Goal: Task Accomplishment & Management: Use online tool/utility

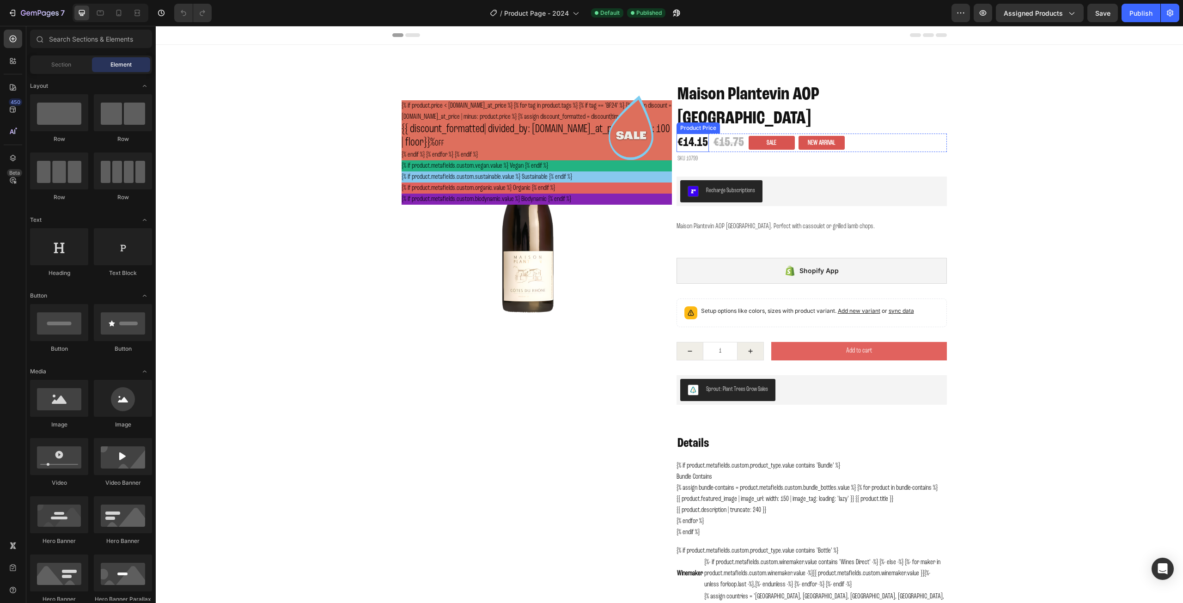
click at [691, 134] on div "€14.15" at bounding box center [693, 143] width 32 height 18
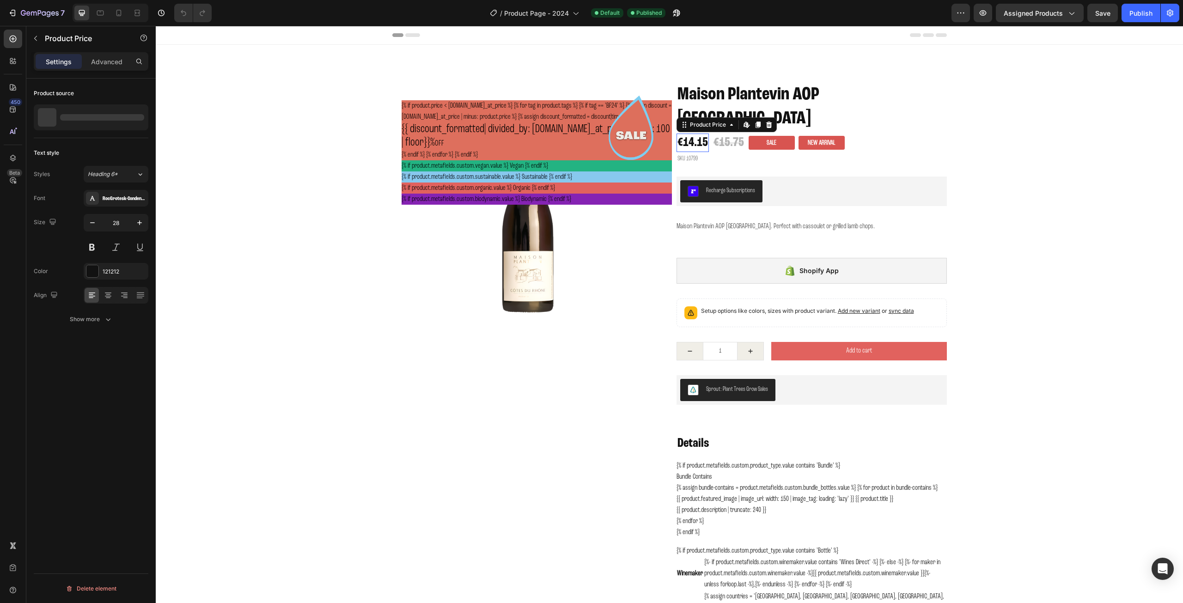
click at [691, 134] on div "€14.15" at bounding box center [693, 143] width 32 height 18
click at [720, 134] on div "€15.75" at bounding box center [729, 143] width 32 height 18
click at [698, 134] on div "€14.15" at bounding box center [693, 143] width 32 height 18
click at [568, 126] on div "{% if product.price < [DOMAIN_NAME]_at_price %} {% for tag in product.tags %} {…" at bounding box center [537, 130] width 270 height 60
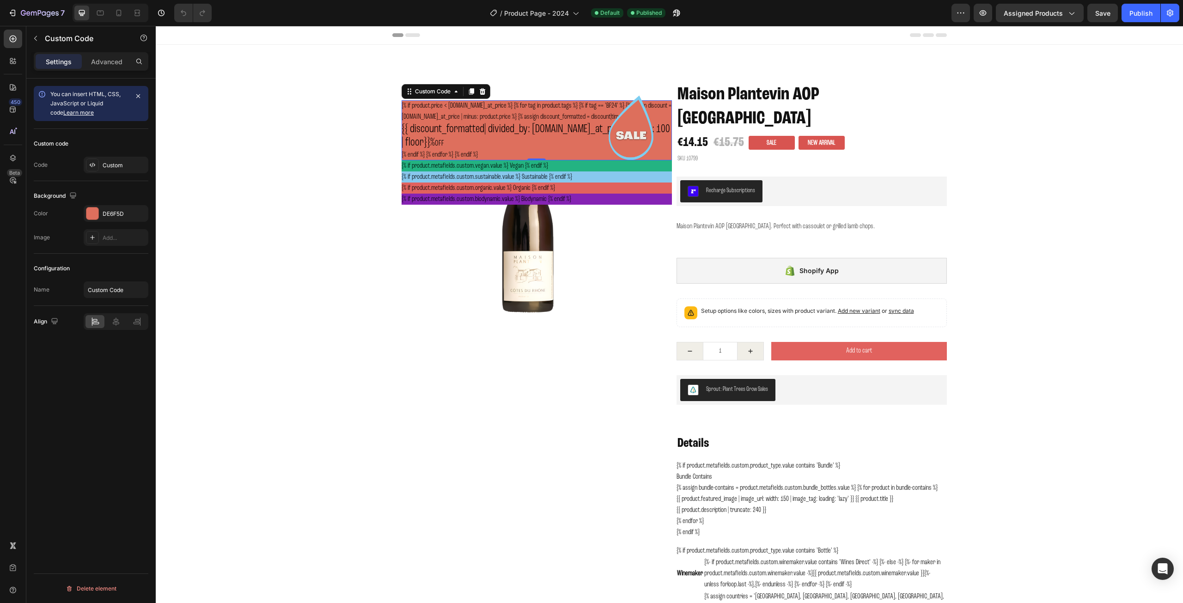
click at [568, 126] on div "{% if product.price < [DOMAIN_NAME]_at_price %} {% for tag in product.tags %} {…" at bounding box center [537, 130] width 270 height 60
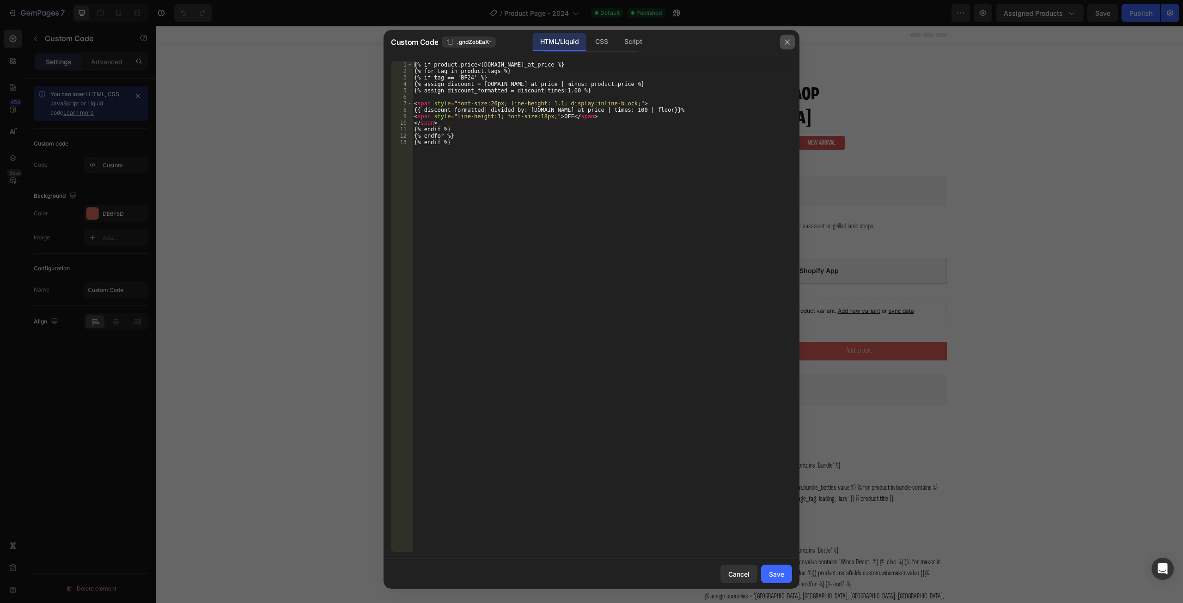
click at [787, 41] on icon "button" at bounding box center [787, 41] width 7 height 7
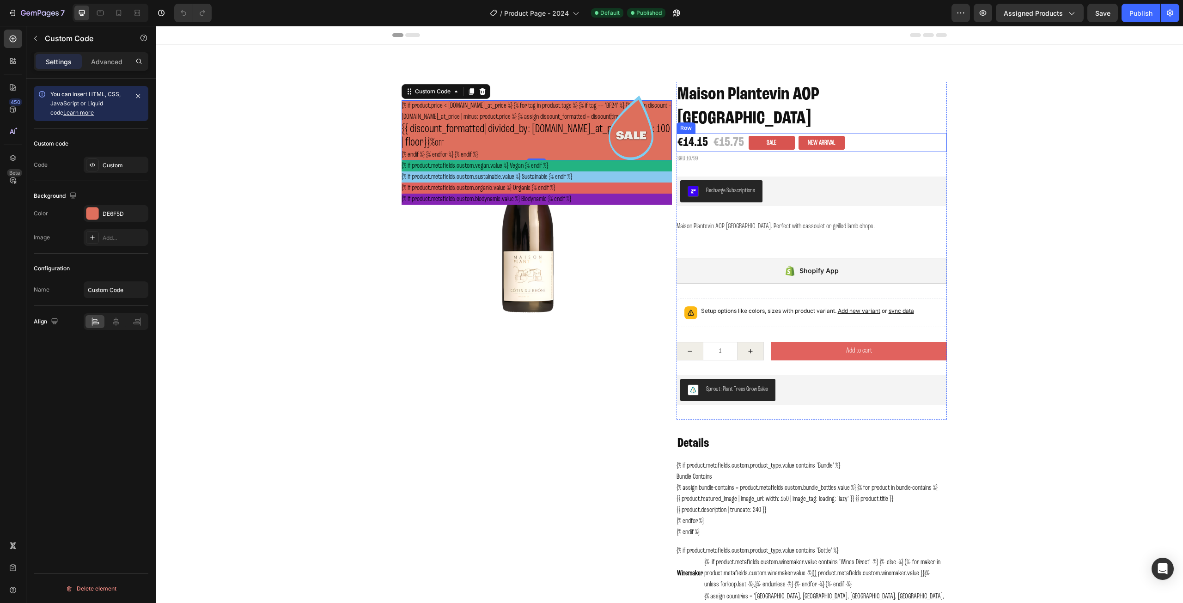
click at [870, 134] on div "€14.15 Product Price Product Price €15.75 Product Price Product Price Sale Prod…" at bounding box center [812, 143] width 270 height 18
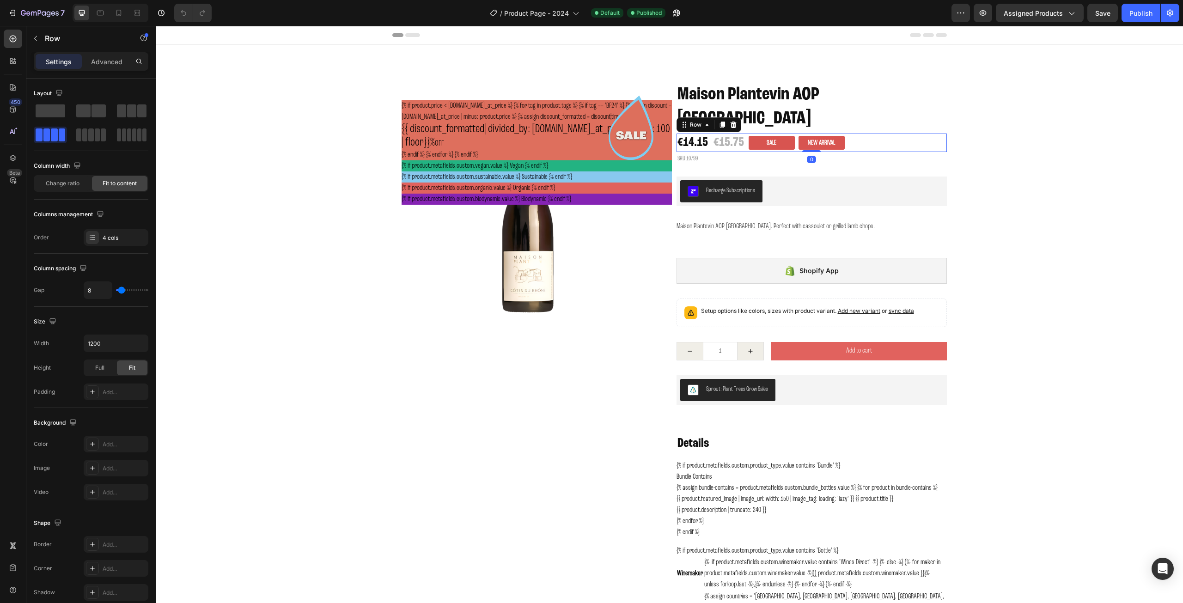
click at [870, 134] on div "€14.15 Product Price Product Price €15.75 Product Price Product Price Sale Prod…" at bounding box center [812, 143] width 270 height 18
click at [690, 134] on div "€14.15" at bounding box center [693, 143] width 32 height 18
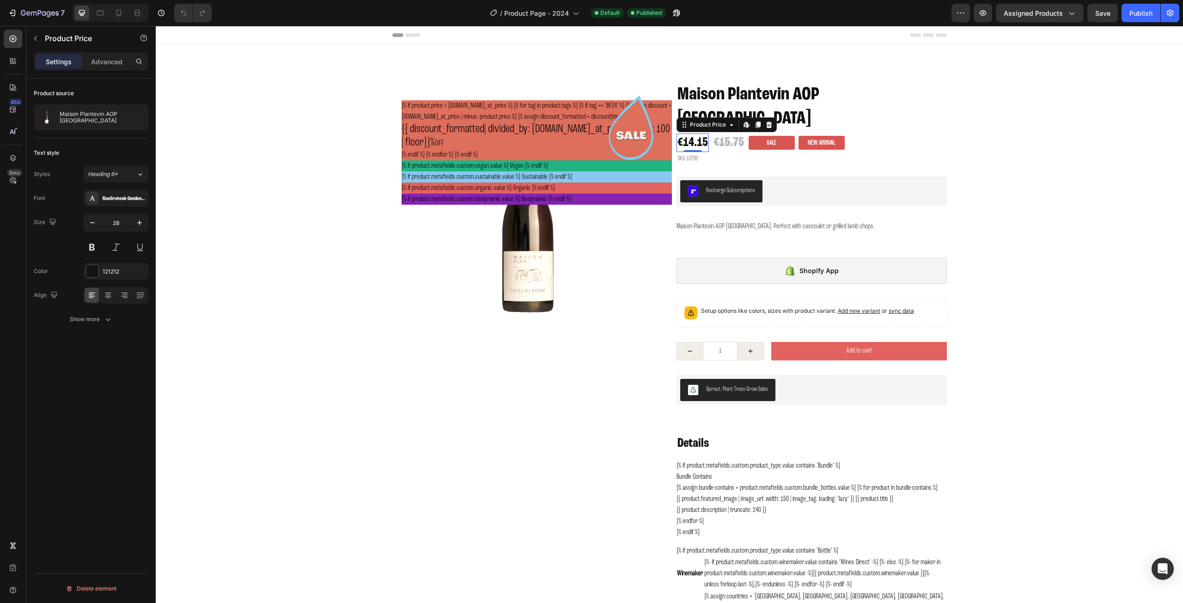
click at [690, 134] on div "€14.15" at bounding box center [693, 143] width 32 height 18
click at [789, 180] on div "Recharge Subscriptions" at bounding box center [811, 191] width 263 height 22
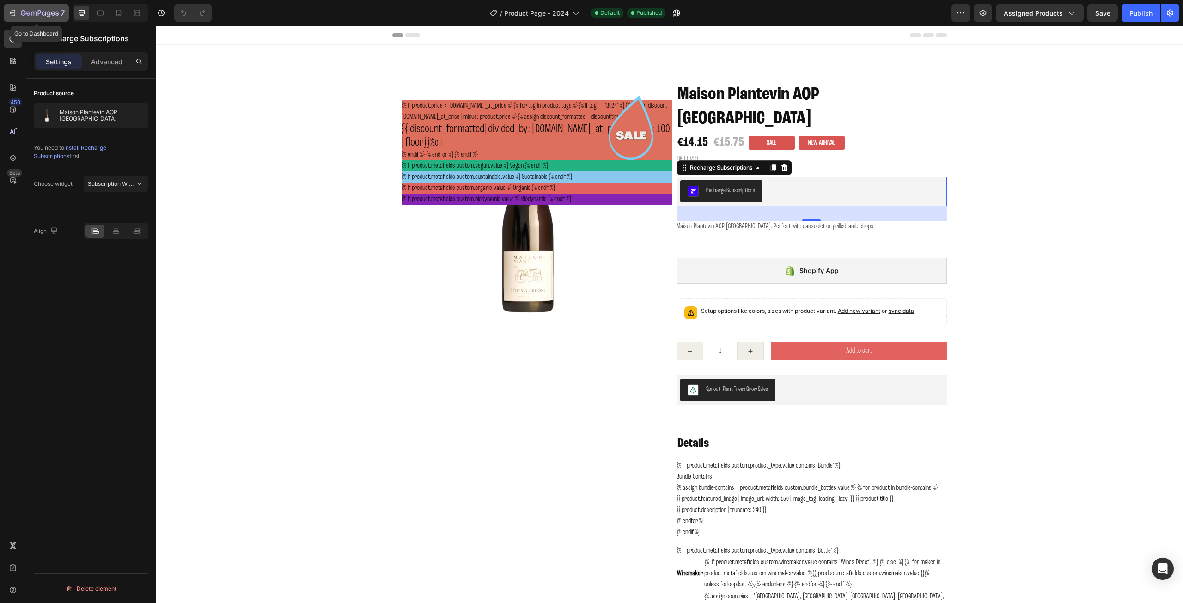
click at [8, 12] on icon "button" at bounding box center [12, 12] width 9 height 9
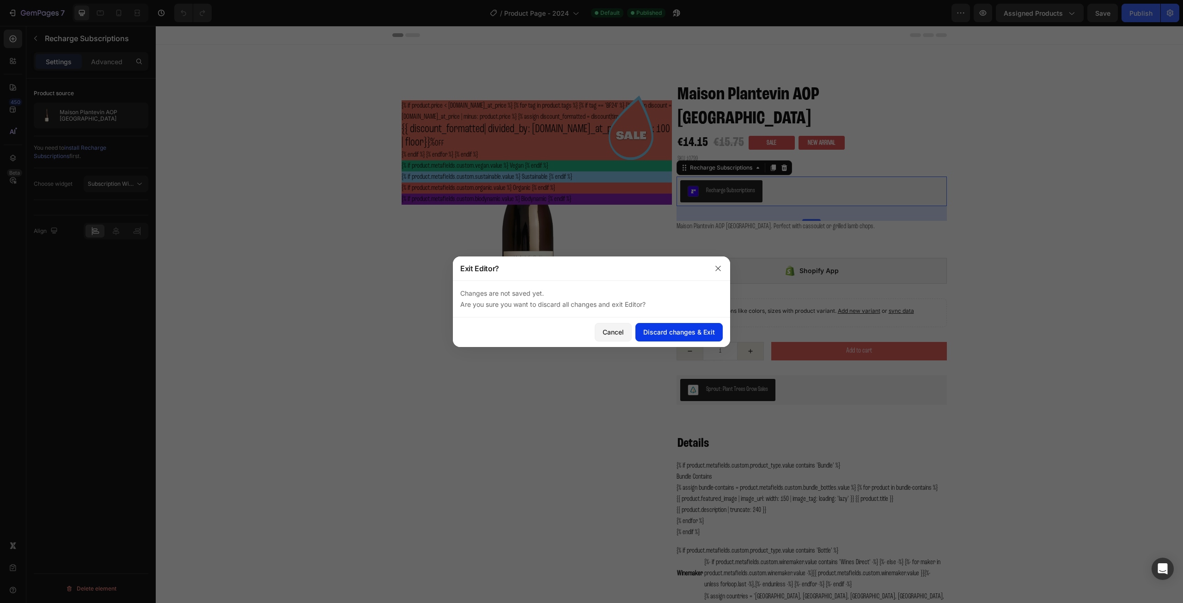
click at [680, 336] on div "Discard changes & Exit" at bounding box center [679, 332] width 72 height 10
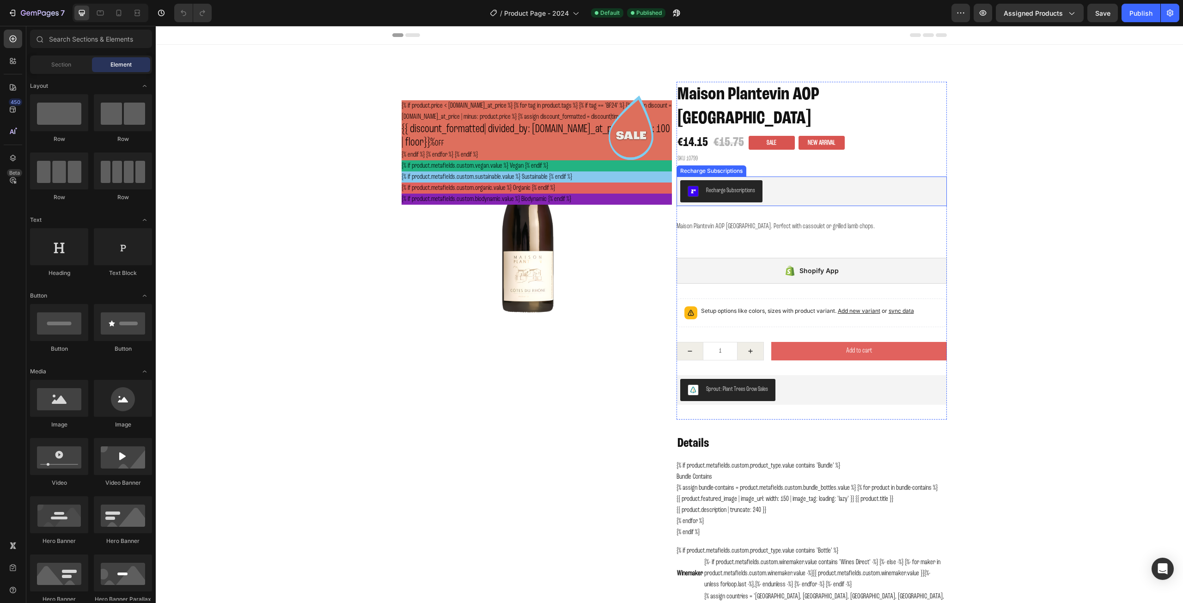
click at [796, 180] on div "Recharge Subscriptions" at bounding box center [811, 191] width 263 height 22
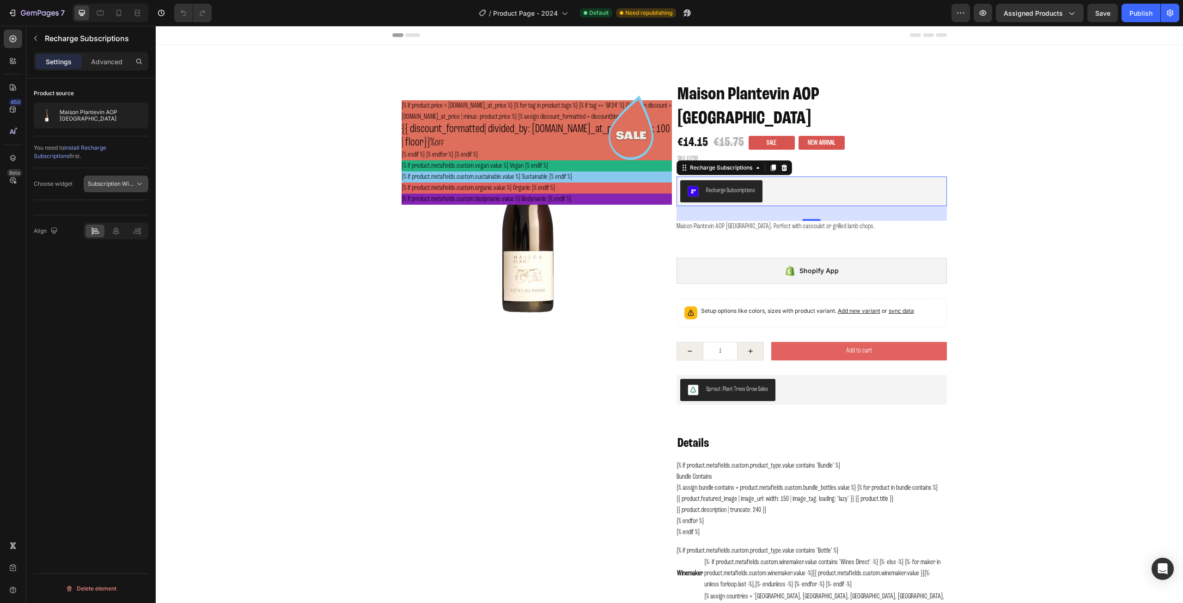
click at [130, 183] on span "Subscription Widget" at bounding box center [114, 183] width 53 height 7
click at [15, 194] on div "450 Beta" at bounding box center [13, 283] width 18 height 507
click at [806, 223] on p "Maison Plantevin AOP [GEOGRAPHIC_DATA]. Perfect with cassoulet or grilled lamb …" at bounding box center [776, 226] width 198 height 7
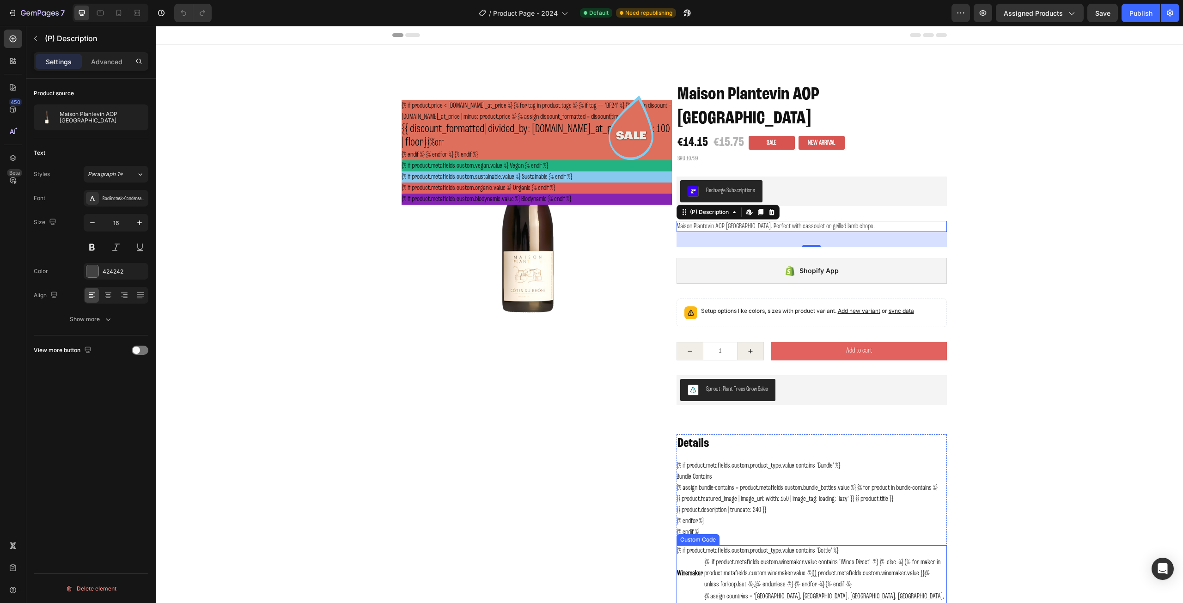
click at [790, 557] on td "{%- if product.metafields.custom.winemaker.value contains 'Wines Direct' -%} {%…" at bounding box center [825, 574] width 243 height 34
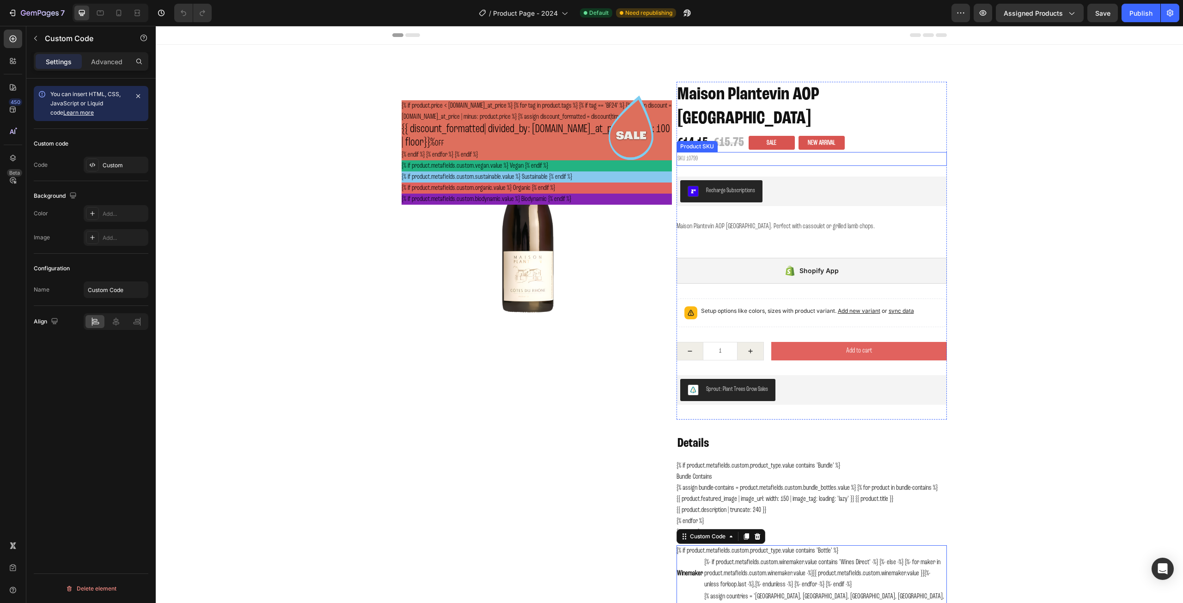
click at [778, 152] on h2 "SKU 10799" at bounding box center [812, 158] width 270 height 13
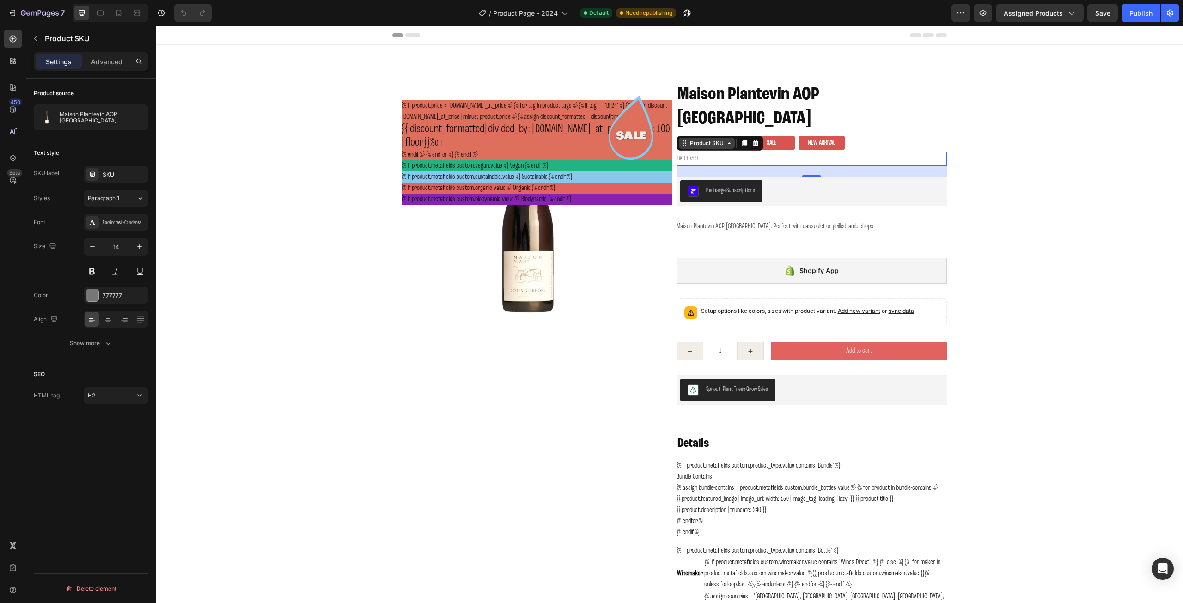
click at [724, 138] on div "Product SKU" at bounding box center [707, 143] width 56 height 11
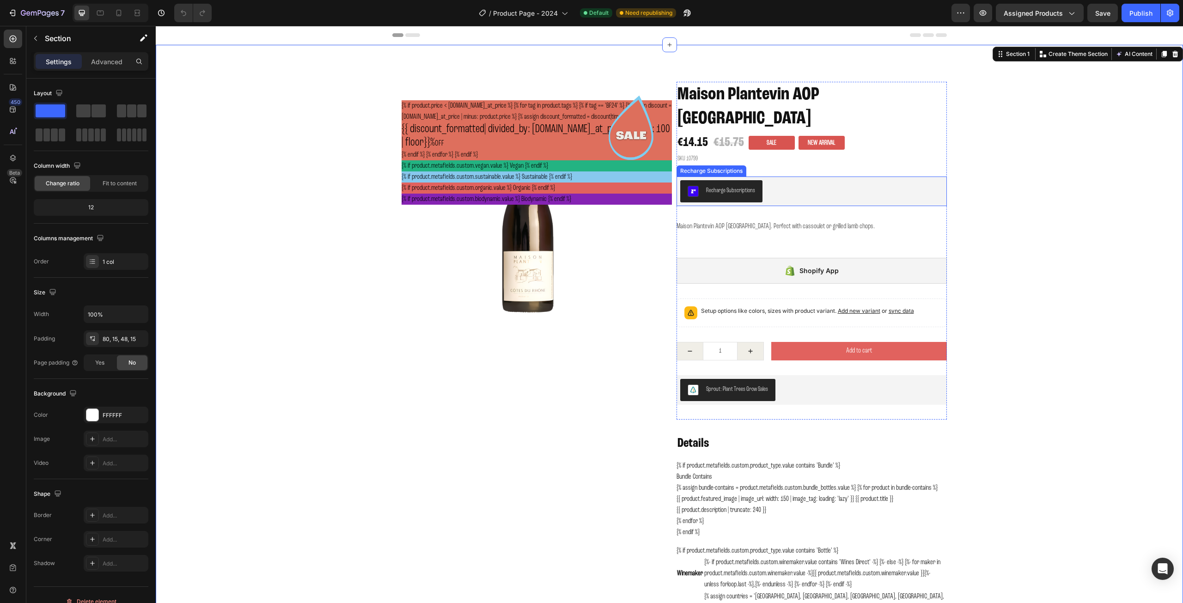
click at [792, 177] on div "Recharge Subscriptions" at bounding box center [812, 192] width 270 height 30
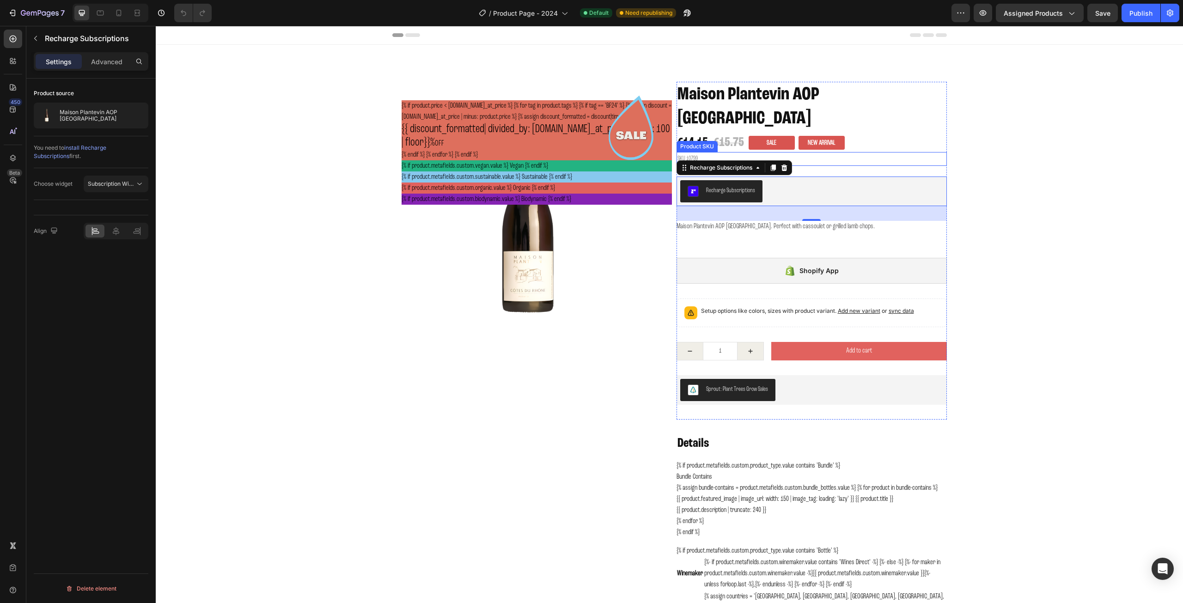
click at [810, 152] on h2 "SKU 10799" at bounding box center [812, 158] width 270 height 13
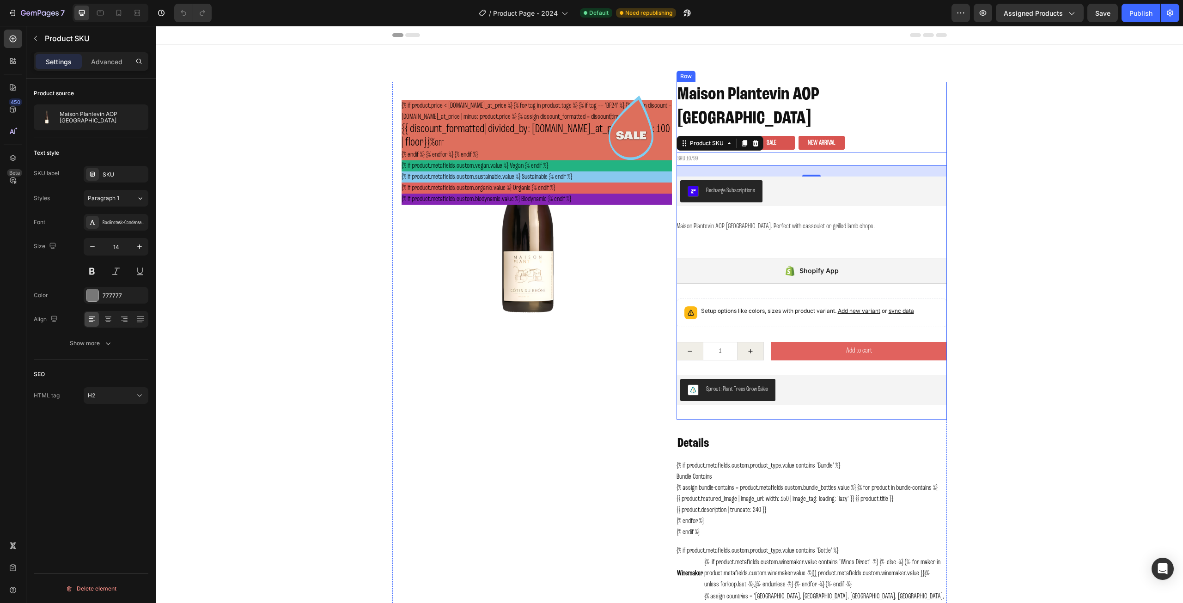
click at [864, 190] on div "Maison Plantevin AOP France Product Title €14.15 Product Price Product Price €1…" at bounding box center [812, 251] width 270 height 338
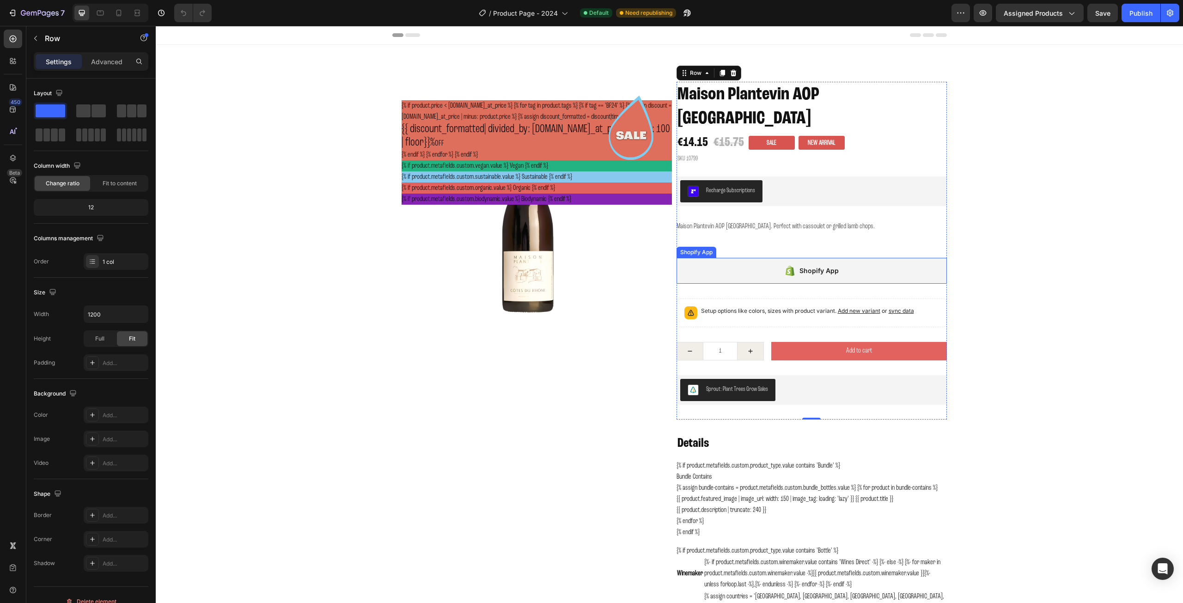
click at [715, 258] on div "Shopify App" at bounding box center [812, 271] width 270 height 26
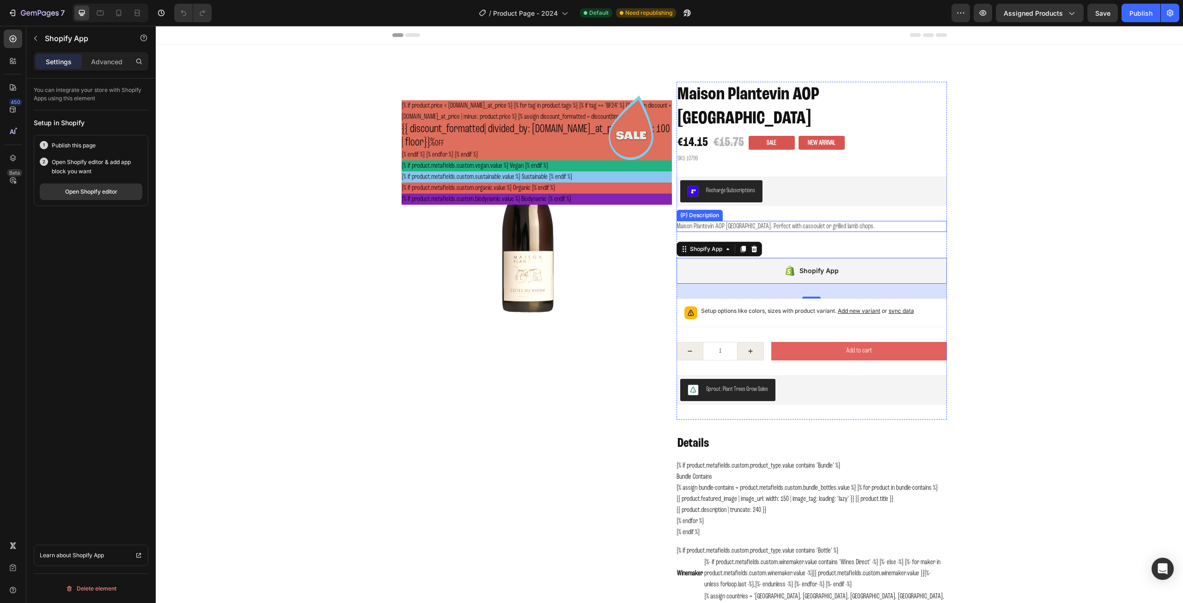
click at [720, 223] on p "Maison Plantevin AOP [GEOGRAPHIC_DATA]. Perfect with cassoulet or grilled lamb …" at bounding box center [776, 226] width 198 height 7
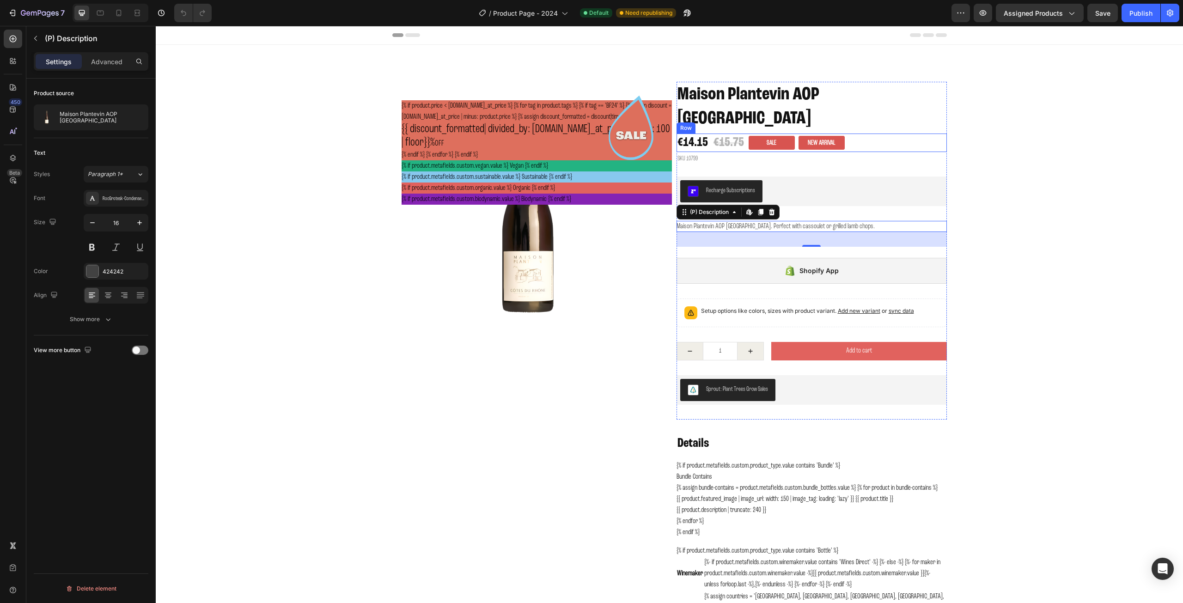
click at [868, 134] on div "€14.15 Product Price Product Price €15.75 Product Price Product Price Sale Prod…" at bounding box center [812, 143] width 270 height 18
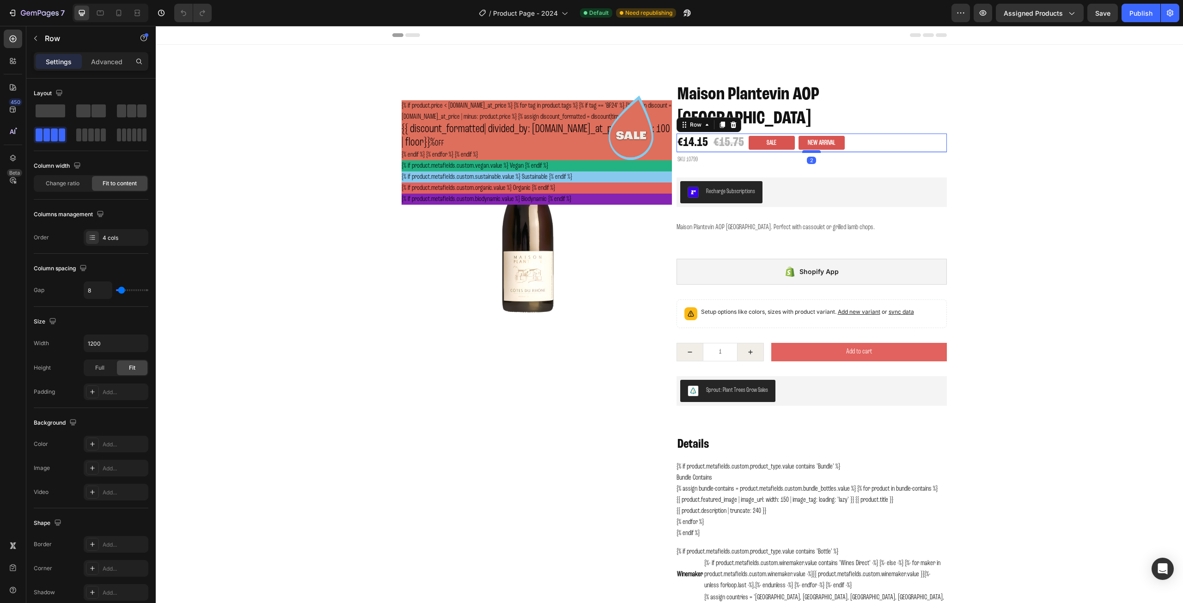
click at [810, 150] on div at bounding box center [811, 151] width 18 height 3
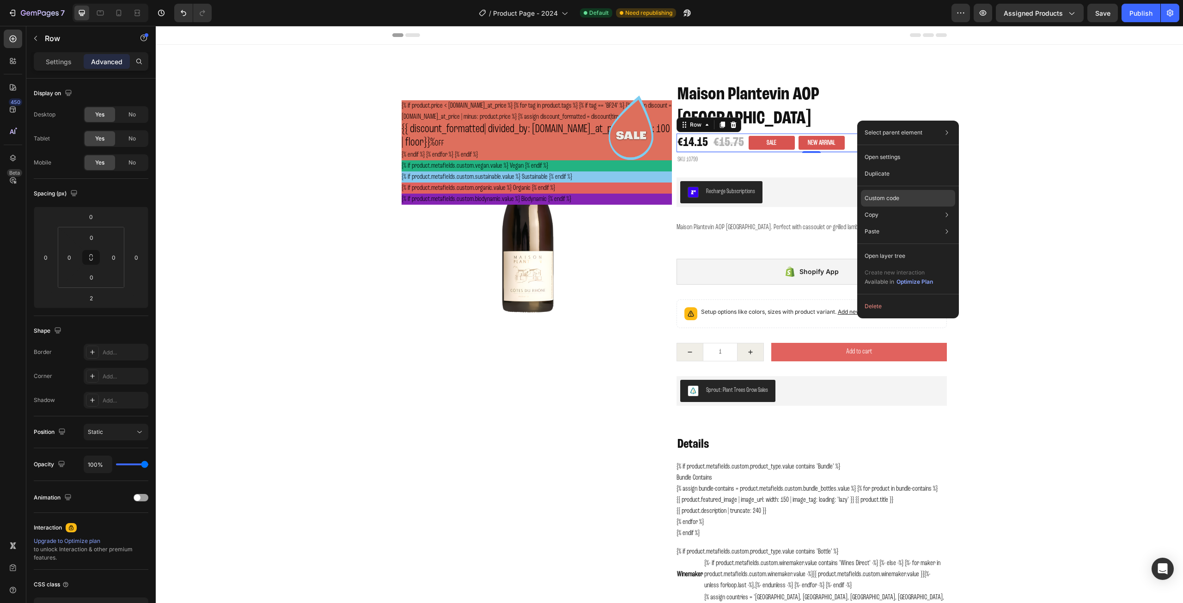
click at [881, 197] on p "Custom code" at bounding box center [882, 198] width 35 height 8
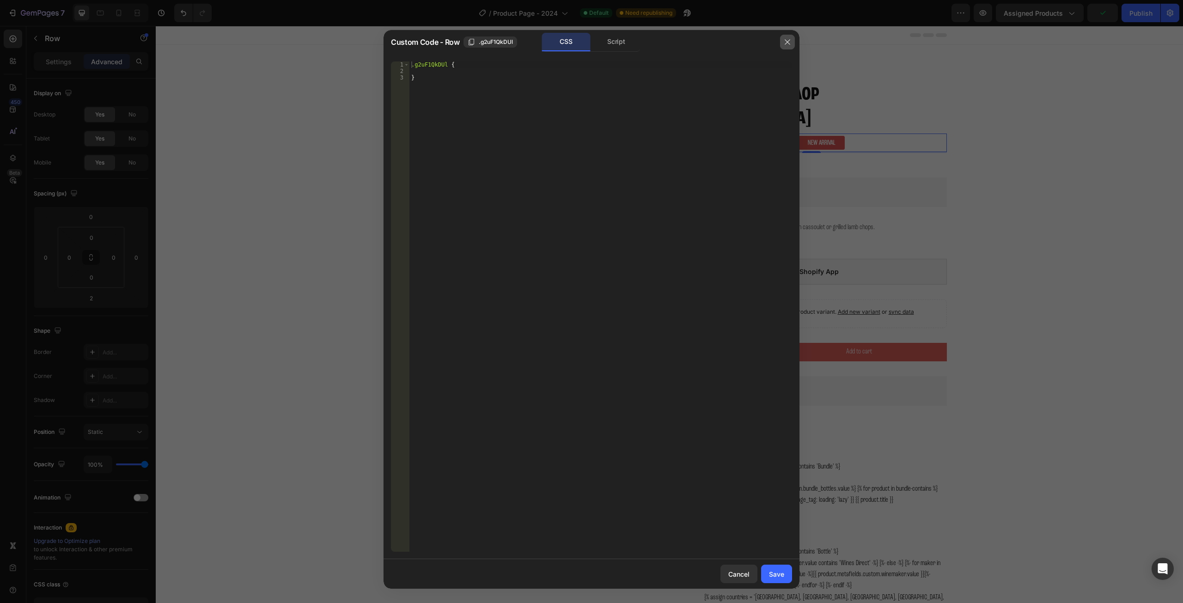
click at [786, 43] on icon "button" at bounding box center [787, 42] width 5 height 5
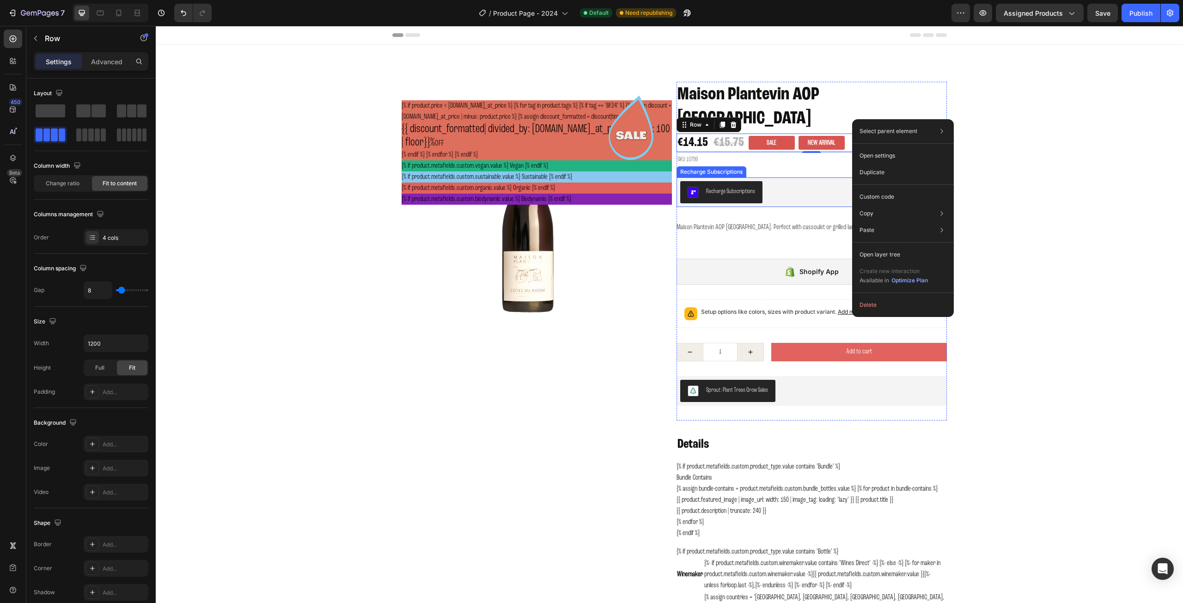
click at [782, 181] on div "Recharge Subscriptions" at bounding box center [811, 192] width 263 height 22
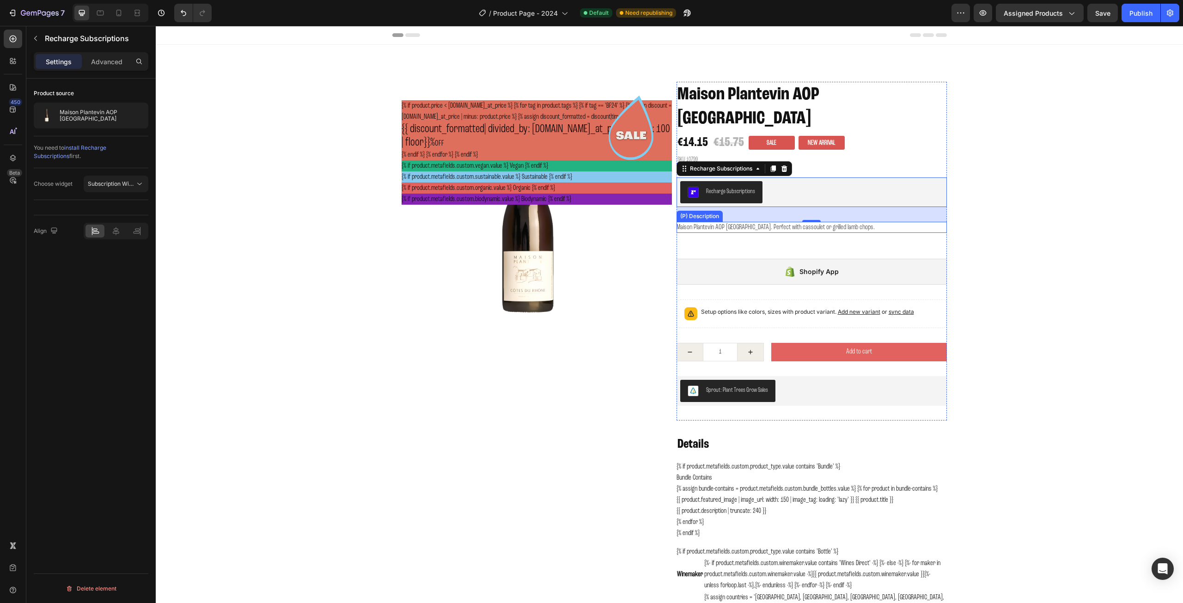
click at [798, 224] on p "Maison Plantevin AOP [GEOGRAPHIC_DATA]. Perfect with cassoulet or grilled lamb …" at bounding box center [776, 227] width 198 height 7
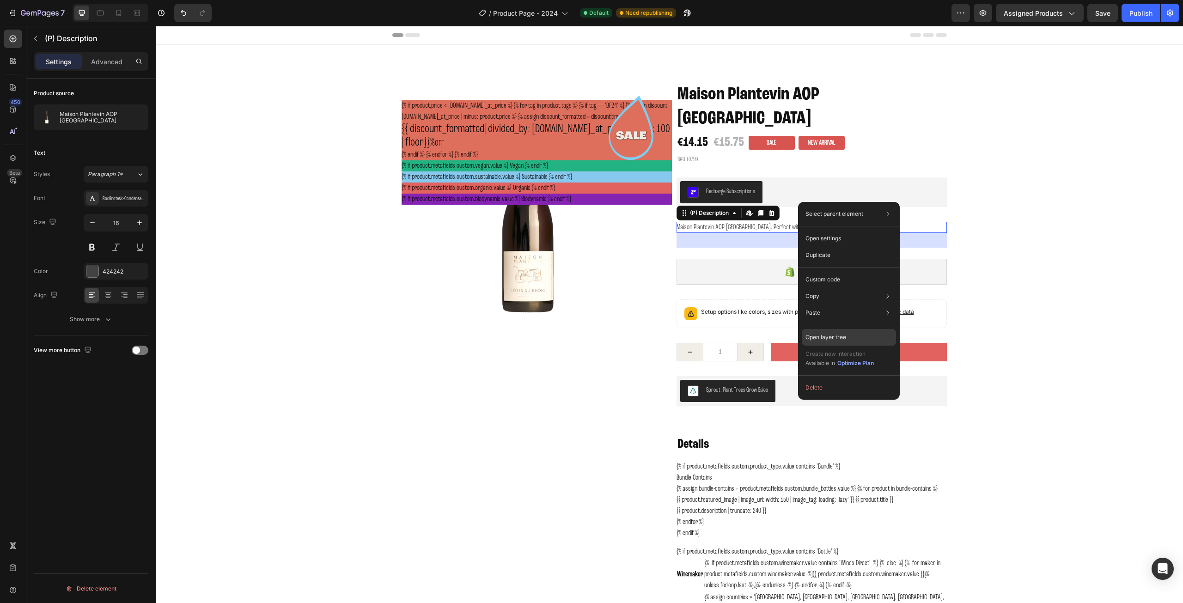
click at [837, 338] on p "Open layer tree" at bounding box center [826, 337] width 41 height 8
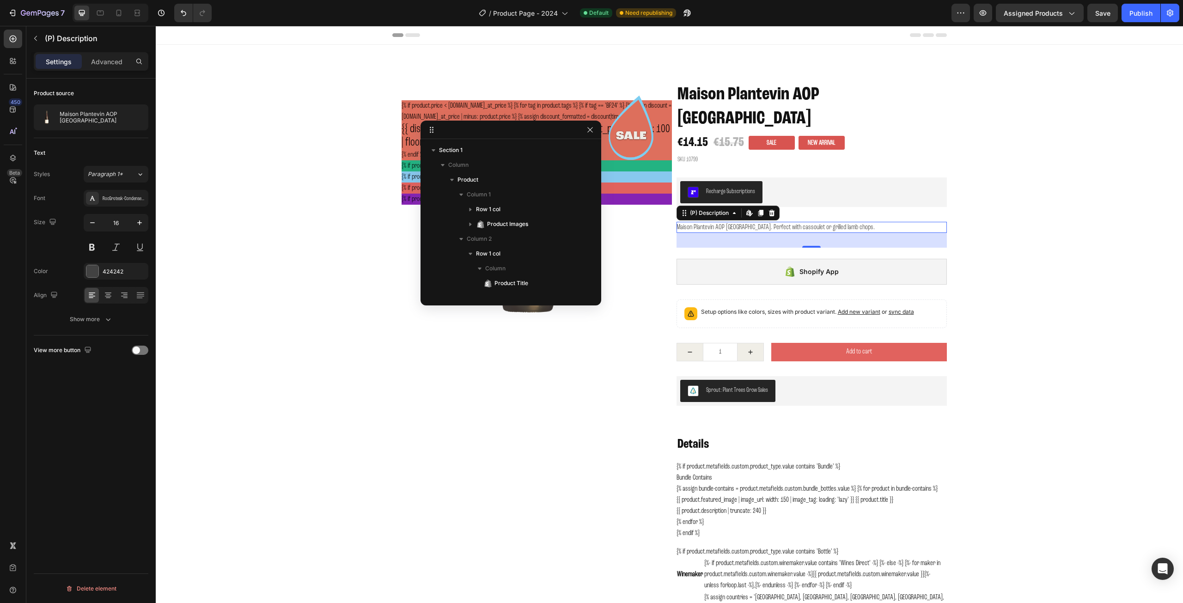
scroll to position [131, 0]
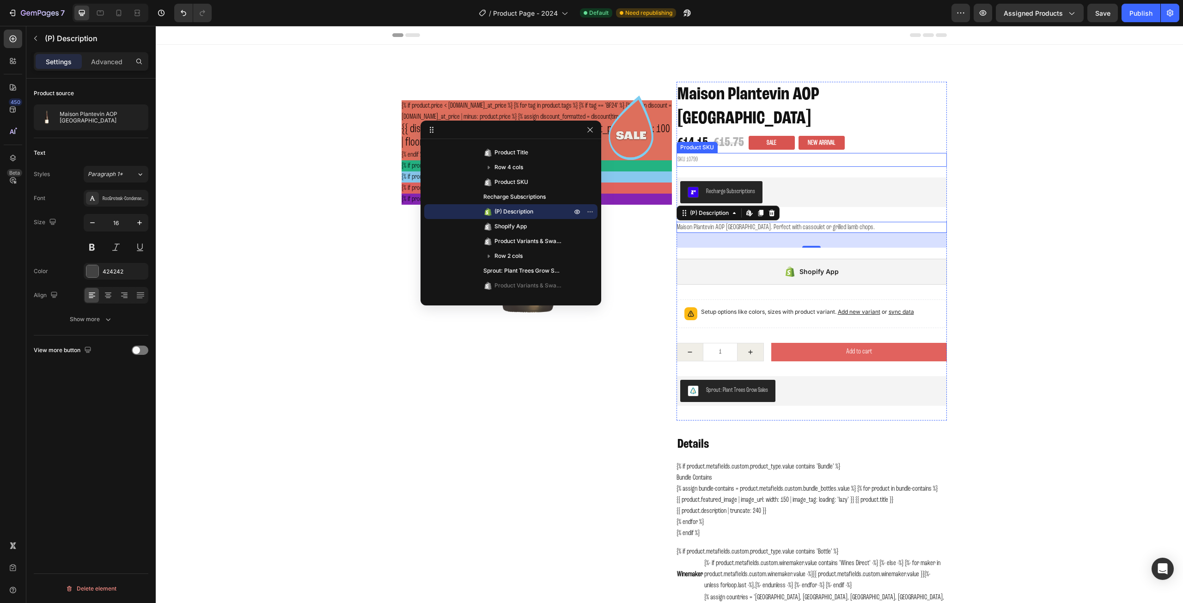
click at [699, 153] on h2 "SKU 10799" at bounding box center [812, 159] width 270 height 13
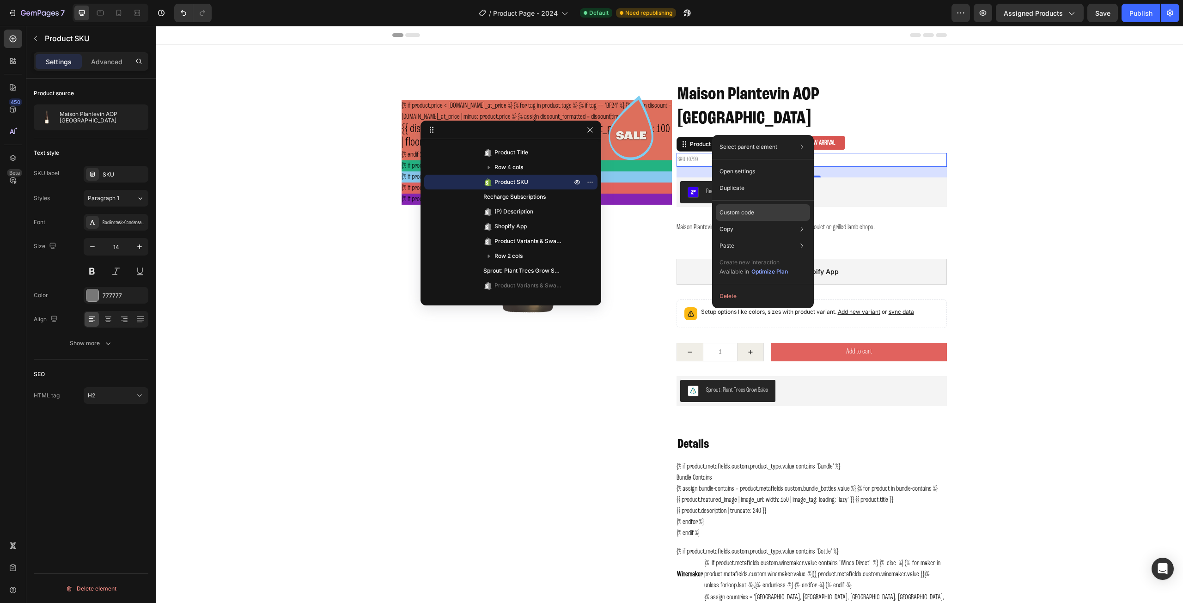
click at [744, 211] on p "Custom code" at bounding box center [737, 212] width 35 height 8
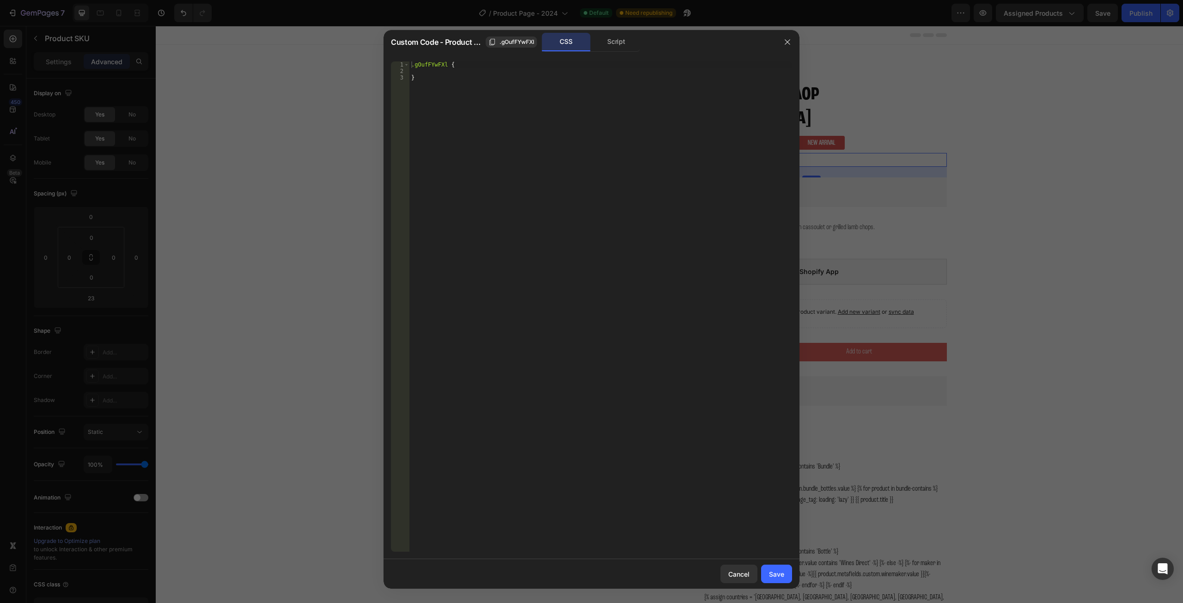
click at [465, 64] on div ".gOufFYwFXl { }" at bounding box center [601, 312] width 383 height 503
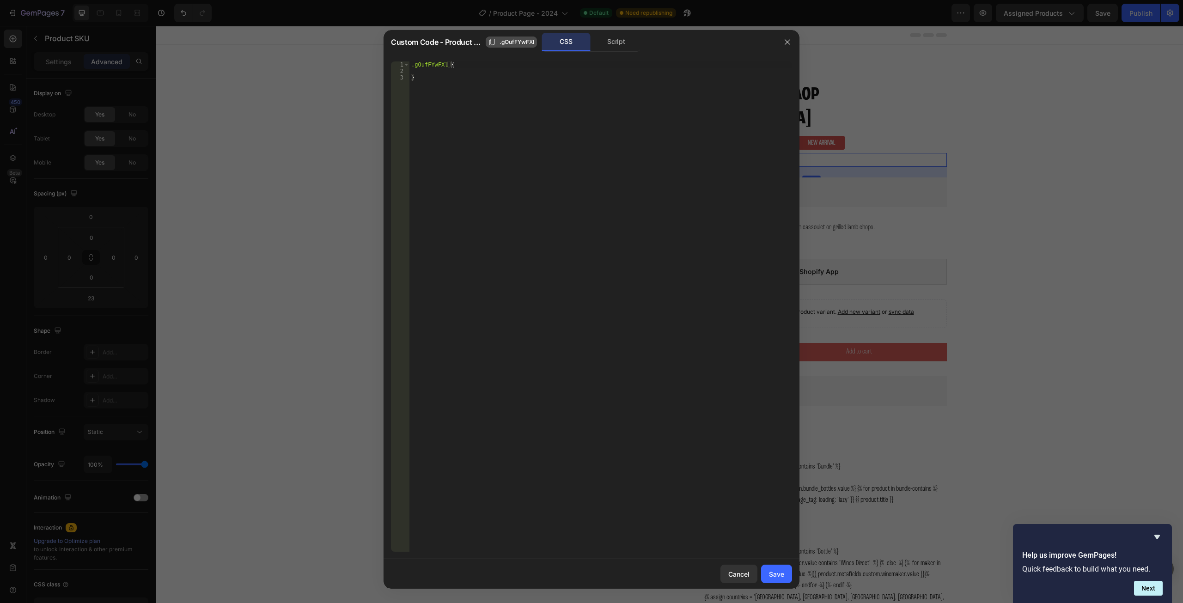
click at [504, 42] on span ".gOufFYwFXl" at bounding box center [517, 42] width 35 height 8
drag, startPoint x: 417, startPoint y: 80, endPoint x: 410, endPoint y: 63, distance: 17.9
click at [410, 63] on div ".gOufFYwFXl { }" at bounding box center [601, 312] width 383 height 503
paste textarea
drag, startPoint x: 453, startPoint y: 64, endPoint x: 410, endPoint y: 66, distance: 43.0
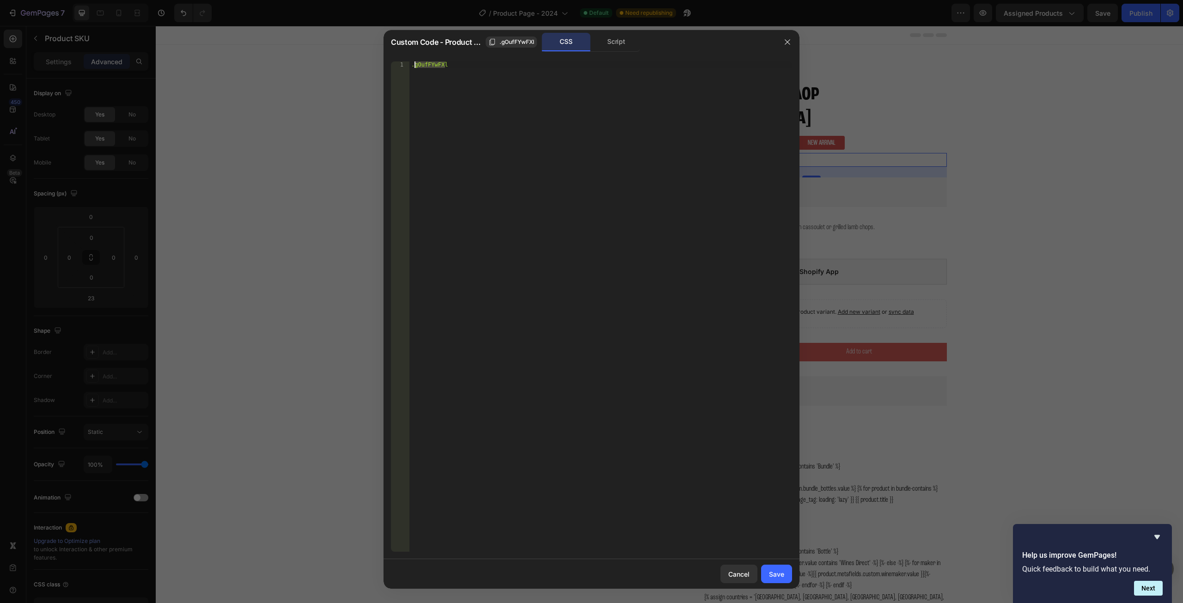
click at [410, 66] on div ".gOufFYwFXl" at bounding box center [601, 312] width 383 height 503
paste textarea
click at [476, 63] on div ".gOufFYwFXl" at bounding box center [601, 312] width 383 height 503
type textarea "."
click at [790, 40] on icon "button" at bounding box center [787, 41] width 7 height 7
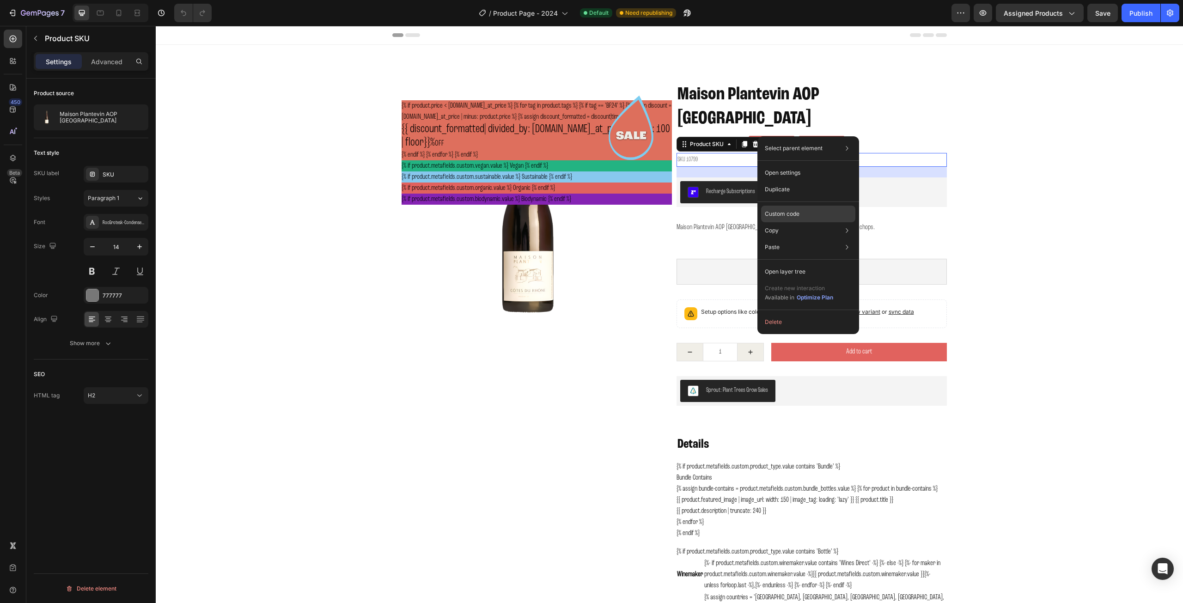
click at [783, 212] on p "Custom code" at bounding box center [782, 214] width 35 height 8
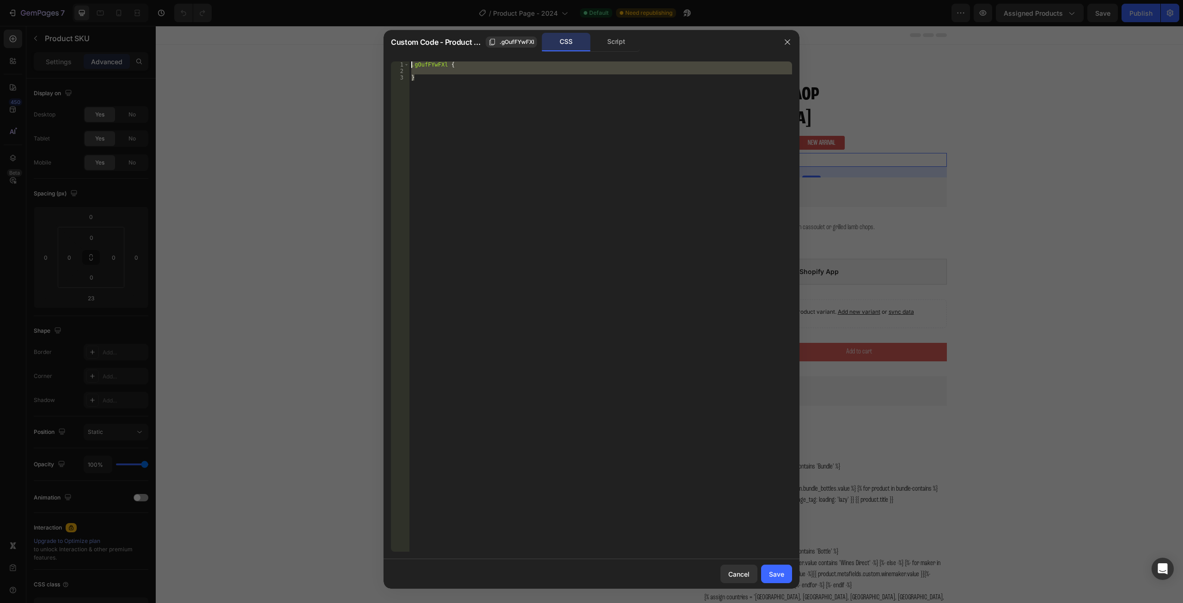
drag, startPoint x: 425, startPoint y: 83, endPoint x: 410, endPoint y: 63, distance: 25.0
click at [410, 63] on div ".gOufFYwFXl { }" at bounding box center [601, 312] width 383 height 503
paste textarea "{% endif %}"
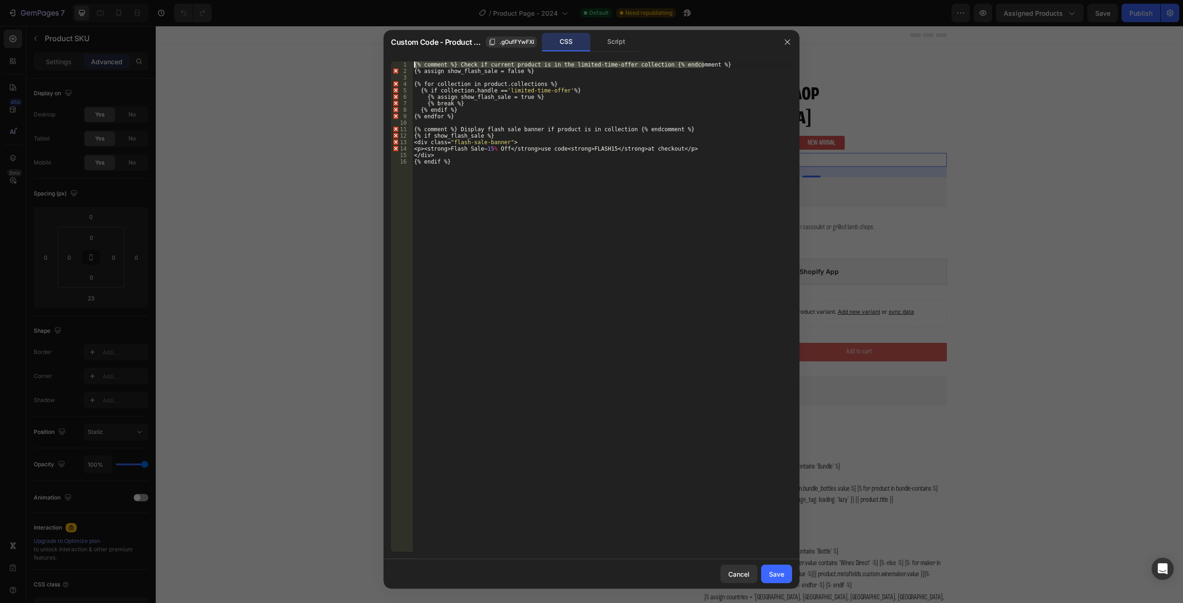
drag, startPoint x: 712, startPoint y: 64, endPoint x: 404, endPoint y: 62, distance: 307.4
click at [404, 62] on div "{% endif %} 1 2 3 4 5 6 7 8 9 10 11 12 13 14 15 16 { % comment % } Check if cur…" at bounding box center [591, 306] width 401 height 490
type textarea "{% comment %} Check if current product is in the limited-time-offer collection …"
drag, startPoint x: 531, startPoint y: 73, endPoint x: 408, endPoint y: 71, distance: 123.0
click at [408, 71] on div "1 2 3 4 5 6 7 8 9 10 11 12 13 14 15 16 { % assign show_flash_sale = false % } {…" at bounding box center [591, 306] width 401 height 490
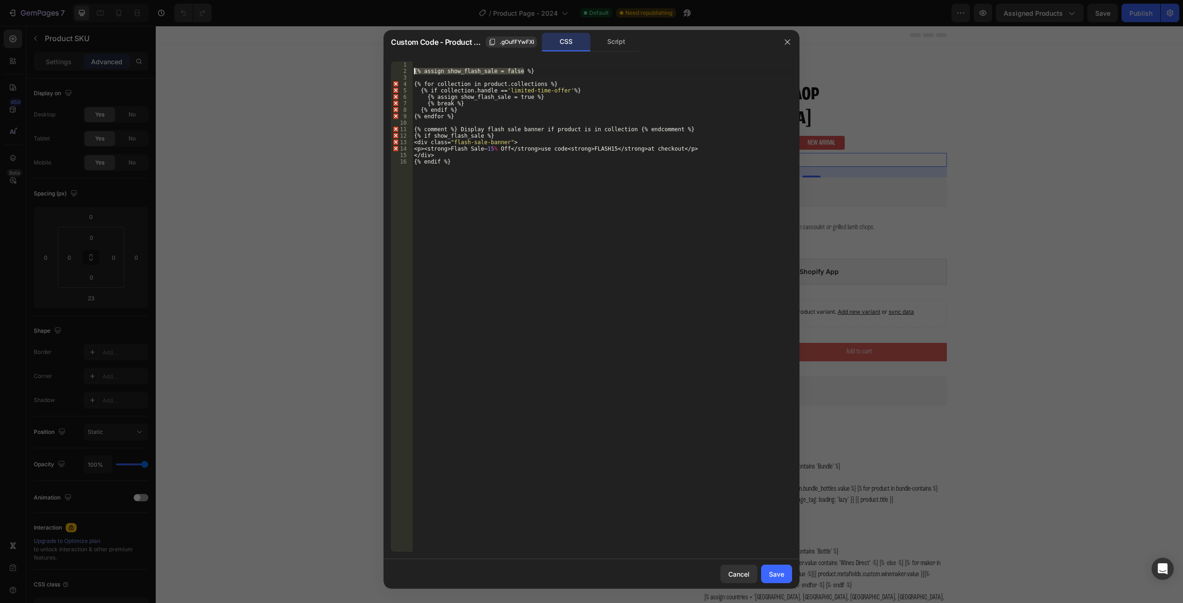
type textarea "{% assign show_flash_sale = false %}"
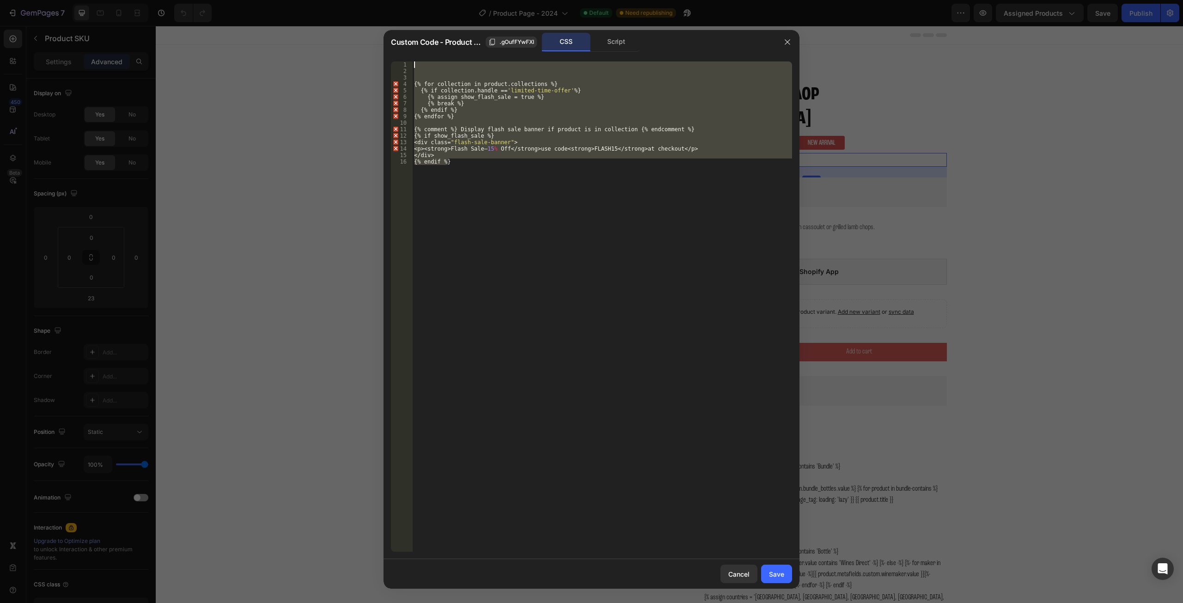
drag, startPoint x: 454, startPoint y: 164, endPoint x: 415, endPoint y: 64, distance: 107.5
click at [415, 64] on div "{ % for collection in product.collections % } { % if collection.handle == ' lim…" at bounding box center [602, 312] width 380 height 503
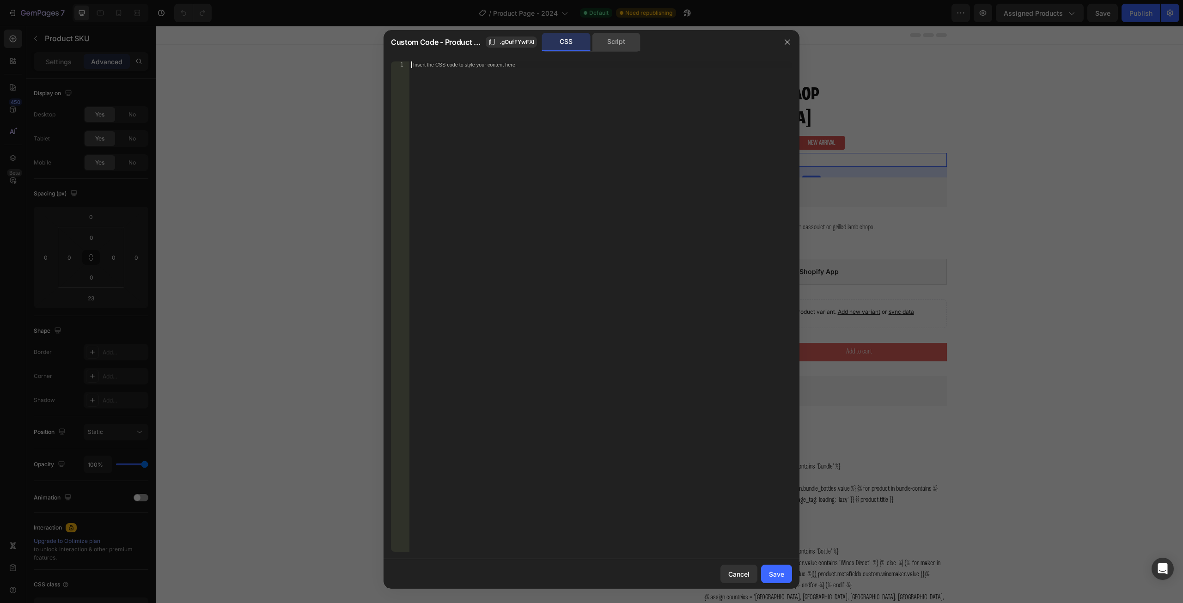
click at [624, 43] on div "Script" at bounding box center [616, 42] width 49 height 18
click at [789, 42] on icon "button" at bounding box center [787, 41] width 7 height 7
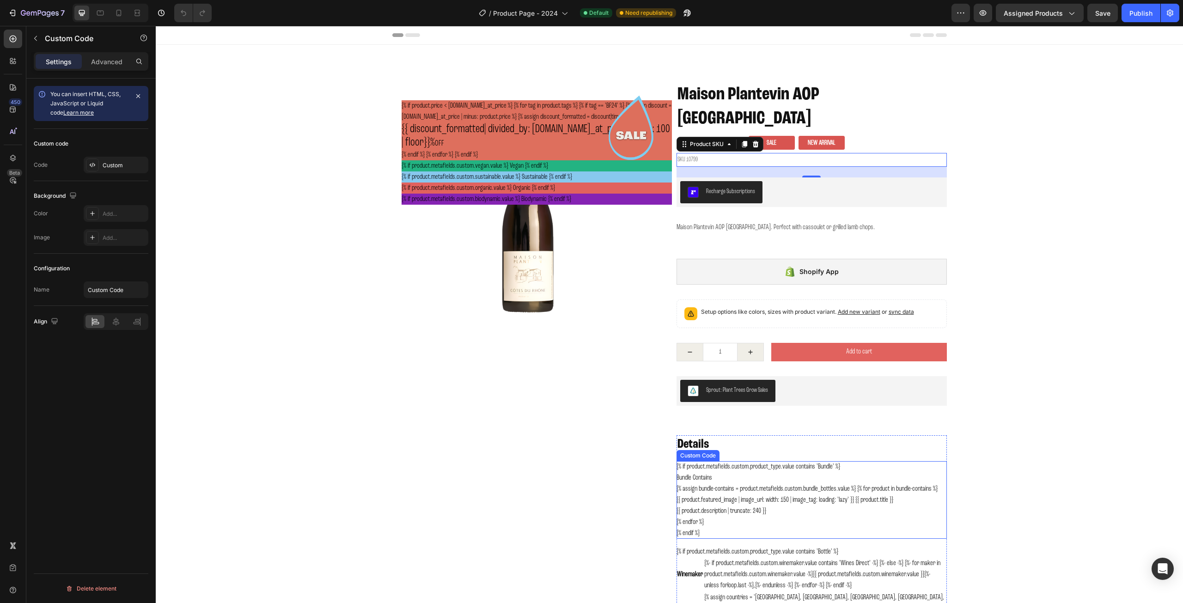
click at [782, 472] on h2 "Bundle Contains" at bounding box center [812, 477] width 270 height 11
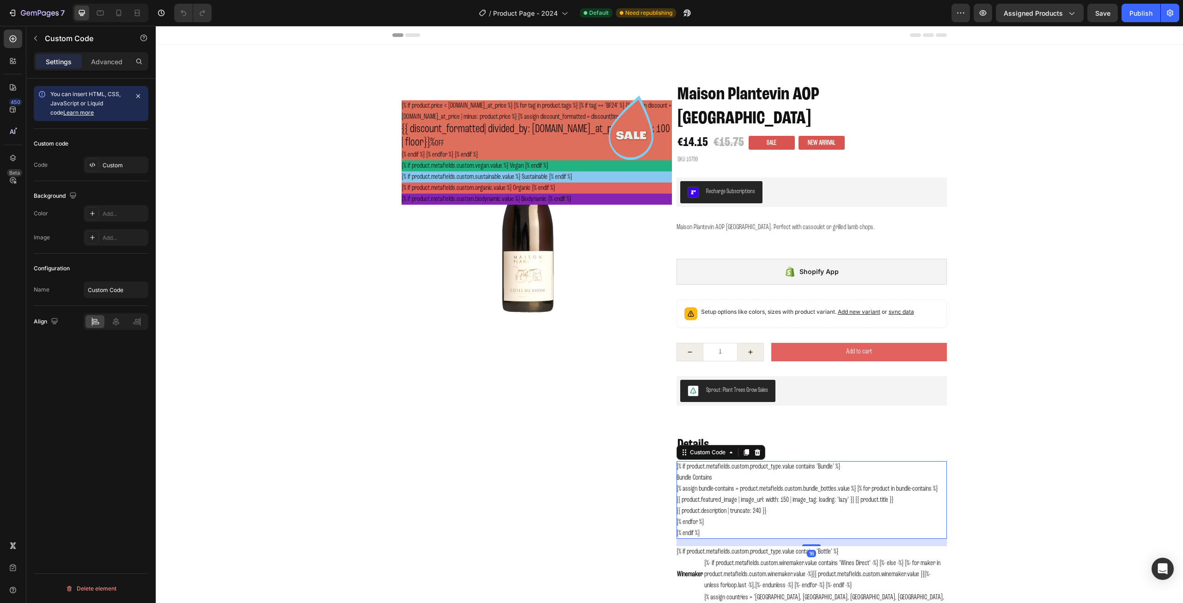
click at [782, 472] on h2 "Bundle Contains" at bounding box center [812, 477] width 270 height 11
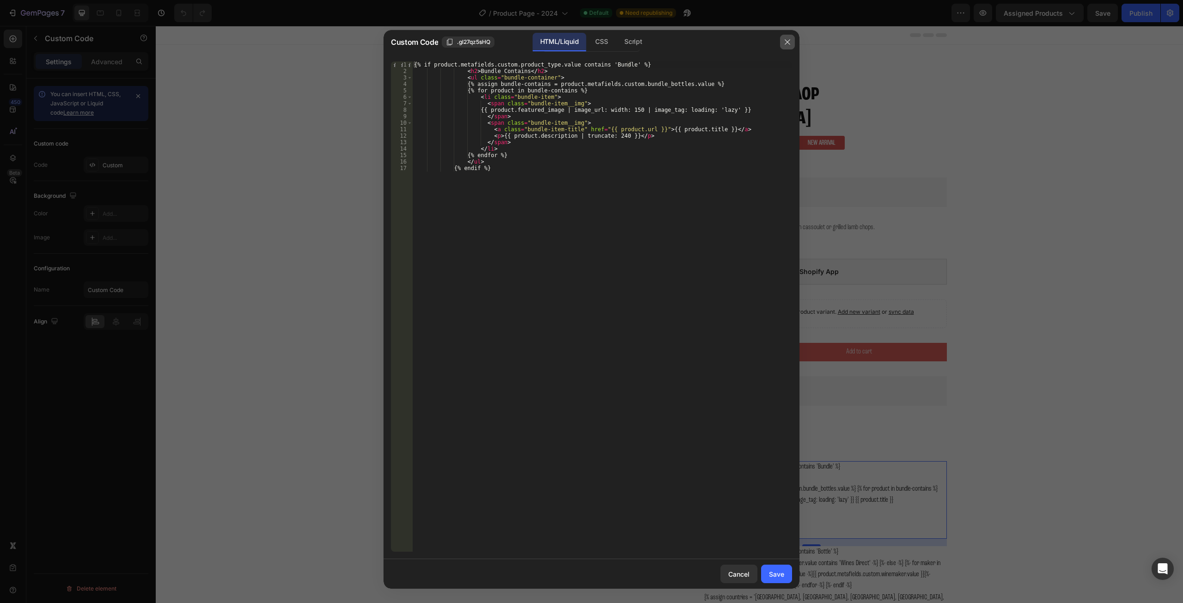
click at [786, 42] on icon "button" at bounding box center [787, 41] width 7 height 7
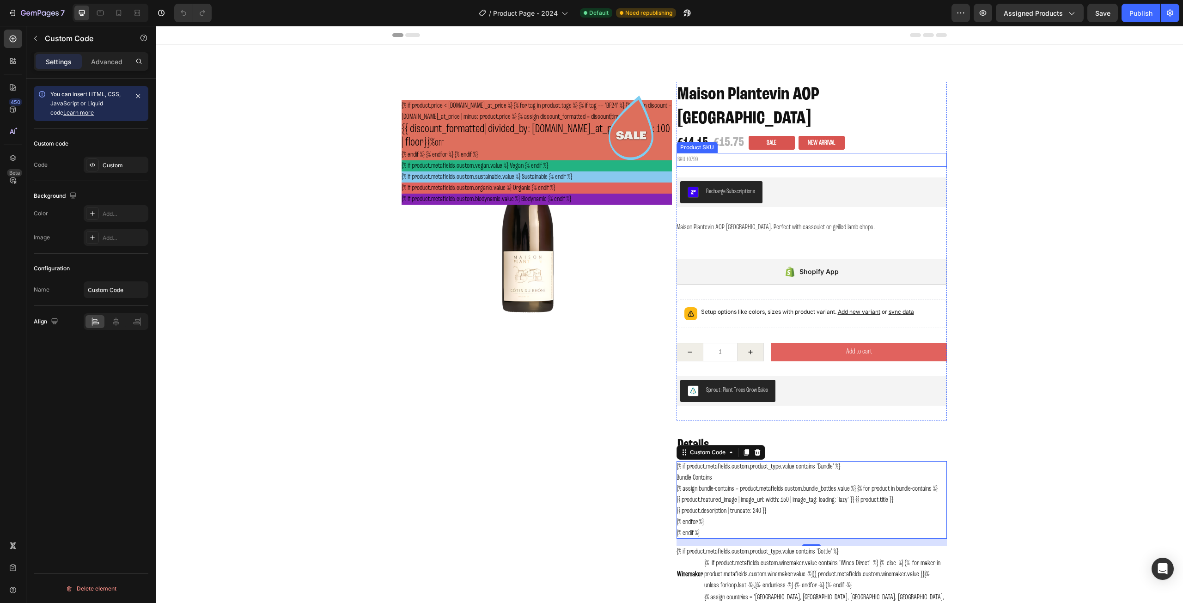
click at [711, 153] on h2 "SKU 10799" at bounding box center [812, 159] width 270 height 13
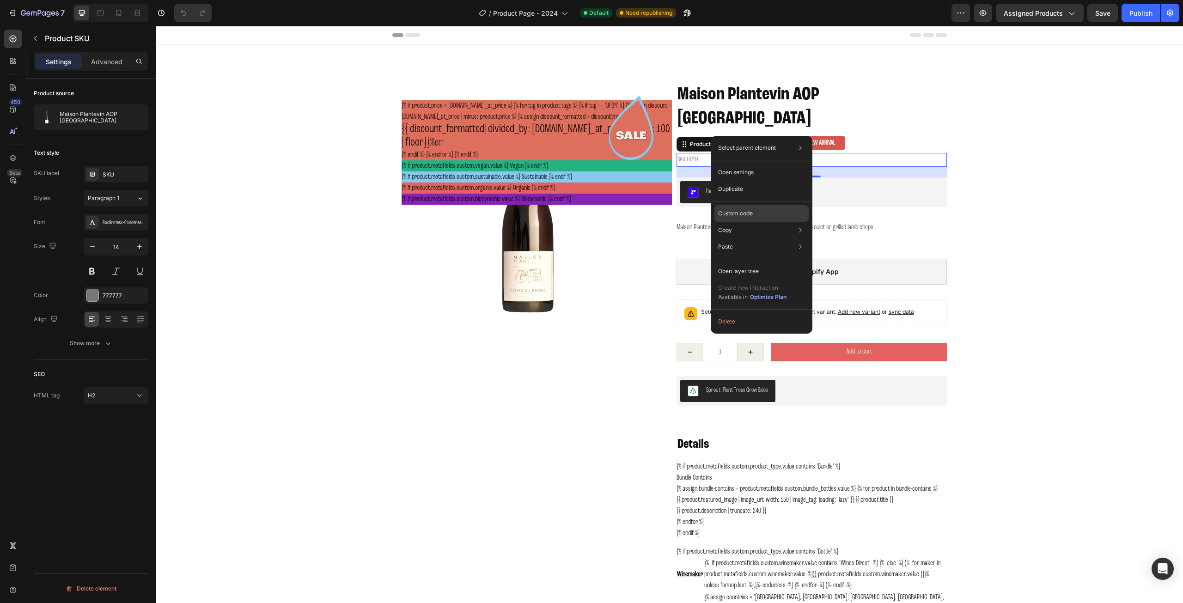
click at [733, 211] on p "Custom code" at bounding box center [735, 213] width 35 height 8
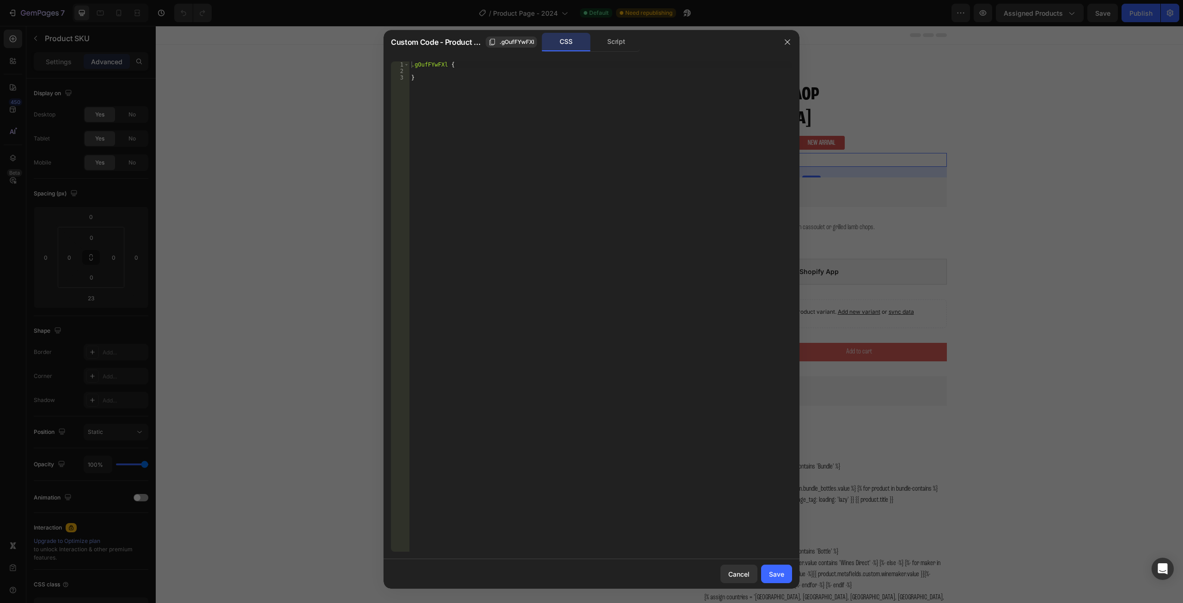
click at [459, 42] on span "Custom Code - Product SKU" at bounding box center [436, 42] width 91 height 11
click at [518, 41] on span ".gOufFYwFXl" at bounding box center [517, 42] width 35 height 8
click at [518, 42] on span "Copied" at bounding box center [517, 42] width 18 height 8
click at [788, 42] on icon "button" at bounding box center [787, 42] width 5 height 5
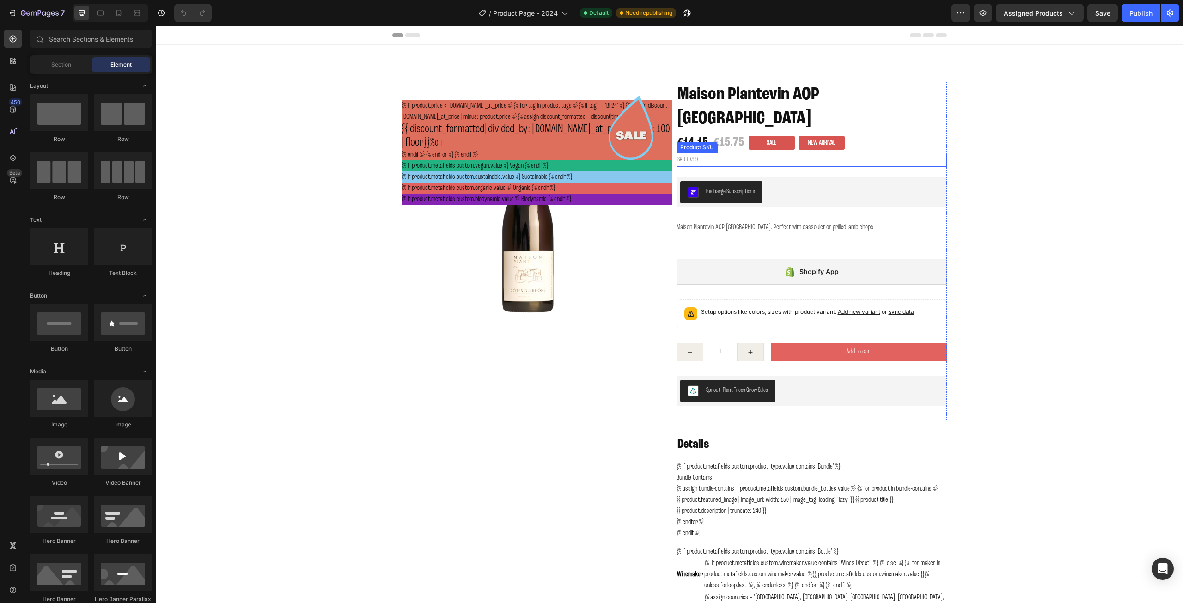
click at [738, 153] on h2 "SKU 10799" at bounding box center [812, 159] width 270 height 13
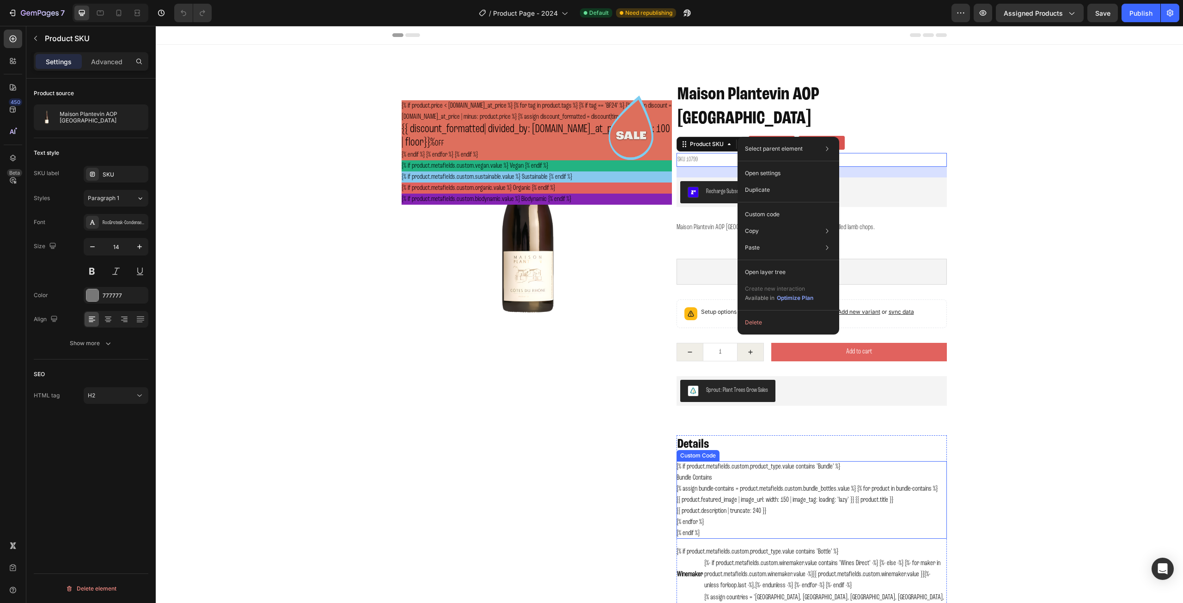
click at [755, 472] on h2 "Bundle Contains" at bounding box center [812, 477] width 270 height 11
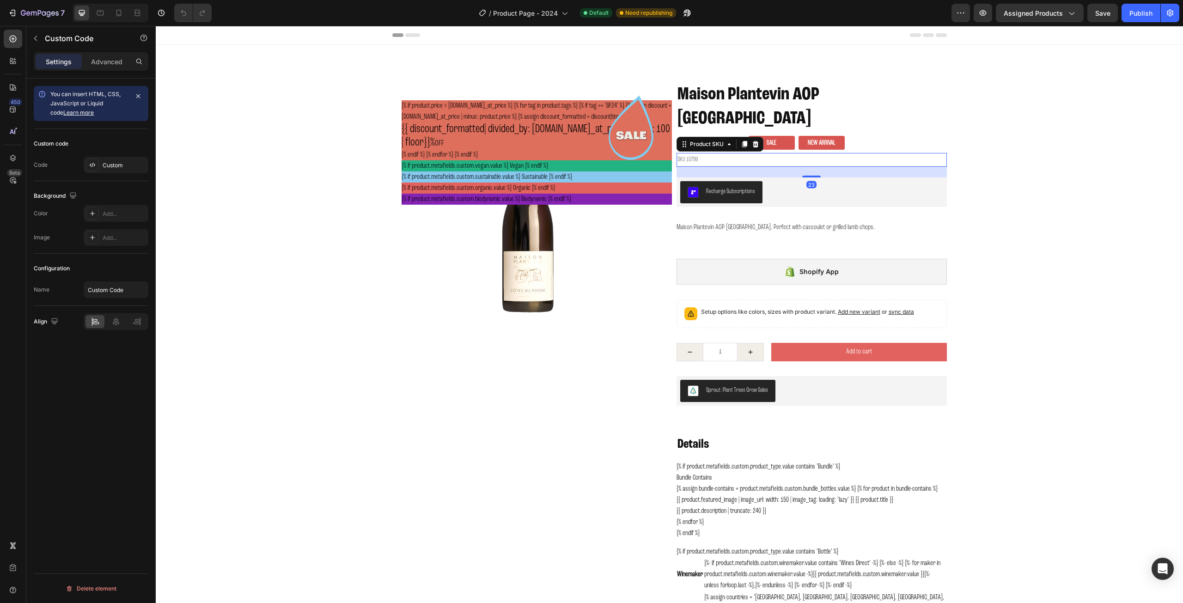
click at [689, 153] on h2 "SKU 10799" at bounding box center [812, 159] width 270 height 13
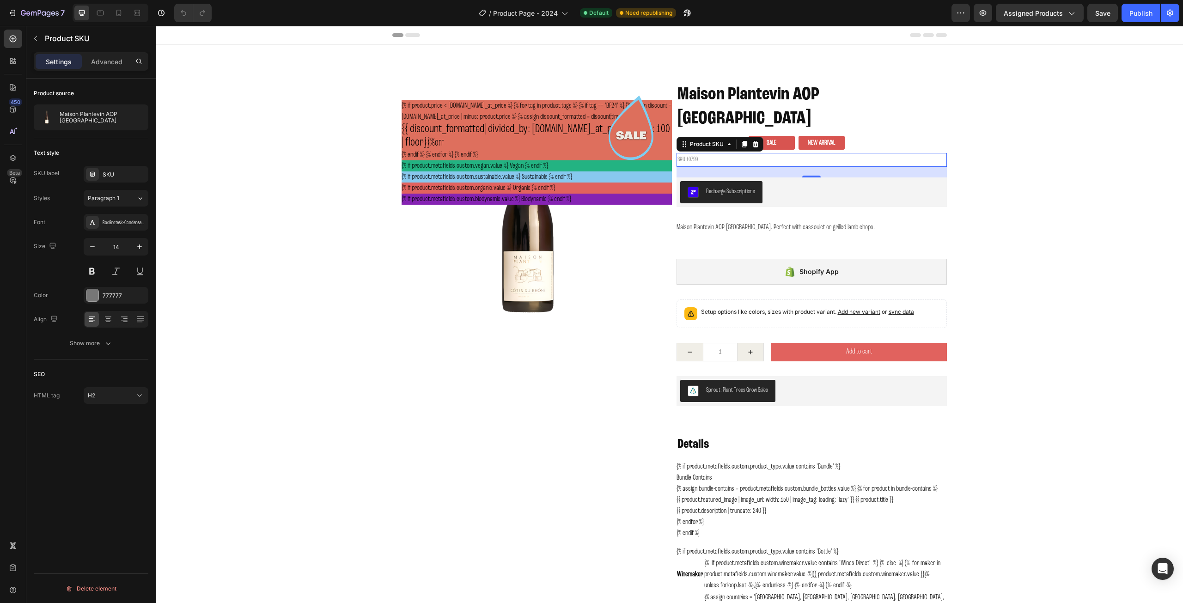
click at [711, 153] on h2 "SKU 10799" at bounding box center [812, 159] width 270 height 13
click at [741, 141] on icon at bounding box center [744, 144] width 7 height 7
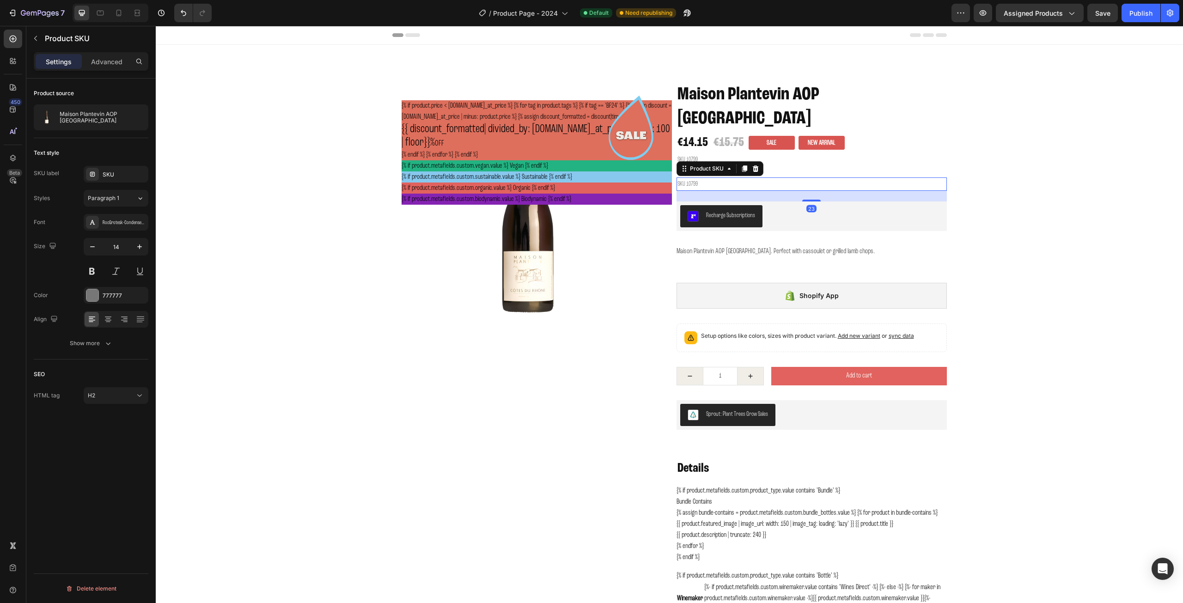
click at [690, 178] on h2 "SKU 10799" at bounding box center [812, 184] width 270 height 13
click at [689, 178] on h2 "SKU 10799" at bounding box center [812, 184] width 270 height 13
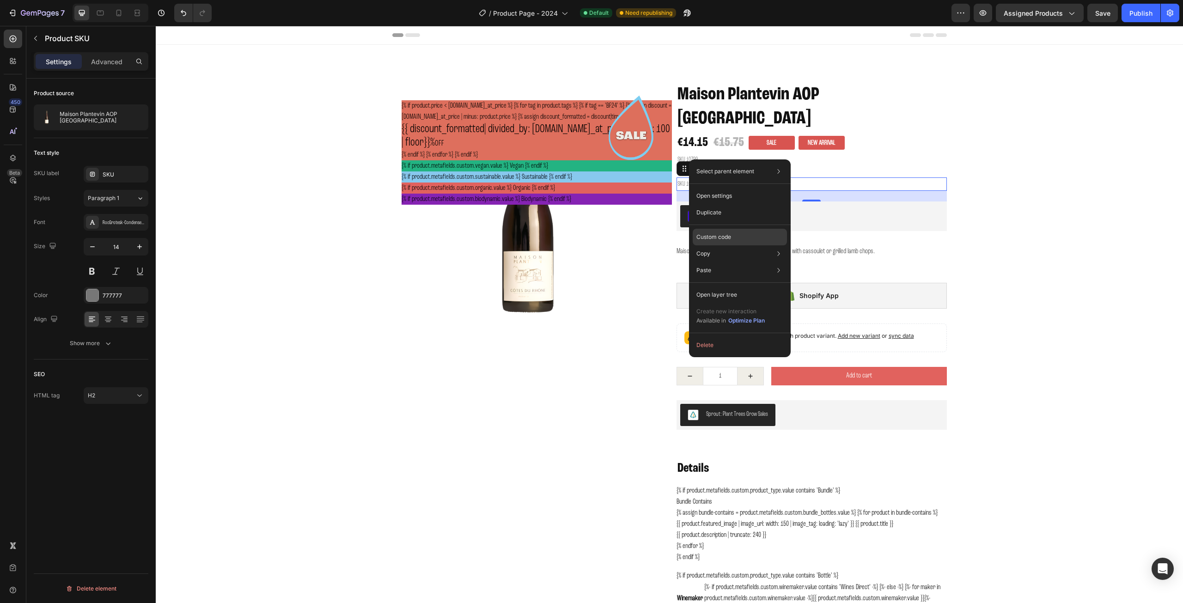
click at [716, 235] on p "Custom code" at bounding box center [714, 237] width 35 height 8
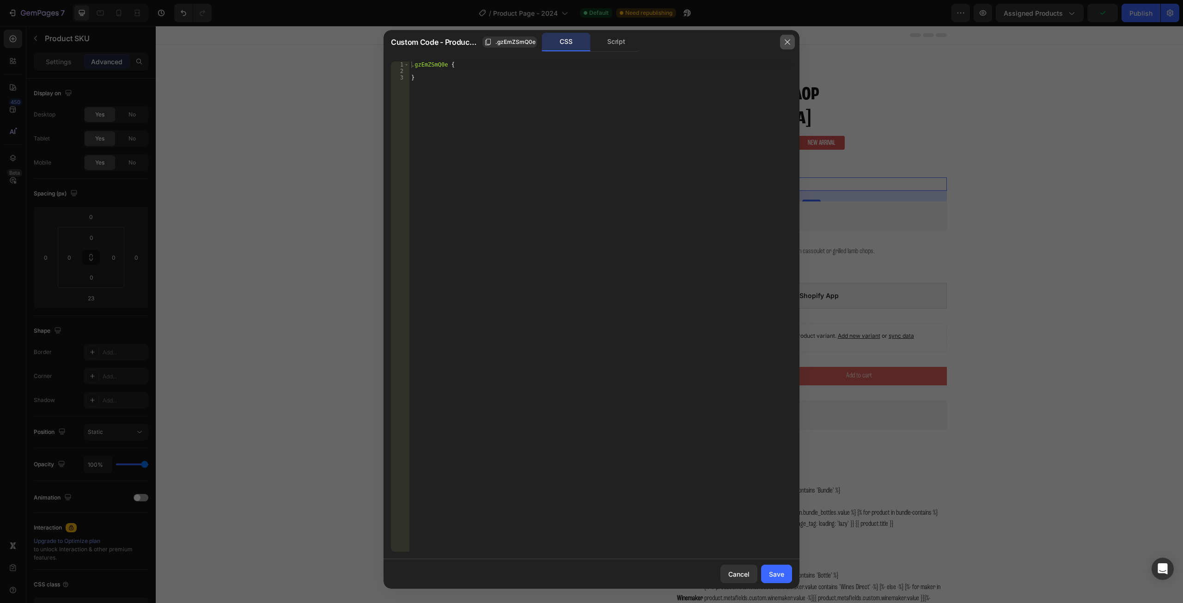
click at [785, 41] on icon "button" at bounding box center [787, 41] width 7 height 7
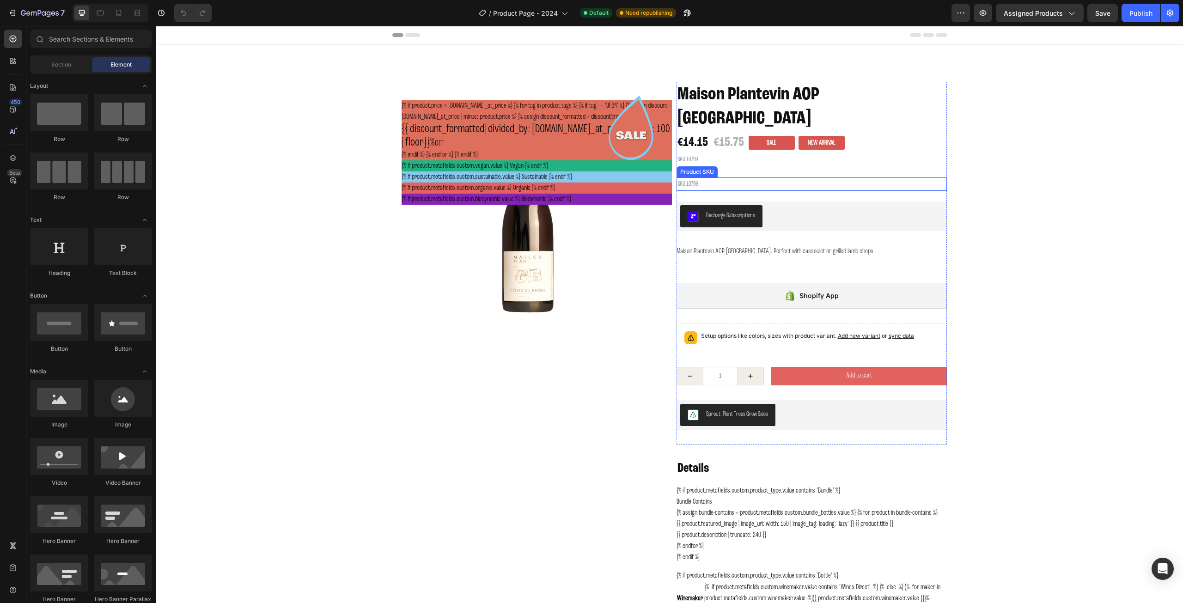
click at [705, 178] on h2 "SKU 10799" at bounding box center [812, 184] width 270 height 13
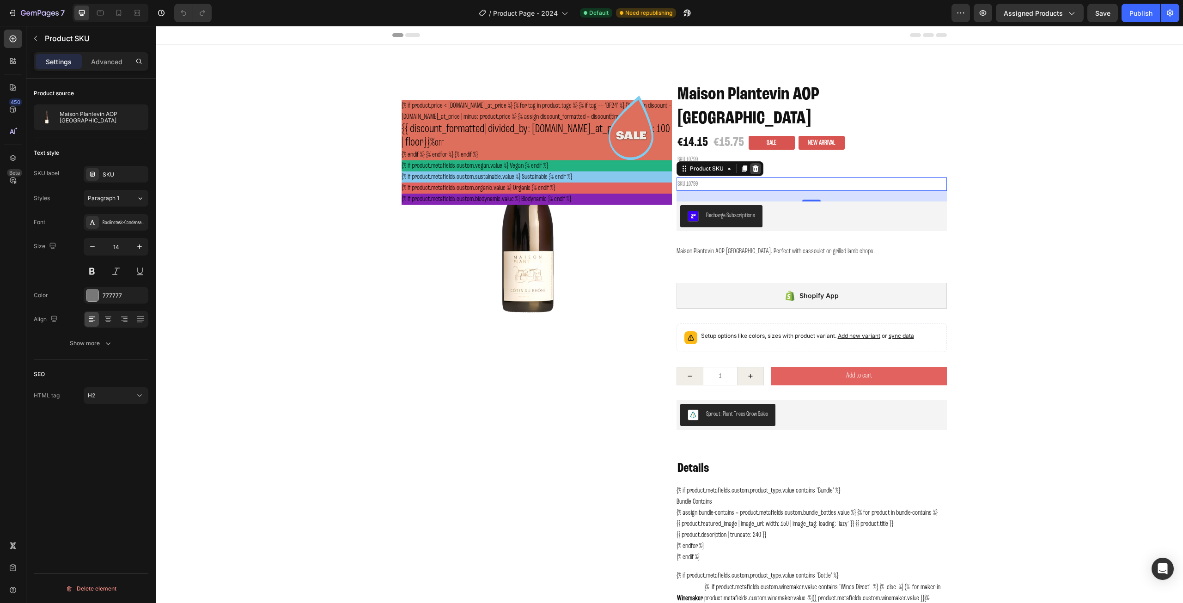
click at [753, 165] on icon at bounding box center [756, 168] width 6 height 6
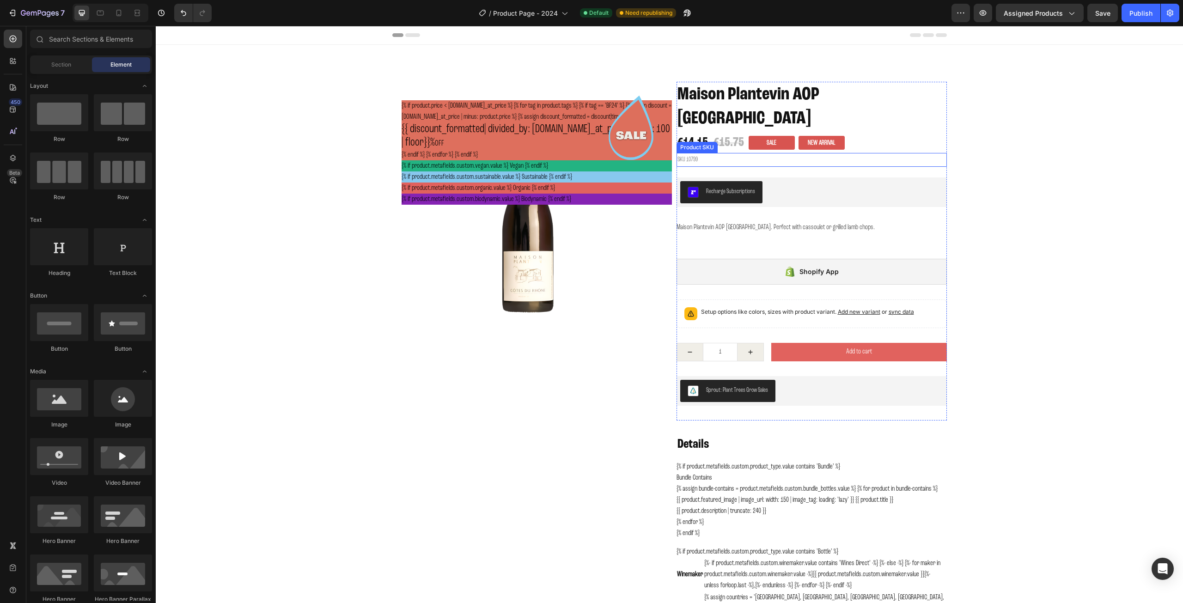
click at [713, 153] on h2 "SKU 10799" at bounding box center [812, 159] width 270 height 13
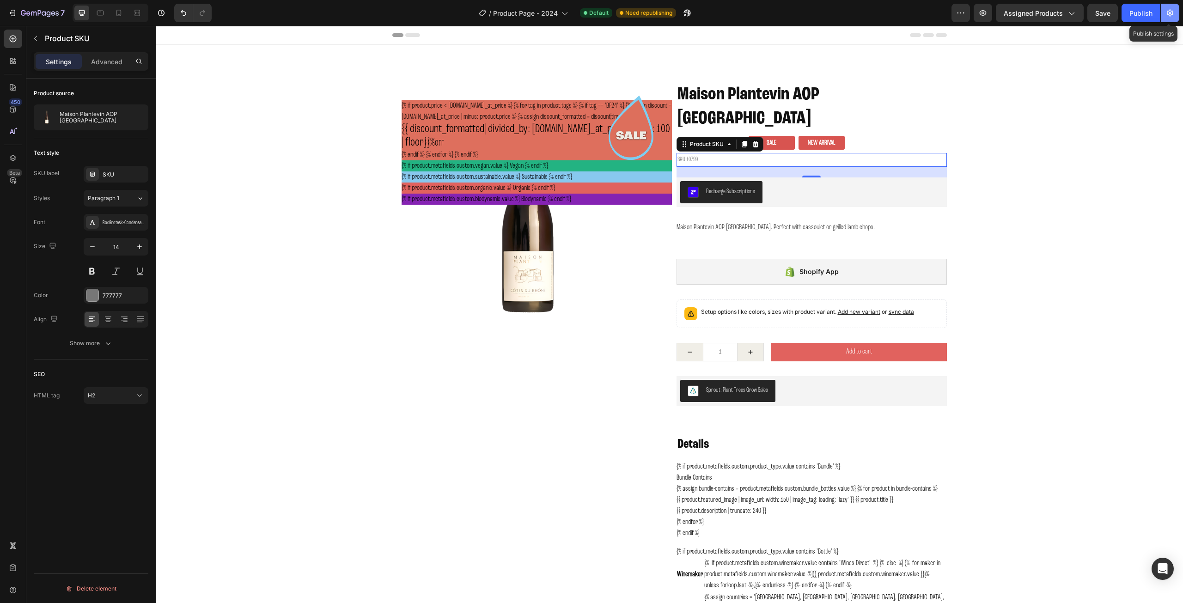
click at [1171, 12] on icon "button" at bounding box center [1171, 13] width 2 height 2
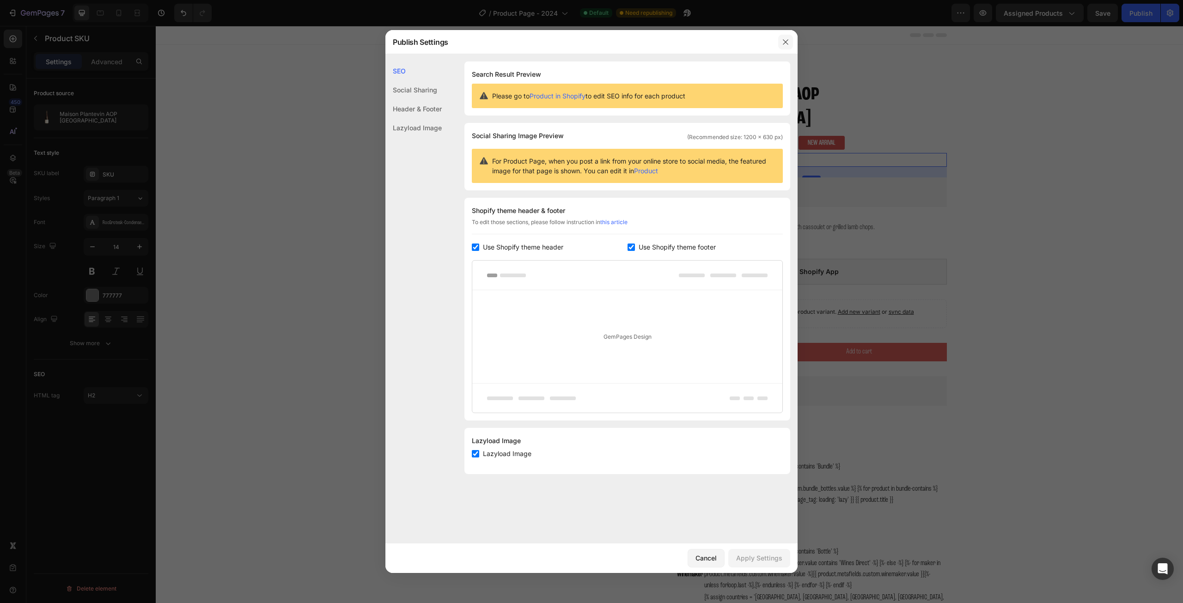
click at [788, 42] on icon "button" at bounding box center [785, 41] width 7 height 7
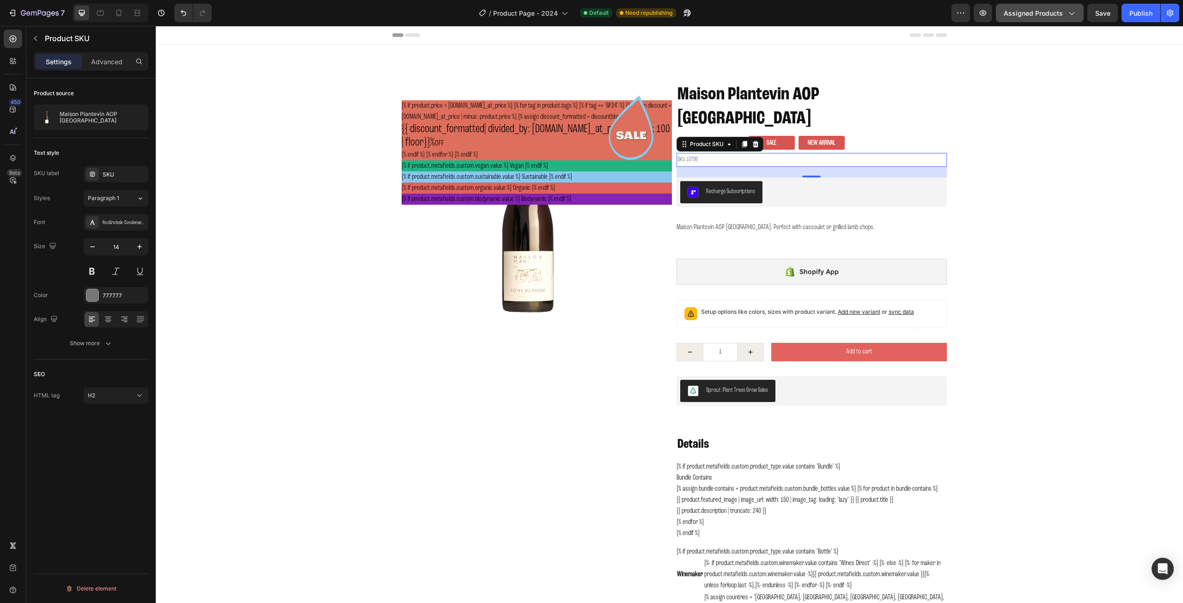
click at [1044, 18] on span "Assigned Products" at bounding box center [1033, 13] width 59 height 10
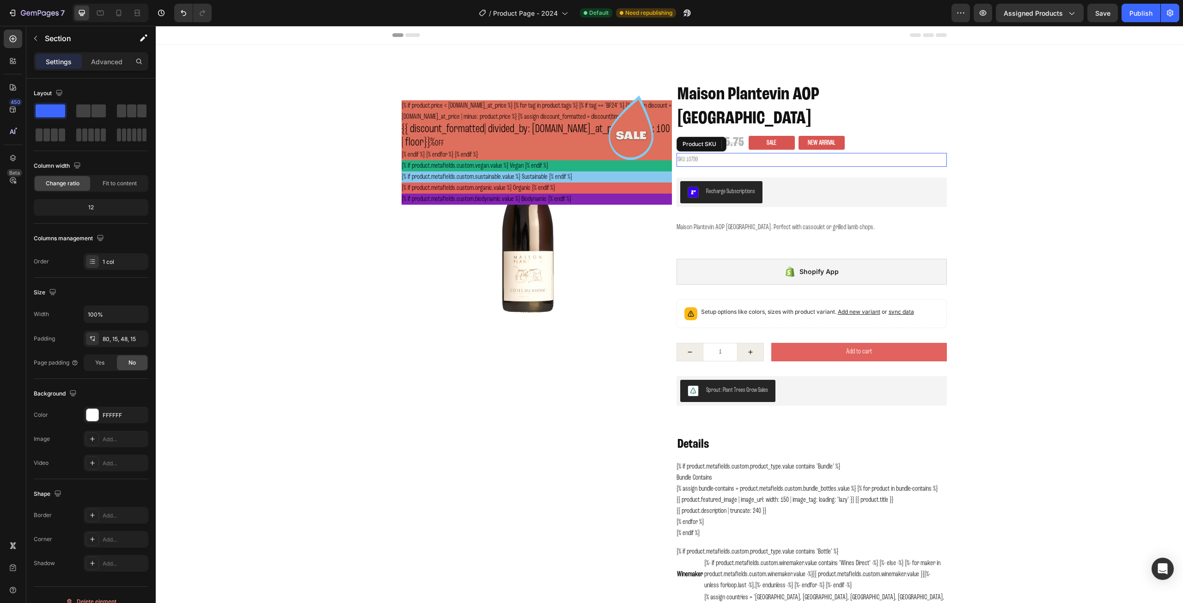
click at [689, 153] on h2 "SKU 10799" at bounding box center [812, 159] width 270 height 13
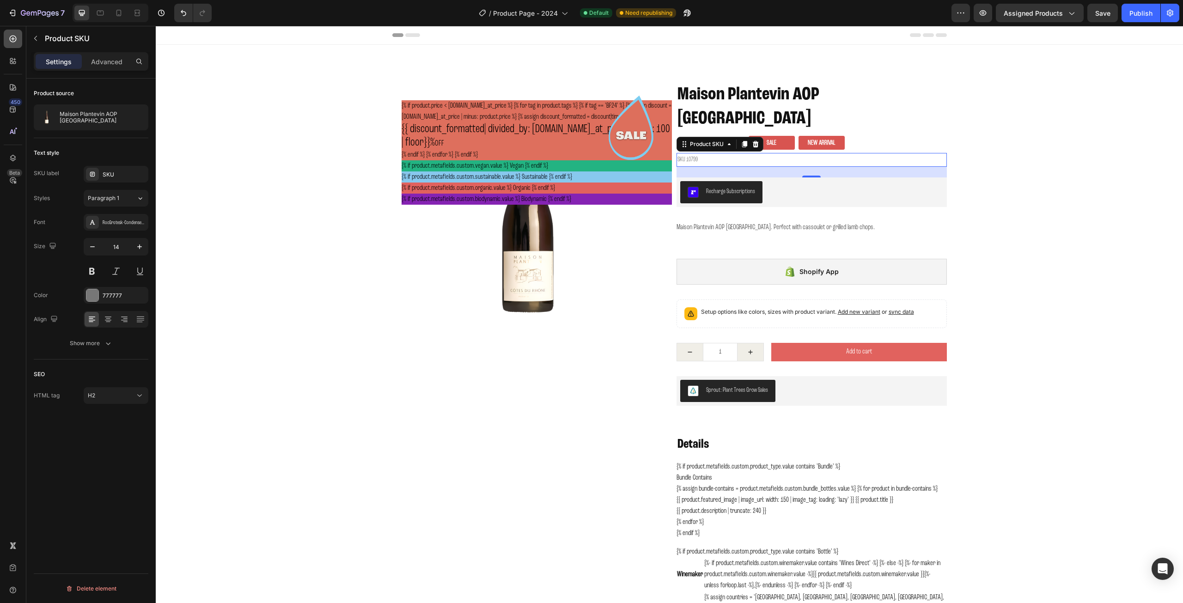
click at [13, 40] on icon at bounding box center [12, 38] width 9 height 9
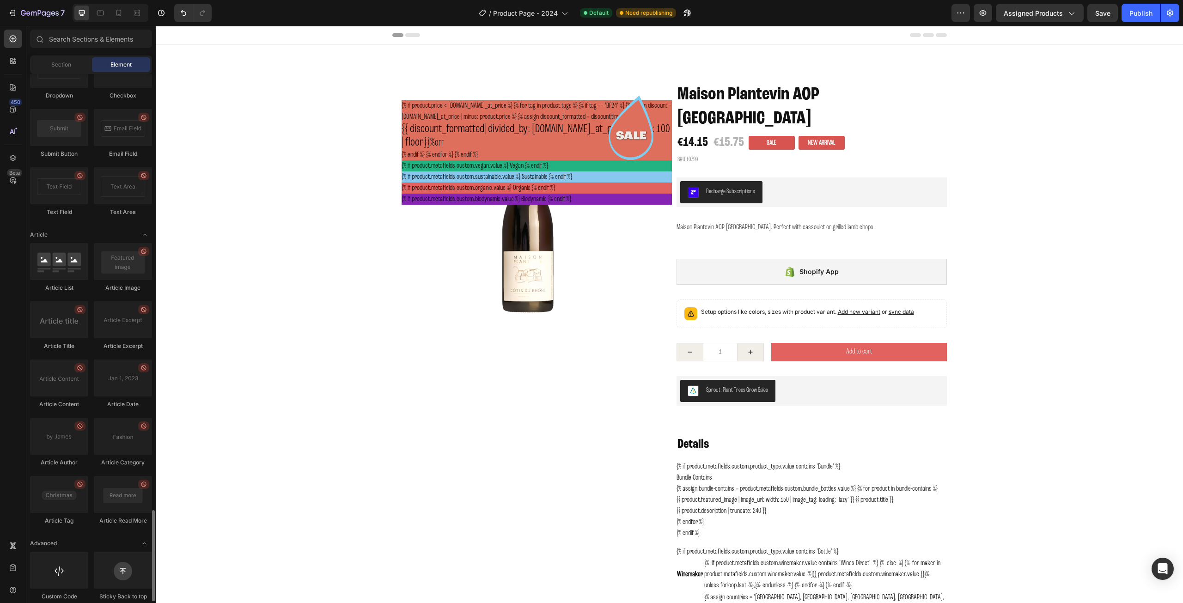
scroll to position [2273, 0]
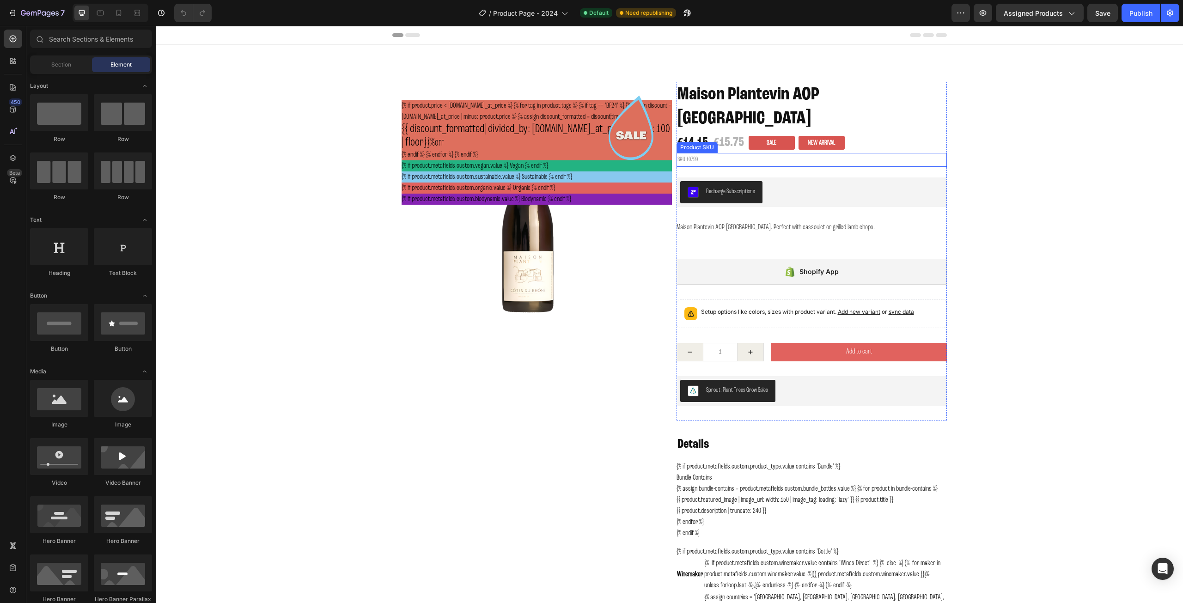
click at [703, 153] on h2 "SKU 10799" at bounding box center [812, 159] width 270 height 13
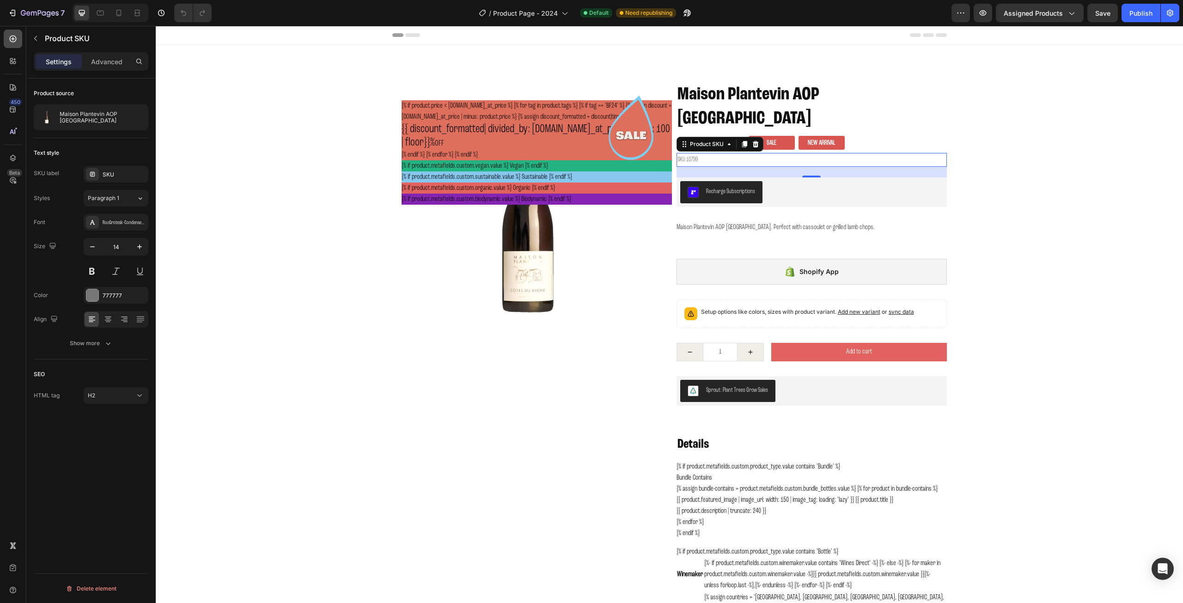
click at [8, 41] on icon at bounding box center [12, 38] width 9 height 9
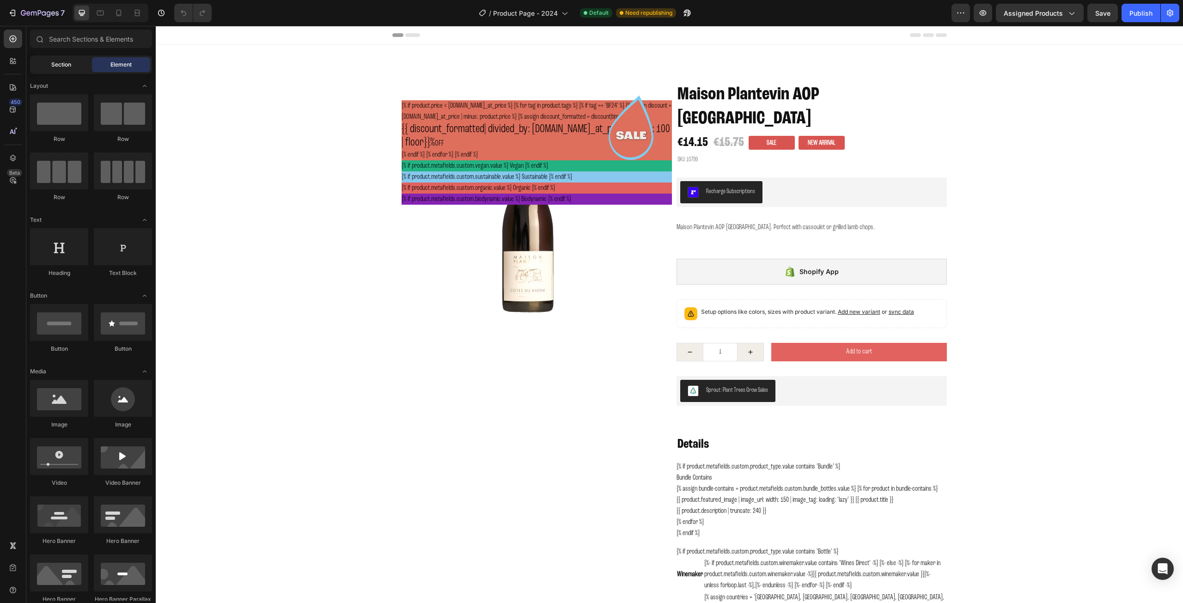
click at [51, 62] on span "Section" at bounding box center [61, 65] width 20 height 8
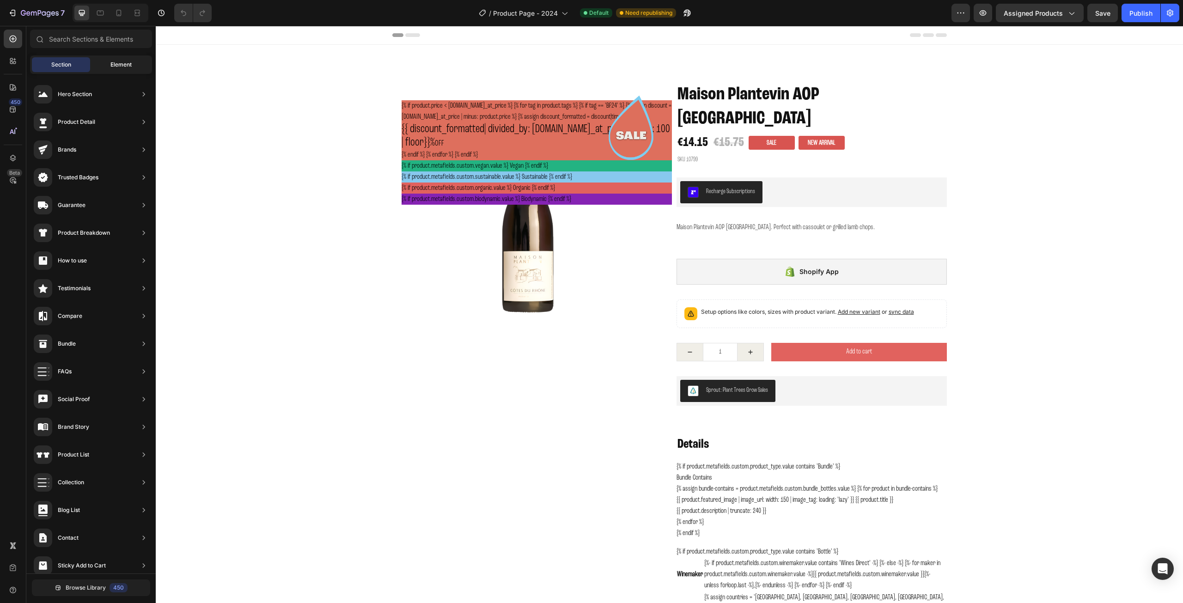
click at [106, 63] on div "Element" at bounding box center [121, 64] width 58 height 15
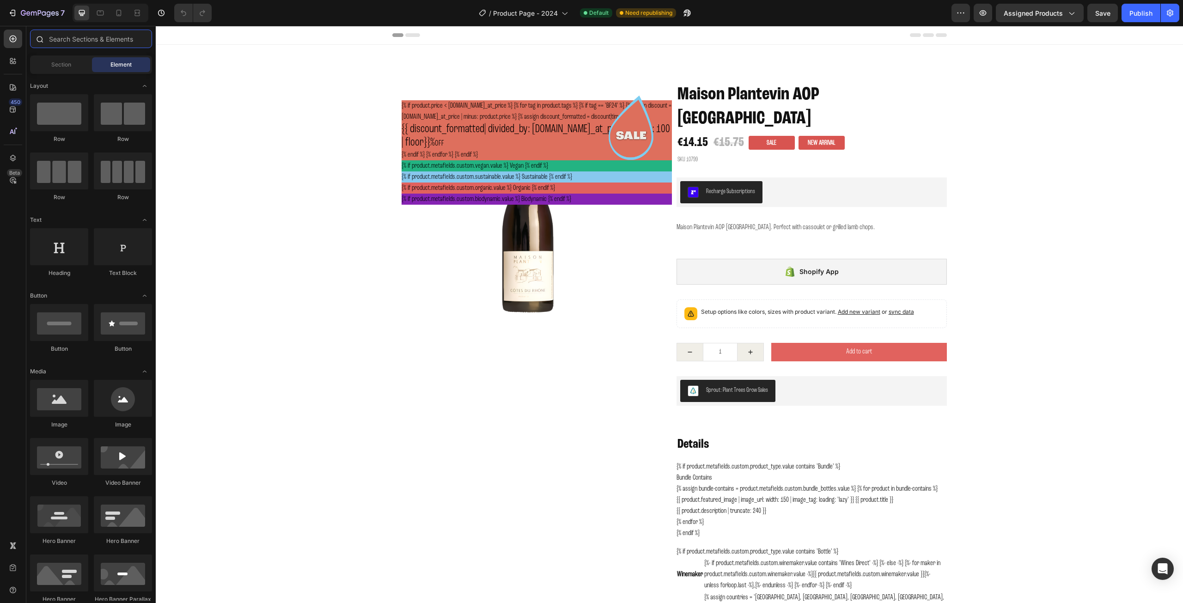
click at [90, 37] on input "text" at bounding box center [91, 39] width 122 height 18
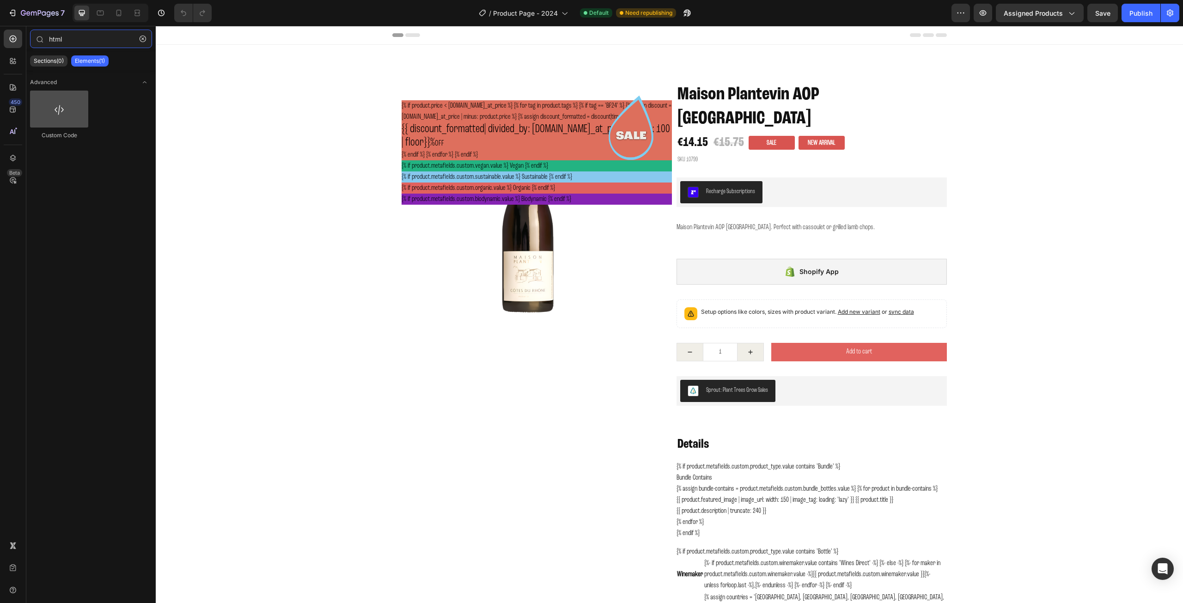
type input "html"
click at [60, 106] on div at bounding box center [59, 109] width 58 height 37
drag, startPoint x: 215, startPoint y: 132, endPoint x: 686, endPoint y: 145, distance: 471.2
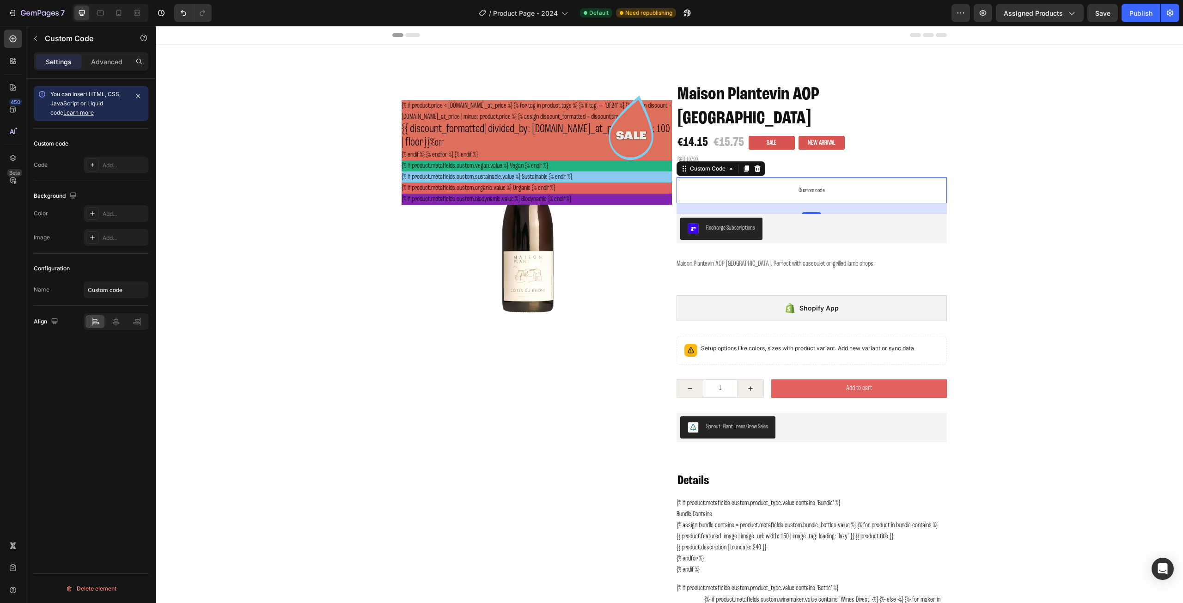
click at [761, 178] on p "Custom code" at bounding box center [812, 191] width 270 height 26
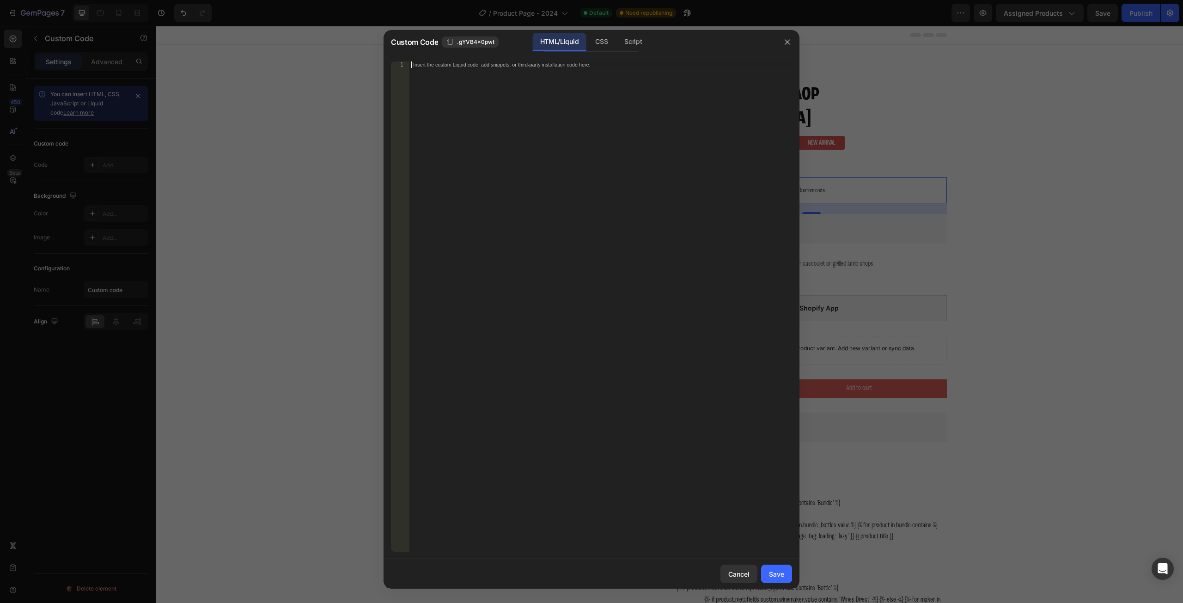
click at [525, 69] on div "Insert the custom Liquid code, add snippets, or third-party installation code h…" at bounding box center [601, 312] width 383 height 503
click at [482, 68] on div "Insert the custom Liquid code, add snippets, or third-party installation code h…" at bounding box center [601, 312] width 383 height 503
paste textarea "{% endif %}"
type textarea "{% endif %}"
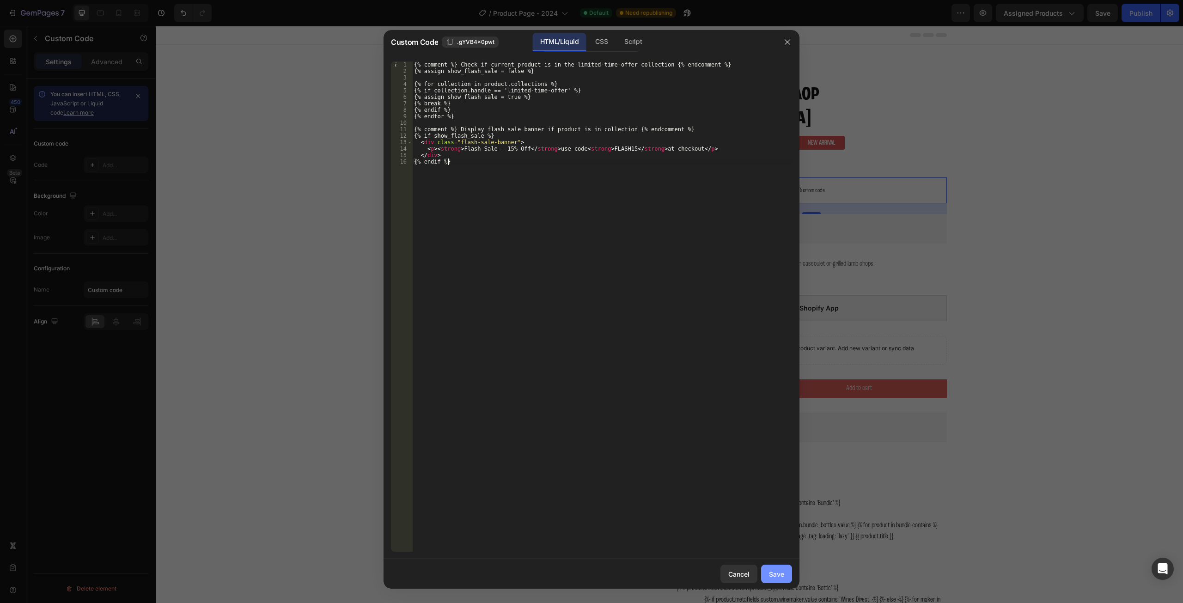
click at [777, 576] on div "Save" at bounding box center [776, 574] width 15 height 10
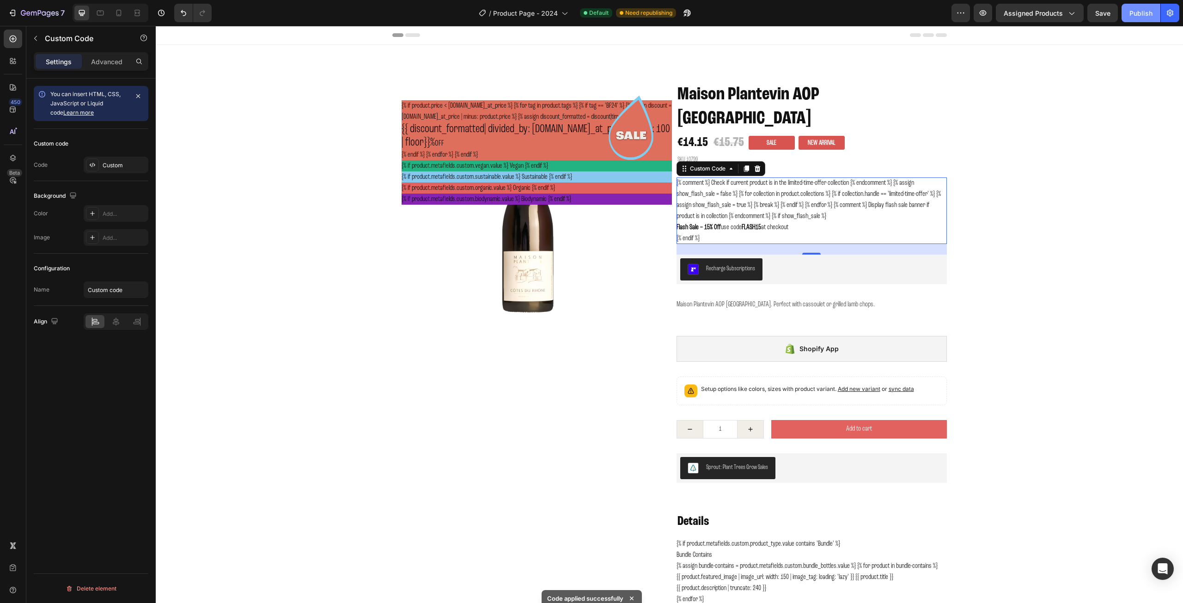
click at [1130, 14] on div "Publish" at bounding box center [1141, 13] width 23 height 10
click at [753, 178] on div "{% comment %} Check if current product is in the limited-time-offer collection …" at bounding box center [812, 211] width 270 height 67
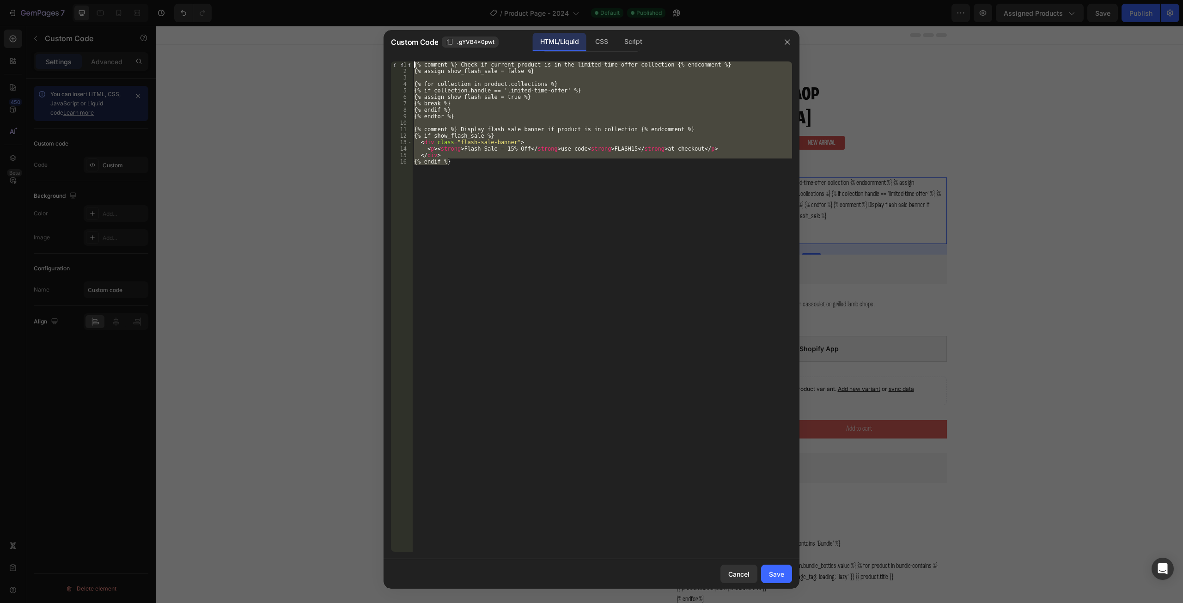
drag, startPoint x: 439, startPoint y: 157, endPoint x: 404, endPoint y: 61, distance: 101.8
click at [404, 61] on div "{% endif %} 1 2 3 4 5 6 7 8 9 10 11 12 13 14 15 16 {% comment %} Check if curre…" at bounding box center [592, 306] width 416 height 505
paste textarea "endif"
type textarea "{% endif %}"
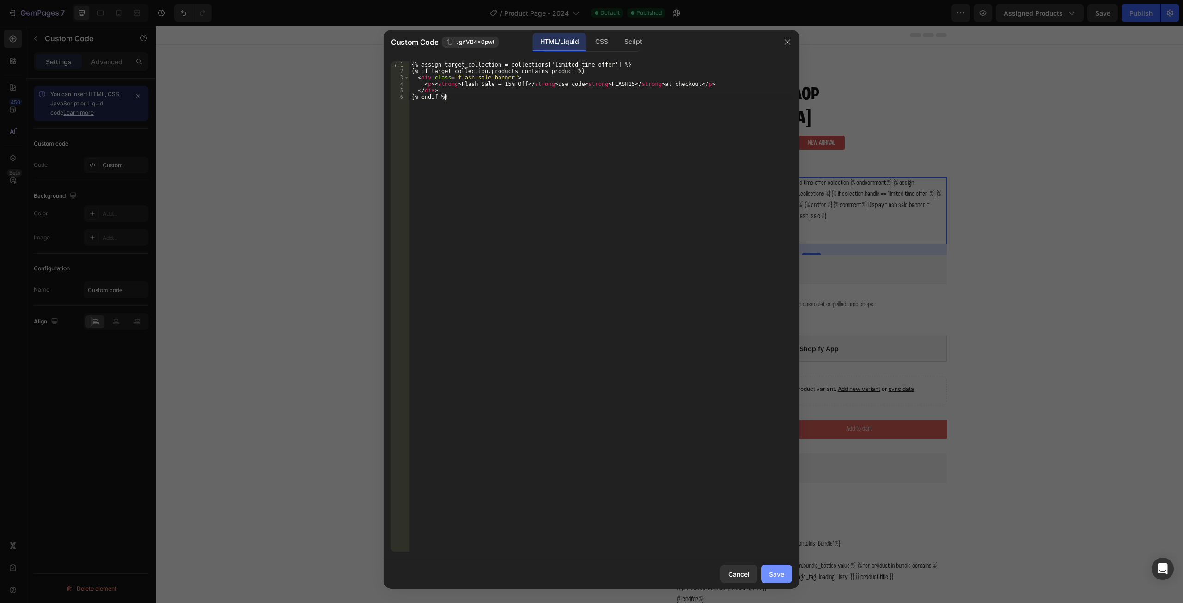
click at [781, 573] on div "Save" at bounding box center [776, 574] width 15 height 10
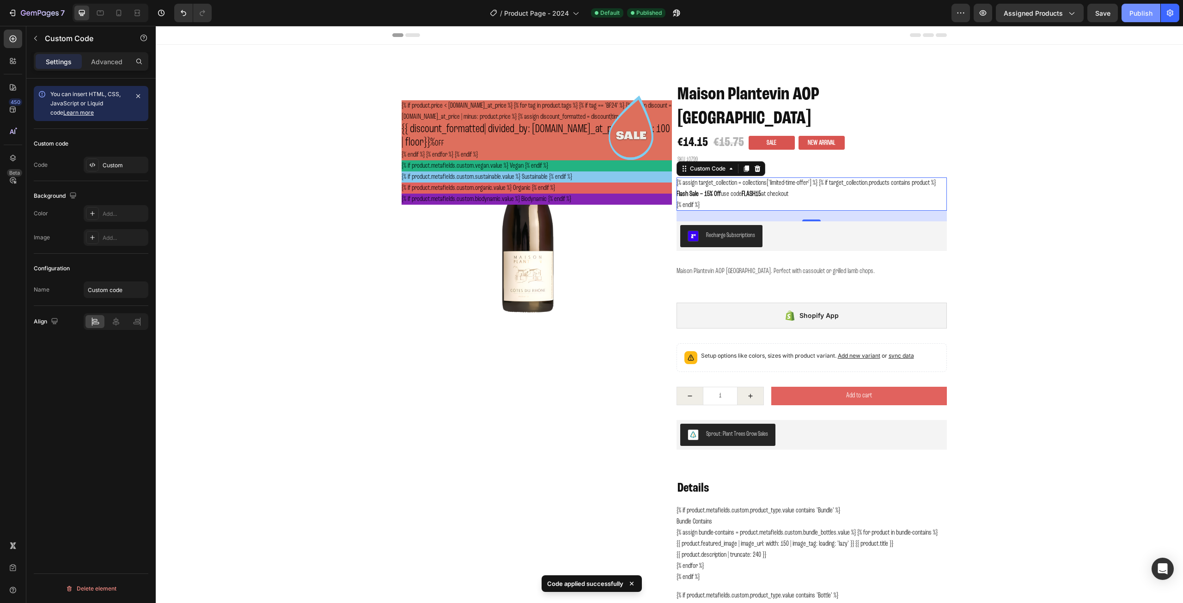
click at [1133, 12] on div "Publish" at bounding box center [1141, 13] width 23 height 10
click at [712, 190] on strong "Flash Sale – 15% Off" at bounding box center [699, 193] width 44 height 7
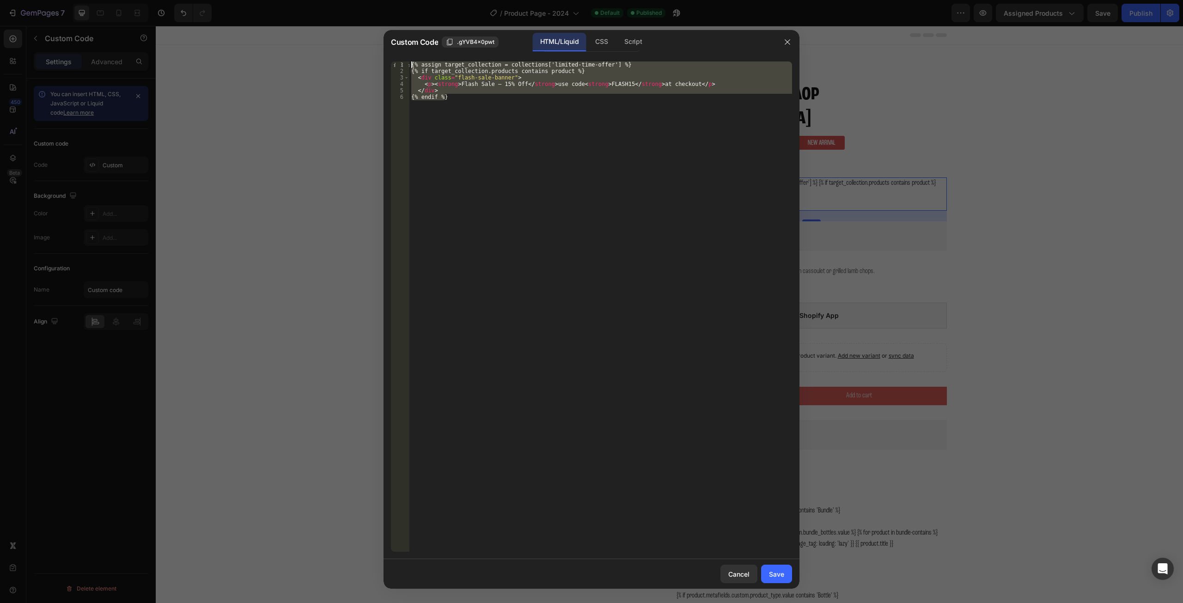
drag, startPoint x: 437, startPoint y: 98, endPoint x: 396, endPoint y: 63, distance: 53.8
click at [396, 63] on div "{% endif %} 1 2 3 4 5 6 {% assign target_collection = collections['limited-time…" at bounding box center [591, 306] width 401 height 490
paste textarea "endif"
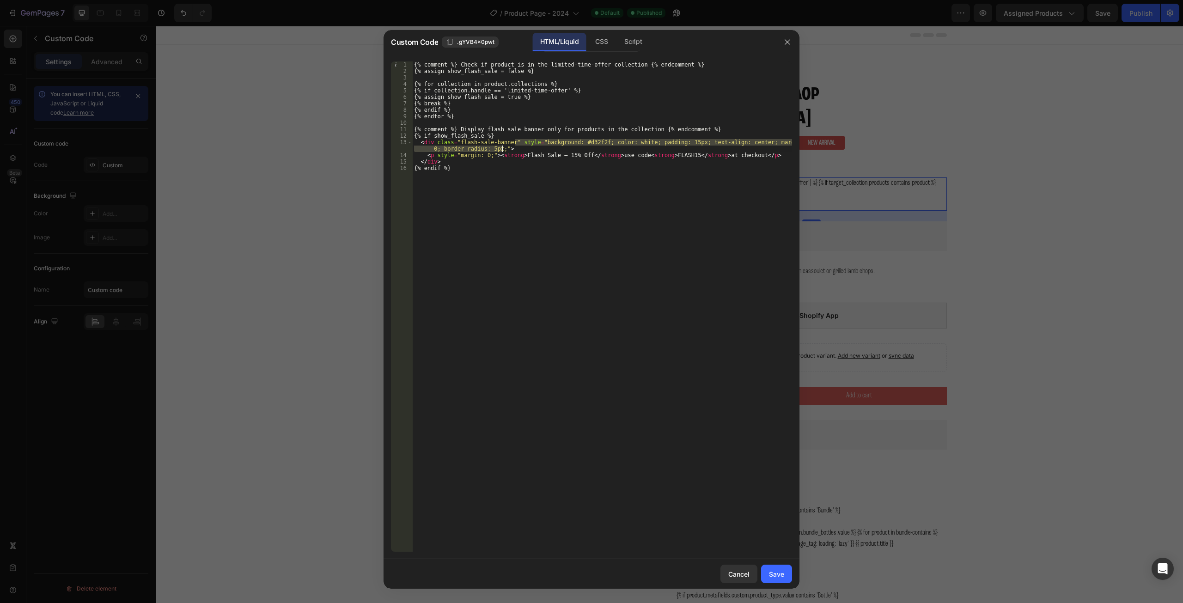
drag, startPoint x: 515, startPoint y: 141, endPoint x: 502, endPoint y: 151, distance: 16.5
click at [502, 151] on div "{% comment %} Check if product is in the limited-time-offer collection {% endco…" at bounding box center [602, 312] width 380 height 503
type textarea "<div class="flash-sale-banner">"
click at [779, 576] on div "Save" at bounding box center [776, 574] width 15 height 10
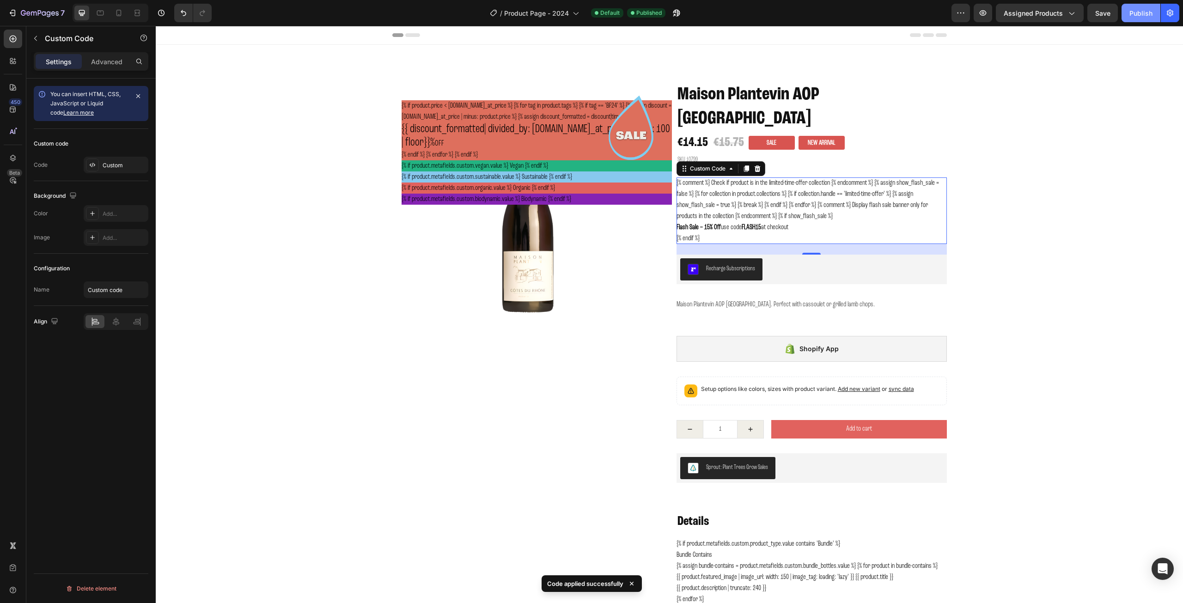
click at [1139, 12] on div "Publish" at bounding box center [1141, 13] width 23 height 10
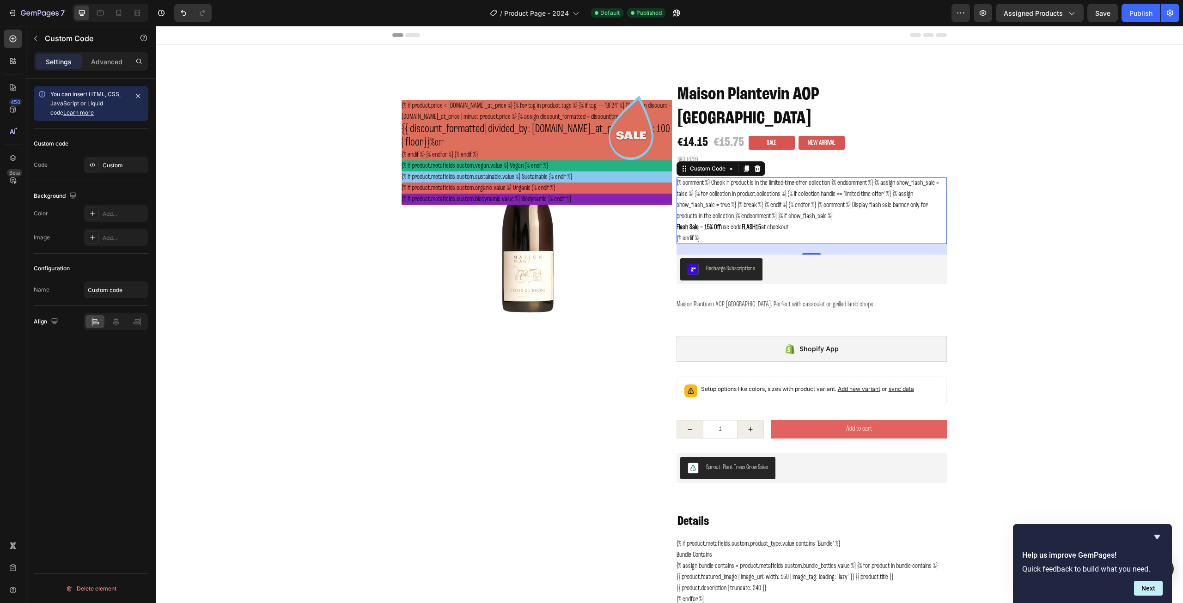
click at [785, 196] on div "{% comment %} Check if product is in the limited-time-offer collection {% endco…" at bounding box center [812, 211] width 270 height 67
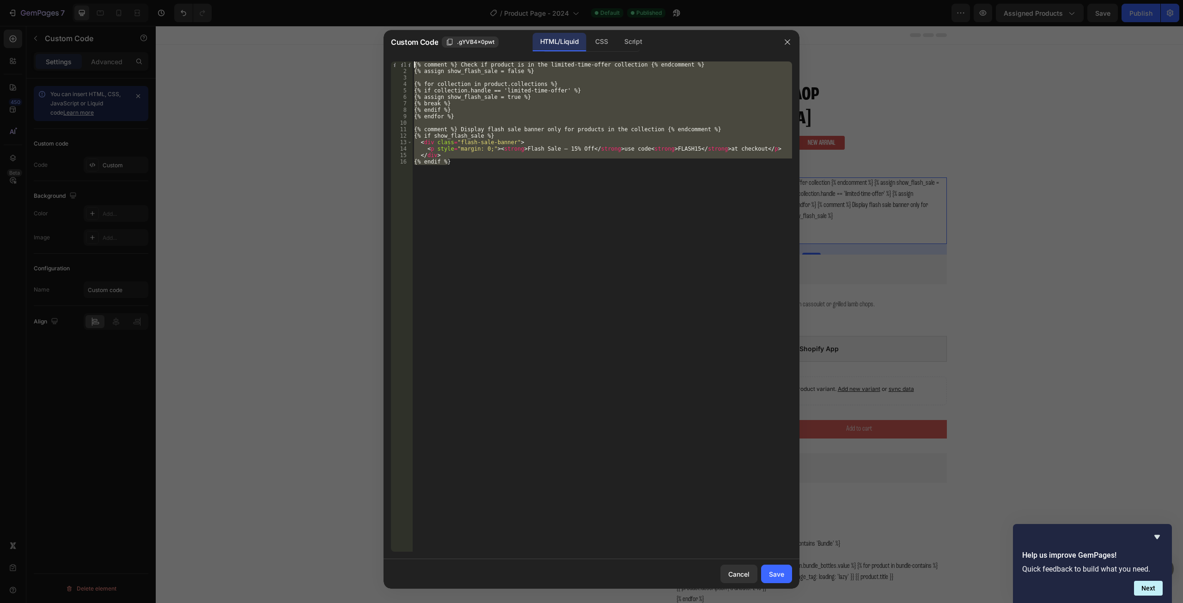
drag, startPoint x: 453, startPoint y: 164, endPoint x: 395, endPoint y: 52, distance: 125.3
click at [395, 52] on div "Custom Code .gYVB4x0pwt HTML/Liquid CSS Script {% endif %} 1 2 3 4 5 6 7 8 9 10…" at bounding box center [592, 309] width 416 height 559
type textarea "{% comment %} Check if product is in the limited-time-offer collection {% endco…"
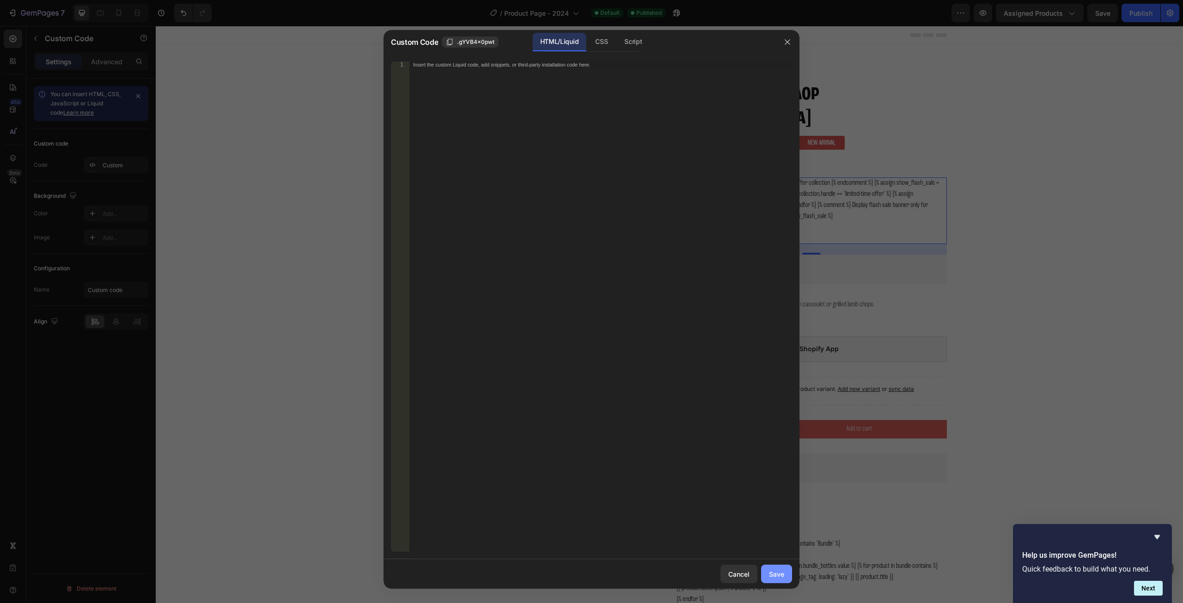
click at [780, 577] on div "Save" at bounding box center [776, 574] width 15 height 10
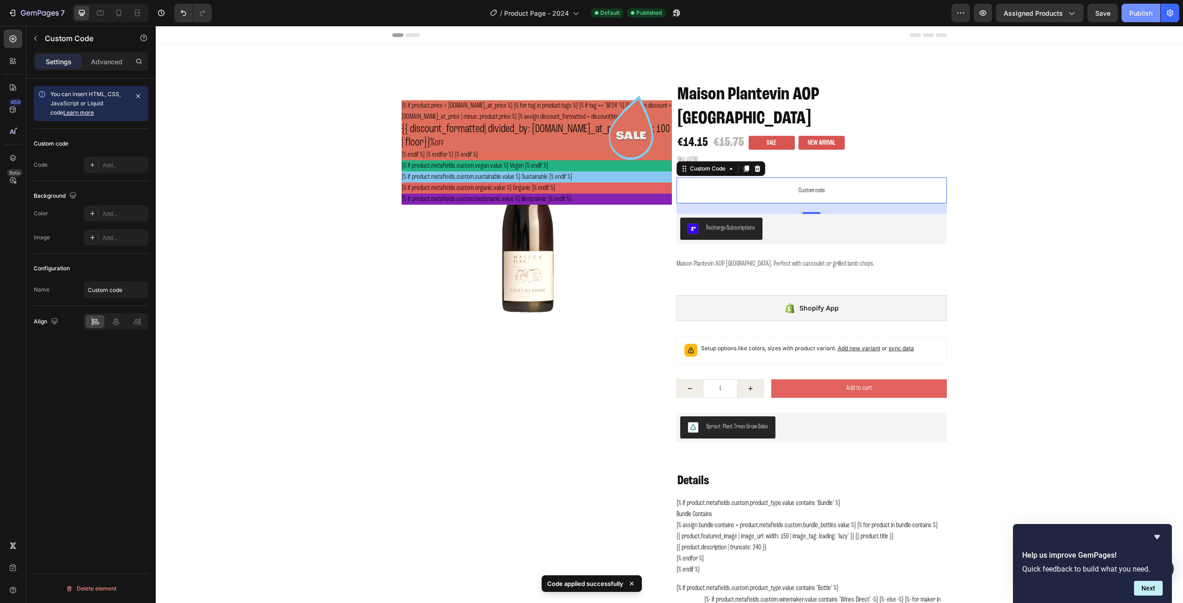
click at [1136, 11] on div "Publish" at bounding box center [1141, 13] width 23 height 10
click at [757, 185] on span "Custom code" at bounding box center [812, 190] width 270 height 11
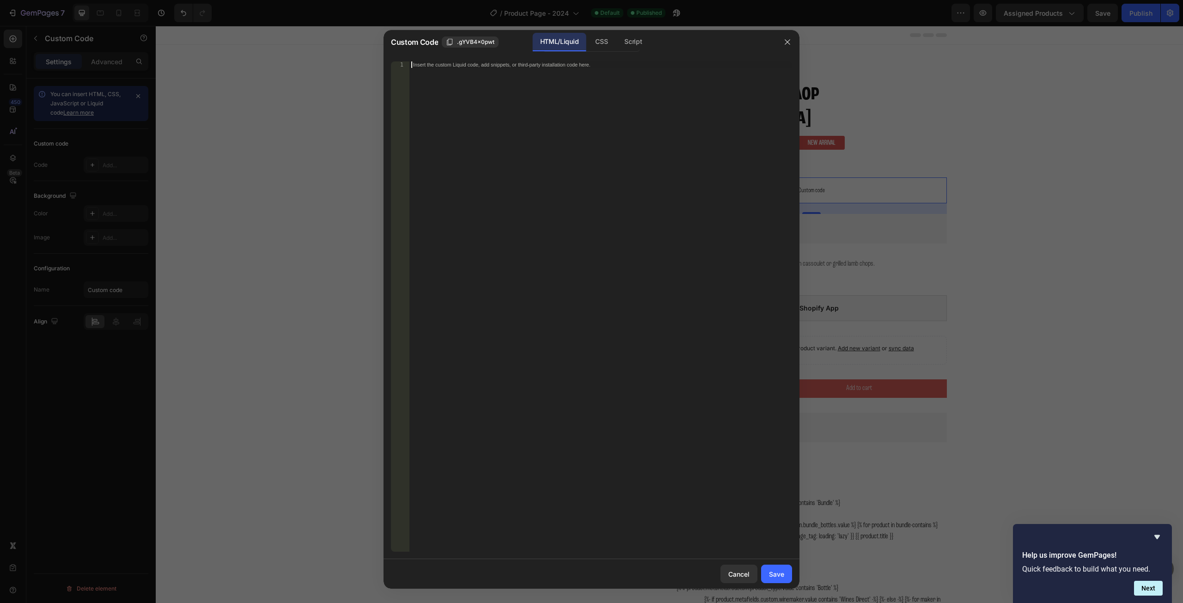
click at [505, 98] on div "Insert the custom Liquid code, add snippets, or third-party installation code h…" at bounding box center [601, 312] width 383 height 503
paste textarea "{% endif %}"
type textarea "{% endif %}"
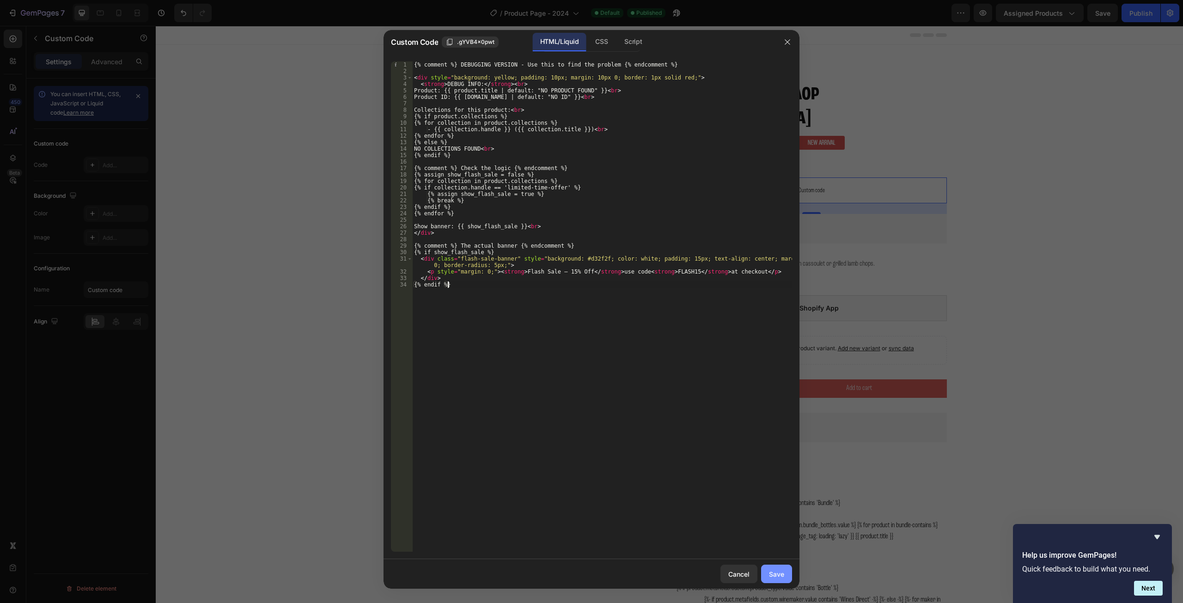
click at [780, 572] on div "Save" at bounding box center [776, 574] width 15 height 10
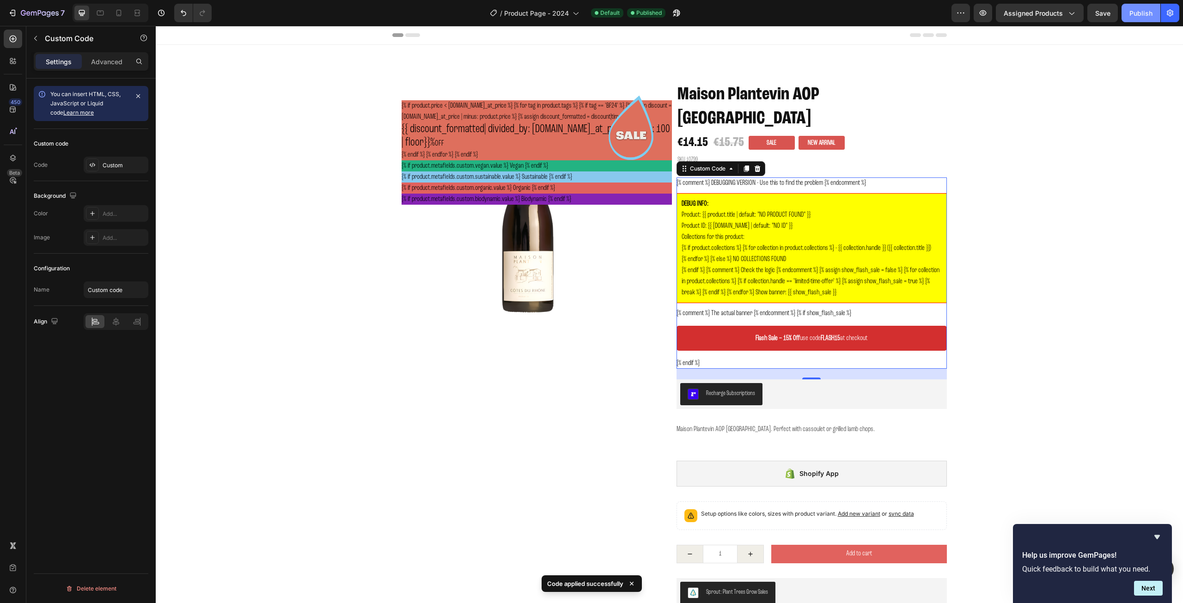
click at [1138, 15] on div "Publish" at bounding box center [1141, 13] width 23 height 10
click at [717, 233] on div "DEBUG INFO: Product: {{ product.title | default: "NO PRODUCT FOUND" }} Product …" at bounding box center [812, 248] width 270 height 110
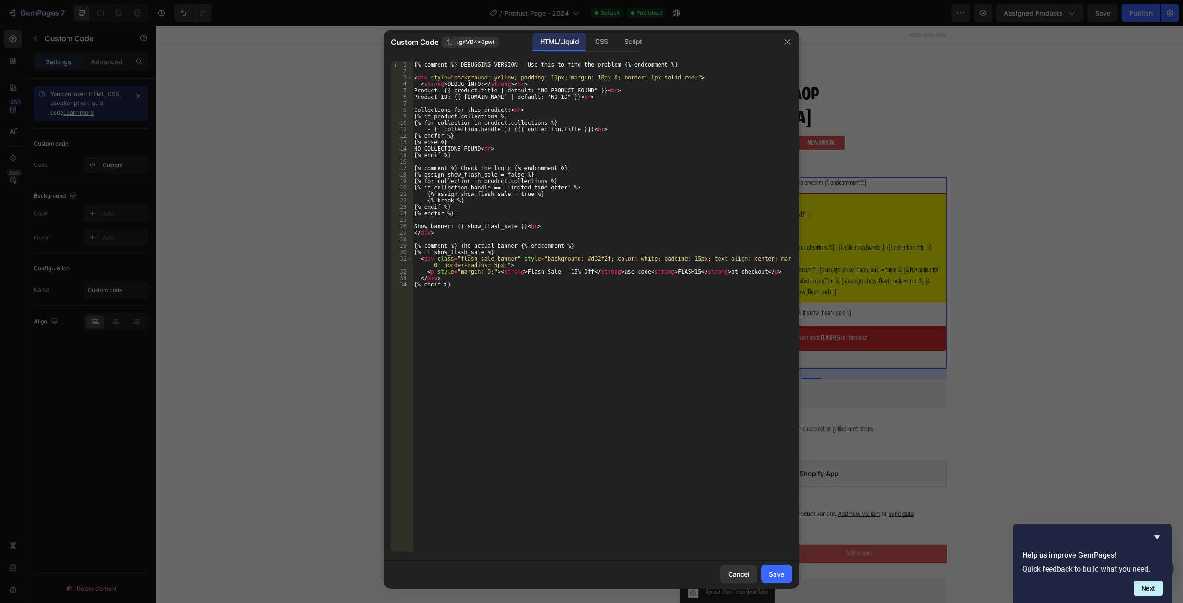
click at [507, 215] on div "{% comment %} DEBUGGING VERSION - Use this to find the problem {% endcomment %}…" at bounding box center [602, 312] width 380 height 503
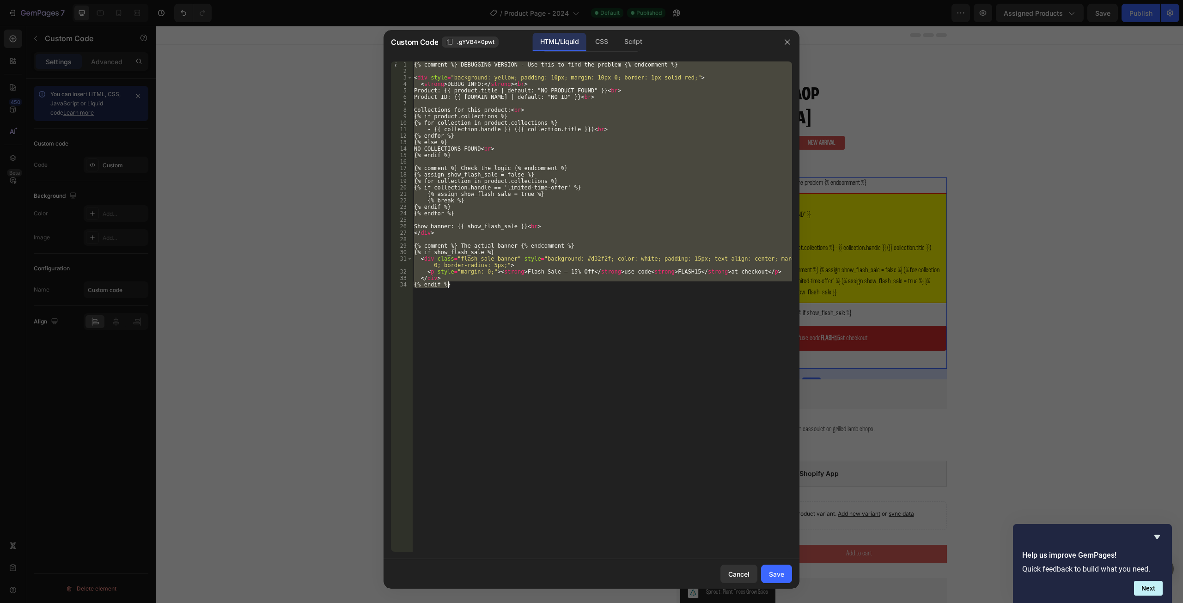
paste textarea
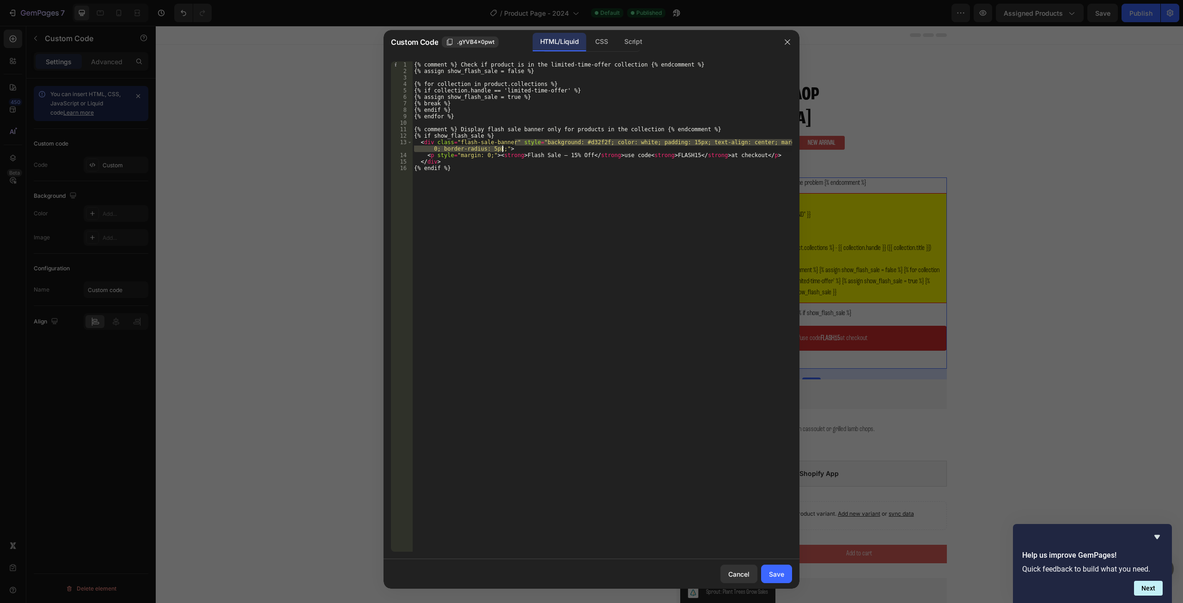
drag, startPoint x: 514, startPoint y: 142, endPoint x: 502, endPoint y: 148, distance: 13.2
click at [502, 148] on div "{% comment %} Check if product is in the limited-time-offer collection {% endco…" at bounding box center [602, 312] width 380 height 503
type textarea "<div class="flash-sale-banner">"
click at [777, 572] on div "Save" at bounding box center [776, 574] width 15 height 10
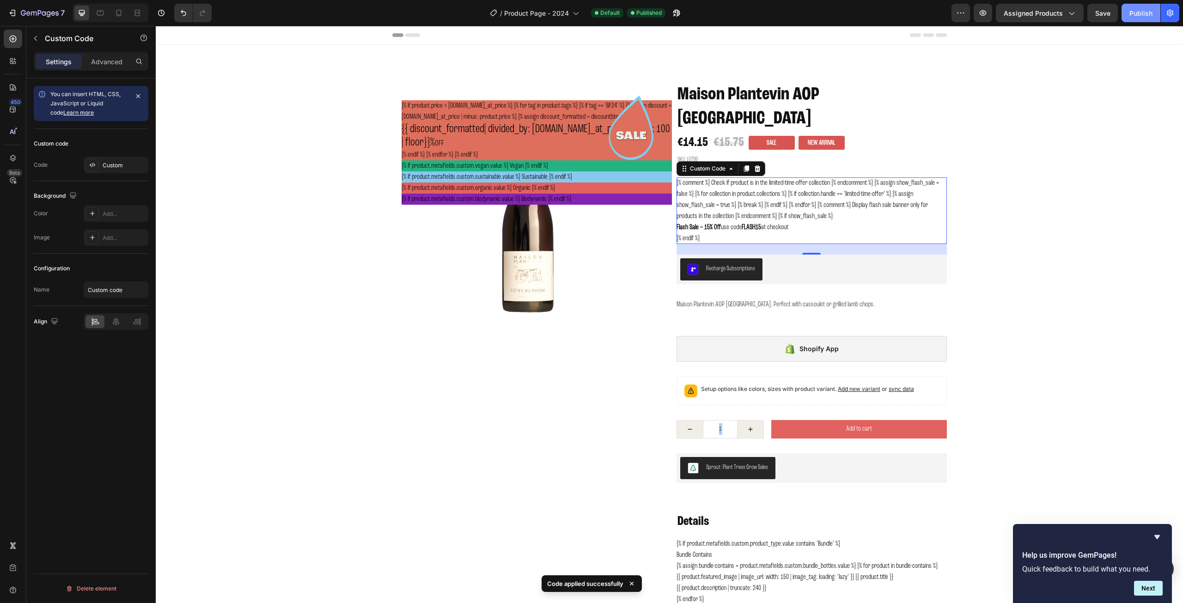
click at [1138, 13] on div "Publish" at bounding box center [1141, 13] width 23 height 10
click at [750, 178] on div "{% comment %} Check if product is in the limited-time-offer collection {% endco…" at bounding box center [812, 211] width 270 height 67
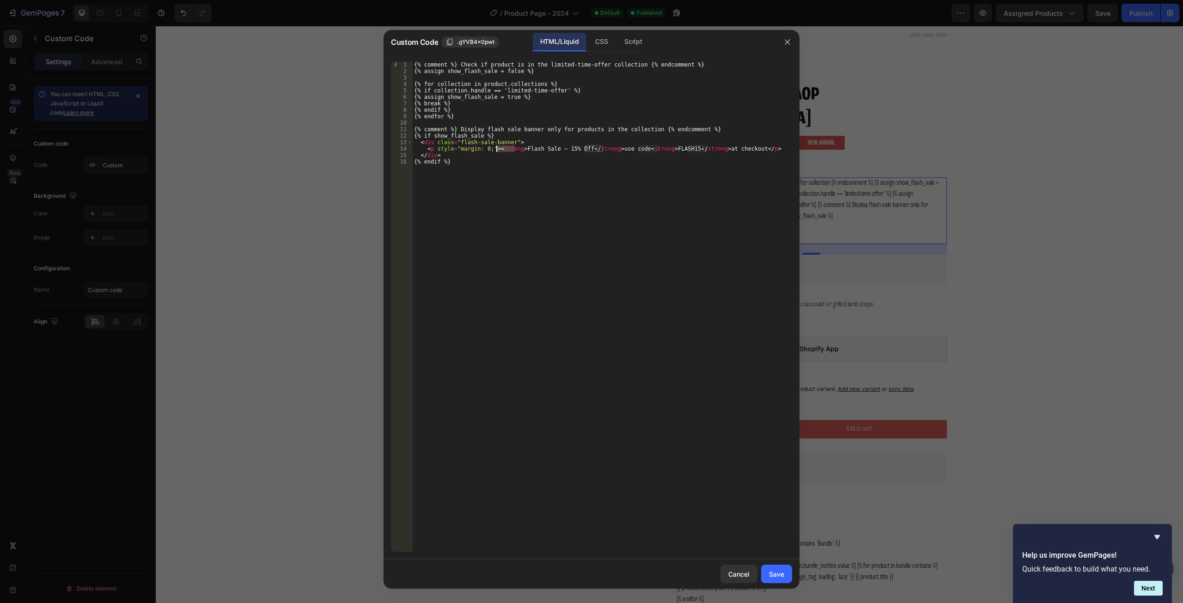
drag, startPoint x: 515, startPoint y: 151, endPoint x: 498, endPoint y: 150, distance: 17.1
click at [498, 150] on div "{% comment %} Check if product is in the limited-time-offer collection {% endco…" at bounding box center [602, 312] width 380 height 503
drag, startPoint x: 597, startPoint y: 150, endPoint x: 580, endPoint y: 153, distance: 17.7
click at [580, 153] on div "{% comment %} Check if product is in the limited-time-offer collection {% endco…" at bounding box center [602, 312] width 380 height 503
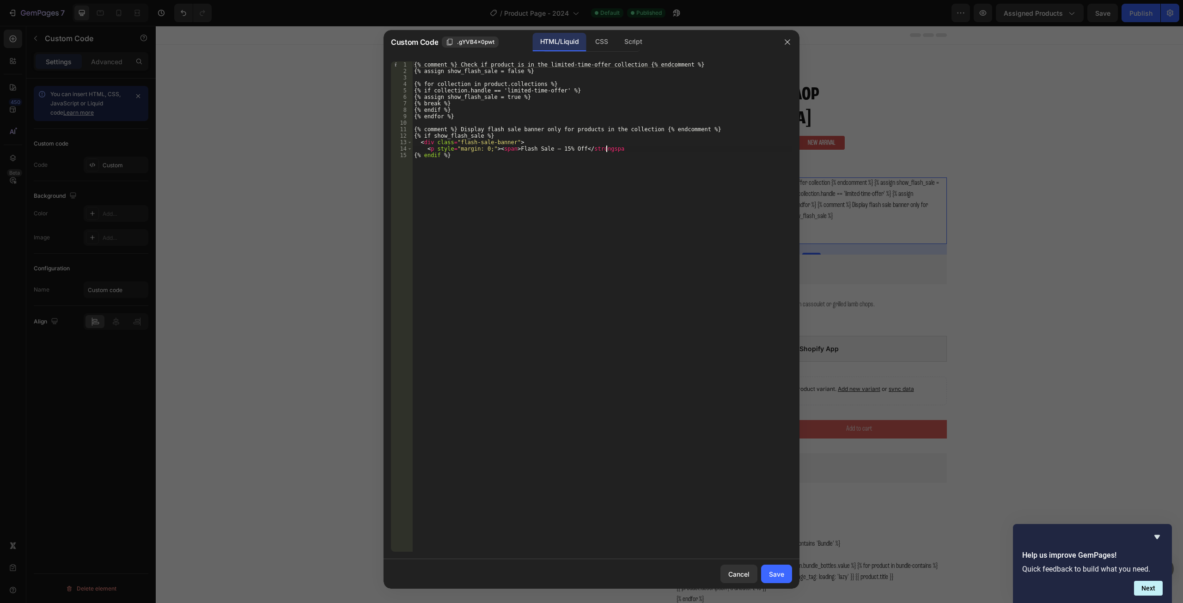
scroll to position [0, 16]
click at [580, 153] on div "{% comment %} Check if product is in the limited-time-offer collection {% endco…" at bounding box center [602, 312] width 380 height 503
drag, startPoint x: 515, startPoint y: 148, endPoint x: 497, endPoint y: 150, distance: 17.6
click at [497, 150] on div "{% comment %} Check if product is in the limited-time-offer collection {% endco…" at bounding box center [602, 312] width 380 height 503
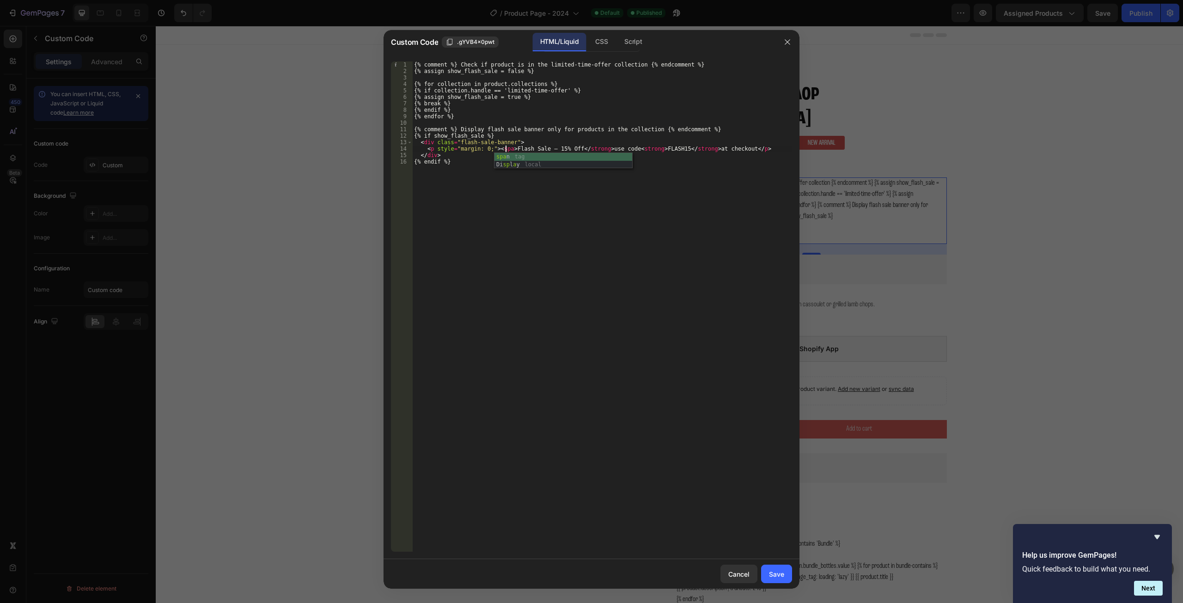
scroll to position [0, 8]
drag, startPoint x: 597, startPoint y: 150, endPoint x: 580, endPoint y: 151, distance: 17.6
click at [580, 151] on div "{% comment %} Check if product is in the limited-time-offer collection {% endco…" at bounding box center [602, 312] width 380 height 503
click at [457, 165] on div "{% comment %} Check if product is in the limited-time-offer collection {% endco…" at bounding box center [602, 312] width 380 height 503
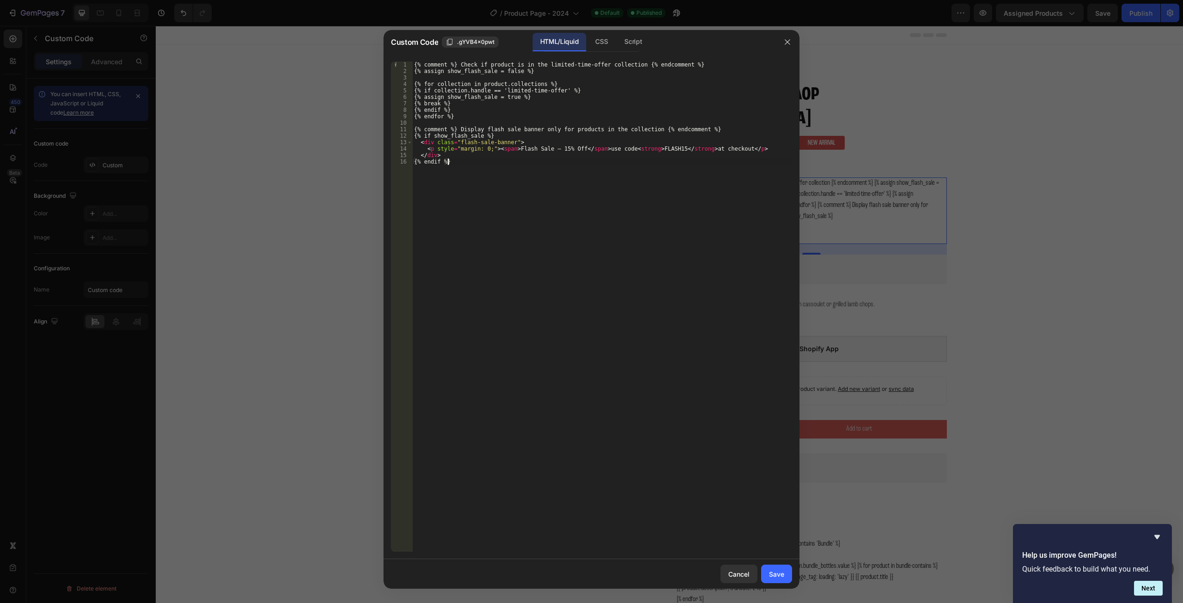
type textarea "{% endif %}"
type textarea "<style>"
drag, startPoint x: 458, startPoint y: 143, endPoint x: 510, endPoint y: 145, distance: 51.8
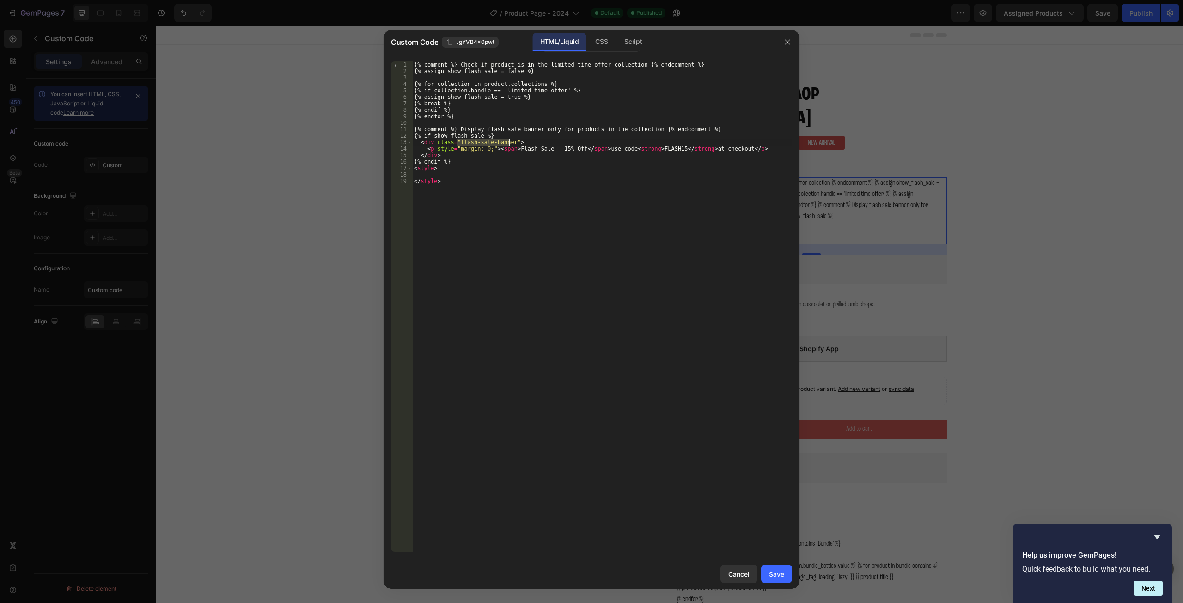
click at [510, 145] on div "{% comment %} Check if product is in the limited-time-offer collection {% endco…" at bounding box center [602, 312] width 380 height 503
type textarea "<div class="flash-sale-banner">"
click at [436, 175] on div "{% comment %} Check if product is in the limited-time-offer collection {% endco…" at bounding box center [602, 312] width 380 height 503
paste textarea "flash-sale-banner"
type textarea ".flash-sale-banner span{"
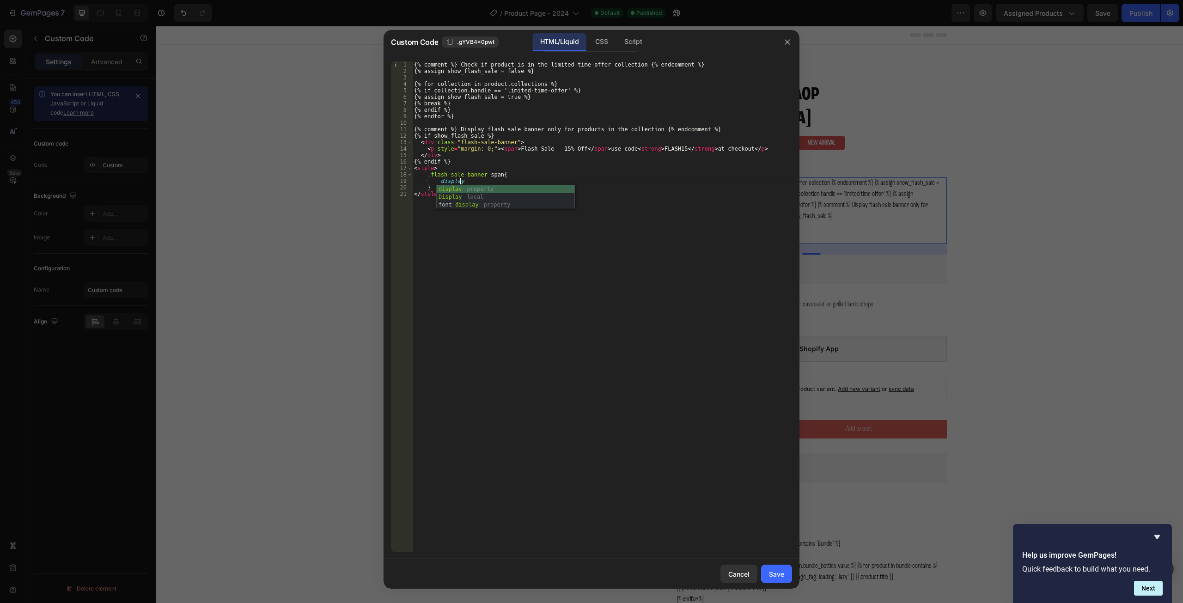
scroll to position [0, 3]
type textarea "display:block;"
paste textarea "#FF4757;"
click at [599, 150] on div "{% comment %} Check if product is in the limited-time-offer collection {% endco…" at bounding box center [602, 312] width 380 height 503
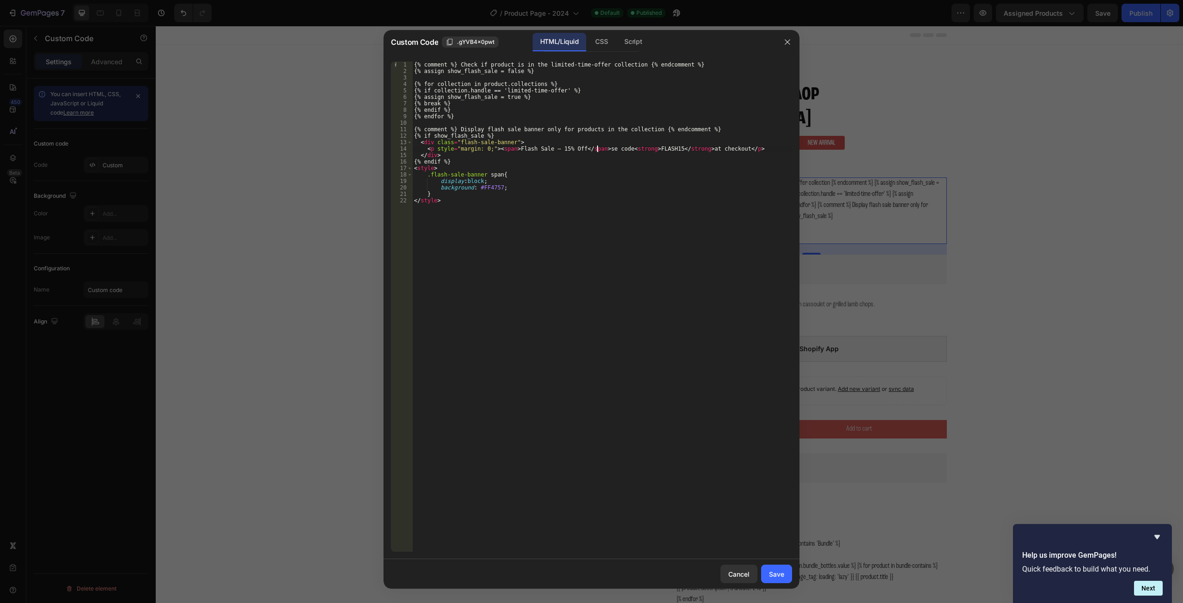
scroll to position [0, 15]
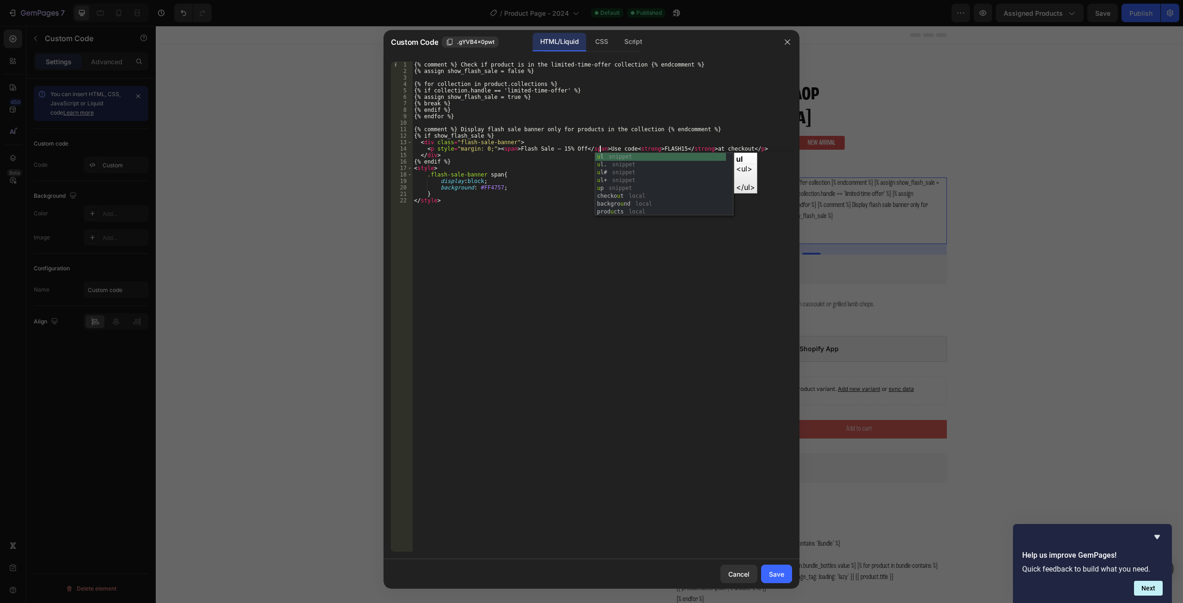
click at [511, 171] on div "{% comment %} Check if product is in the limited-time-offer collection {% endco…" at bounding box center [602, 312] width 380 height 503
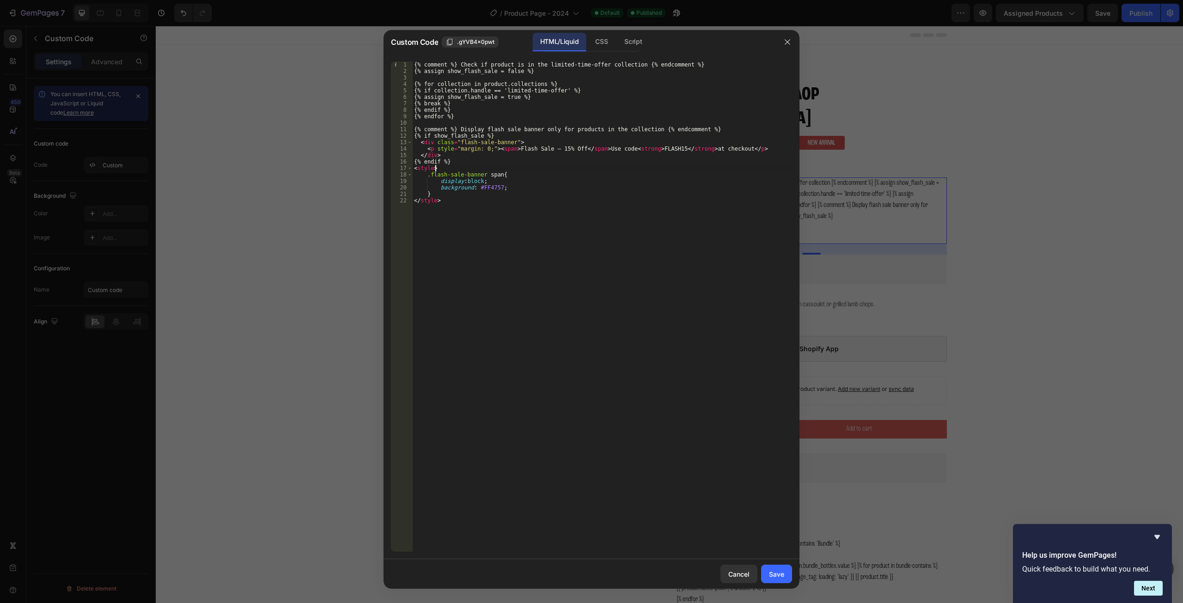
click at [510, 186] on div "{% comment %} Check if product is in the limited-time-offer collection {% endco…" at bounding box center [602, 312] width 380 height 503
type textarea "background: #FF4757;"
type textarea "padding:5px 7px;"
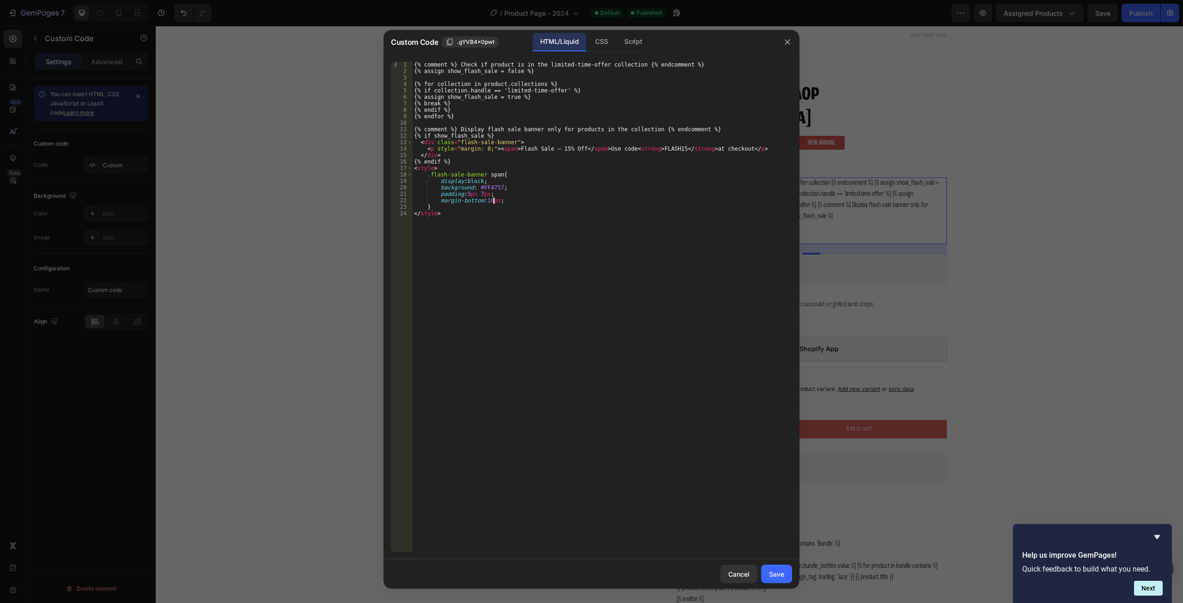
type textarea "margin-bottom:10px;"
type textarea "text-transform:uppercase;"
click at [780, 577] on div "Save" at bounding box center [776, 574] width 15 height 10
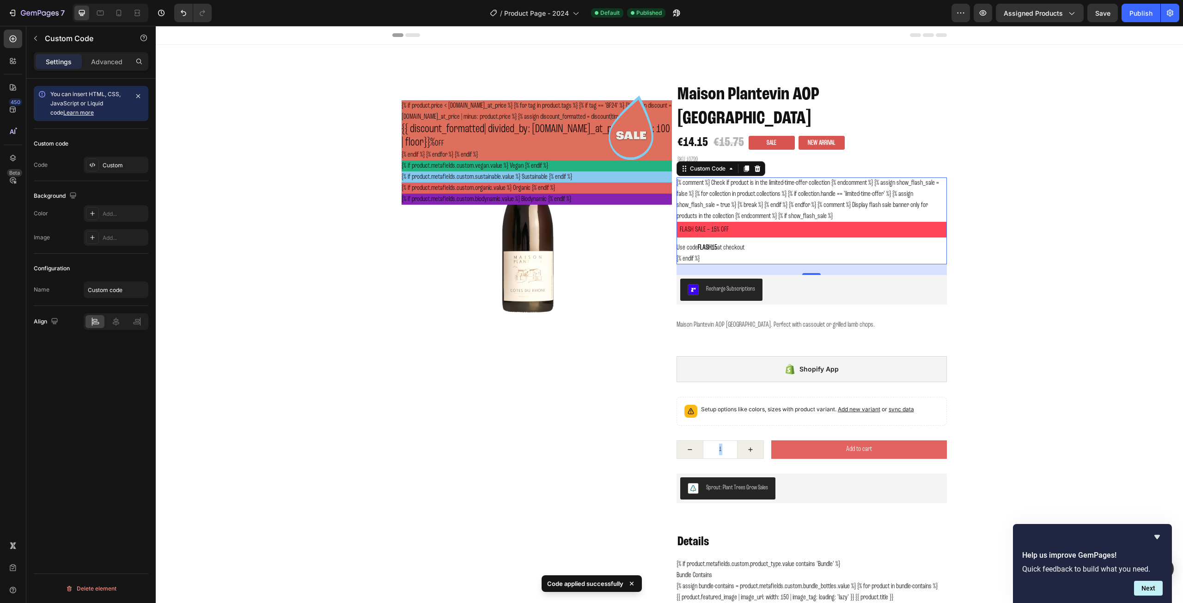
click at [845, 196] on div "{% comment %} Check if product is in the limited-time-offer collection {% endco…" at bounding box center [812, 221] width 270 height 87
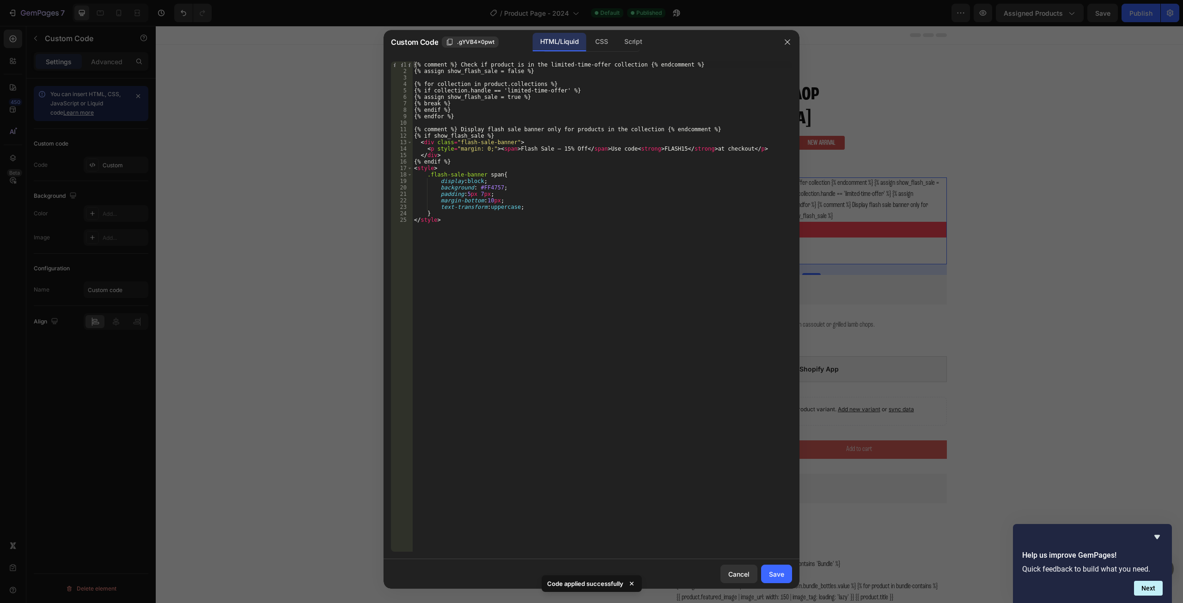
type textarea "text-transform:uppercase;"
click at [527, 207] on div "{% comment %} Check if product is in the limited-time-offer collection {% endco…" at bounding box center [602, 312] width 380 height 503
type textarea "width:max-content;"
click at [782, 572] on div "Save" at bounding box center [776, 574] width 15 height 10
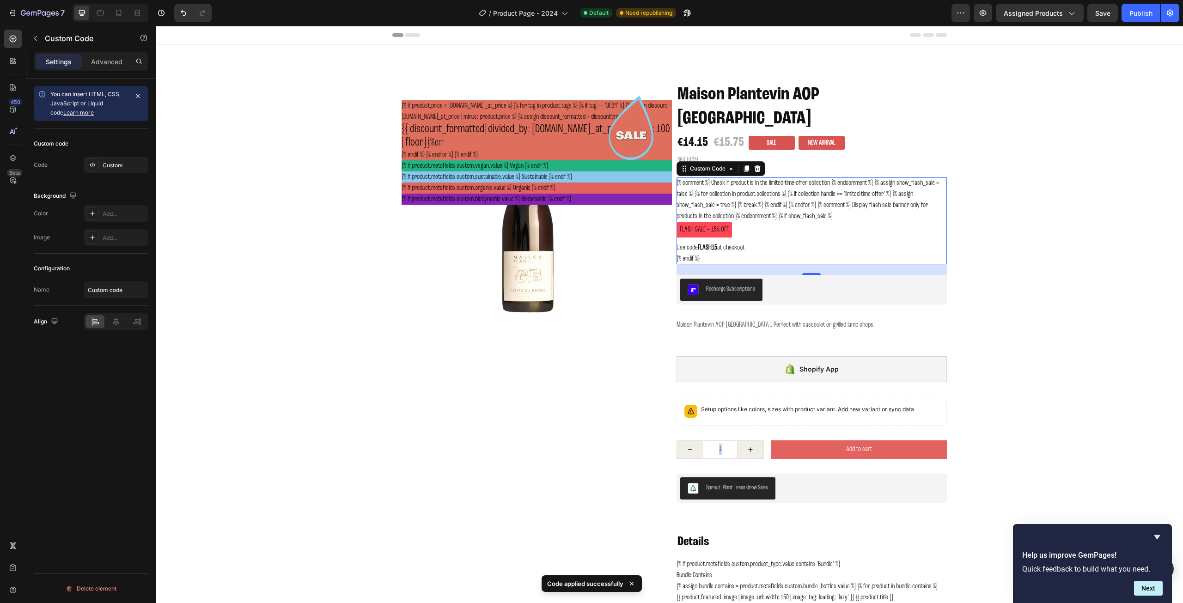
click at [857, 188] on div "{% comment %} Check if product is in the limited-time-offer collection {% endco…" at bounding box center [812, 221] width 270 height 87
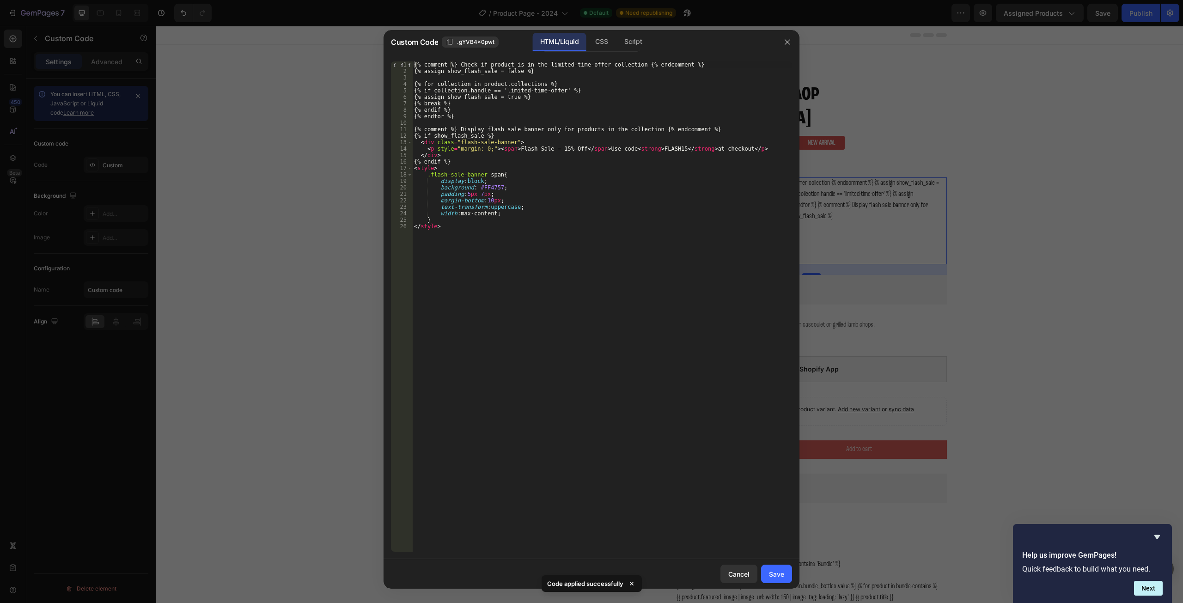
click at [498, 213] on div "{% comment %} Check if product is in the limited-time-offer collection {% endco…" at bounding box center [602, 312] width 380 height 503
type textarea "width:max-content;"
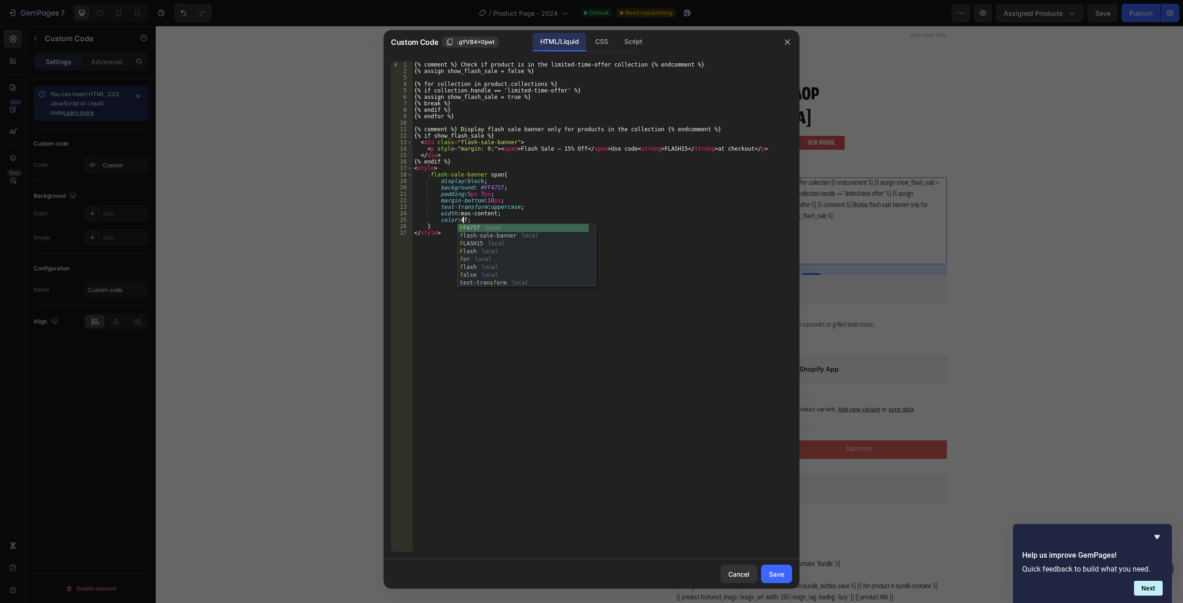
scroll to position [0, 4]
type textarea "color:#fff"
click at [780, 578] on div "Save" at bounding box center [776, 574] width 15 height 10
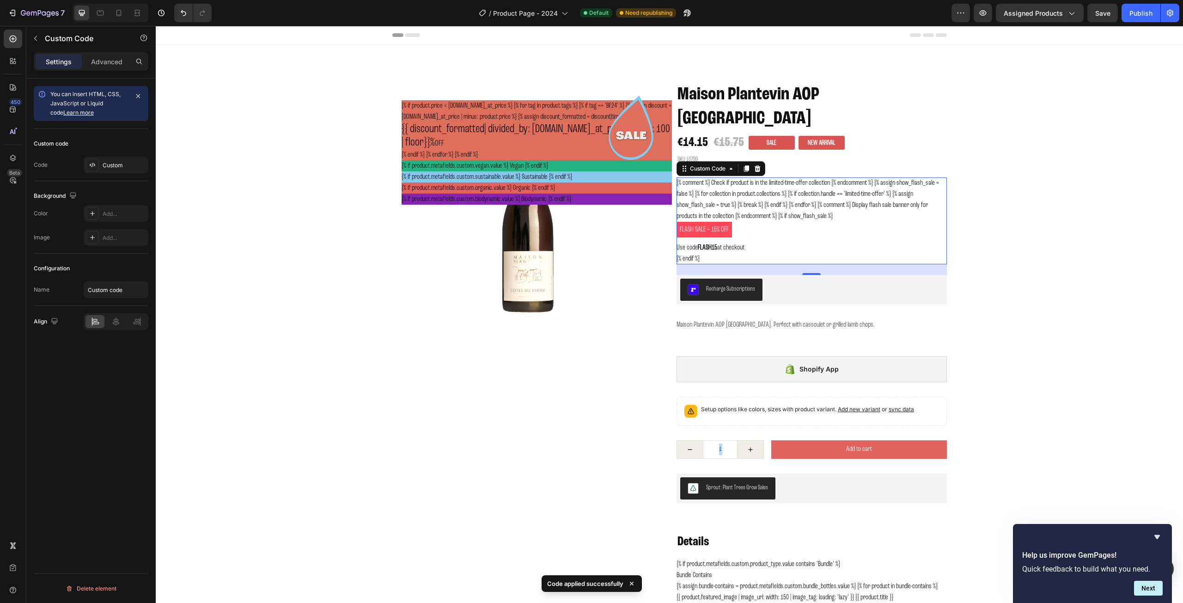
click at [864, 178] on div "{% comment %} Check if product is in the limited-time-offer collection {% endco…" at bounding box center [812, 221] width 270 height 87
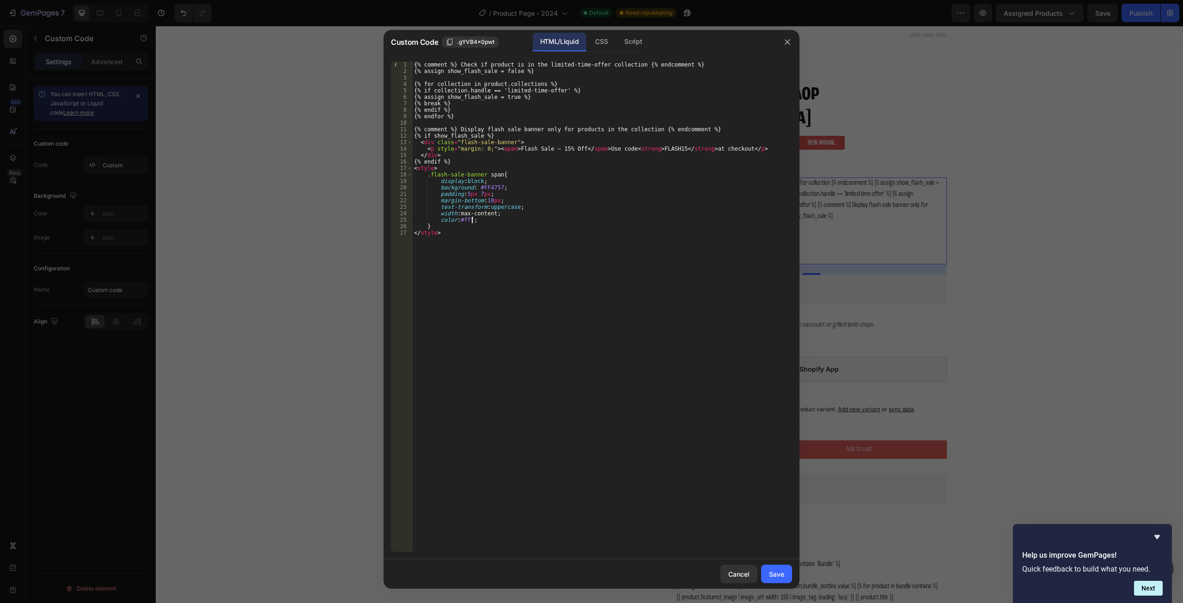
type textarea "color:#fff;"
click at [482, 221] on div "{% comment %} Check if product is in the limited-time-offer collection {% endco…" at bounding box center [602, 312] width 380 height 503
type textarea "margin-top:10px;"
click at [765, 572] on button "Save" at bounding box center [776, 574] width 31 height 18
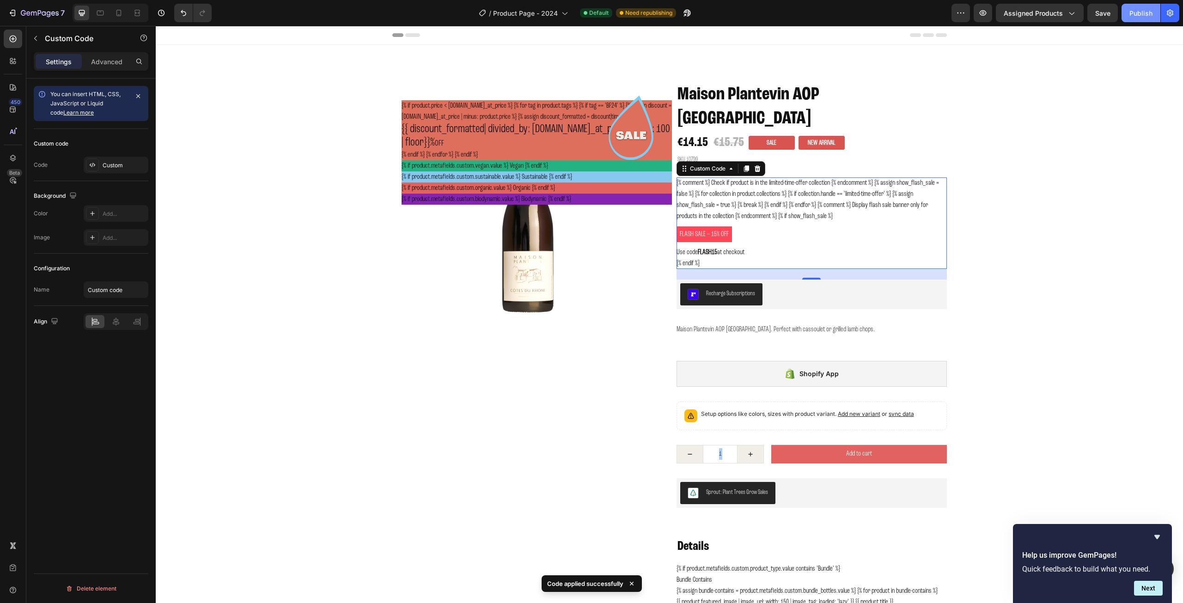
click at [1145, 11] on div "Publish" at bounding box center [1141, 13] width 23 height 10
click at [752, 227] on p "Flash Sale – 15% Off Use code FLASH15 at checkout" at bounding box center [812, 242] width 270 height 31
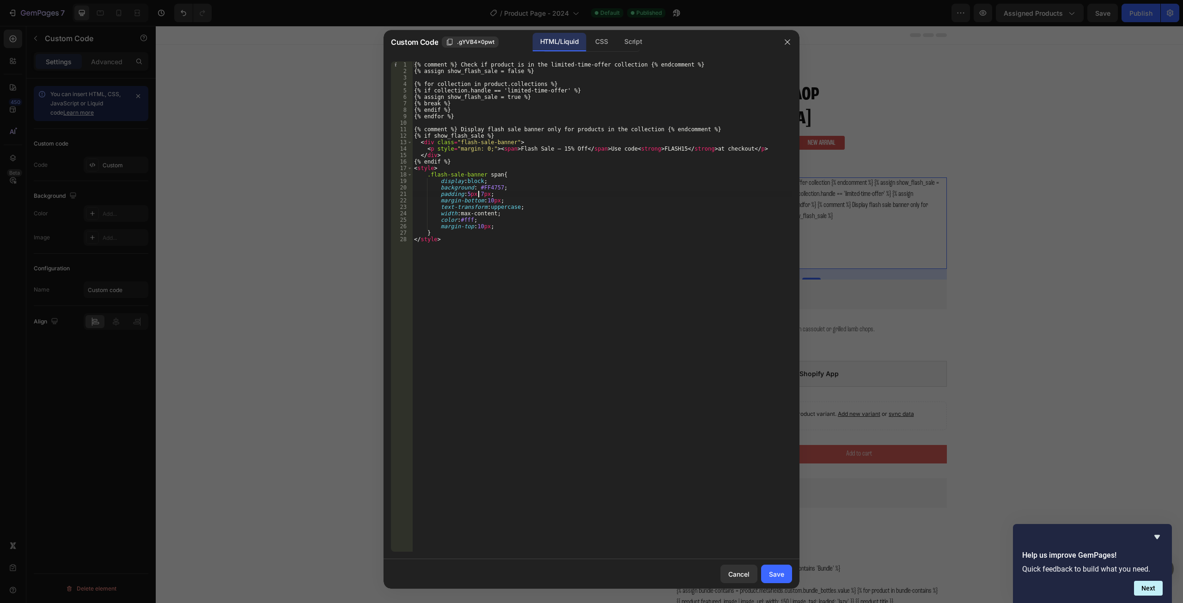
click at [478, 195] on div "{% comment %} Check if product is in the limited-time-offer collection {% endco…" at bounding box center [602, 312] width 380 height 503
click at [476, 194] on div "{% comment %} Check if product is in the limited-time-offer collection {% endco…" at bounding box center [602, 312] width 380 height 503
click at [509, 228] on div "{% comment %} Check if product is in the limited-time-offer collection {% endco…" at bounding box center [602, 312] width 380 height 503
type textarea "margin-top:10px;"
click at [776, 577] on div "Save" at bounding box center [776, 574] width 15 height 10
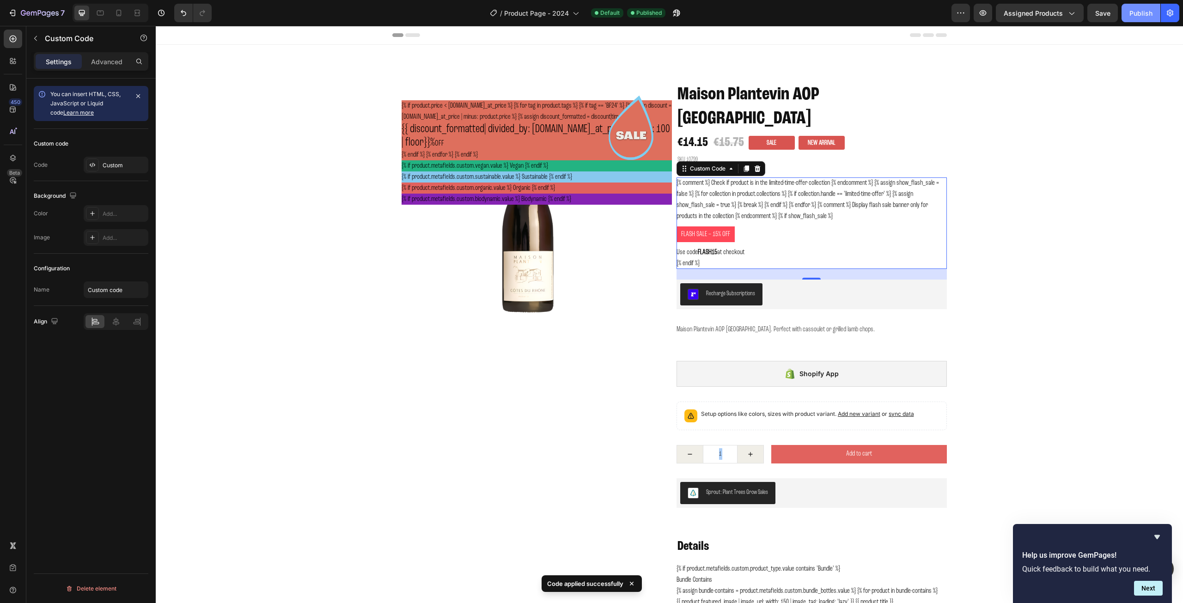
click at [1142, 13] on div "Publish" at bounding box center [1141, 13] width 23 height 10
click at [714, 180] on div "{% comment %} Check if product is in the limited-time-offer collection {% endco…" at bounding box center [812, 224] width 270 height 92
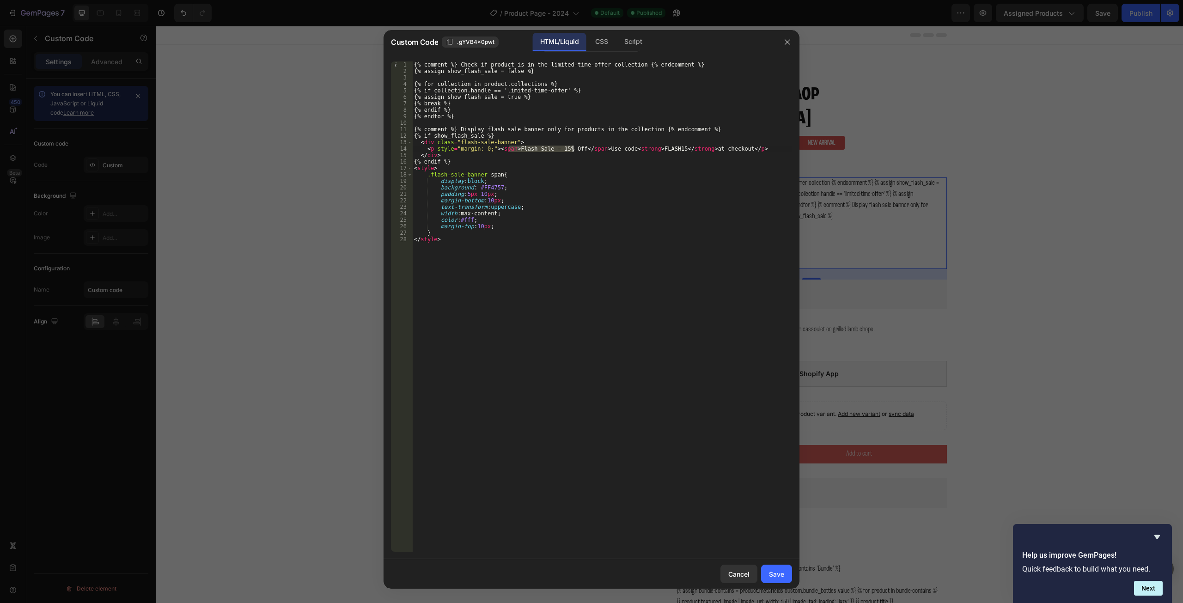
drag, startPoint x: 510, startPoint y: 148, endPoint x: 573, endPoint y: 150, distance: 62.4
click at [573, 150] on div "{% comment %} Check if product is in the limited-time-offer collection {% endco…" at bounding box center [602, 312] width 380 height 503
paste textarea "Flash Sale: Get"
click at [547, 148] on div "{% comment %} Check if product is in the limited-time-offer collection {% endco…" at bounding box center [602, 306] width 380 height 490
drag, startPoint x: 513, startPoint y: 148, endPoint x: 572, endPoint y: 151, distance: 59.7
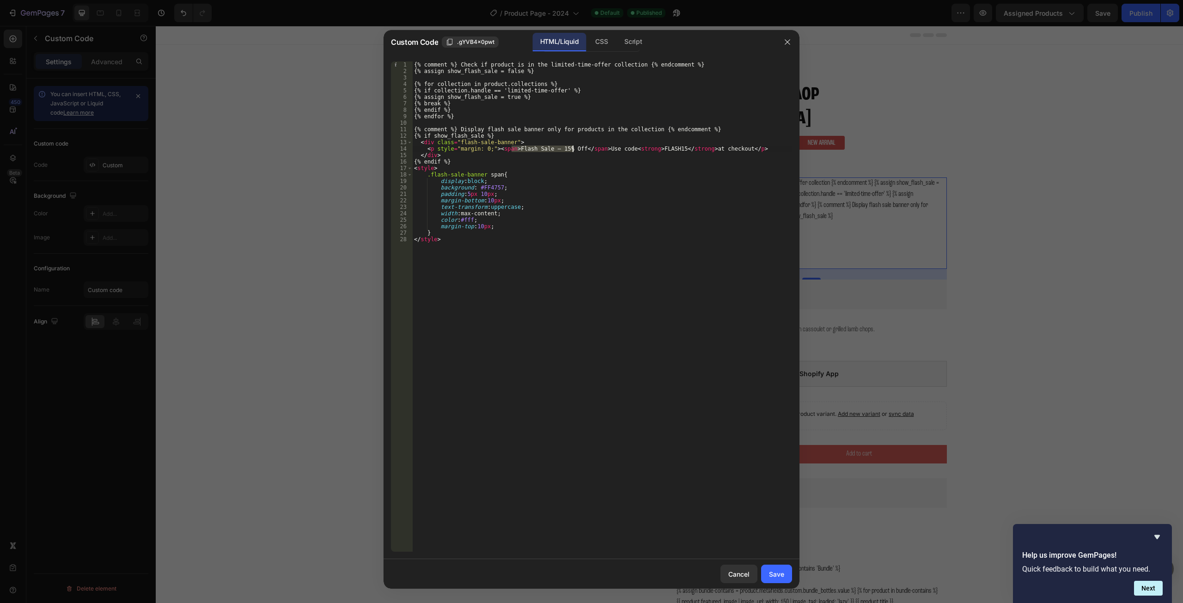
click at [572, 151] on div "{% comment %} Check if product is in the limited-time-offer collection {% endco…" at bounding box center [602, 312] width 380 height 503
paste textarea ": Get"
drag, startPoint x: 603, startPoint y: 149, endPoint x: 627, endPoint y: 150, distance: 24.1
click at [627, 150] on div "{% comment %} Check if product is in the limited-time-offer collection {% endco…" at bounding box center [602, 312] width 380 height 503
click at [739, 151] on div "{% comment %} Check if product is in the limited-time-offer collection {% endco…" at bounding box center [602, 312] width 380 height 503
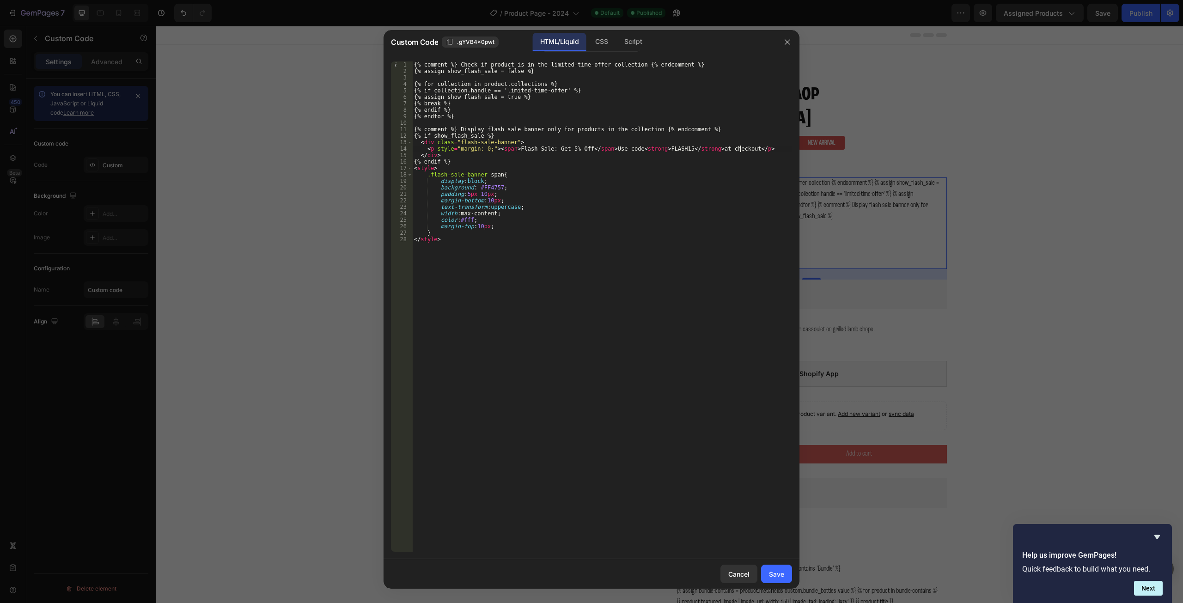
scroll to position [0, 27]
type textarea "<p style="margin: 0;"><span>Flash Sale: Get 5% Off</span> Use code <strong>FLAS…"
click at [784, 569] on button "Save" at bounding box center [776, 574] width 31 height 18
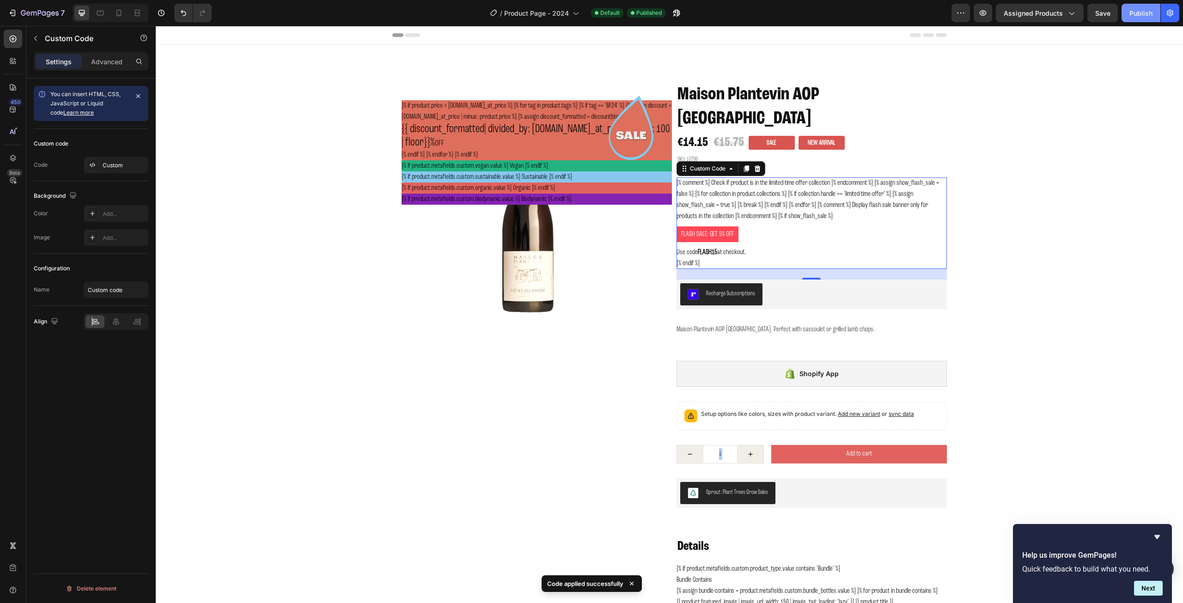
click at [1137, 10] on div "Publish" at bounding box center [1141, 13] width 23 height 10
click at [767, 187] on div "{% comment %} Check if product is in the limited-time-offer collection {% endco…" at bounding box center [812, 224] width 270 height 92
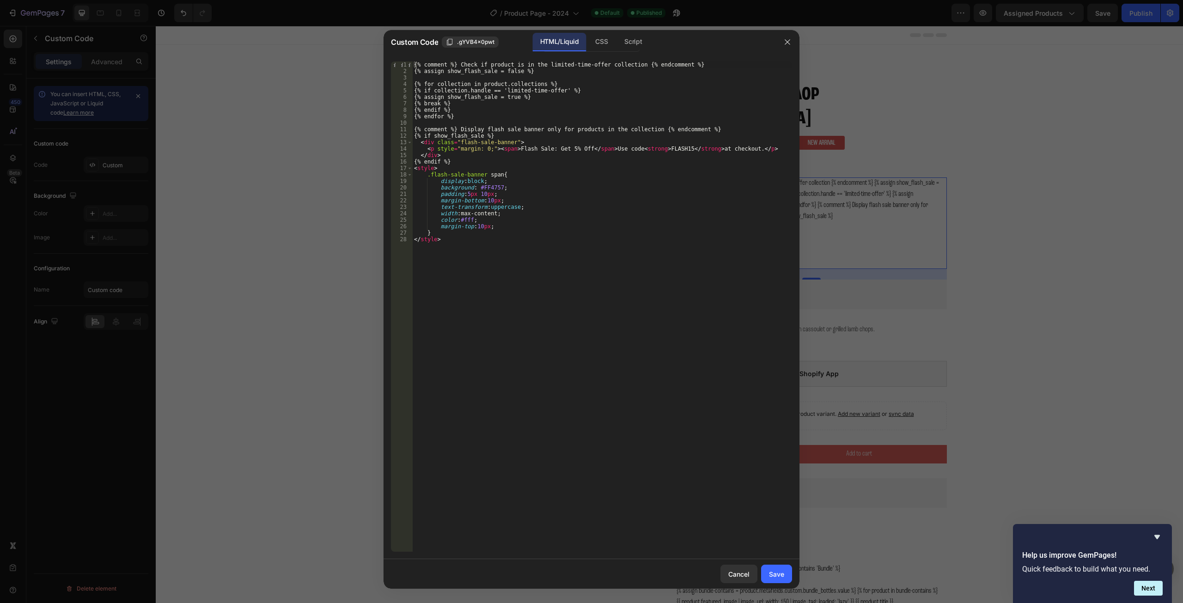
click at [560, 149] on div "{% comment %} Check if product is in the limited-time-offer collection {% endco…" at bounding box center [602, 312] width 380 height 503
type textarea "<p style="margin: 0;"><span>Flash Sale: Get 15% Off</span> Use code <strong>FLA…"
click at [785, 570] on button "Save" at bounding box center [776, 574] width 31 height 18
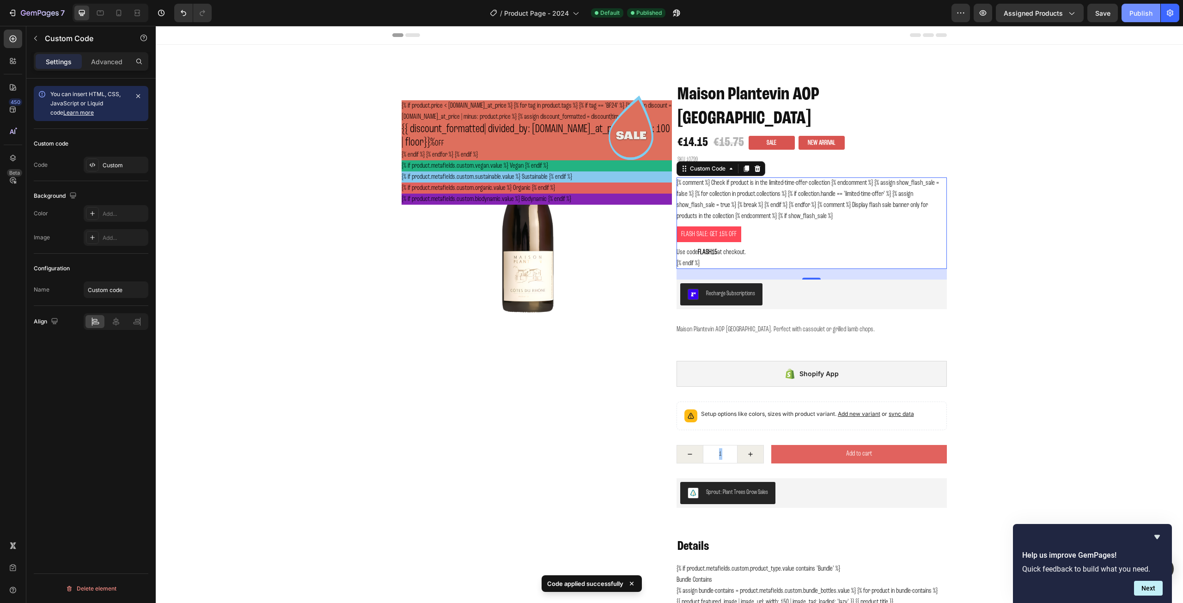
click at [1147, 14] on div "Publish" at bounding box center [1141, 13] width 23 height 10
click at [765, 193] on div "{% comment %} Check if product is in the limited-time-offer collection {% endco…" at bounding box center [812, 224] width 270 height 92
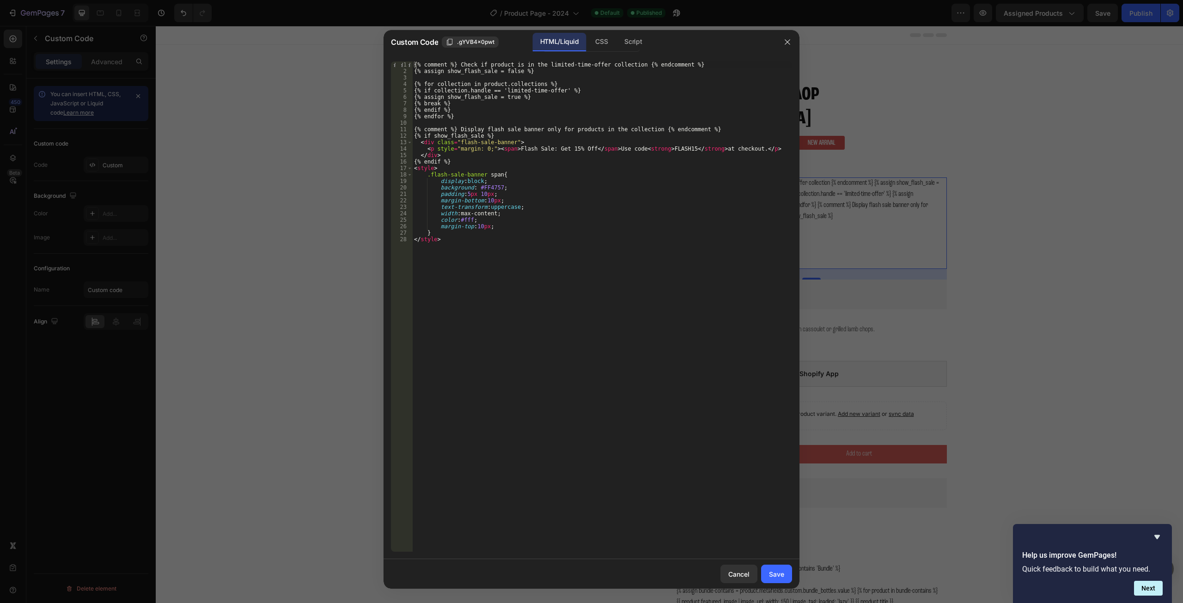
type textarea "<p style="margin: 0;"><span>Flash Sale: Get 15% Off</span> Use code <strong>FLA…"
click at [744, 148] on div "{% comment %} Check if product is in the limited-time-offer collection {% endco…" at bounding box center [602, 312] width 380 height 503
click at [785, 46] on icon "button" at bounding box center [787, 41] width 7 height 7
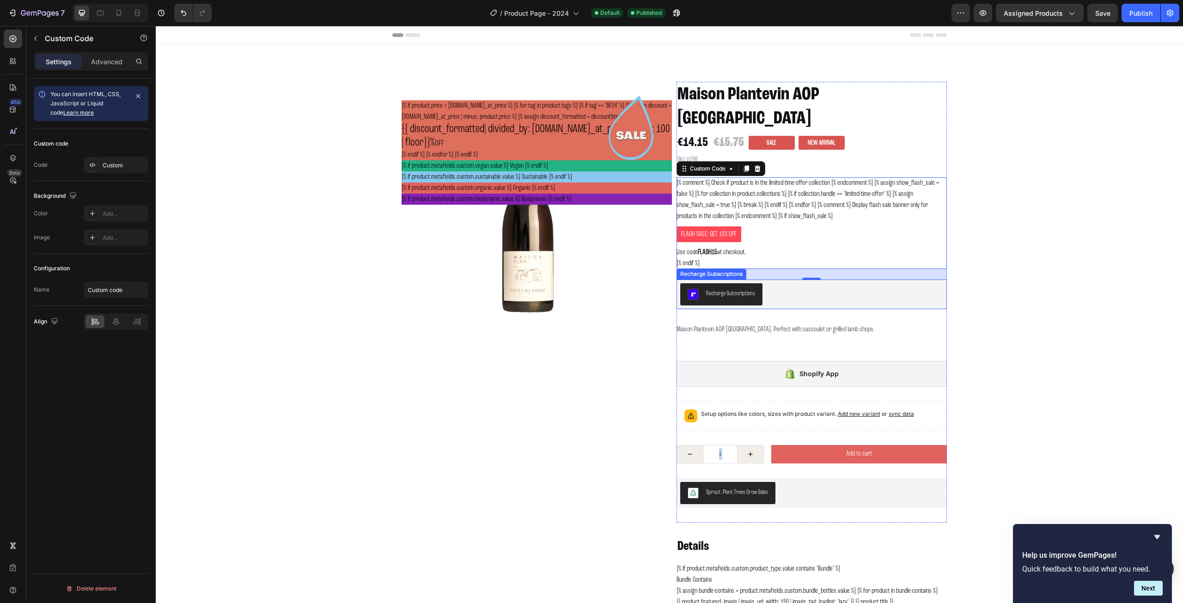
click at [770, 283] on div "Recharge Subscriptions" at bounding box center [811, 294] width 263 height 22
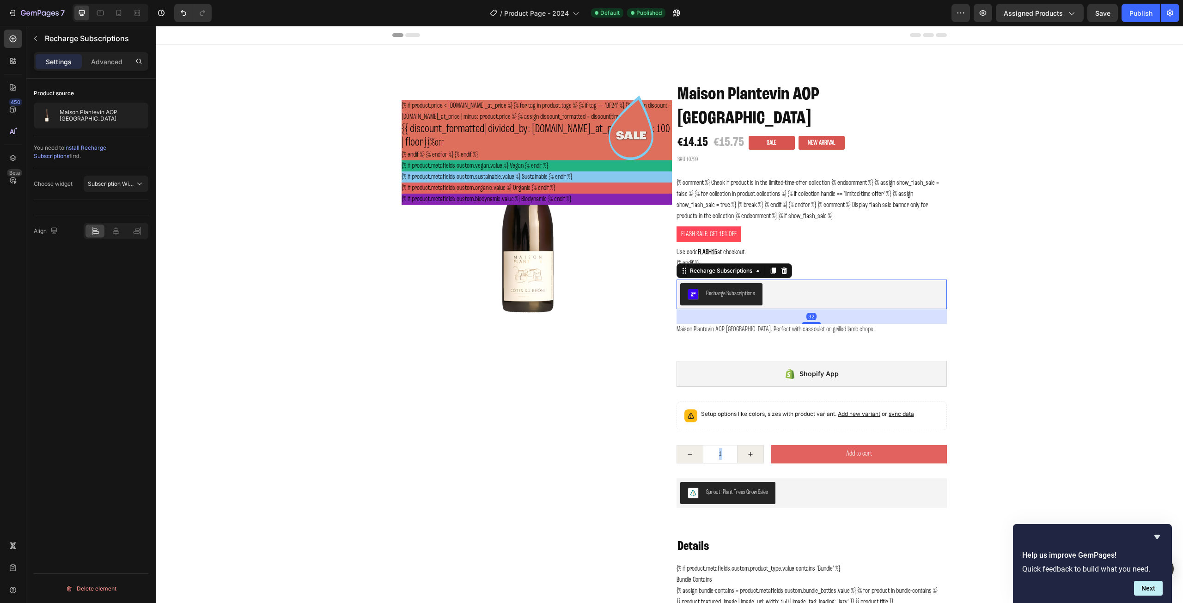
click at [770, 283] on div "Recharge Subscriptions" at bounding box center [811, 294] width 263 height 22
click at [758, 227] on p "Flash Sale: Get 15% Off Use code FLASH15 at checkout." at bounding box center [812, 242] width 270 height 31
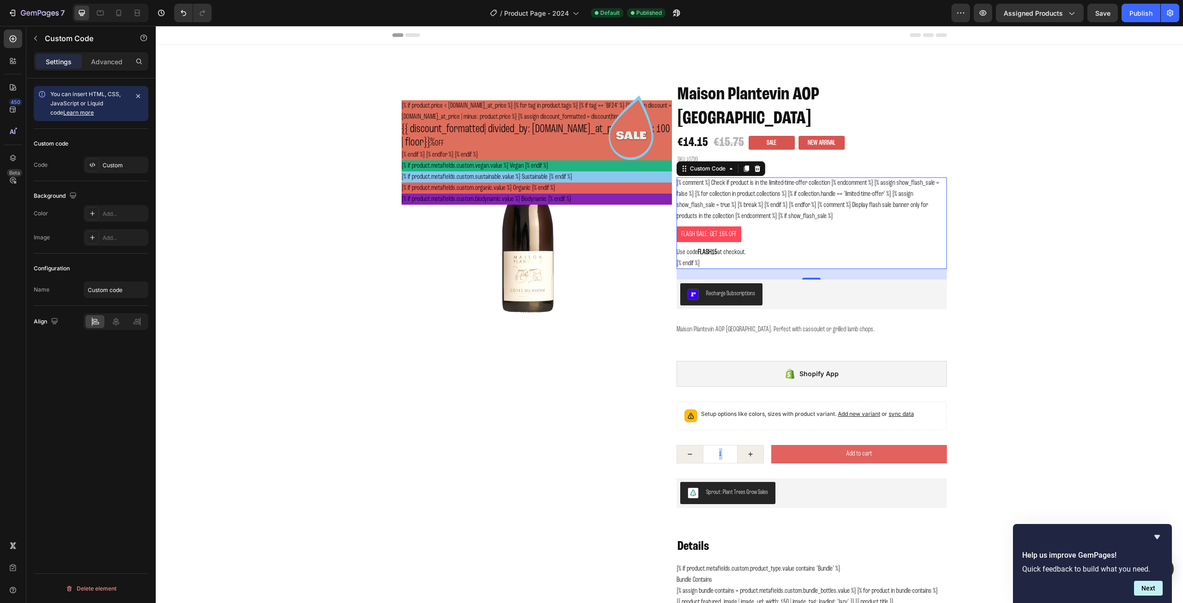
click at [758, 227] on p "Flash Sale: Get 15% Off Use code FLASH15 at checkout." at bounding box center [812, 242] width 270 height 31
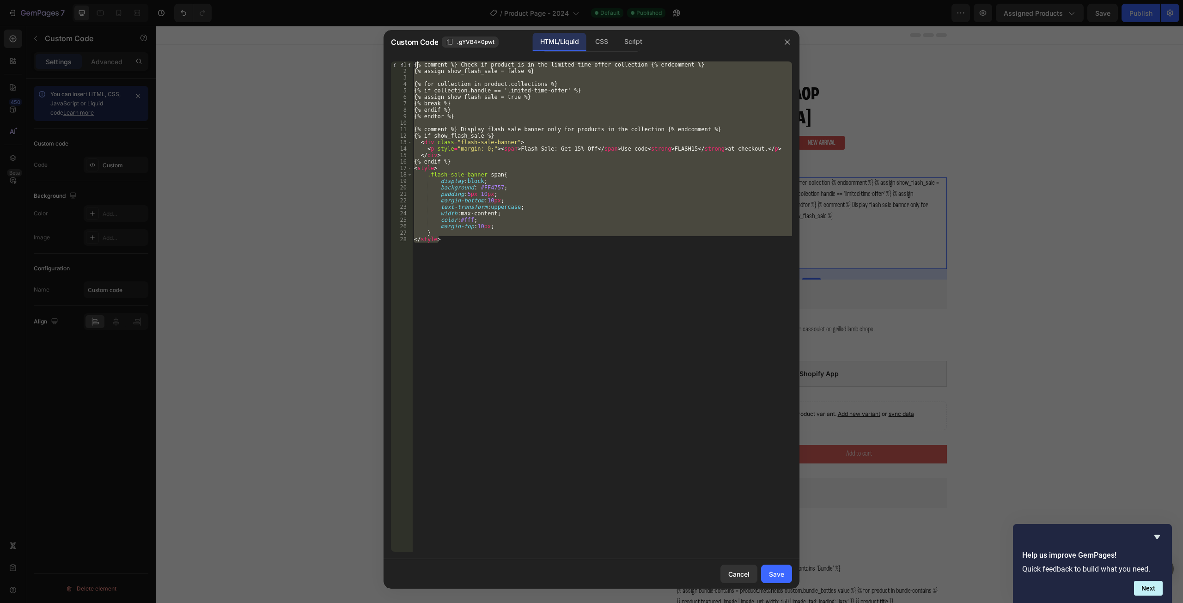
drag, startPoint x: 452, startPoint y: 241, endPoint x: 417, endPoint y: 63, distance: 181.3
click at [417, 63] on div "{% comment %} Check if product is in the limited-time-offer collection {% endco…" at bounding box center [602, 312] width 380 height 503
click at [503, 164] on div "{% comment %} Check if product is in the limited-time-offer collection {% endco…" at bounding box center [602, 306] width 380 height 490
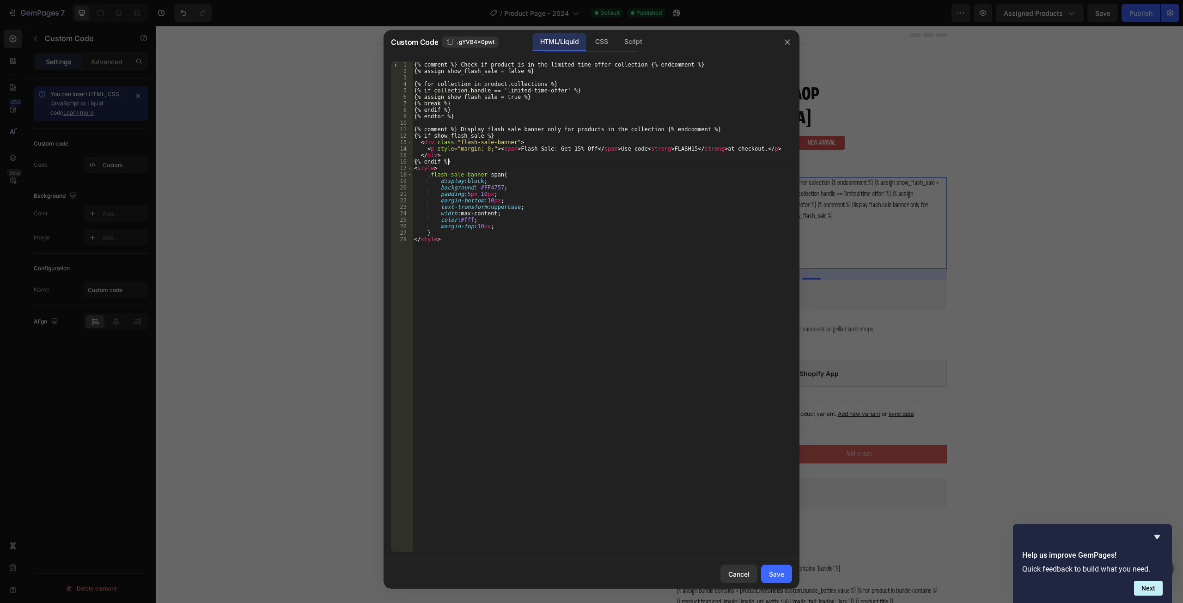
type textarea "} </style>"
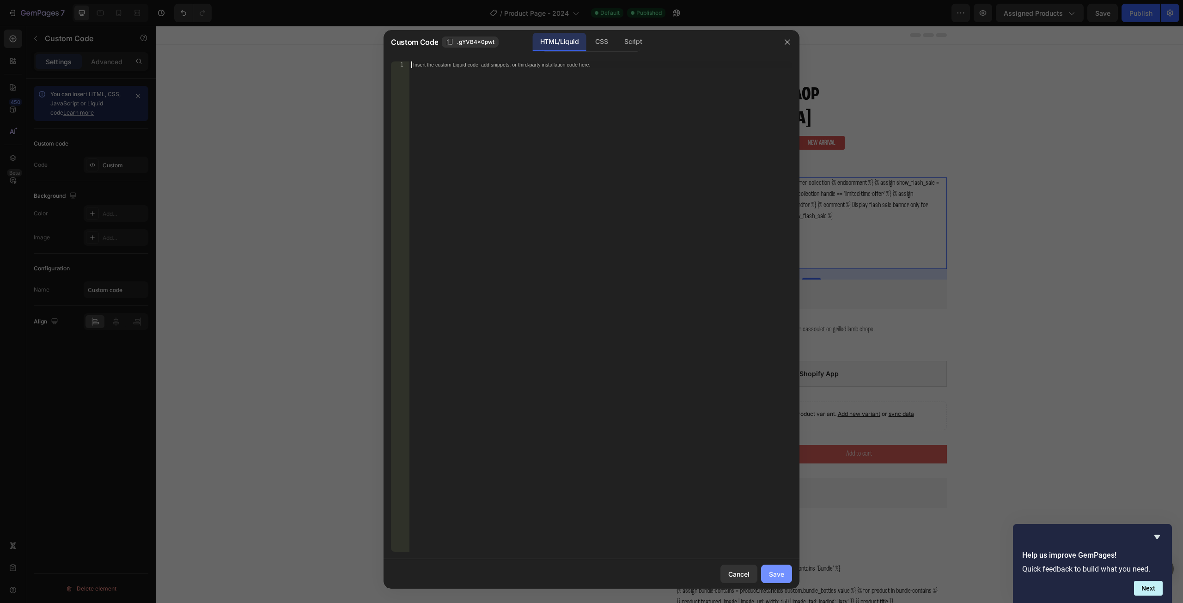
click at [775, 572] on div "Save" at bounding box center [776, 574] width 15 height 10
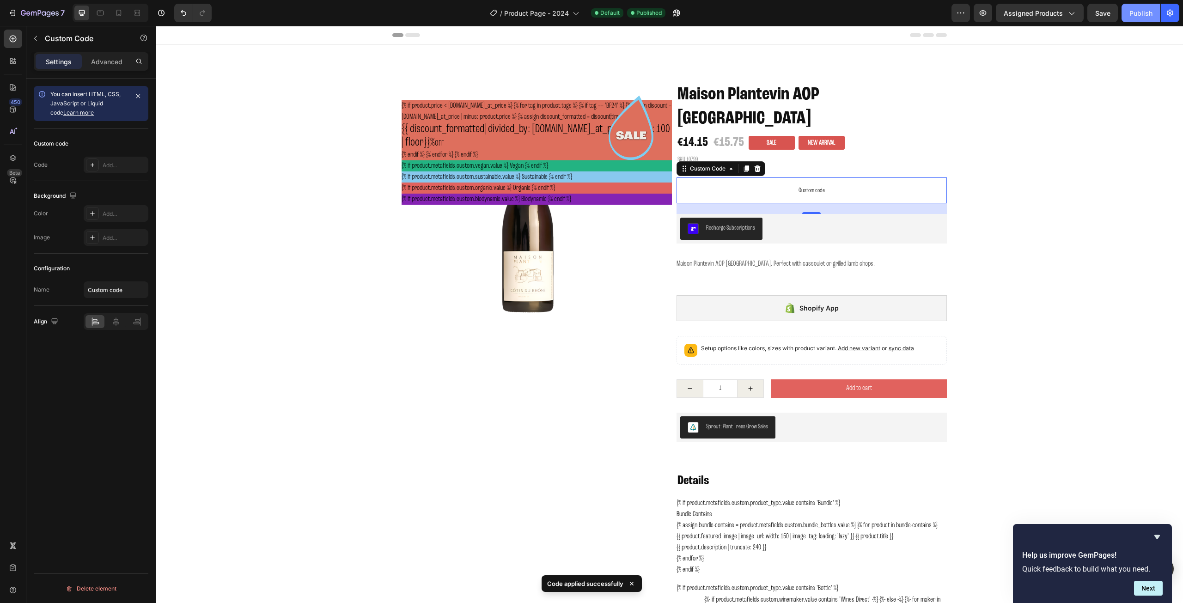
click at [1136, 15] on div "Publish" at bounding box center [1141, 13] width 23 height 10
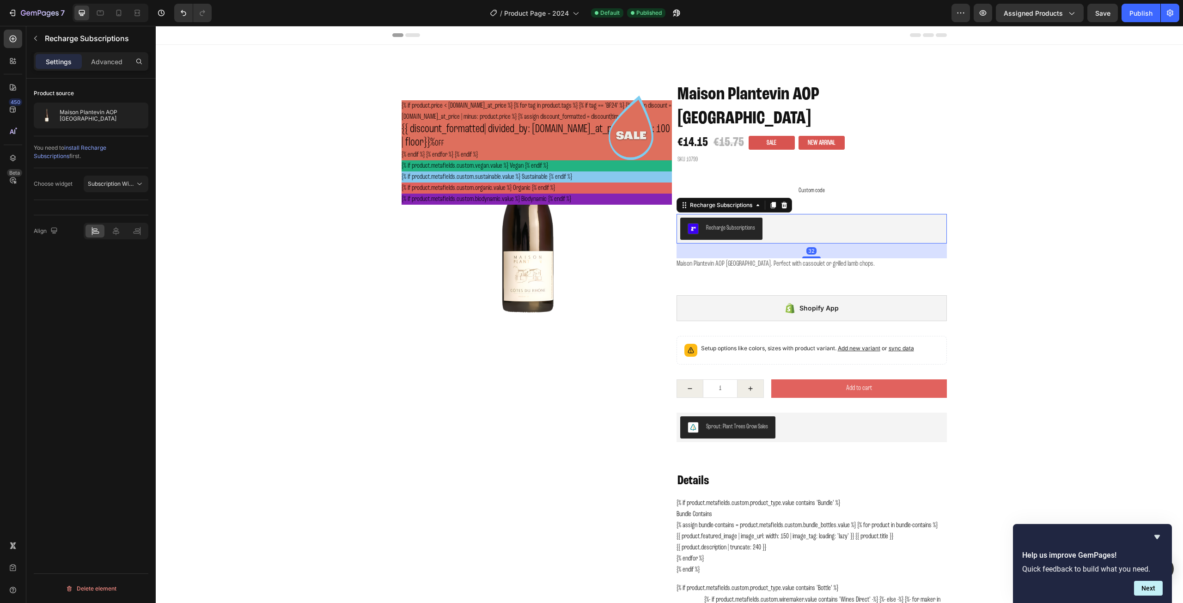
click at [788, 218] on div "Recharge Subscriptions" at bounding box center [811, 229] width 263 height 22
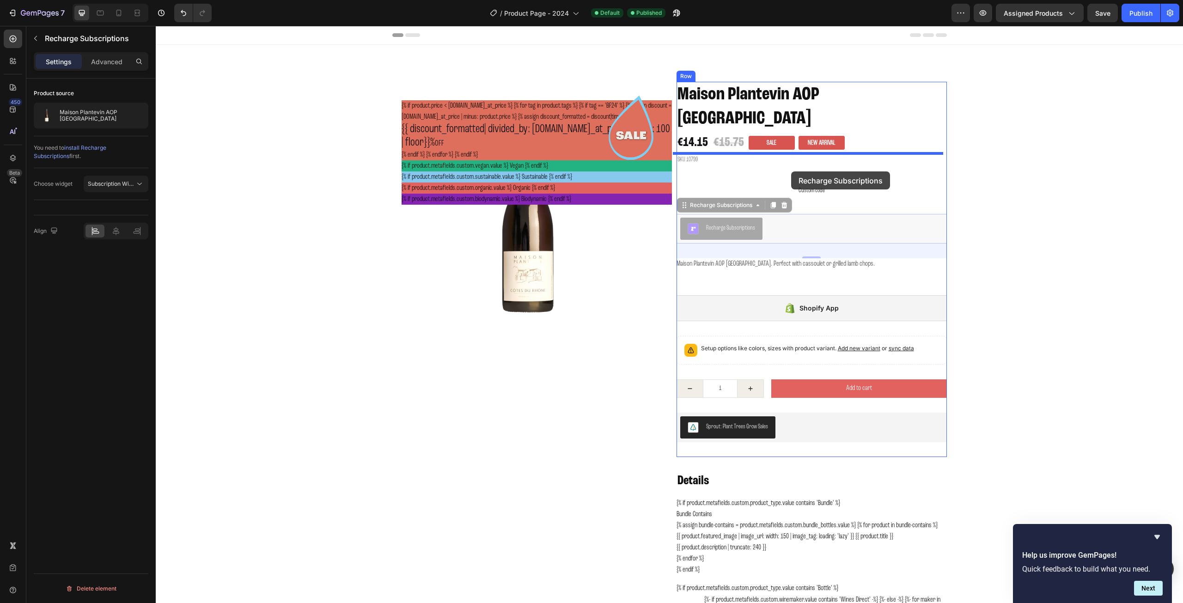
drag, startPoint x: 788, startPoint y: 205, endPoint x: 791, endPoint y: 171, distance: 33.5
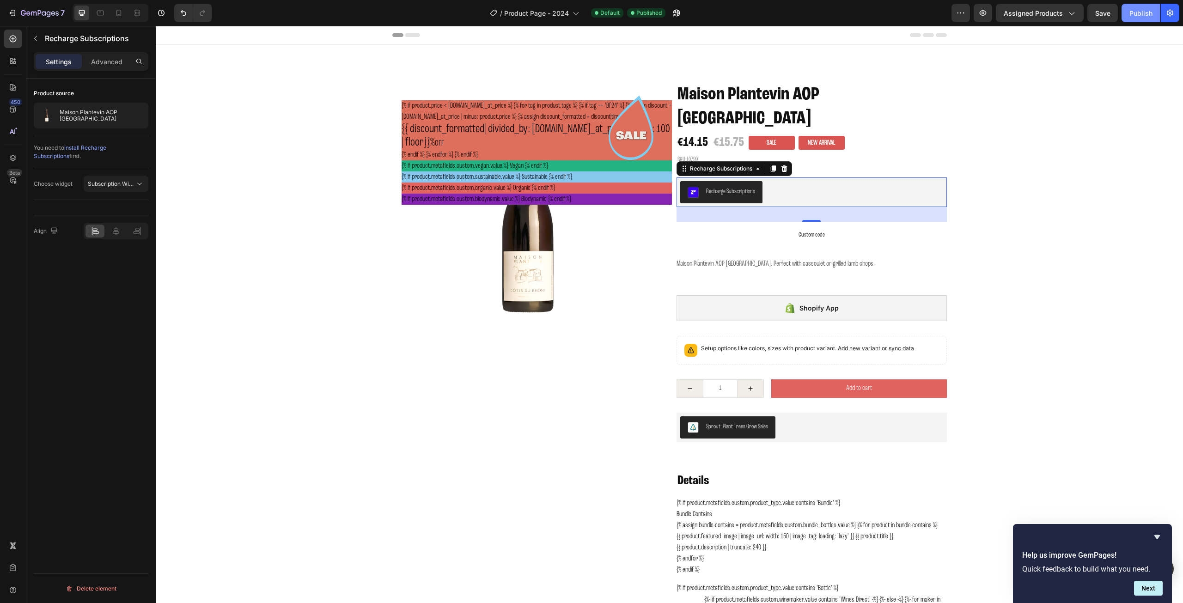
click at [1135, 9] on div "Publish" at bounding box center [1141, 13] width 23 height 10
click at [727, 187] on div "Recharge Subscriptions" at bounding box center [730, 192] width 49 height 10
click at [792, 181] on div "Recharge Subscriptions" at bounding box center [811, 192] width 263 height 22
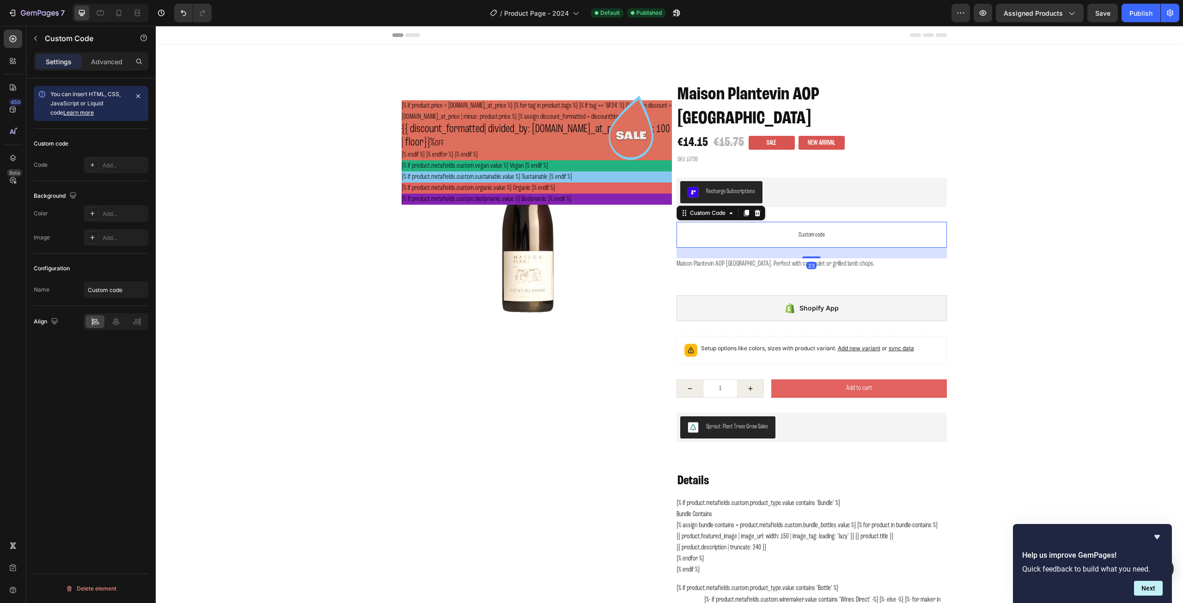
click at [808, 229] on span "Custom code" at bounding box center [812, 234] width 270 height 11
click at [757, 209] on icon at bounding box center [757, 212] width 7 height 7
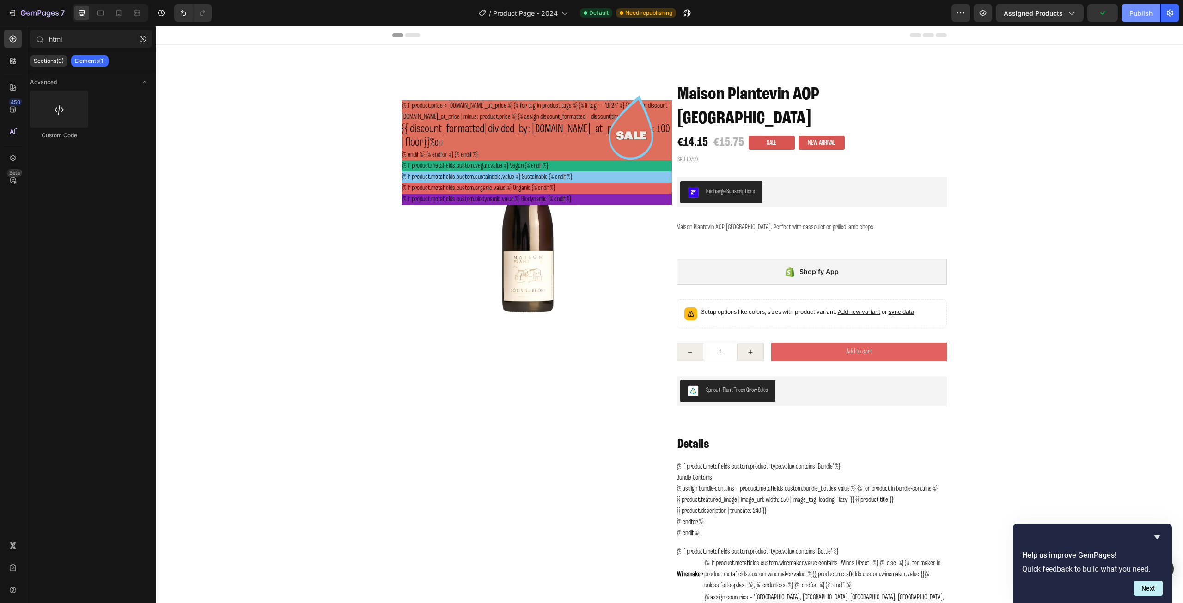
click at [1142, 14] on div "Publish" at bounding box center [1141, 13] width 23 height 10
click at [1072, 17] on icon "button" at bounding box center [1071, 12] width 9 height 9
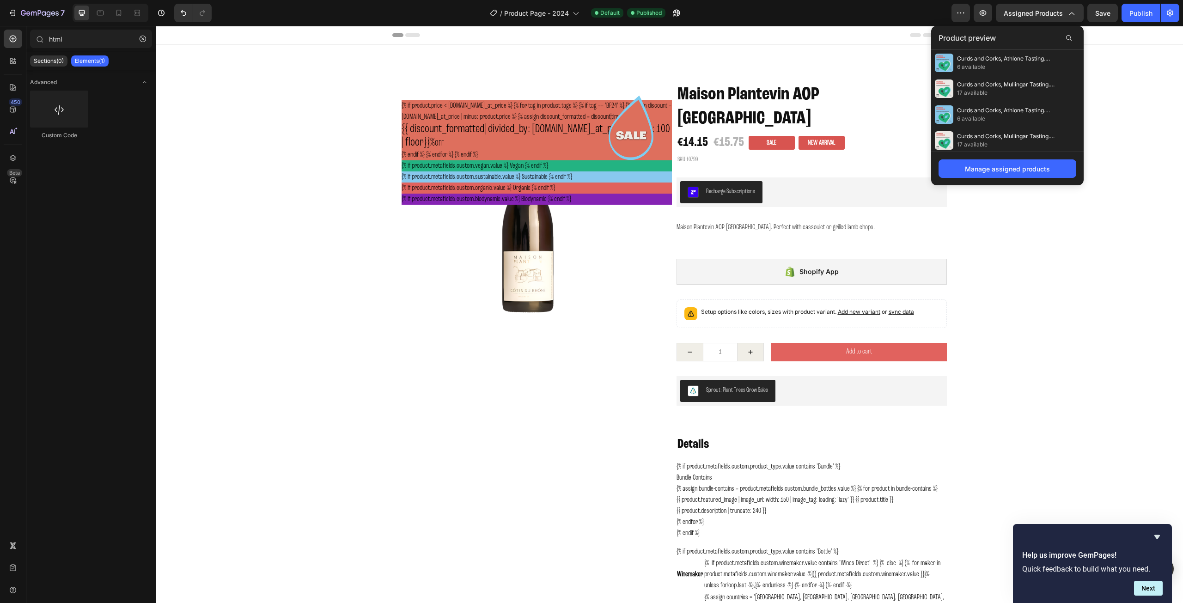
click at [1117, 37] on div "Header" at bounding box center [670, 35] width 1028 height 19
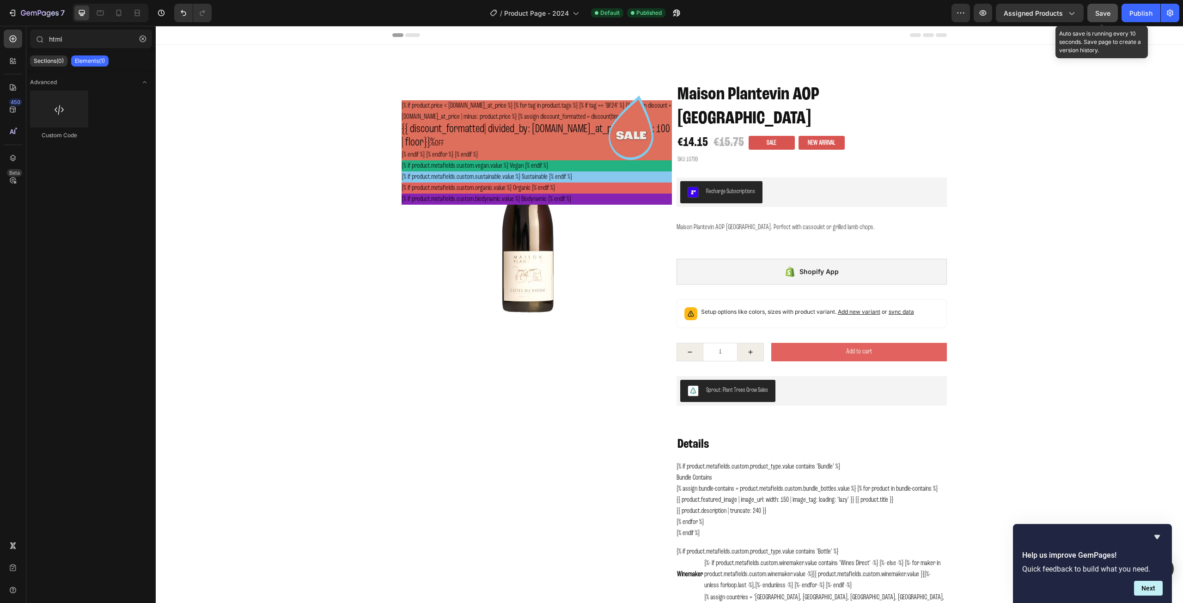
click at [1101, 17] on span "Save" at bounding box center [1103, 13] width 15 height 8
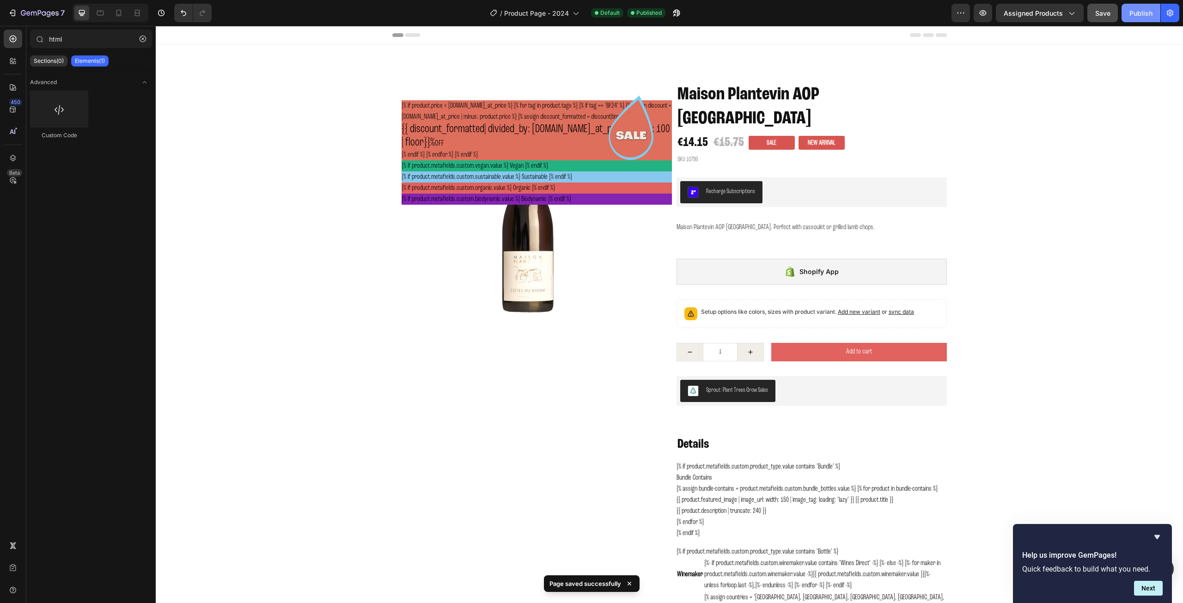
click at [1140, 17] on div "Publish" at bounding box center [1141, 13] width 23 height 10
click at [768, 181] on div "Recharge Subscriptions" at bounding box center [811, 192] width 263 height 22
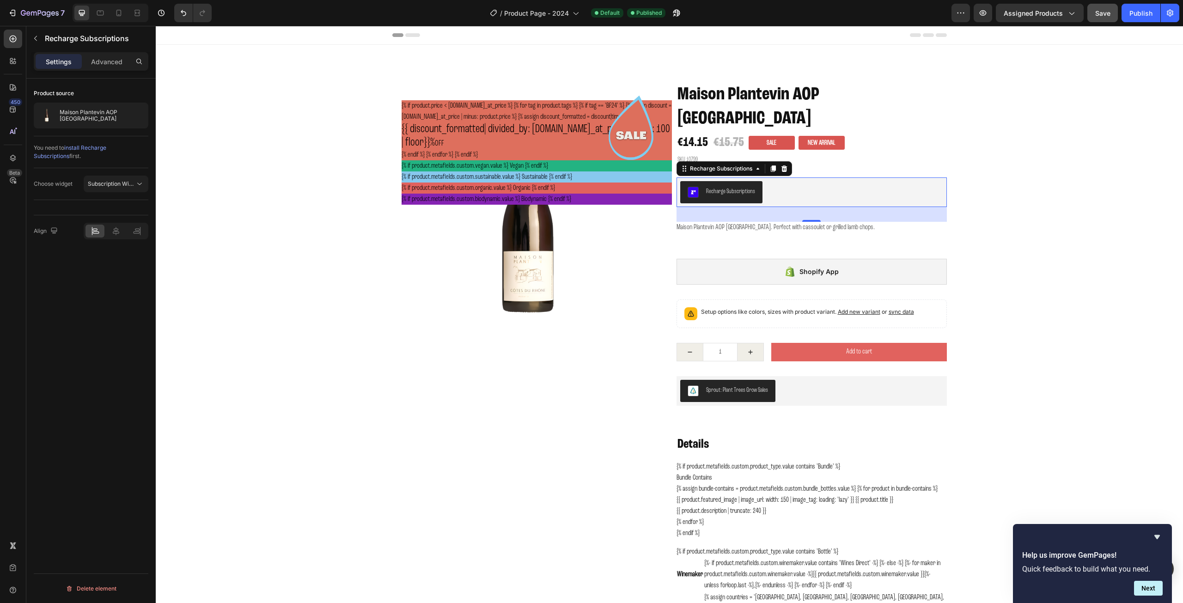
click at [106, 147] on span "install Recharge Subscriptions" at bounding box center [70, 151] width 73 height 15
click at [113, 184] on span "Subscription Widget" at bounding box center [114, 183] width 53 height 7
click at [116, 224] on span "Subscription Widget 2.0" at bounding box center [109, 224] width 62 height 8
click at [1134, 13] on div "Publish" at bounding box center [1141, 13] width 23 height 10
click at [766, 181] on div "Recharge Subscriptions" at bounding box center [811, 192] width 263 height 22
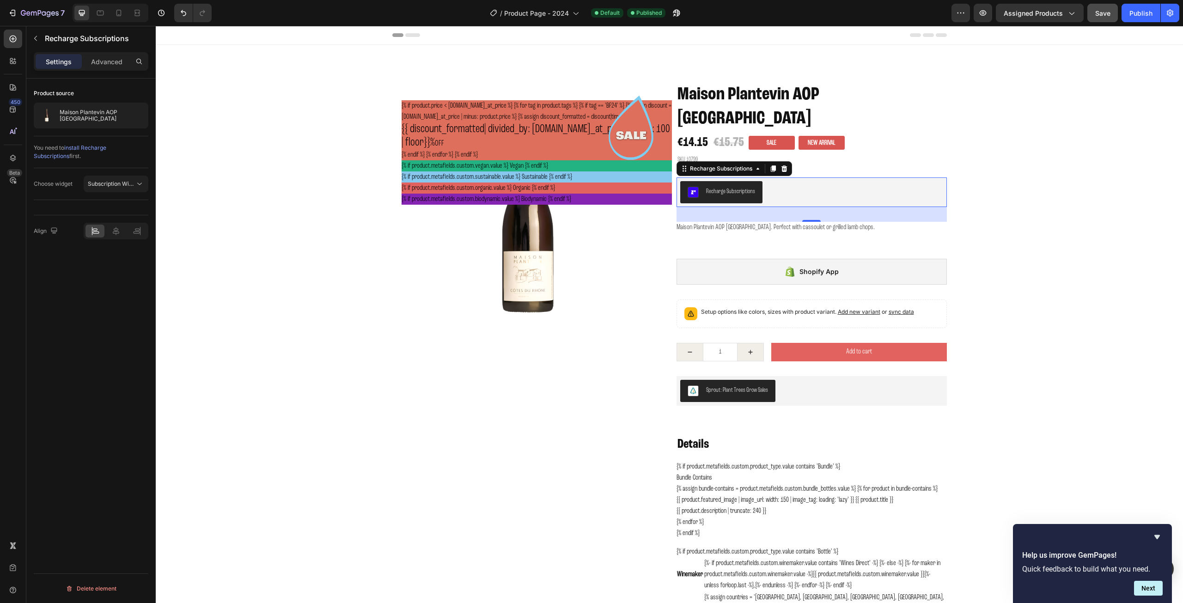
click at [766, 181] on div "Recharge Subscriptions" at bounding box center [811, 192] width 263 height 22
click at [117, 181] on span "Subscription Widget 2.0" at bounding box center [119, 183] width 62 height 7
click at [117, 207] on span "Subscription Widget" at bounding box center [104, 206] width 53 height 8
click at [105, 61] on p "Advanced" at bounding box center [106, 62] width 31 height 10
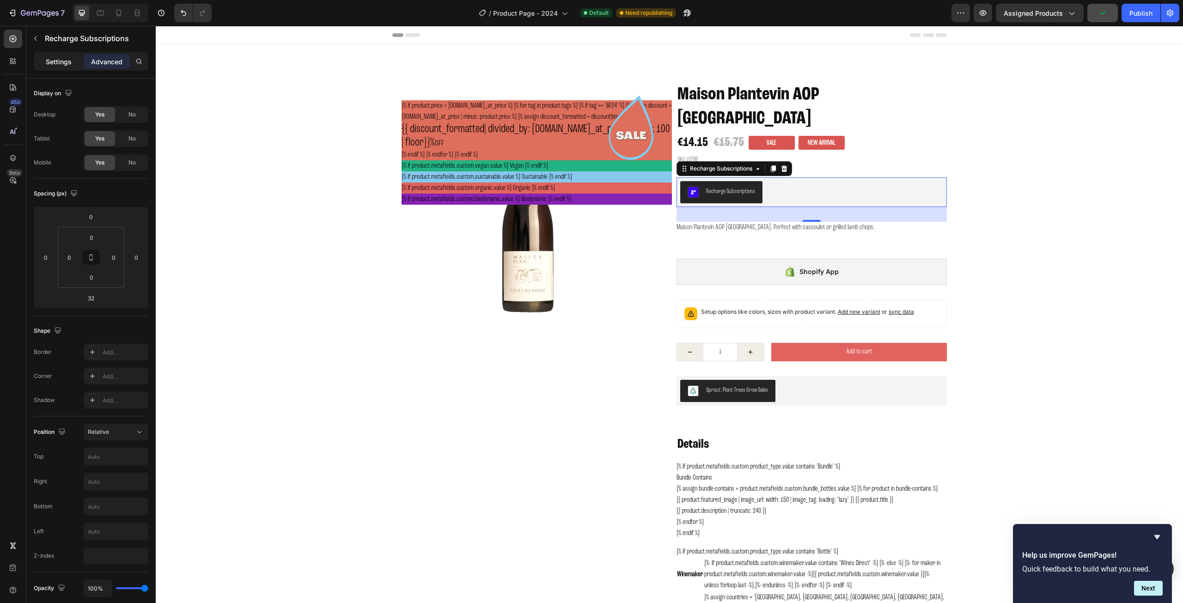
click at [63, 63] on p "Settings" at bounding box center [59, 62] width 26 height 10
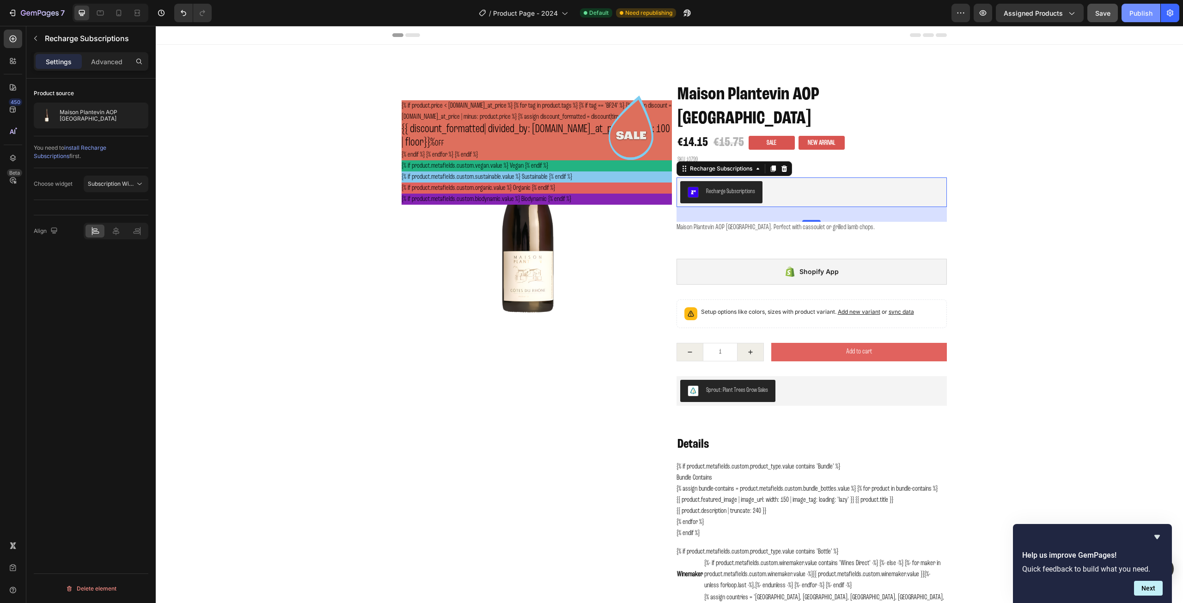
click at [1141, 13] on div "Publish" at bounding box center [1141, 13] width 23 height 10
click at [701, 187] on div "Recharge Subscriptions" at bounding box center [721, 192] width 67 height 11
click at [106, 146] on span "install Recharge Subscriptions" at bounding box center [70, 151] width 73 height 15
click at [962, 14] on icon "button" at bounding box center [960, 12] width 9 height 9
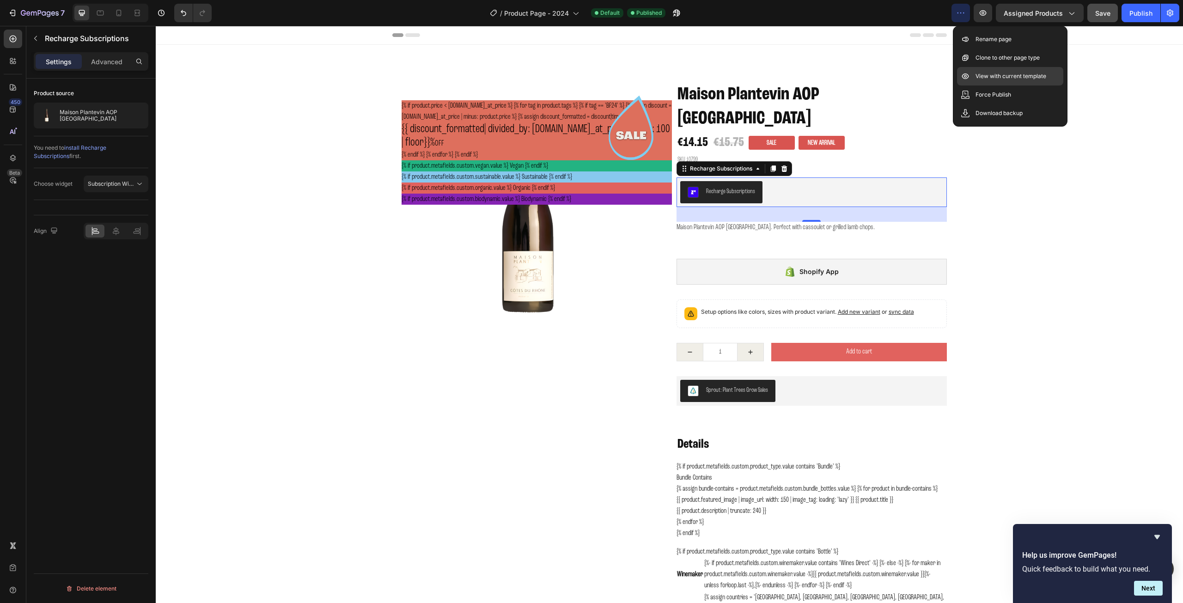
click at [983, 78] on p "View with current template" at bounding box center [1011, 76] width 71 height 9
click at [692, 165] on div "Recharge Subscriptions" at bounding box center [721, 169] width 66 height 8
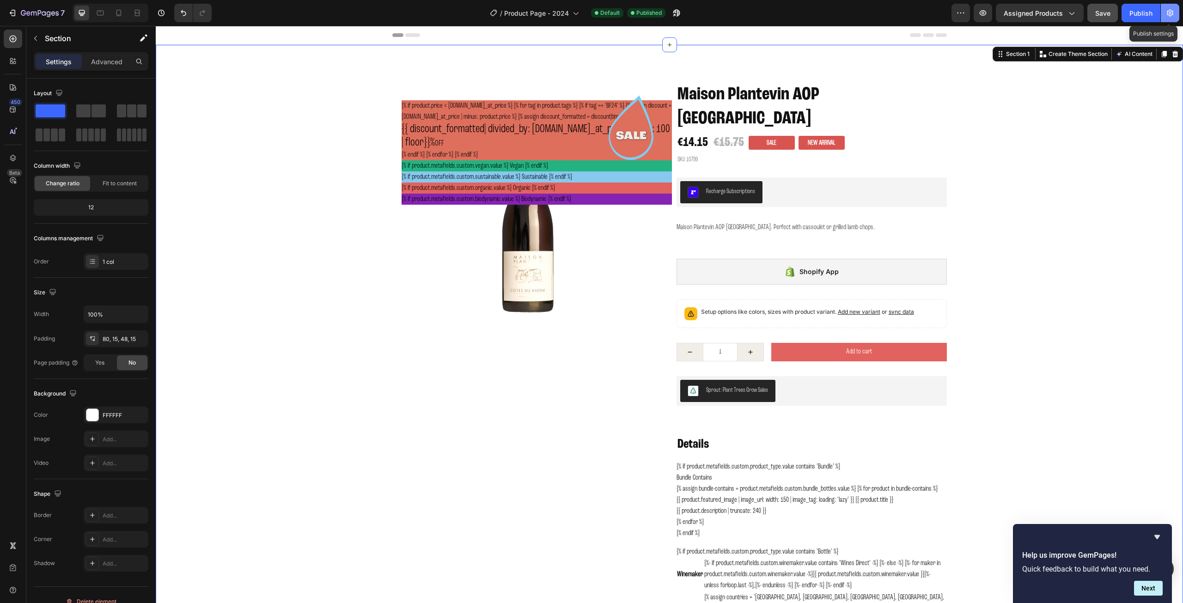
click at [1169, 12] on icon "button" at bounding box center [1170, 12] width 9 height 9
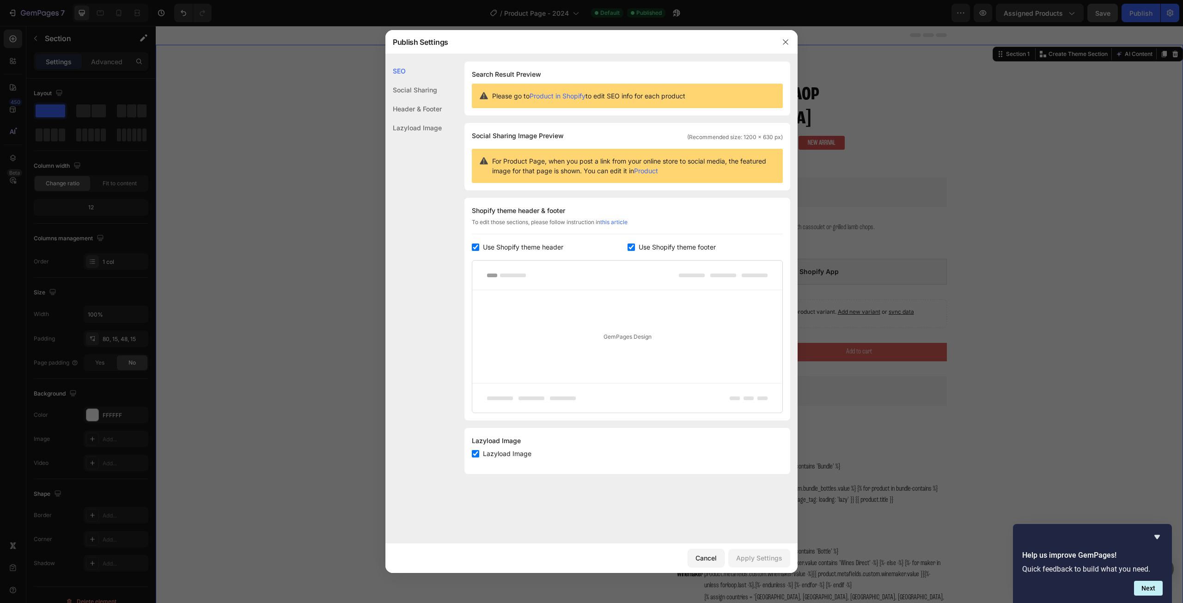
click at [1119, 116] on div at bounding box center [591, 301] width 1183 height 603
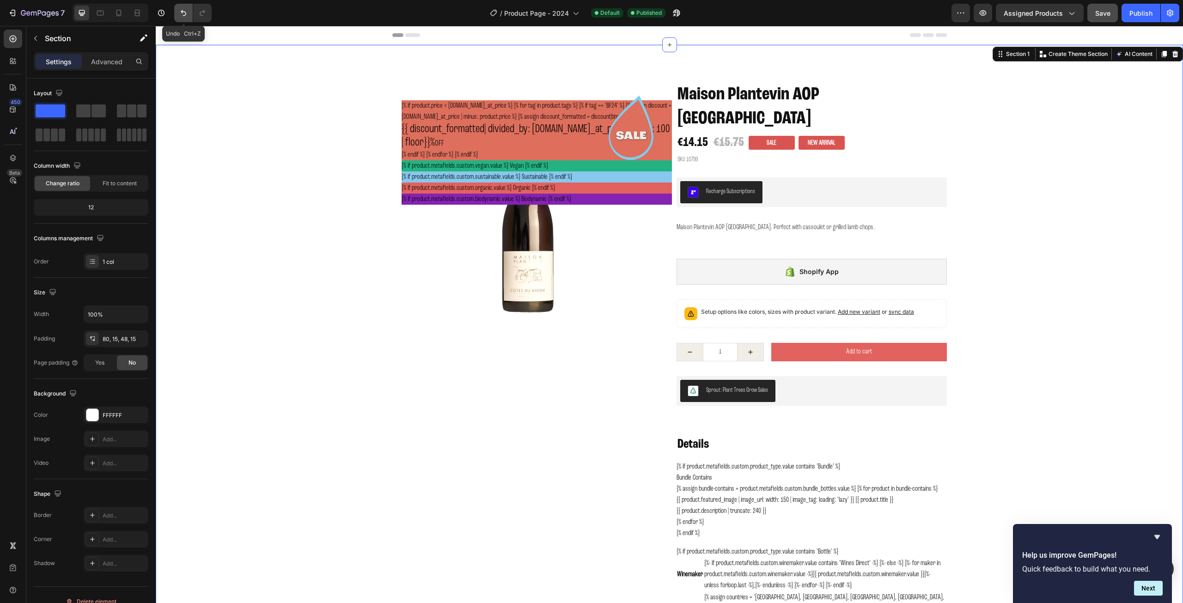
click at [180, 17] on icon "Undo/Redo" at bounding box center [183, 12] width 9 height 9
click at [182, 15] on icon "Undo/Redo" at bounding box center [183, 12] width 9 height 9
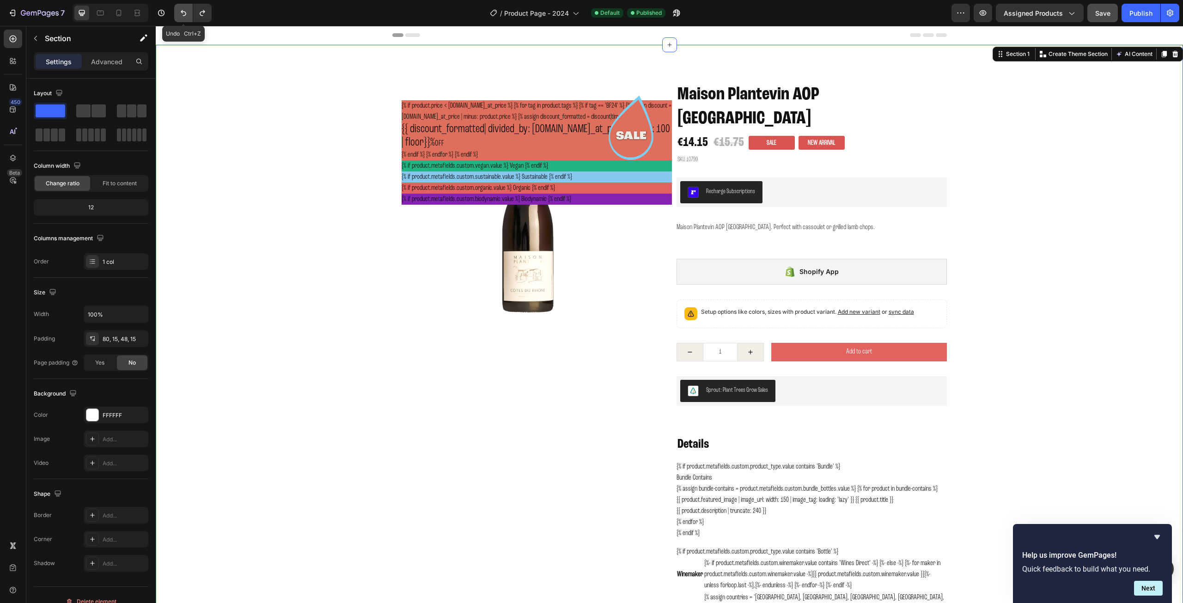
click at [182, 15] on icon "Undo/Redo" at bounding box center [183, 12] width 9 height 9
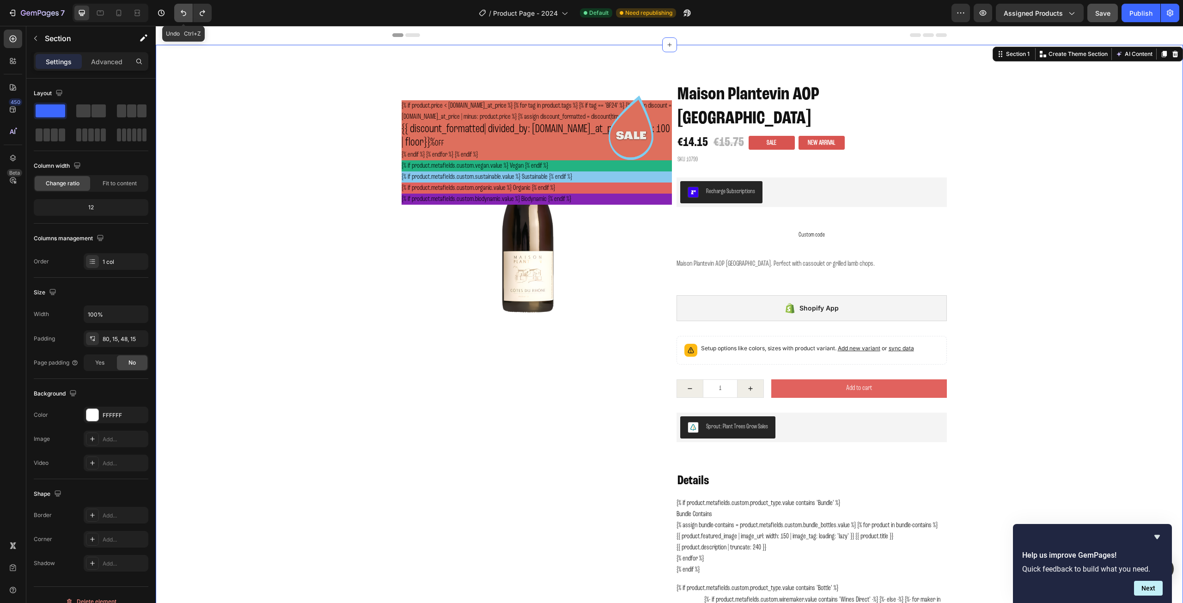
click at [182, 15] on icon "Undo/Redo" at bounding box center [183, 12] width 9 height 9
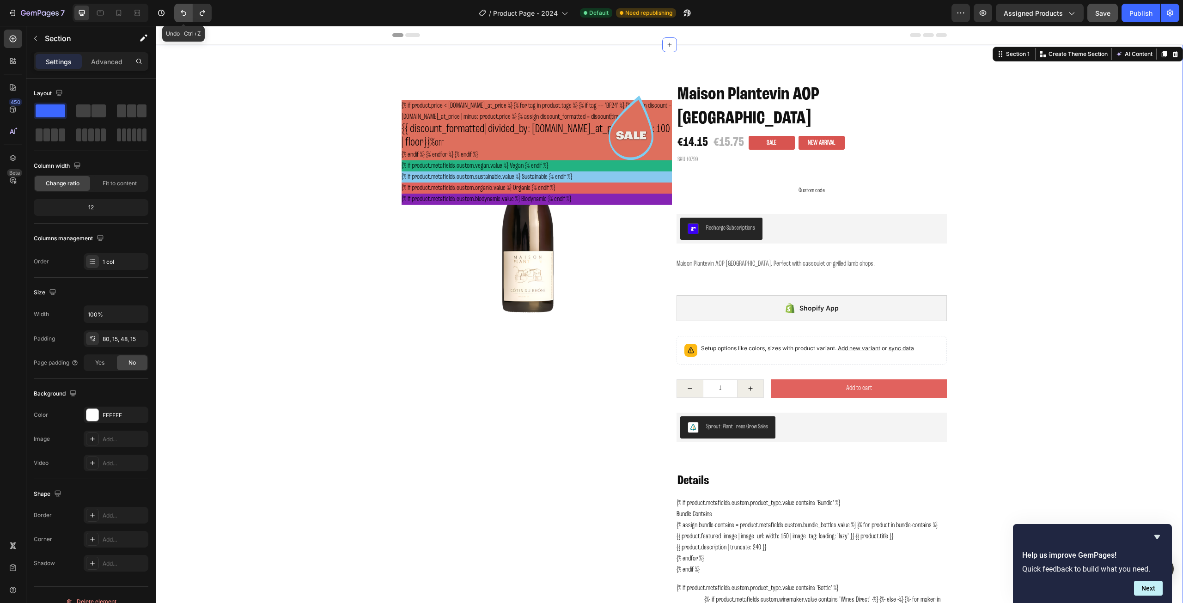
click at [182, 15] on icon "Undo/Redo" at bounding box center [183, 12] width 9 height 9
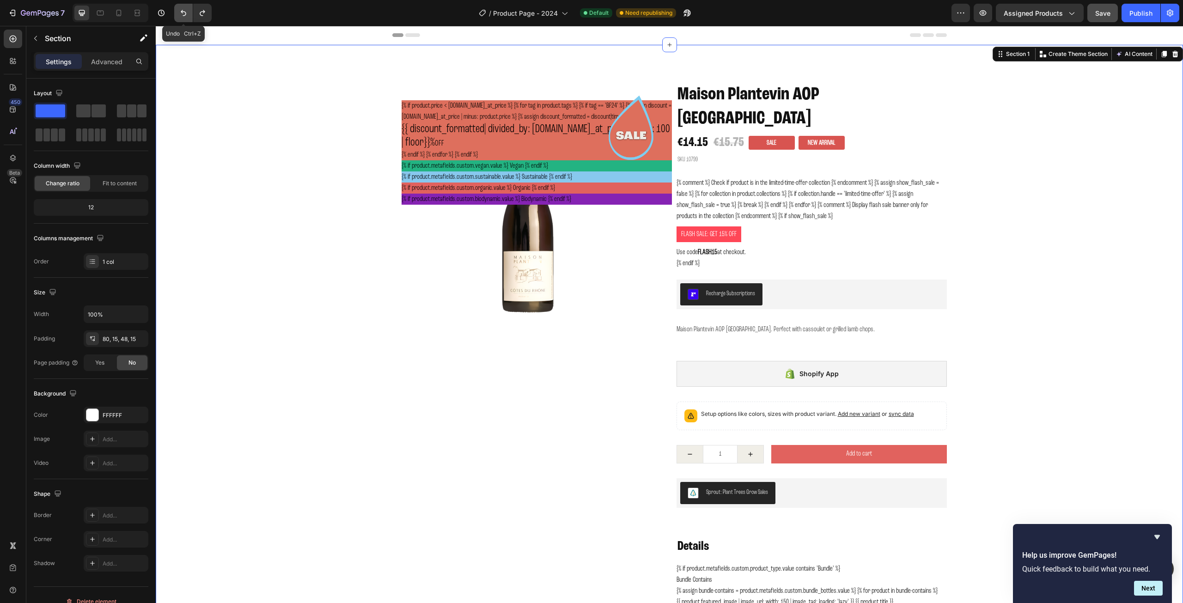
click at [182, 15] on icon "Undo/Redo" at bounding box center [183, 12] width 9 height 9
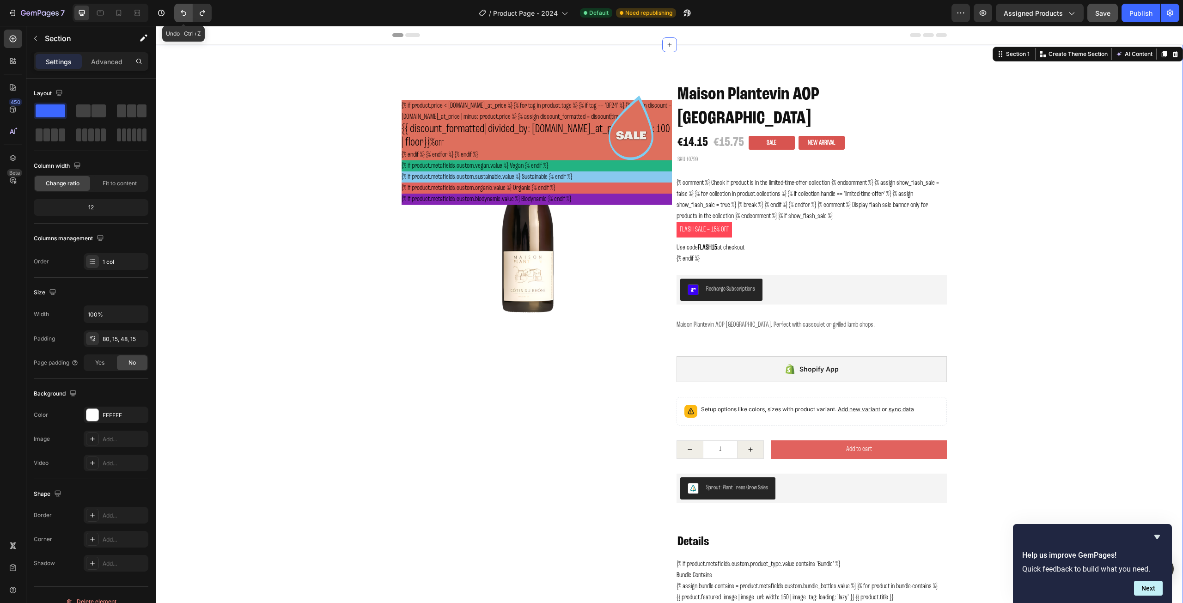
click at [182, 15] on icon "Undo/Redo" at bounding box center [183, 12] width 9 height 9
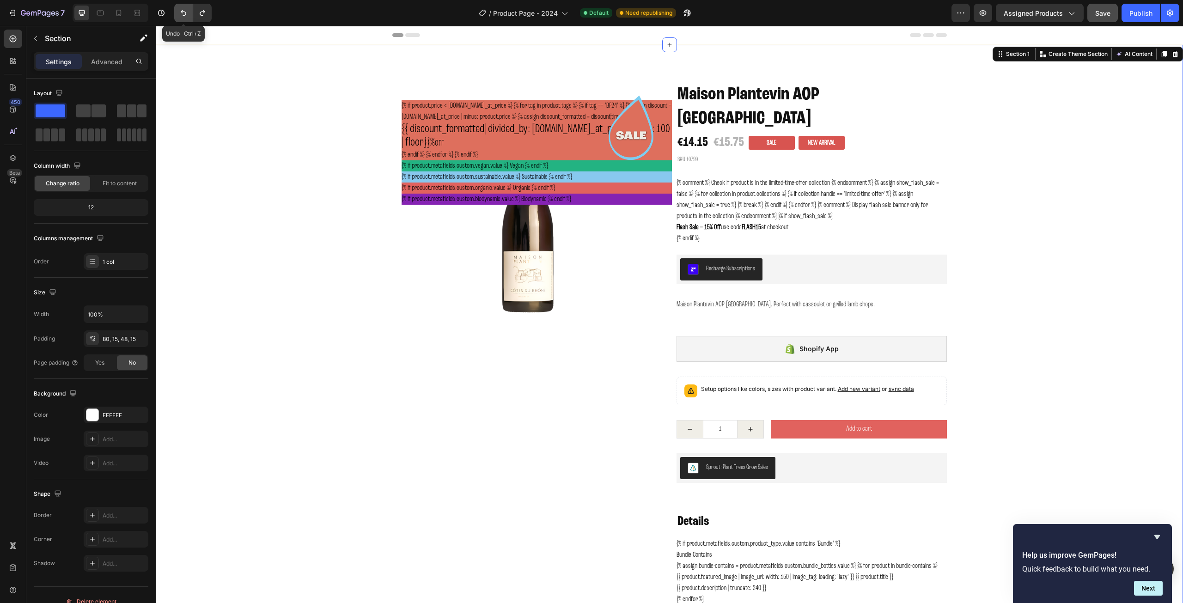
click at [182, 15] on icon "Undo/Redo" at bounding box center [183, 12] width 9 height 9
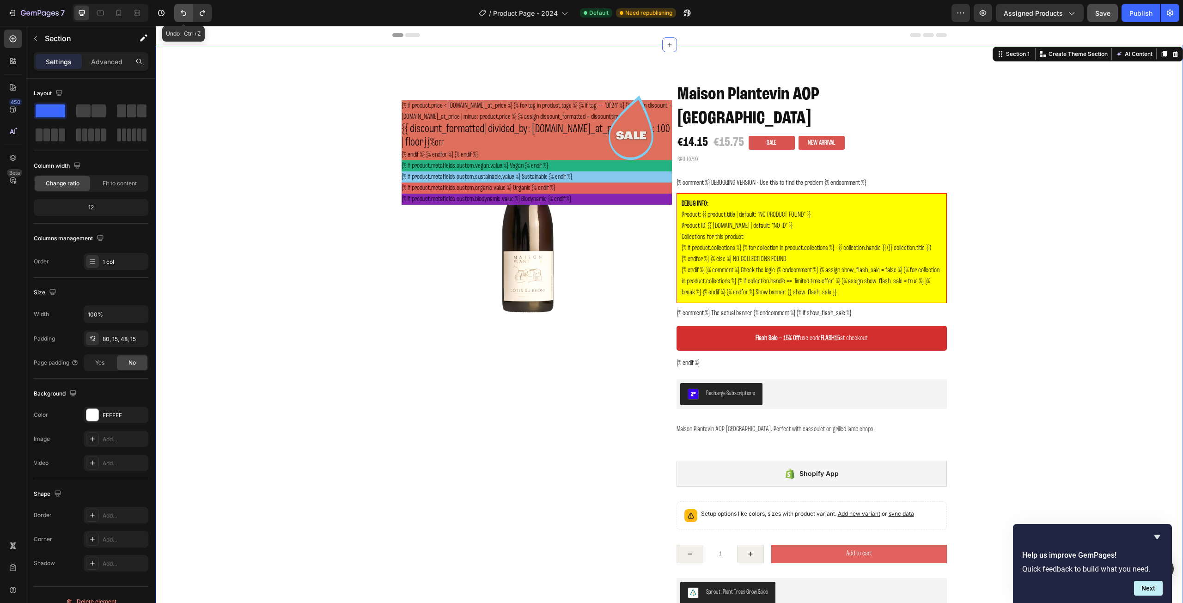
click at [182, 15] on icon "Undo/Redo" at bounding box center [183, 12] width 9 height 9
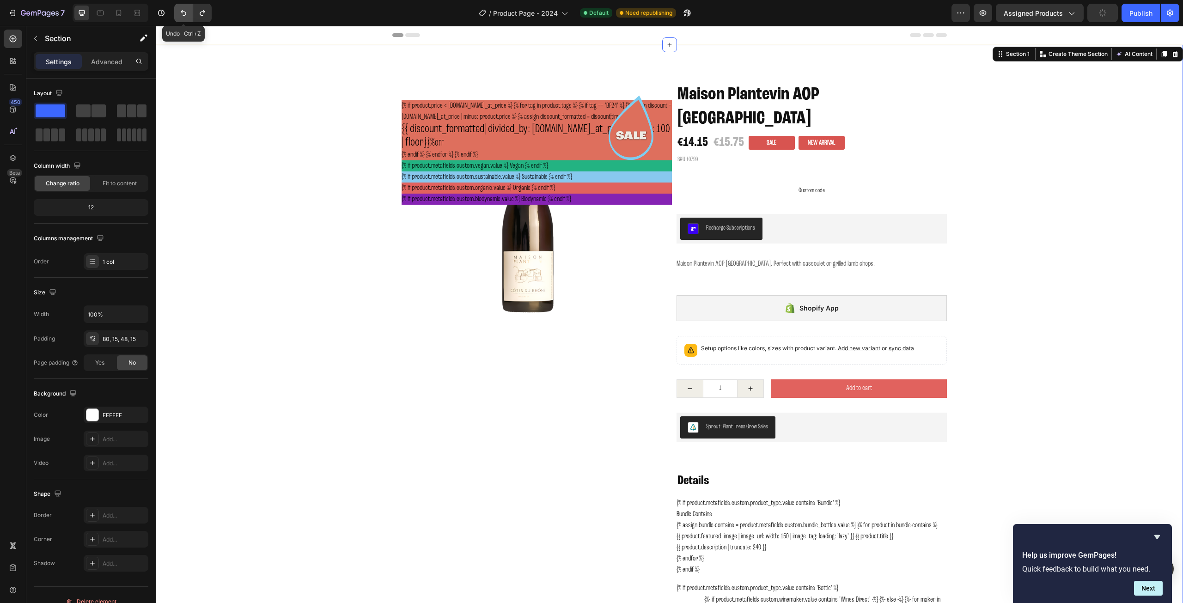
click at [182, 15] on icon "Undo/Redo" at bounding box center [183, 12] width 9 height 9
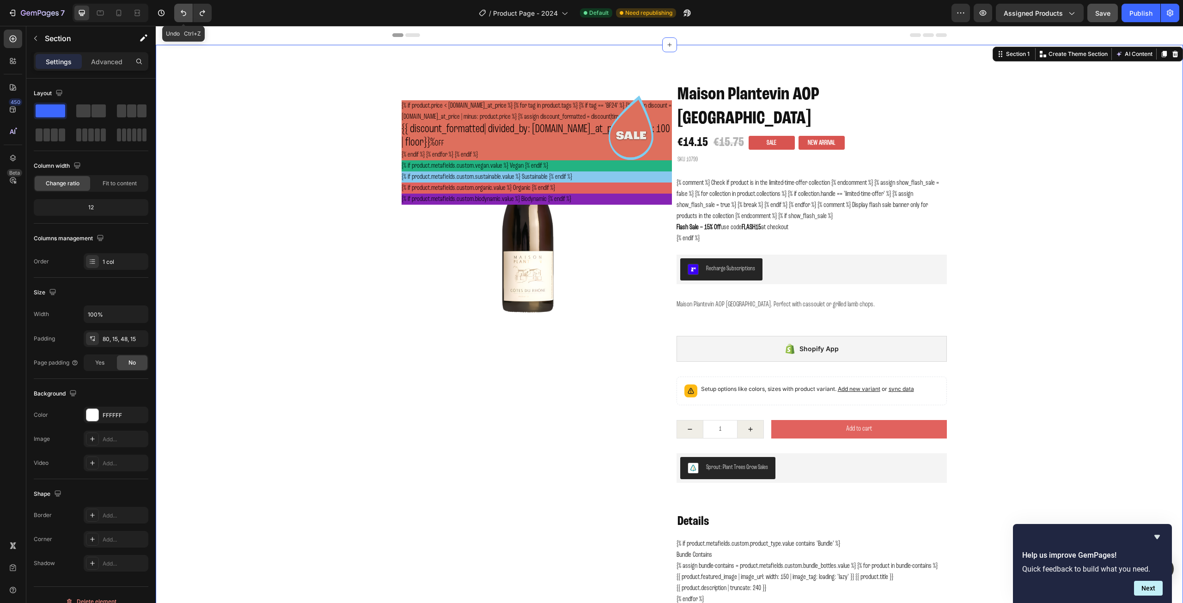
click at [182, 15] on icon "Undo/Redo" at bounding box center [183, 12] width 9 height 9
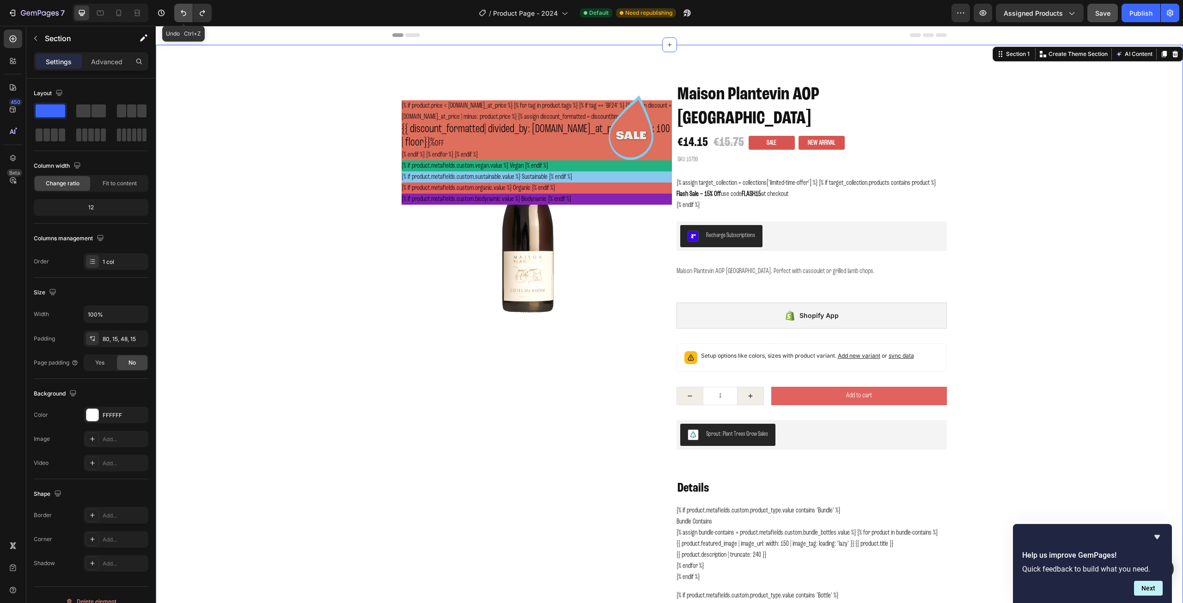
click at [182, 15] on icon "Undo/Redo" at bounding box center [183, 12] width 9 height 9
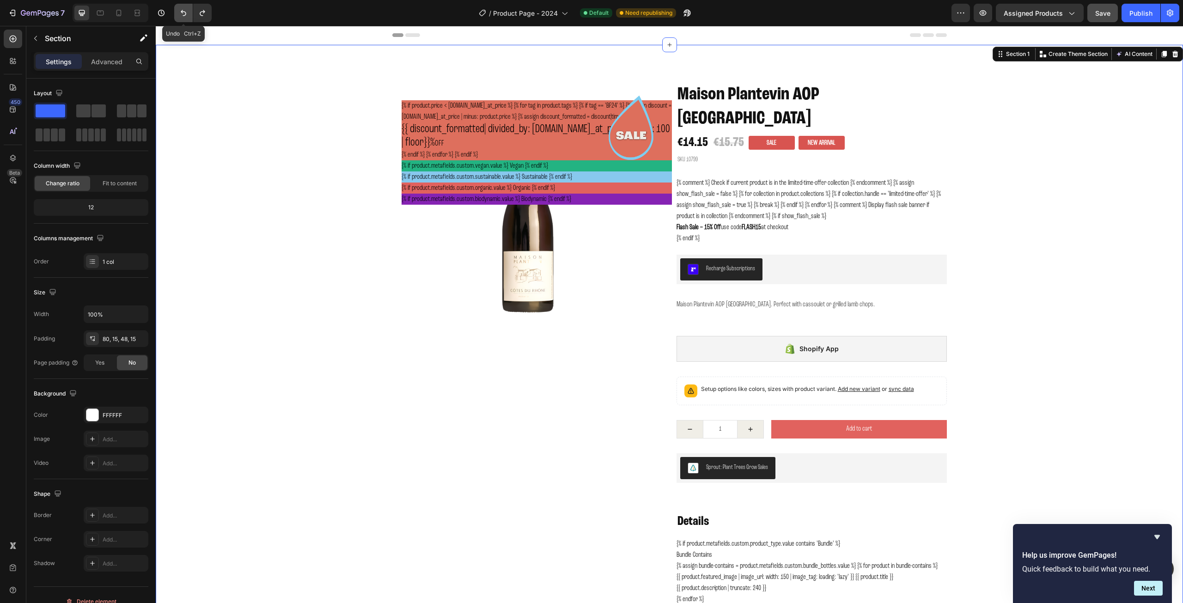
click at [182, 15] on icon "Undo/Redo" at bounding box center [183, 12] width 9 height 9
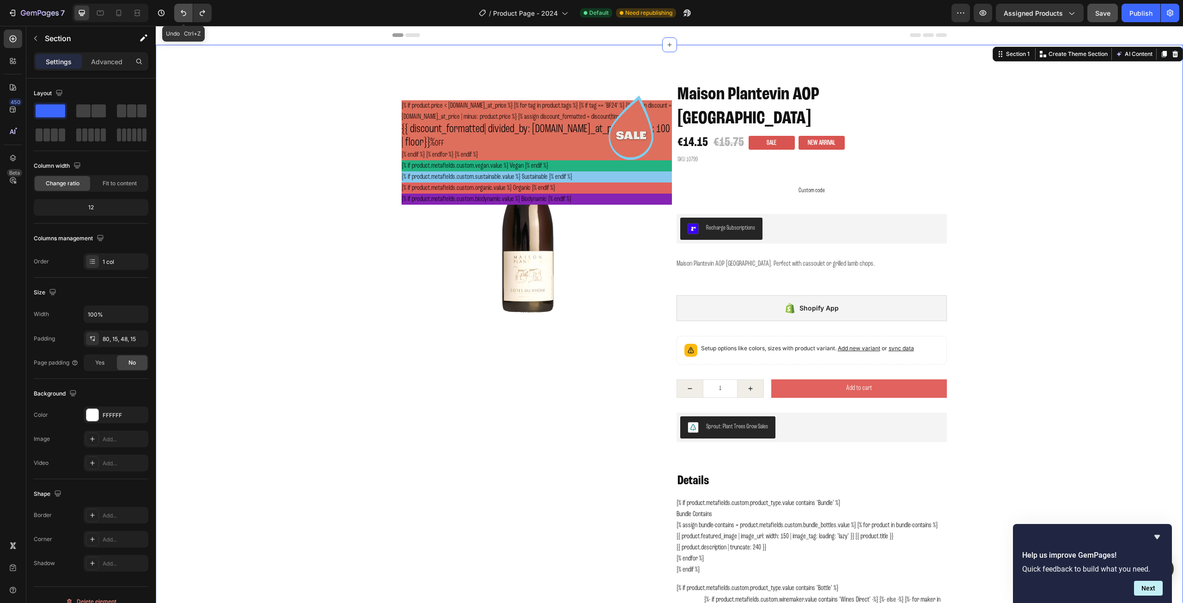
click at [182, 15] on icon "Undo/Redo" at bounding box center [183, 12] width 9 height 9
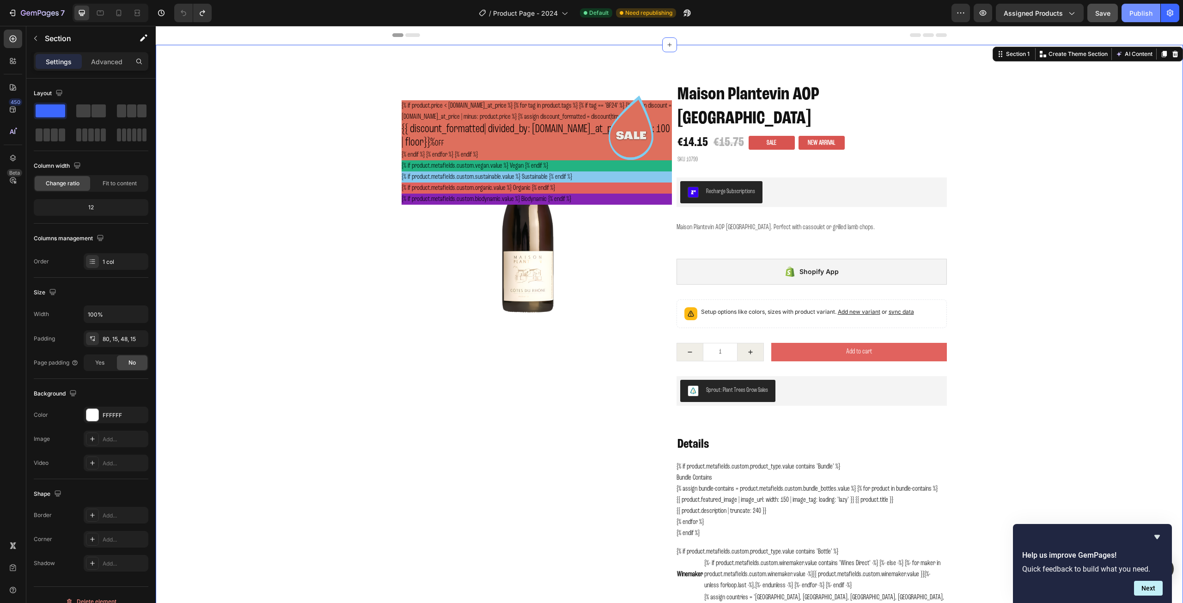
click at [1137, 12] on div "Publish" at bounding box center [1141, 13] width 23 height 10
click at [1136, 16] on div "Publish" at bounding box center [1141, 13] width 23 height 10
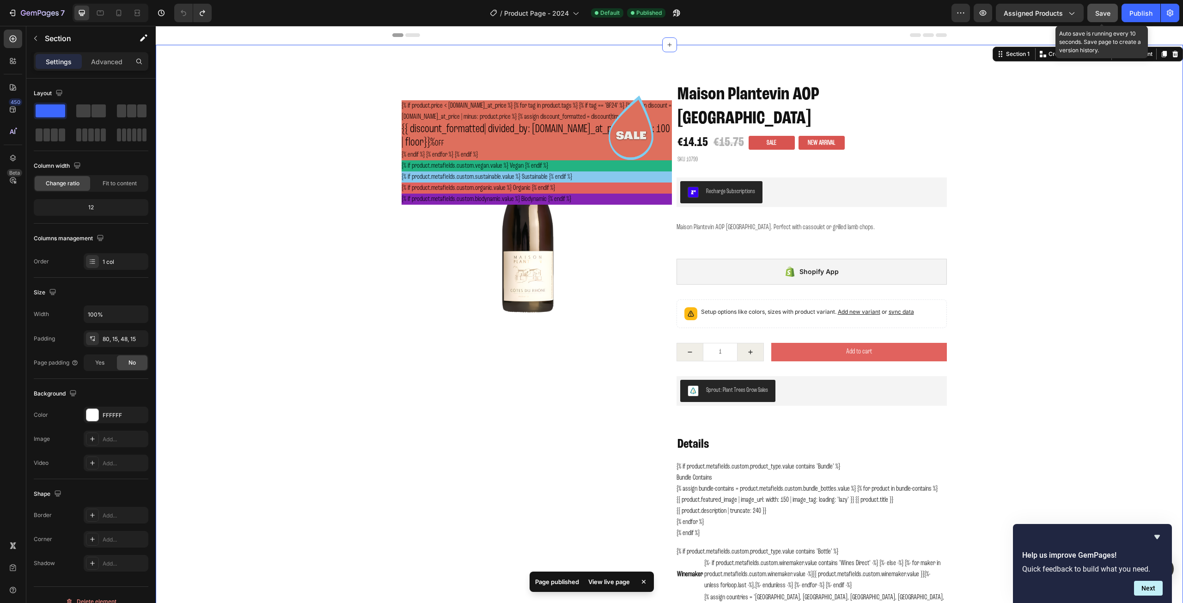
click at [1103, 16] on span "Save" at bounding box center [1103, 13] width 15 height 8
click at [1134, 13] on div "Publish" at bounding box center [1141, 13] width 23 height 10
click at [756, 181] on button "Recharge Subscriptions" at bounding box center [721, 192] width 82 height 22
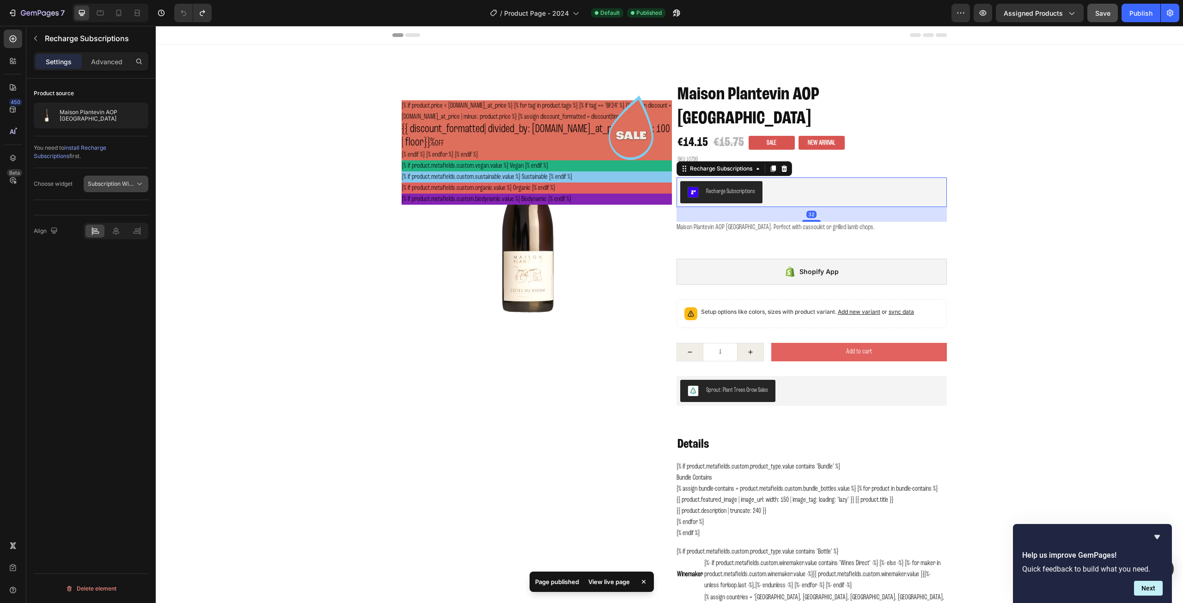
click at [124, 187] on span "Subscription Widget" at bounding box center [111, 184] width 47 height 8
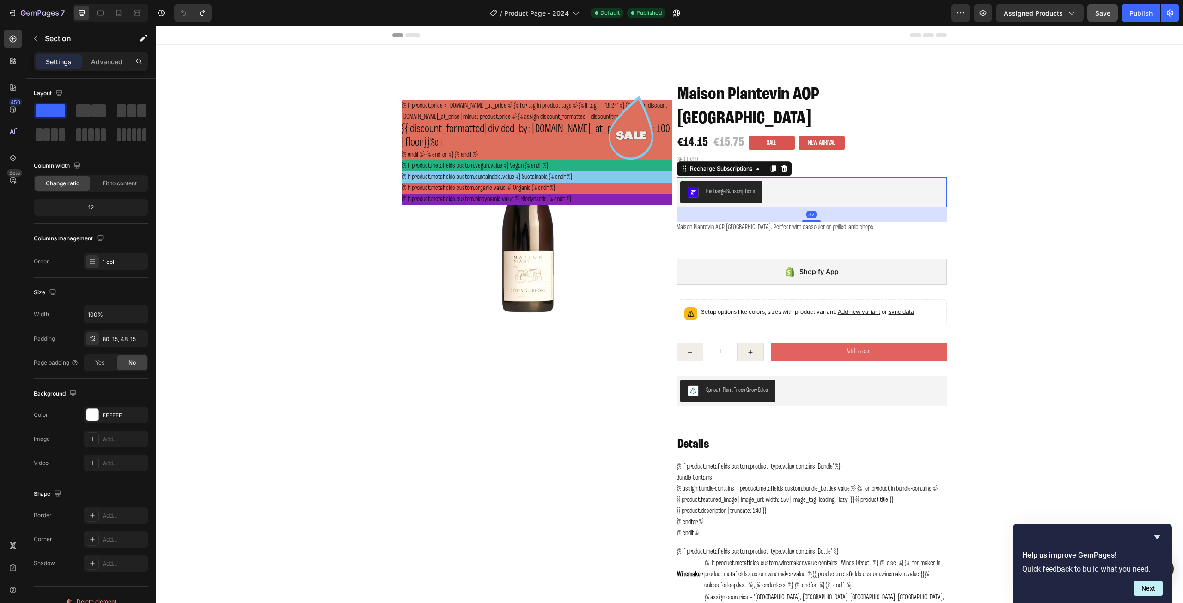
click at [734, 187] on div "Recharge Subscriptions" at bounding box center [730, 192] width 49 height 10
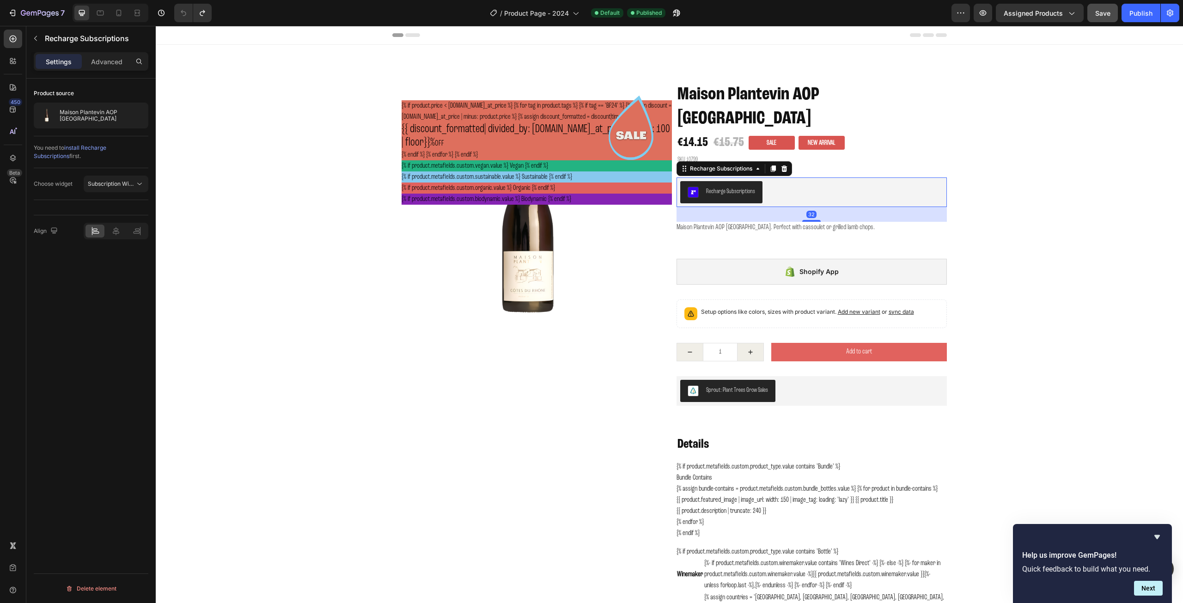
click at [734, 187] on div "Recharge Subscriptions" at bounding box center [730, 192] width 49 height 10
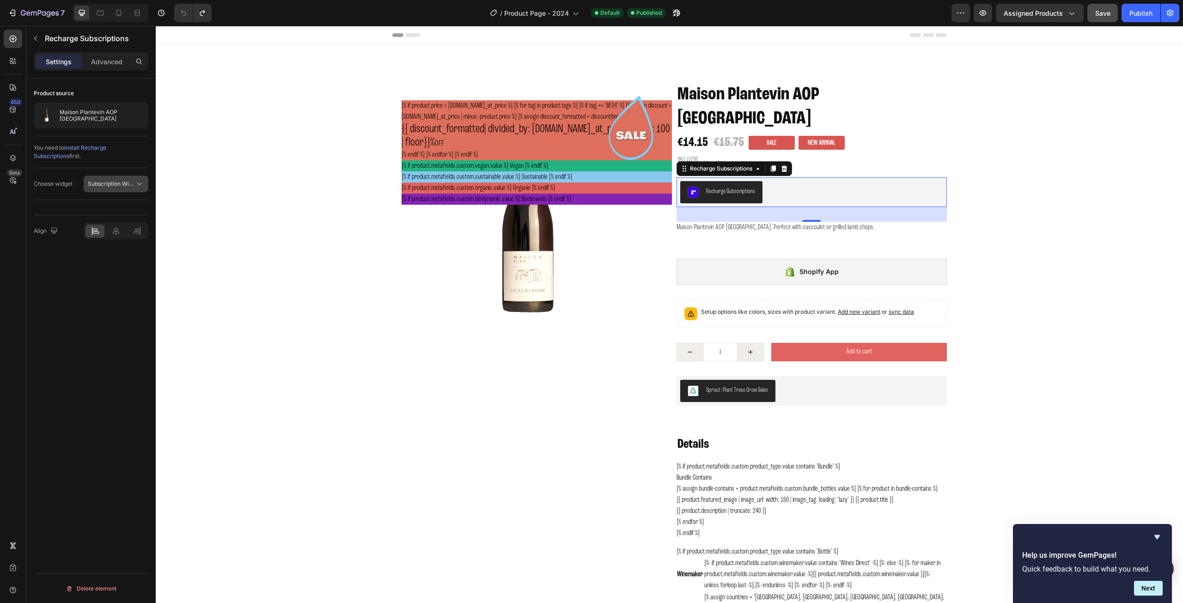
click at [118, 185] on span "Subscription Widget" at bounding box center [114, 183] width 53 height 7
click at [113, 220] on span "Subscription Widget 2.0" at bounding box center [109, 224] width 62 height 8
click at [986, 14] on icon "button" at bounding box center [983, 12] width 9 height 9
click at [753, 259] on div "Shopify App" at bounding box center [812, 272] width 270 height 26
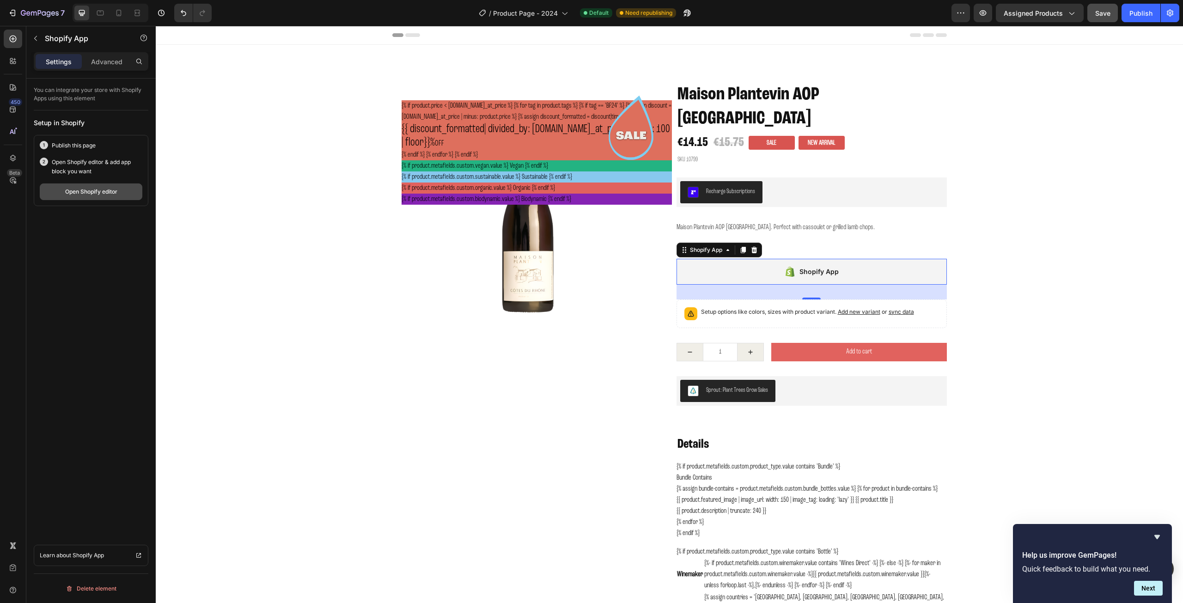
drag, startPoint x: 107, startPoint y: 191, endPoint x: 97, endPoint y: 191, distance: 10.6
click at [97, 191] on div "Open Shopify editor" at bounding box center [91, 192] width 52 height 8
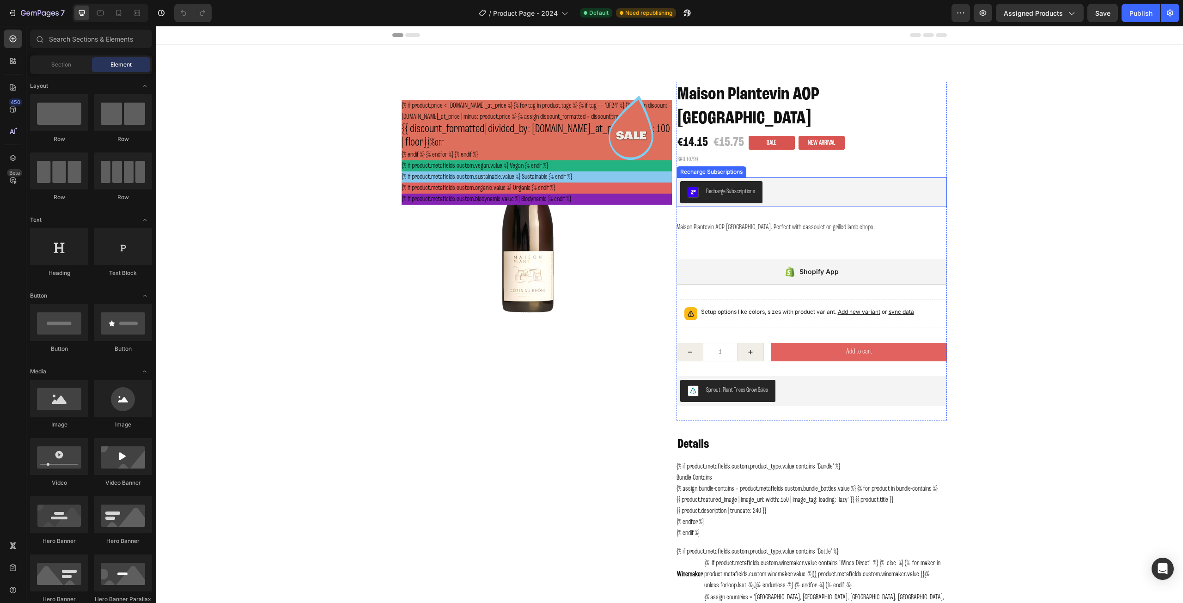
click at [769, 181] on div "Recharge Subscriptions" at bounding box center [811, 192] width 263 height 22
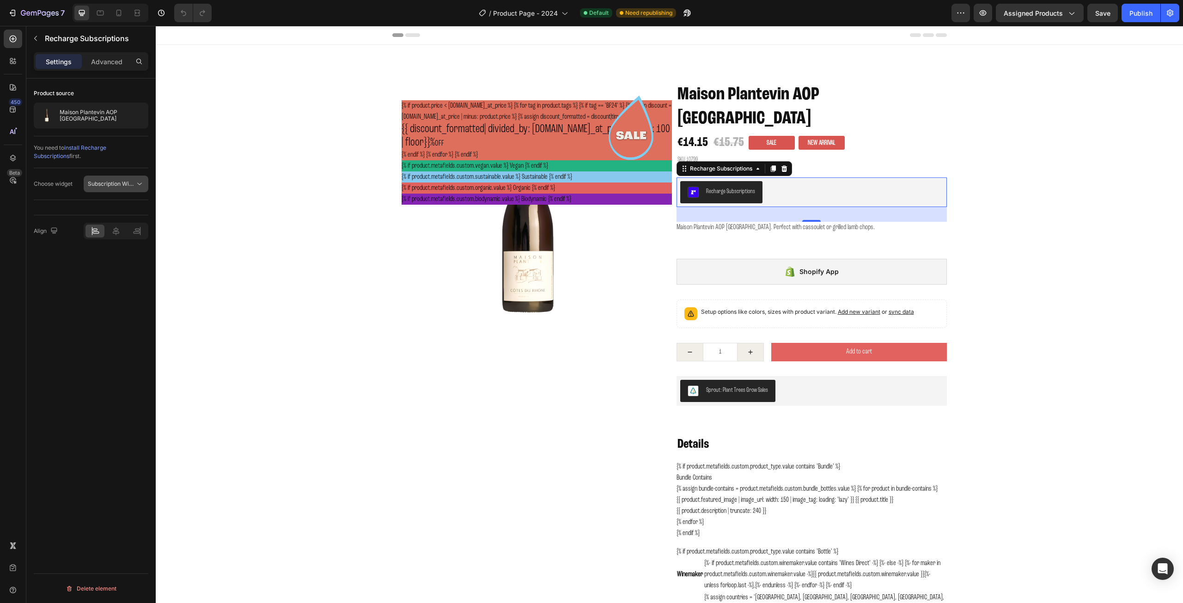
click at [108, 184] on span "Subscription Widget 2.0" at bounding box center [119, 183] width 62 height 7
click at [110, 207] on span "Subscription Widget" at bounding box center [104, 206] width 53 height 8
click at [1139, 14] on div "Publish" at bounding box center [1141, 13] width 23 height 10
click at [730, 165] on div "Recharge Subscriptions" at bounding box center [721, 169] width 66 height 8
click at [106, 146] on span "install Recharge Subscriptions" at bounding box center [70, 151] width 73 height 15
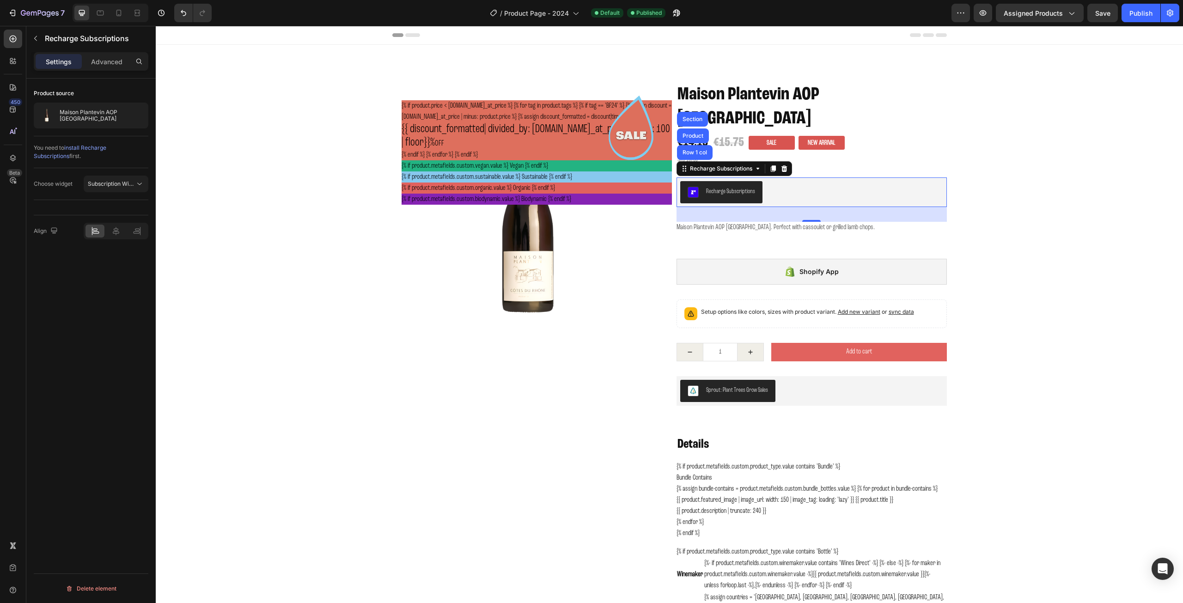
click at [747, 187] on div "Recharge Subscriptions" at bounding box center [730, 192] width 49 height 10
click at [89, 112] on p "Maison Plantevin AOP [GEOGRAPHIC_DATA]" at bounding box center [102, 115] width 85 height 13
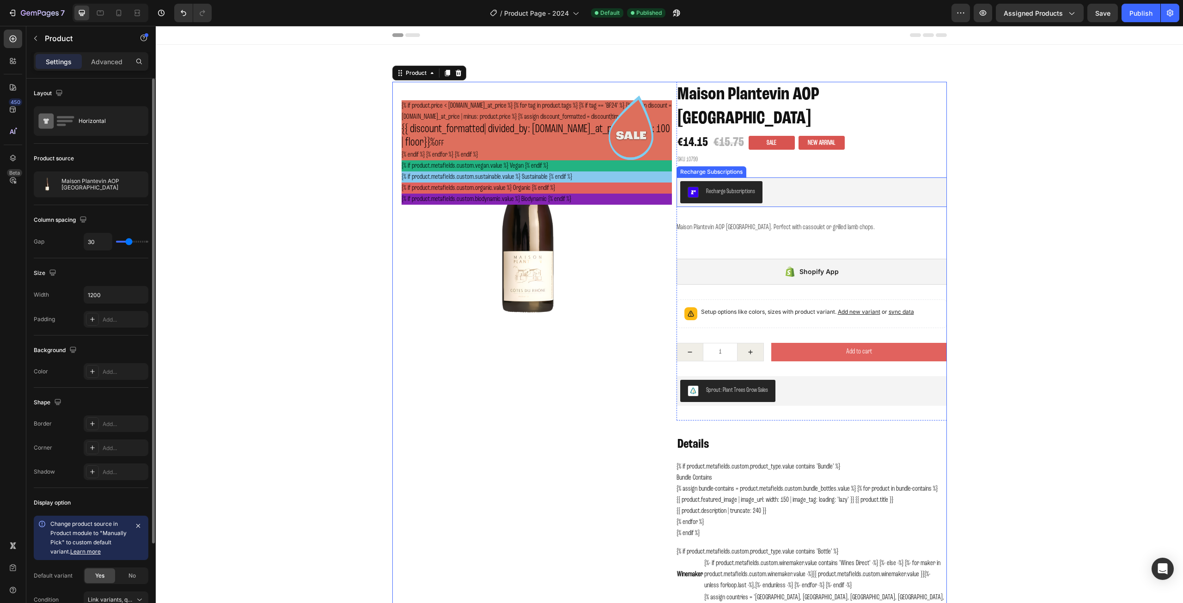
click at [788, 181] on div "Recharge Subscriptions" at bounding box center [811, 192] width 263 height 22
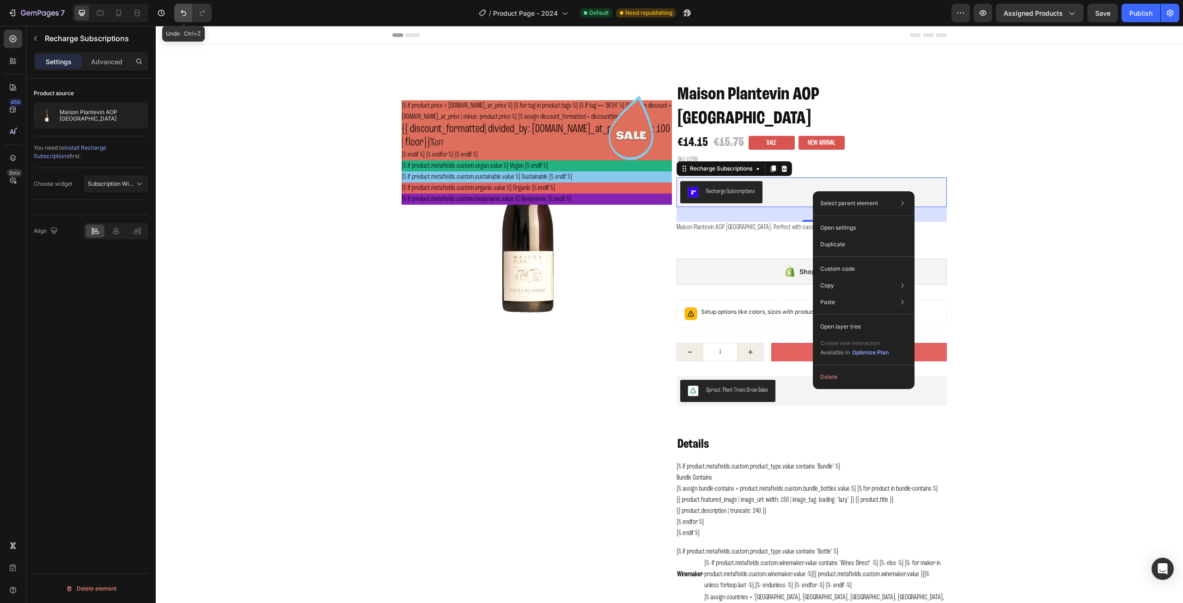
click at [181, 12] on icon "Undo/Redo" at bounding box center [183, 12] width 9 height 9
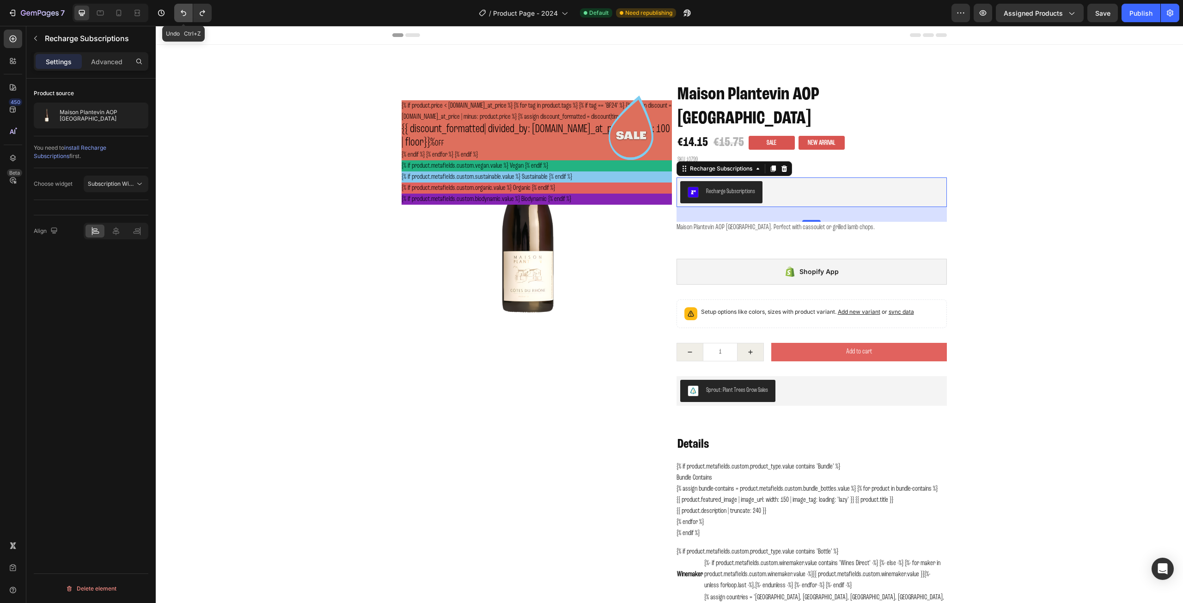
click at [181, 12] on icon "Undo/Redo" at bounding box center [183, 12] width 9 height 9
click at [796, 207] on div "32" at bounding box center [812, 214] width 270 height 15
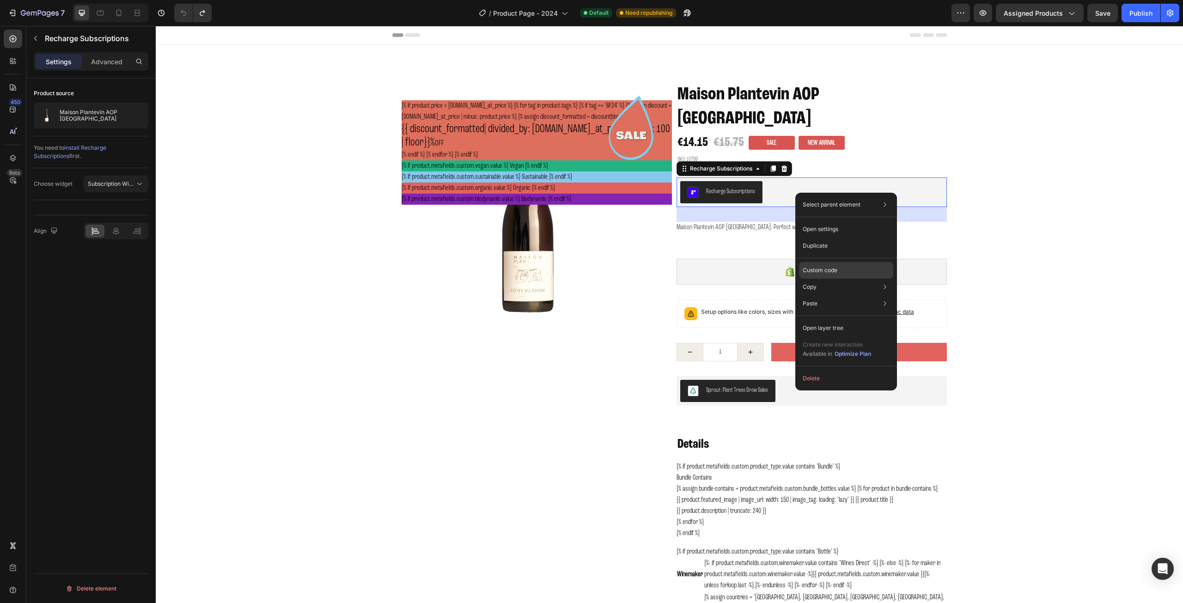
click at [835, 268] on p "Custom code" at bounding box center [820, 270] width 35 height 8
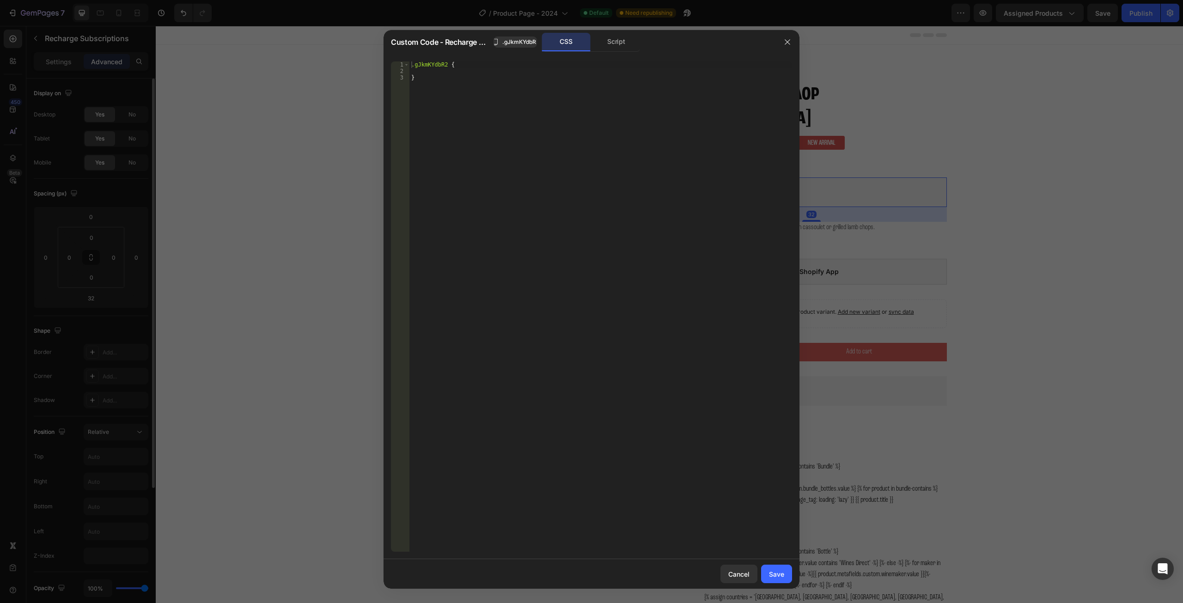
drag, startPoint x: 476, startPoint y: 43, endPoint x: 349, endPoint y: 42, distance: 126.7
click at [349, 48] on div "Custom Code - Recharge Subscriptions .gJkmKYdbR2 CSS Script 1 2 3 .gJkmKYdbR2 {…" at bounding box center [591, 301] width 1183 height 603
drag, startPoint x: 785, startPoint y: 43, endPoint x: 600, endPoint y: 23, distance: 186.9
click at [785, 43] on icon "button" at bounding box center [787, 41] width 7 height 7
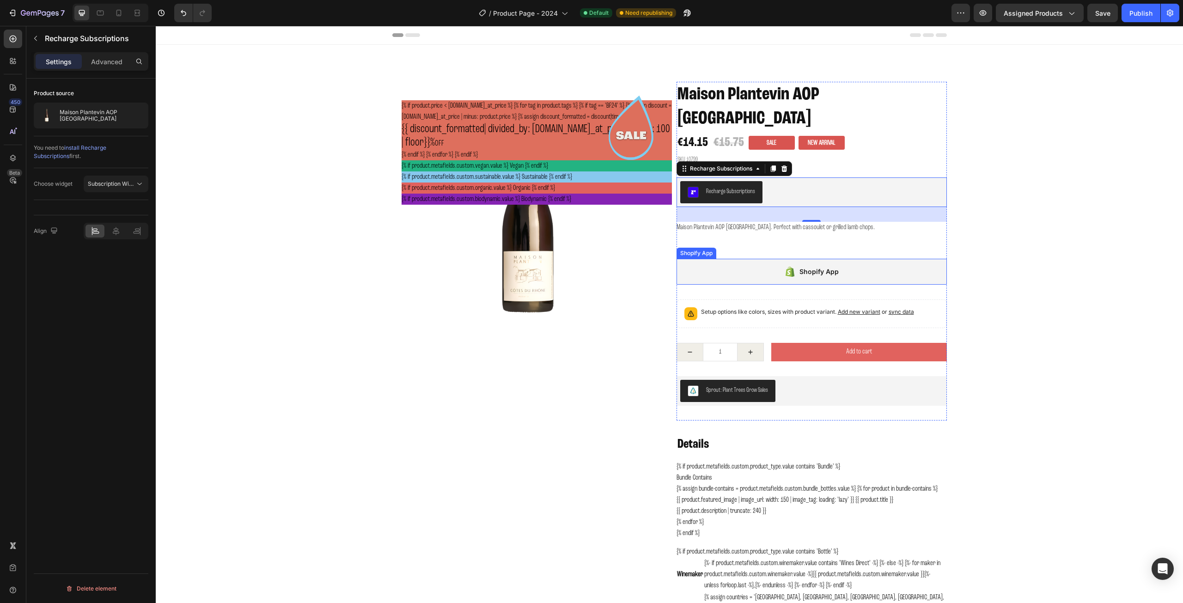
click at [826, 266] on div "Shopify App" at bounding box center [819, 271] width 39 height 11
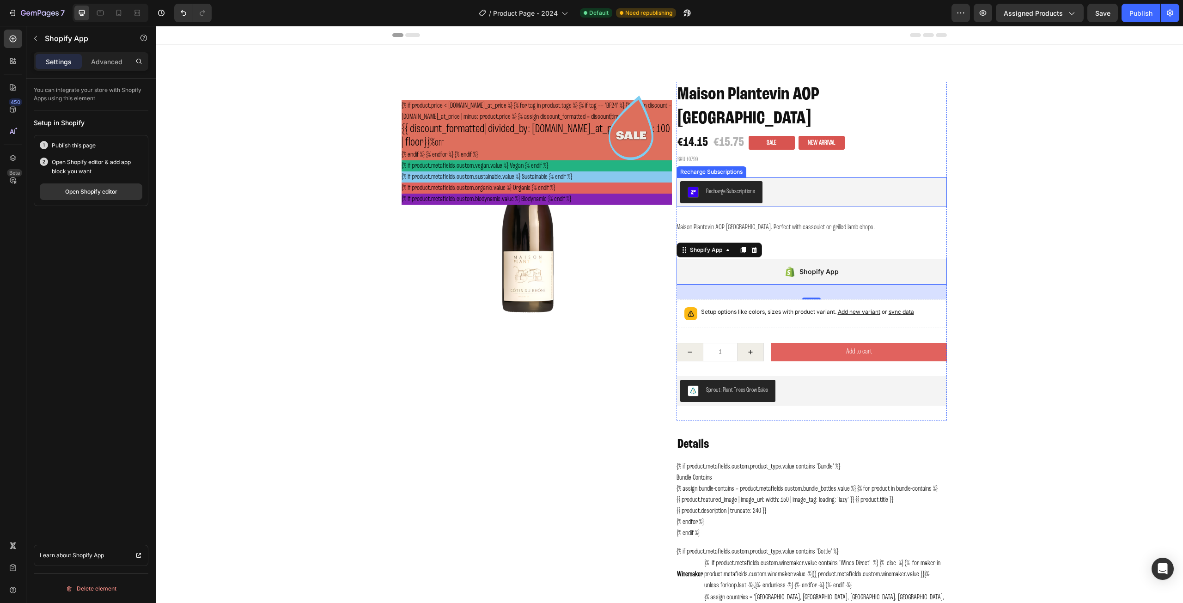
click at [815, 181] on div "Recharge Subscriptions" at bounding box center [811, 192] width 263 height 22
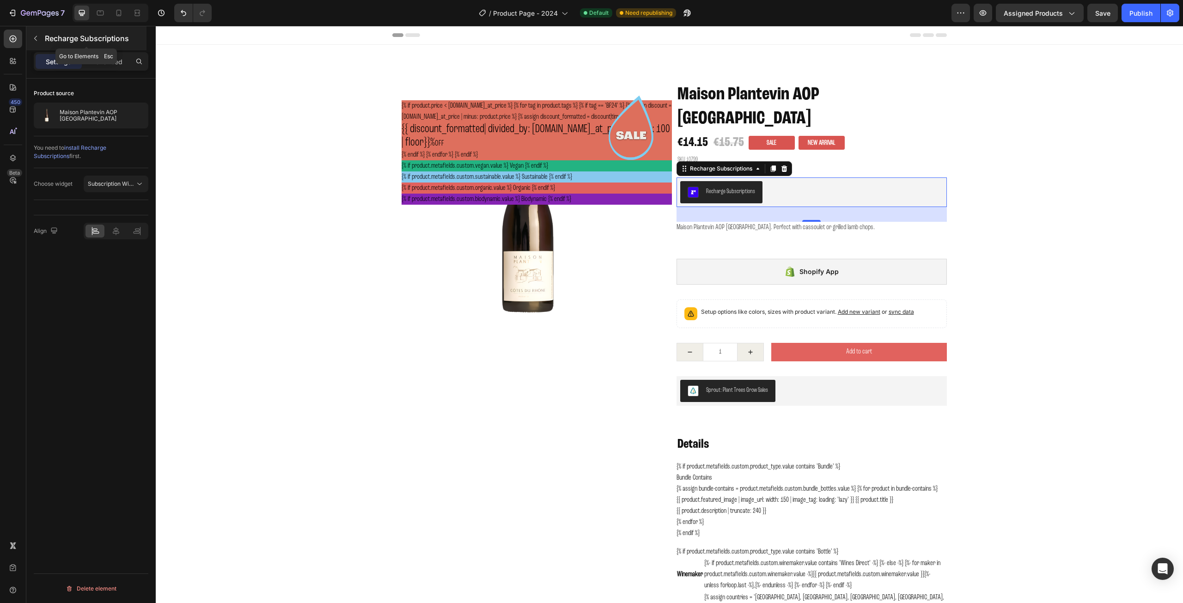
click at [36, 37] on icon "button" at bounding box center [35, 38] width 3 height 5
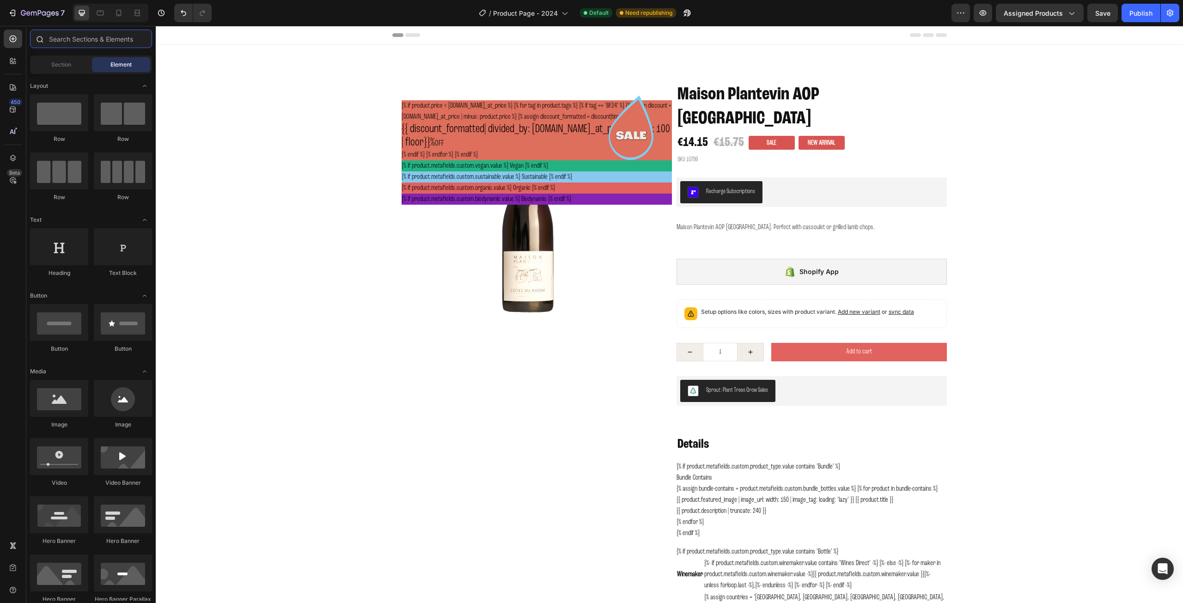
click at [78, 39] on input "text" at bounding box center [91, 39] width 122 height 18
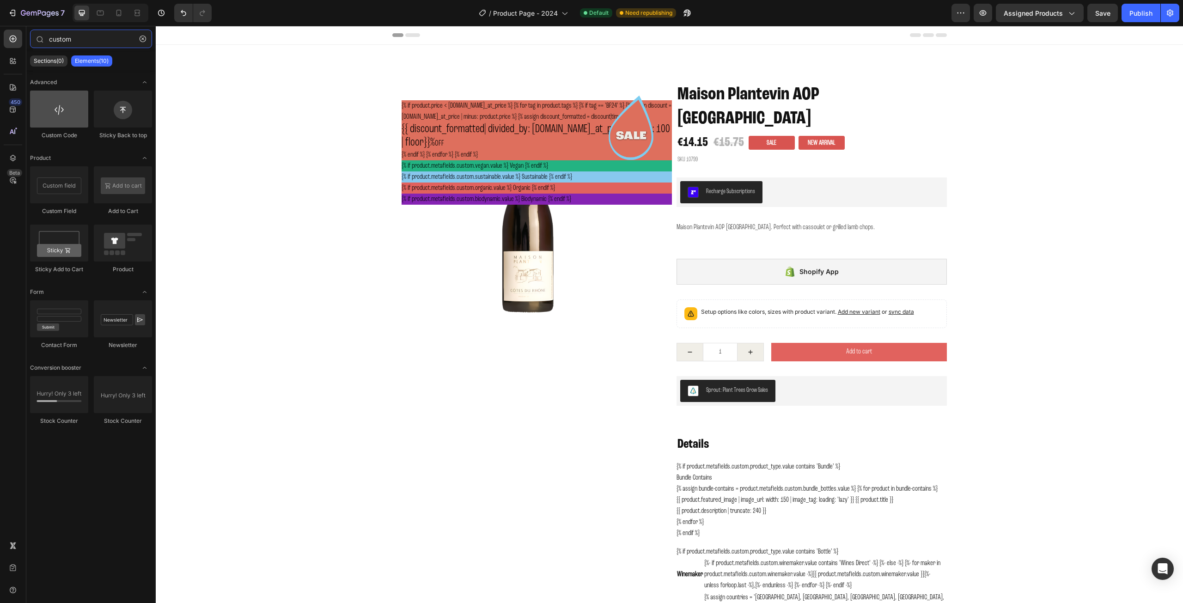
type input "custom"
click at [58, 104] on div at bounding box center [59, 109] width 58 height 37
drag, startPoint x: 214, startPoint y: 130, endPoint x: 714, endPoint y: 159, distance: 501.0
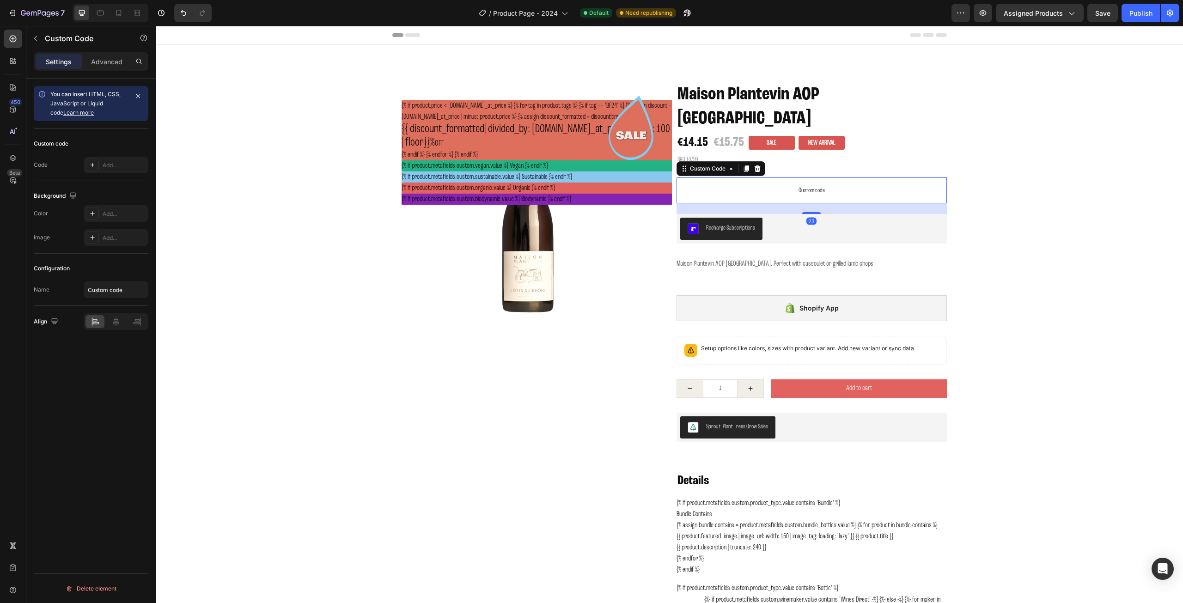
click at [800, 185] on span "Custom code" at bounding box center [812, 190] width 270 height 11
click at [798, 185] on span "Custom code" at bounding box center [812, 190] width 270 height 11
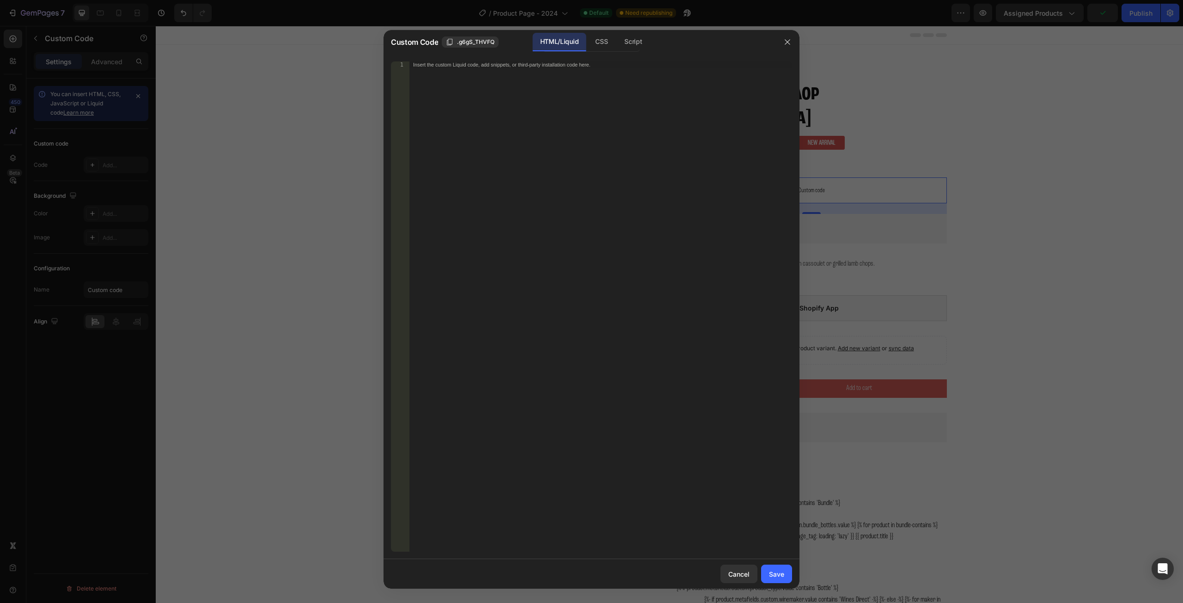
click at [473, 67] on div "Insert the custom Liquid code, add snippets, or third-party installation code h…" at bounding box center [581, 65] width 337 height 6
paste textarea "</style>"
type textarea "</style>"
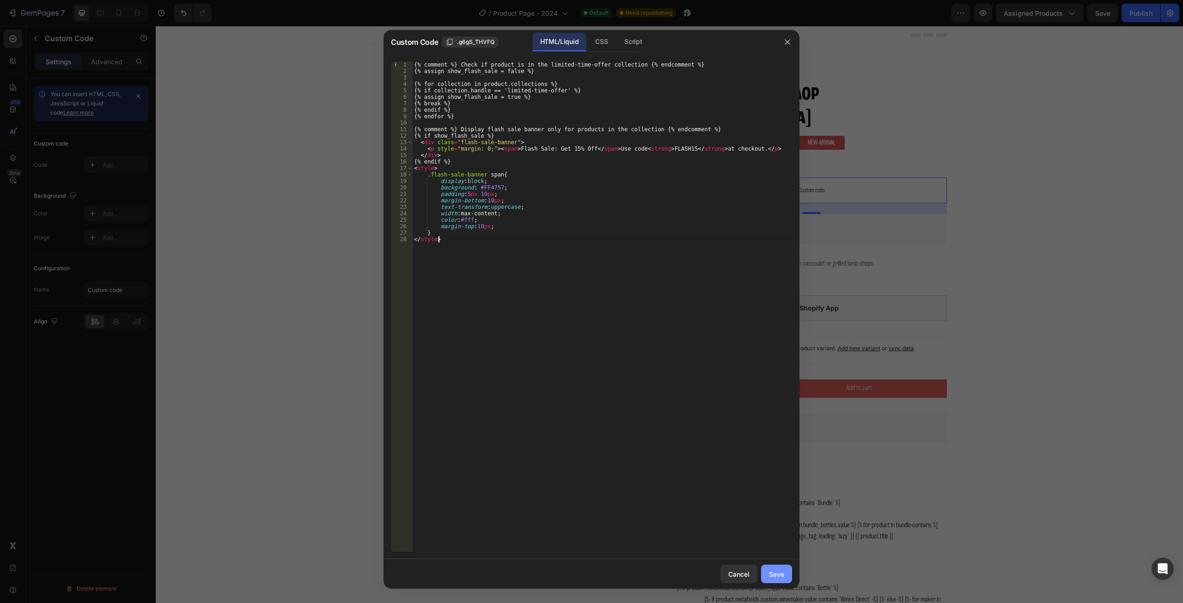
click at [773, 576] on div "Save" at bounding box center [776, 574] width 15 height 10
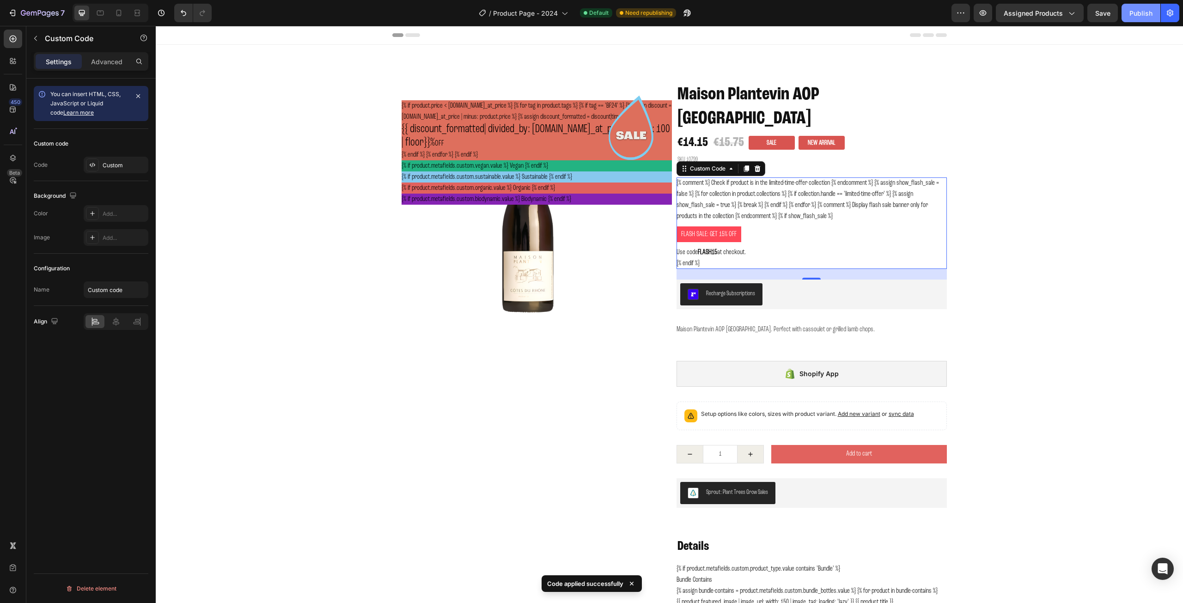
click at [1140, 14] on div "Publish" at bounding box center [1141, 13] width 23 height 10
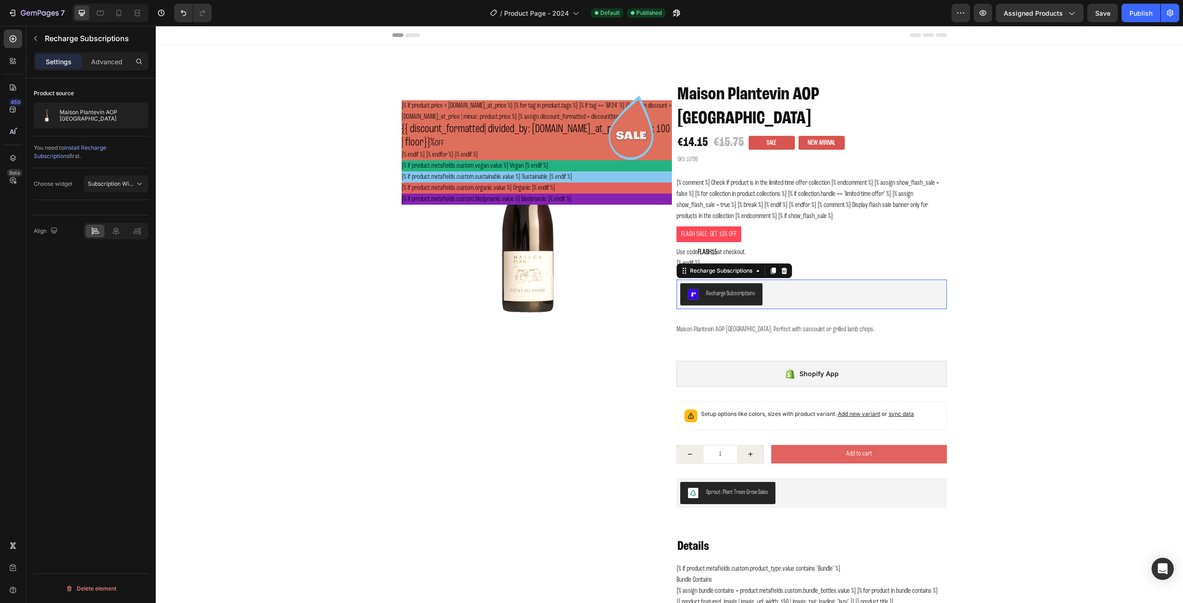
click at [778, 283] on div "Recharge Subscriptions" at bounding box center [811, 294] width 263 height 22
click at [752, 227] on p "Flash Sale: Get 15% Off Use code FLASH15 at checkout." at bounding box center [812, 242] width 270 height 31
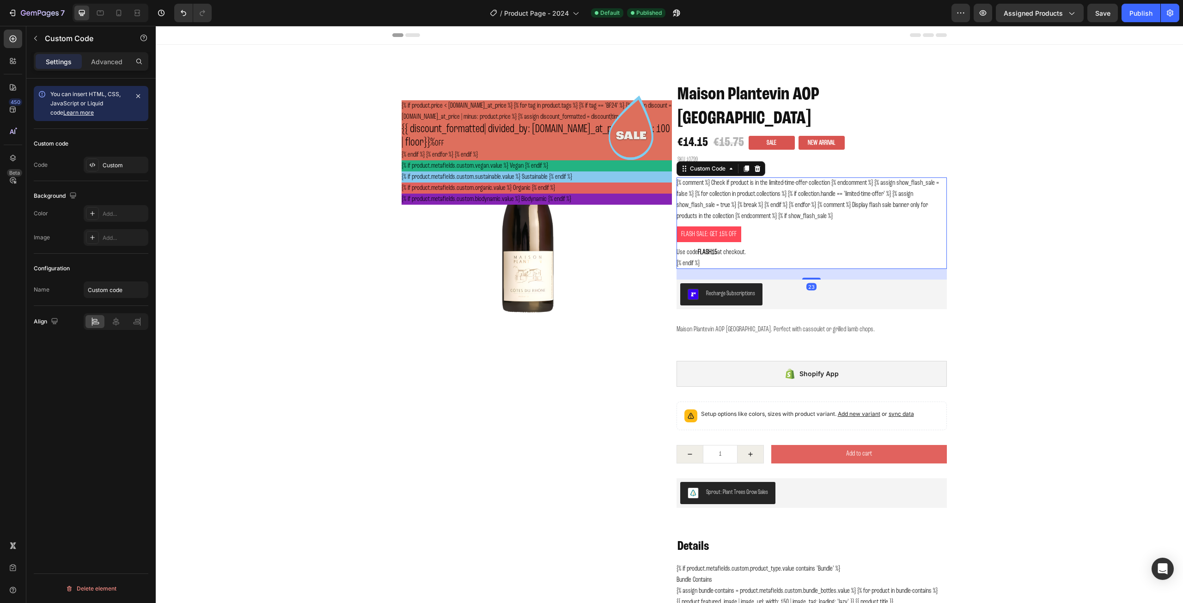
click at [752, 189] on div "{% comment %} Check if product is in the limited-time-offer collection {% endco…" at bounding box center [812, 224] width 270 height 92
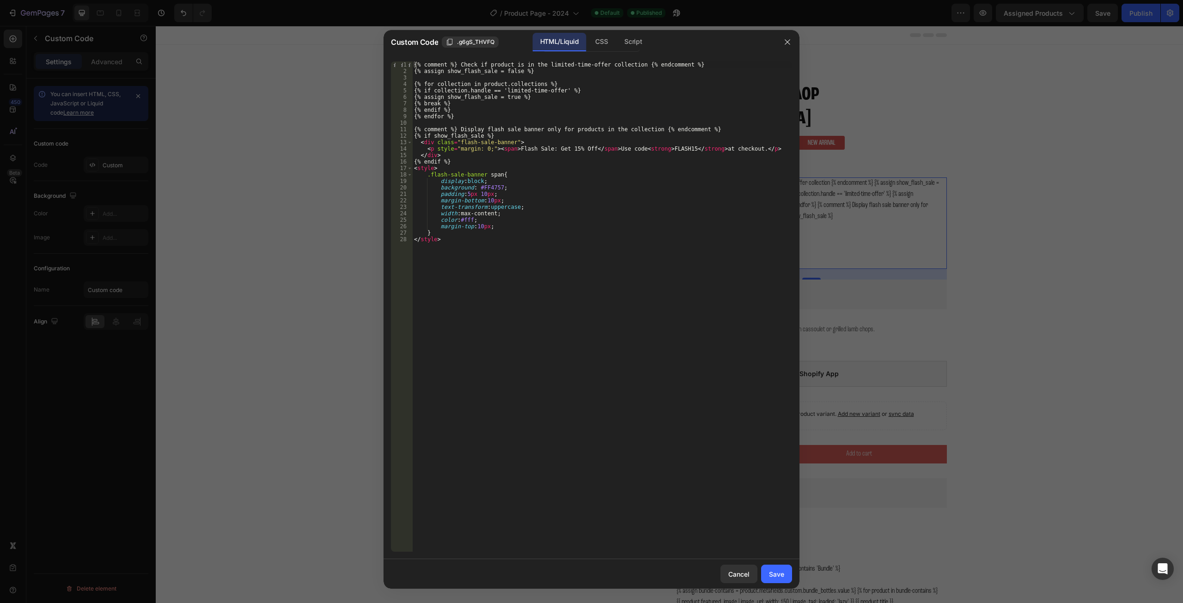
click at [1053, 213] on div at bounding box center [591, 301] width 1183 height 603
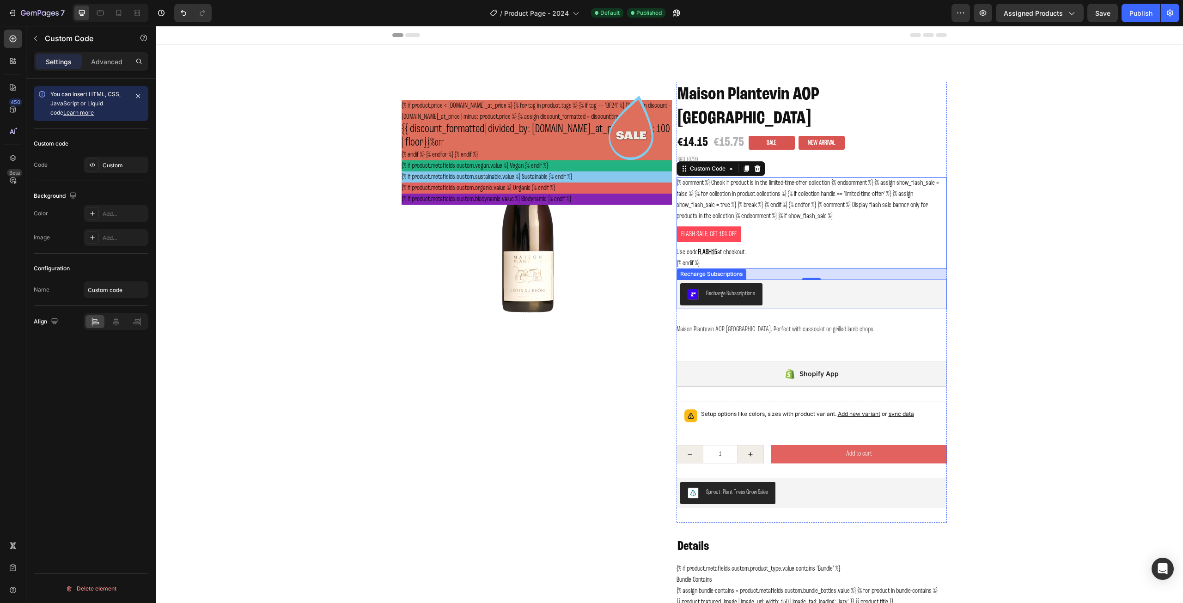
click at [782, 283] on div "Recharge Subscriptions" at bounding box center [811, 294] width 263 height 22
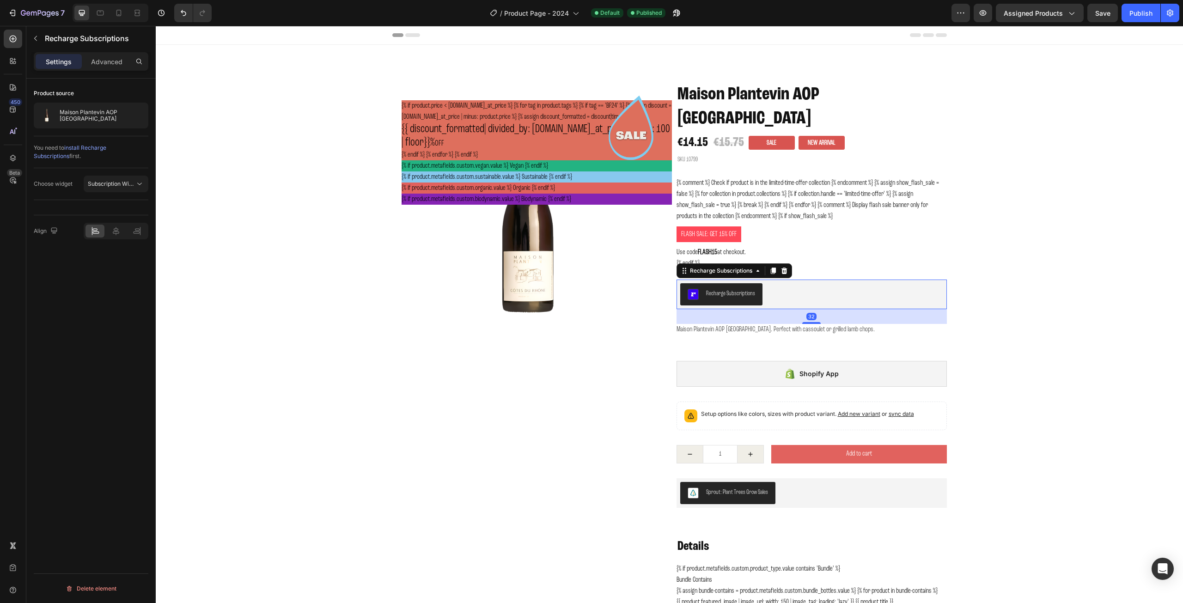
click at [782, 283] on div "Recharge Subscriptions" at bounding box center [811, 294] width 263 height 22
click at [93, 57] on p "Advanced" at bounding box center [106, 62] width 31 height 10
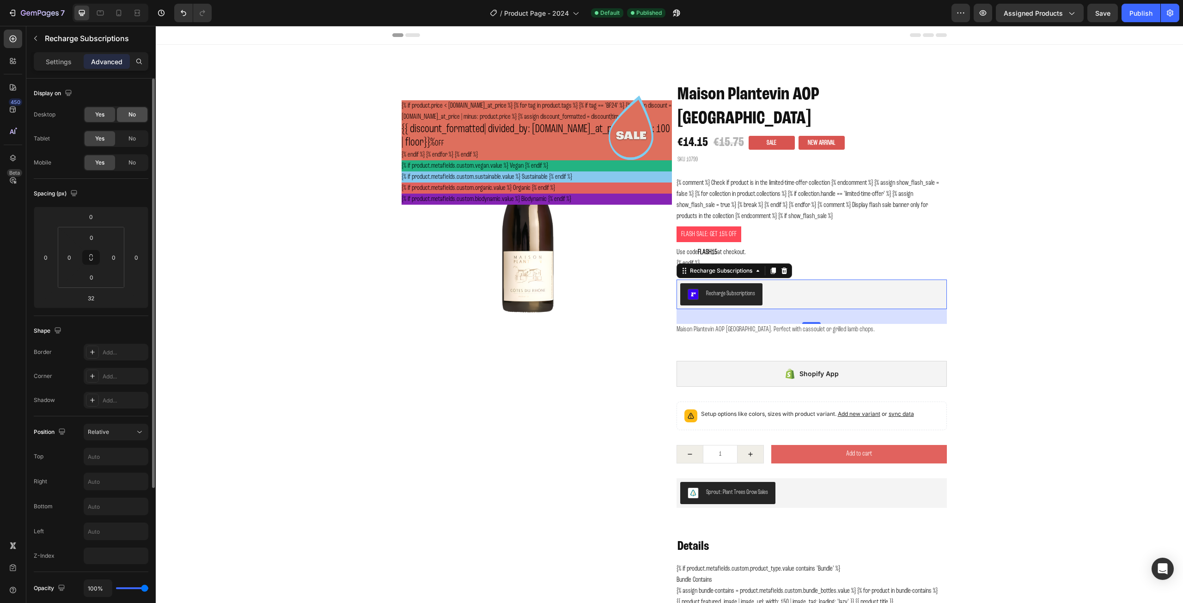
click at [136, 116] on div "No" at bounding box center [132, 114] width 31 height 15
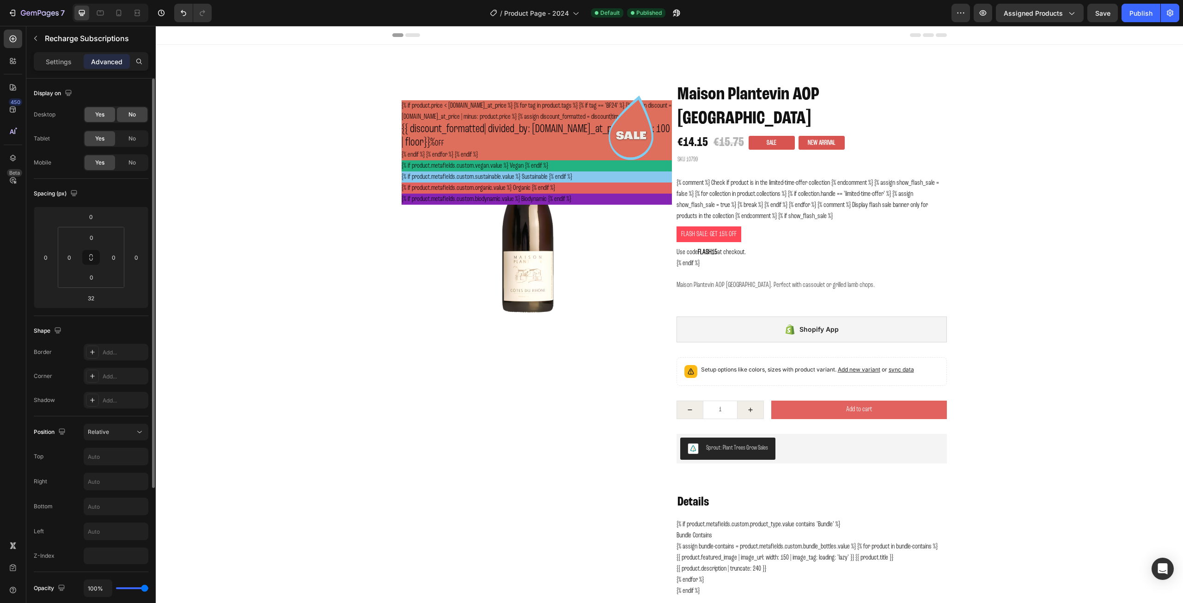
click at [97, 115] on span "Yes" at bounding box center [99, 114] width 9 height 8
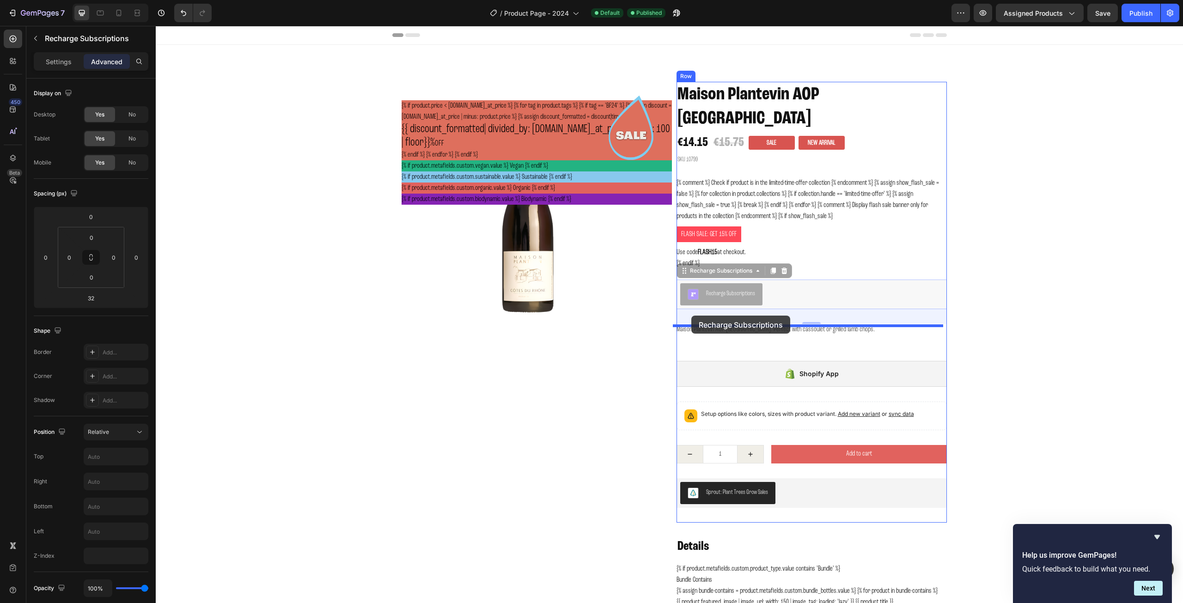
drag, startPoint x: 682, startPoint y: 268, endPoint x: 695, endPoint y: 313, distance: 47.7
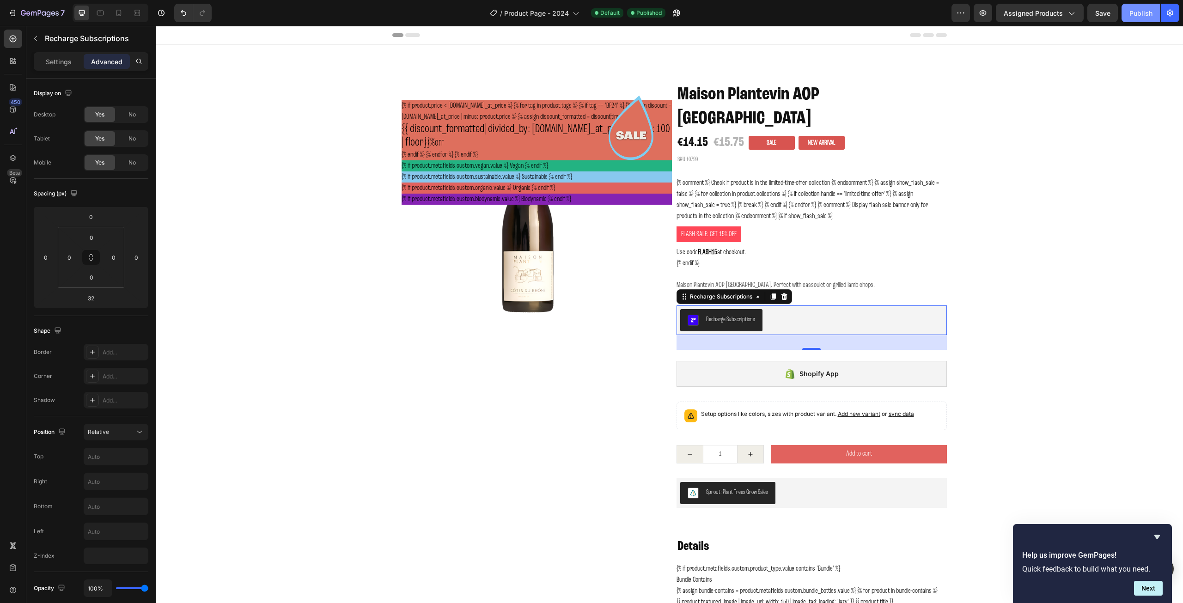
click at [1139, 14] on div "Publish" at bounding box center [1141, 13] width 23 height 10
click at [748, 315] on div "Recharge Subscriptions" at bounding box center [730, 320] width 49 height 10
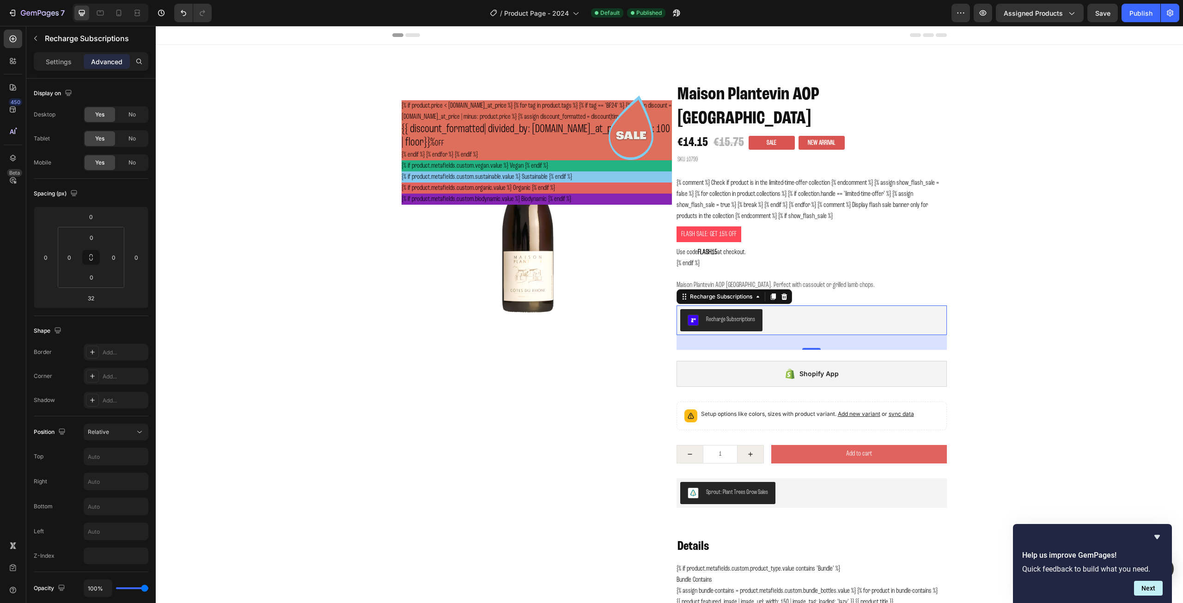
click at [748, 315] on div "Recharge Subscriptions" at bounding box center [730, 320] width 49 height 10
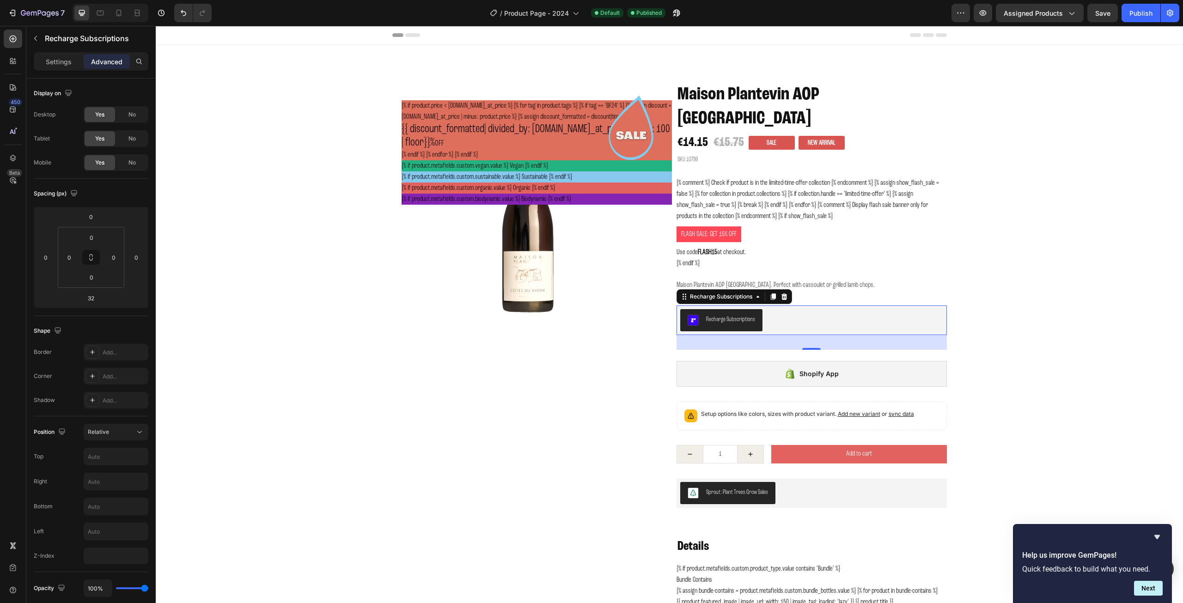
click at [748, 315] on div "Recharge Subscriptions" at bounding box center [730, 320] width 49 height 10
click at [62, 64] on p "Settings" at bounding box center [59, 62] width 26 height 10
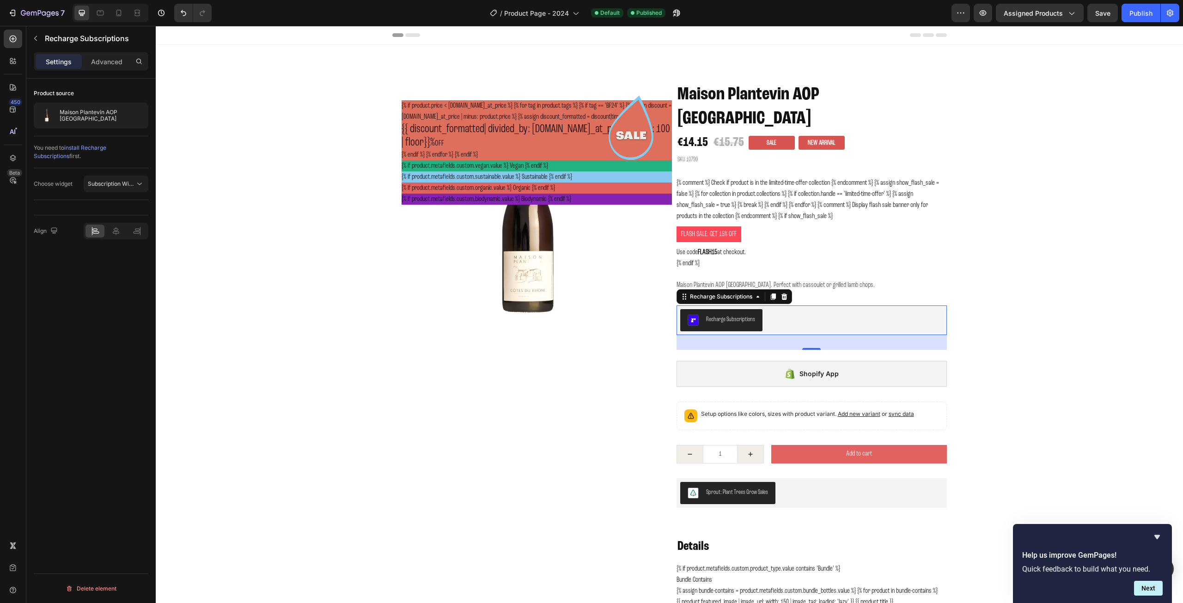
click at [98, 148] on span "install Recharge Subscriptions" at bounding box center [70, 151] width 73 height 15
click at [765, 361] on div "Shopify App" at bounding box center [812, 374] width 270 height 26
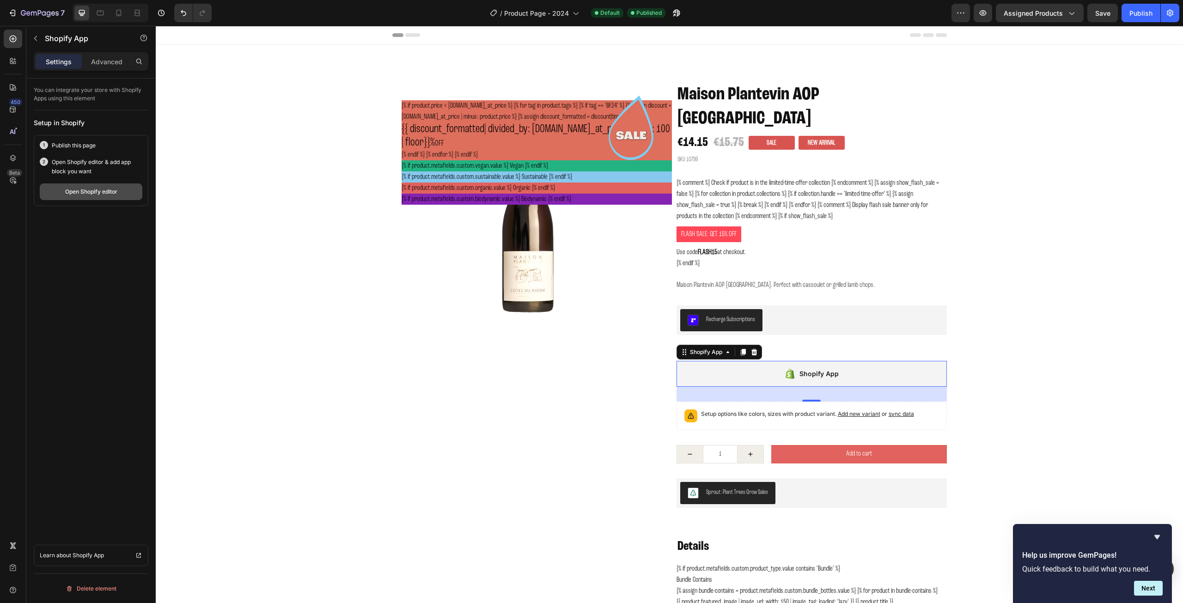
click at [88, 189] on div "Open Shopify editor" at bounding box center [91, 192] width 52 height 8
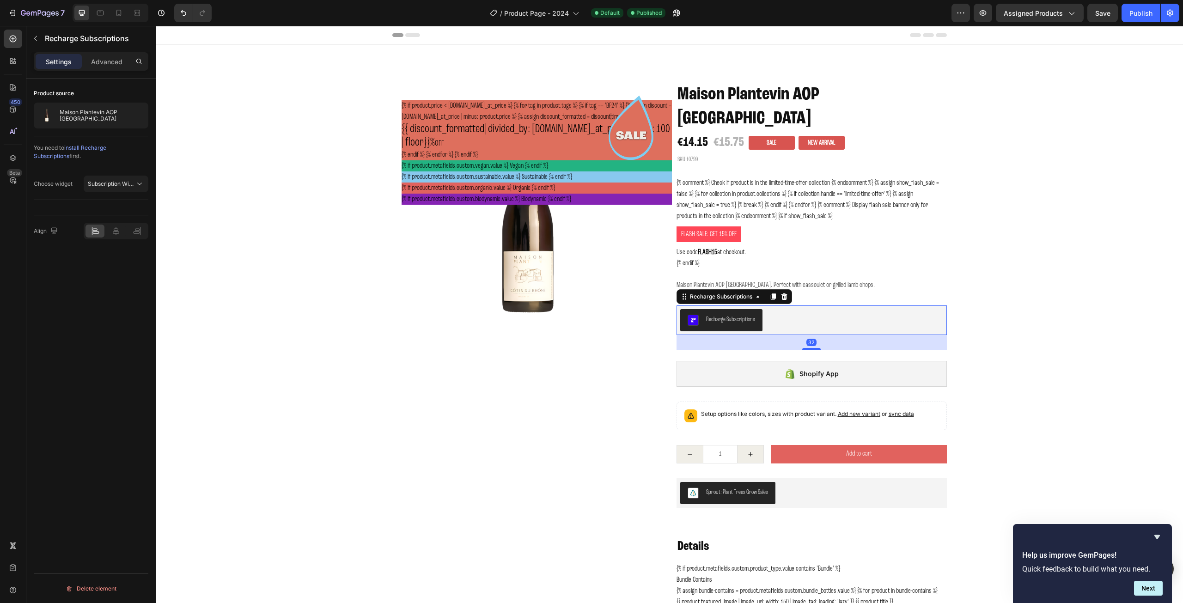
click at [834, 309] on div "Recharge Subscriptions" at bounding box center [811, 320] width 263 height 22
click at [756, 293] on icon at bounding box center [757, 296] width 7 height 7
click at [780, 309] on div "Recharge Subscriptions" at bounding box center [811, 320] width 263 height 22
